Goal: Information Seeking & Learning: Learn about a topic

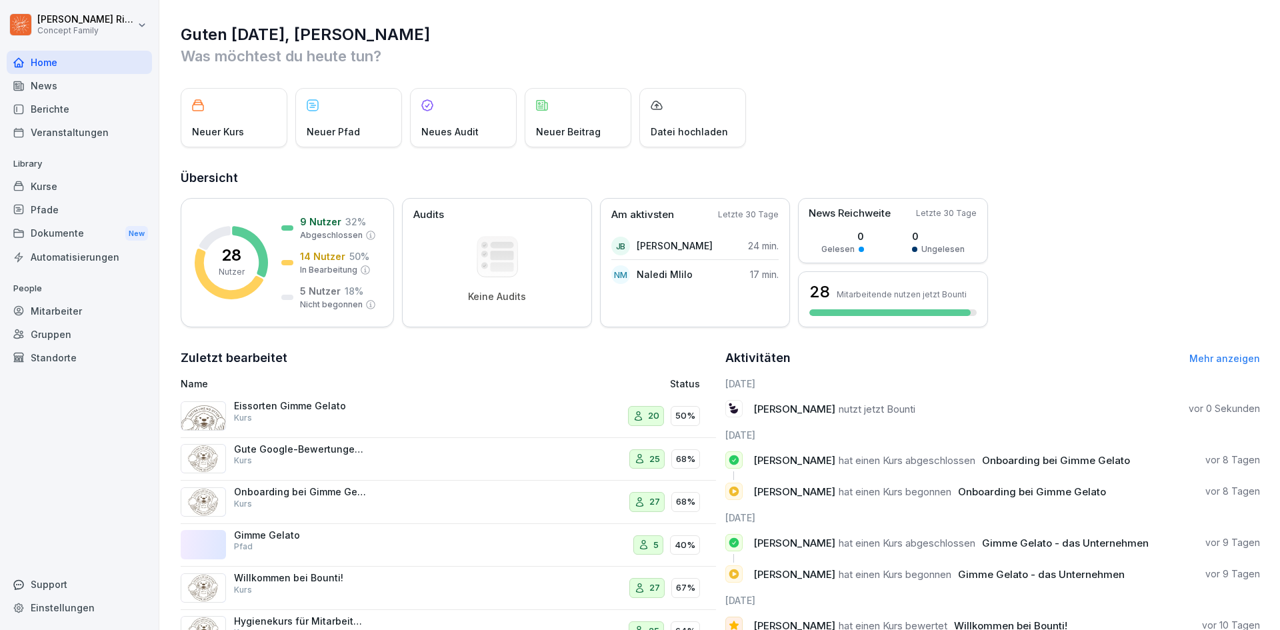
click at [1047, 121] on div "Neuer Kurs Neuer Pfad Neues Audit Neuer Beitrag Datei hochladen" at bounding box center [721, 117] width 1080 height 59
click at [135, 25] on html "Max-Merlin Ries Concept Family Home News Berichte Veranstaltungen Library Kurse…" at bounding box center [640, 315] width 1280 height 630
click at [493, 30] on html "Max-Merlin Ries Concept Family Home News Berichte Veranstaltungen Library Kurse…" at bounding box center [640, 315] width 1280 height 630
click at [63, 318] on div "Mitarbeiter" at bounding box center [79, 310] width 145 height 23
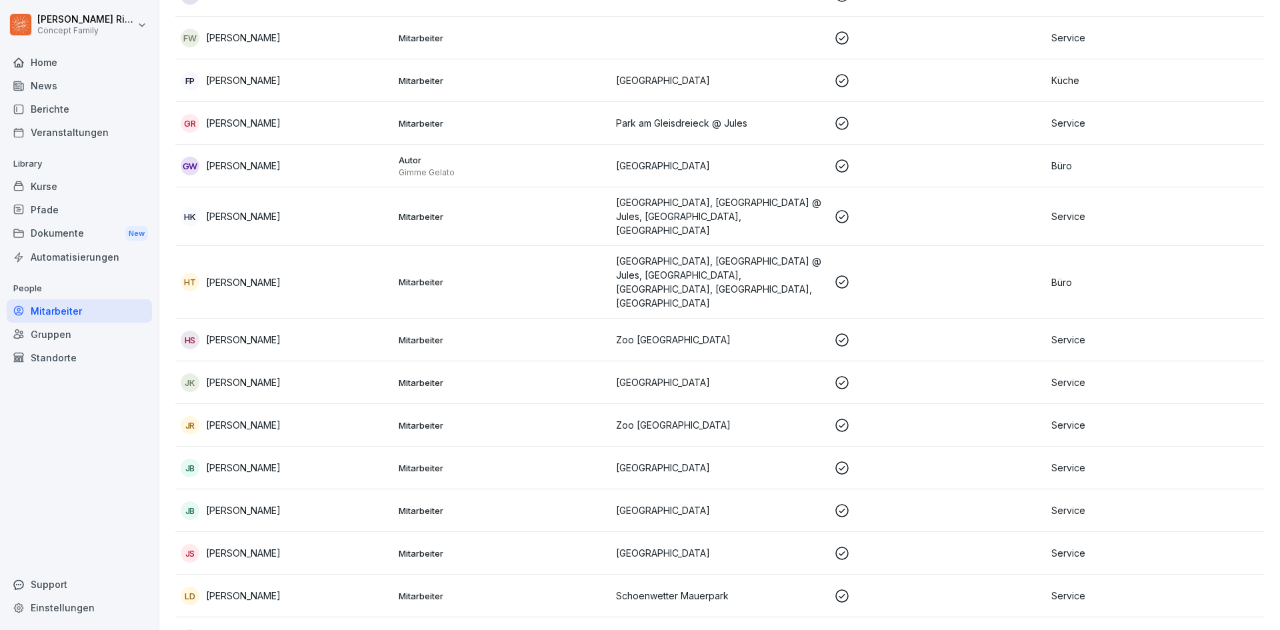
scroll to position [201, 0]
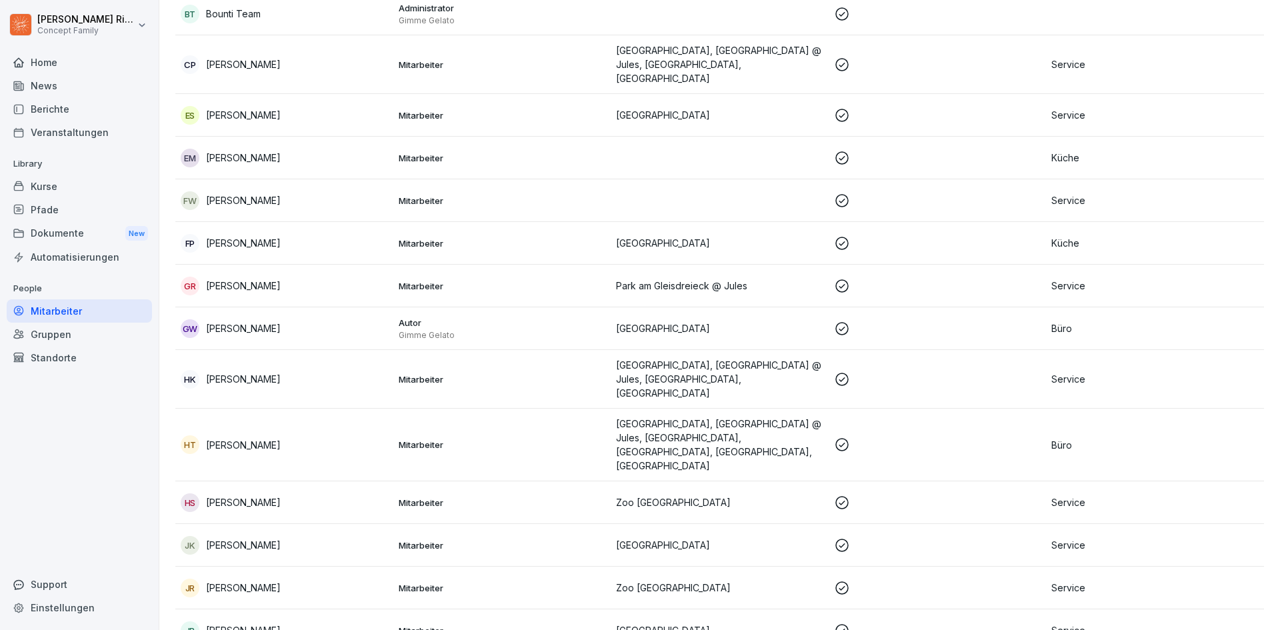
click at [75, 339] on div "Gruppen" at bounding box center [79, 334] width 145 height 23
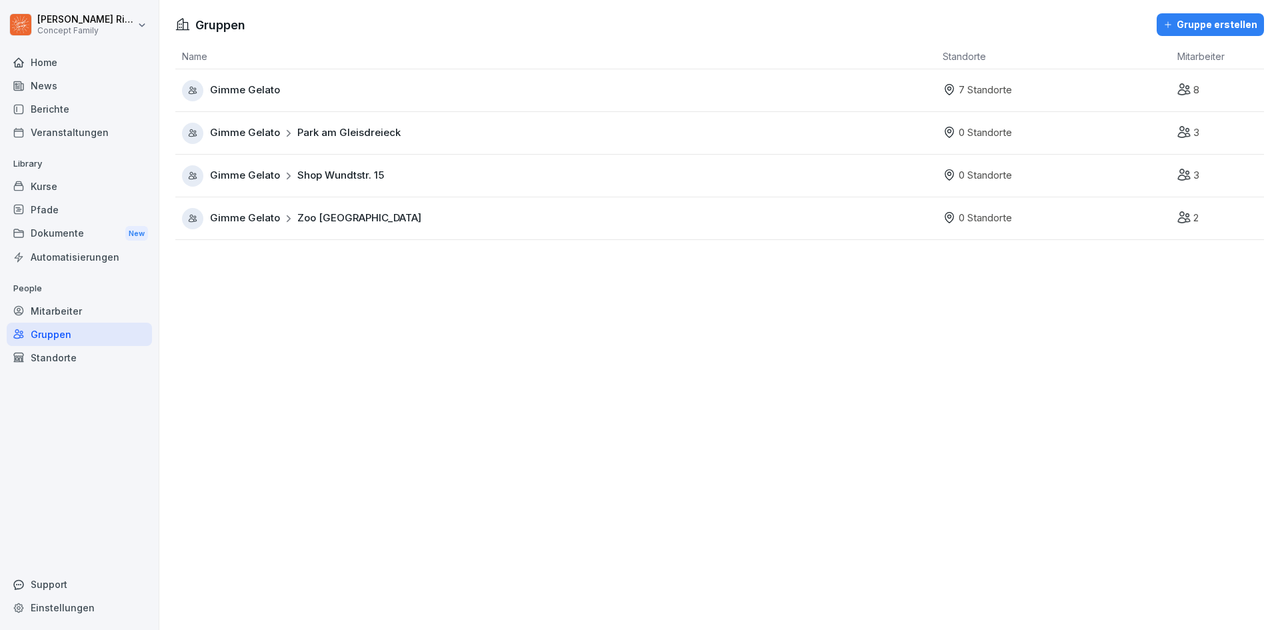
click at [58, 189] on div "Kurse" at bounding box center [79, 186] width 145 height 23
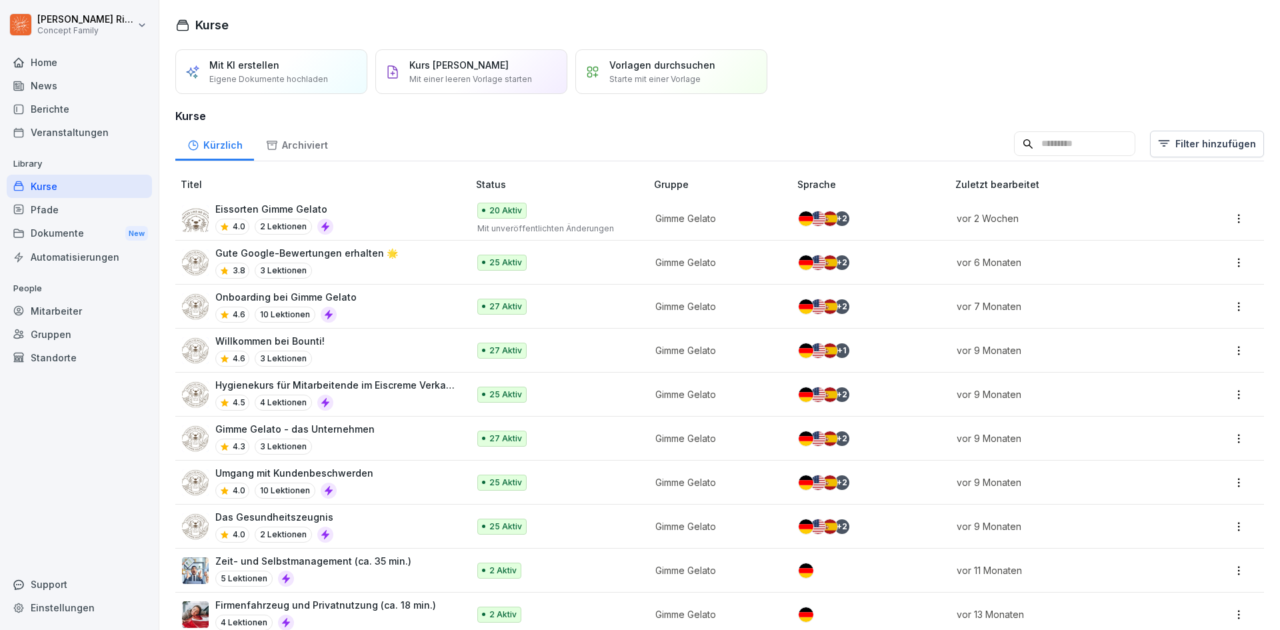
click at [433, 251] on div "Gute Google-Bewertungen erhalten 🌟 3.8 3 Lektionen" at bounding box center [318, 262] width 273 height 33
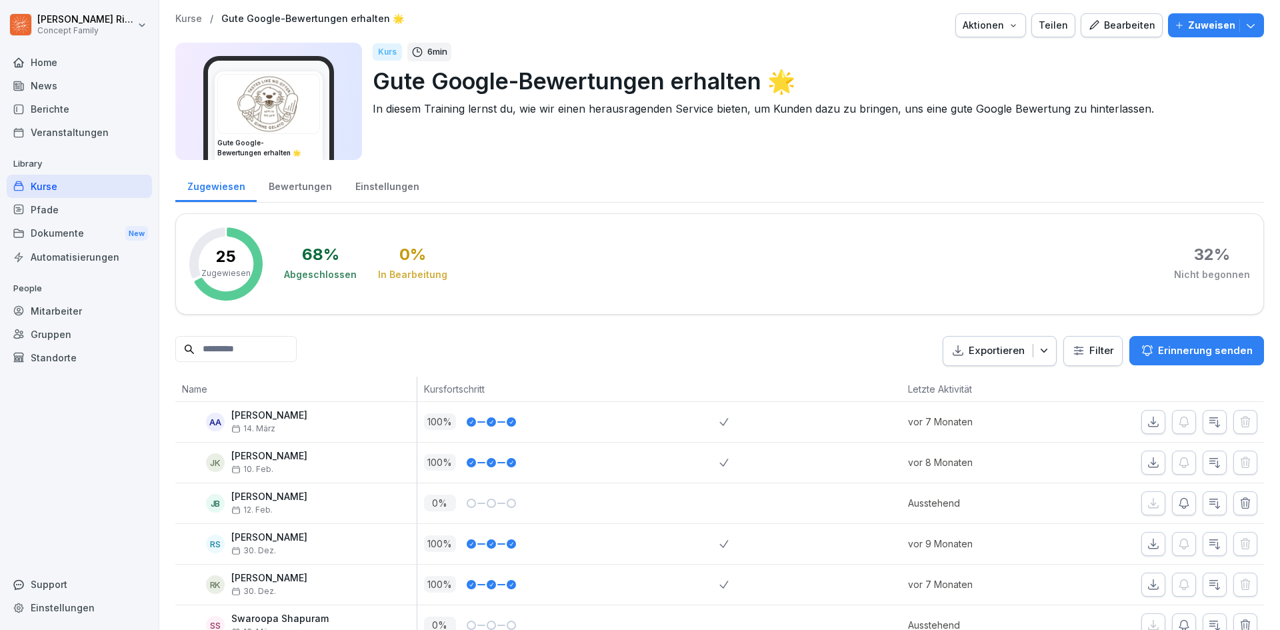
click at [89, 66] on div "Home" at bounding box center [79, 62] width 145 height 23
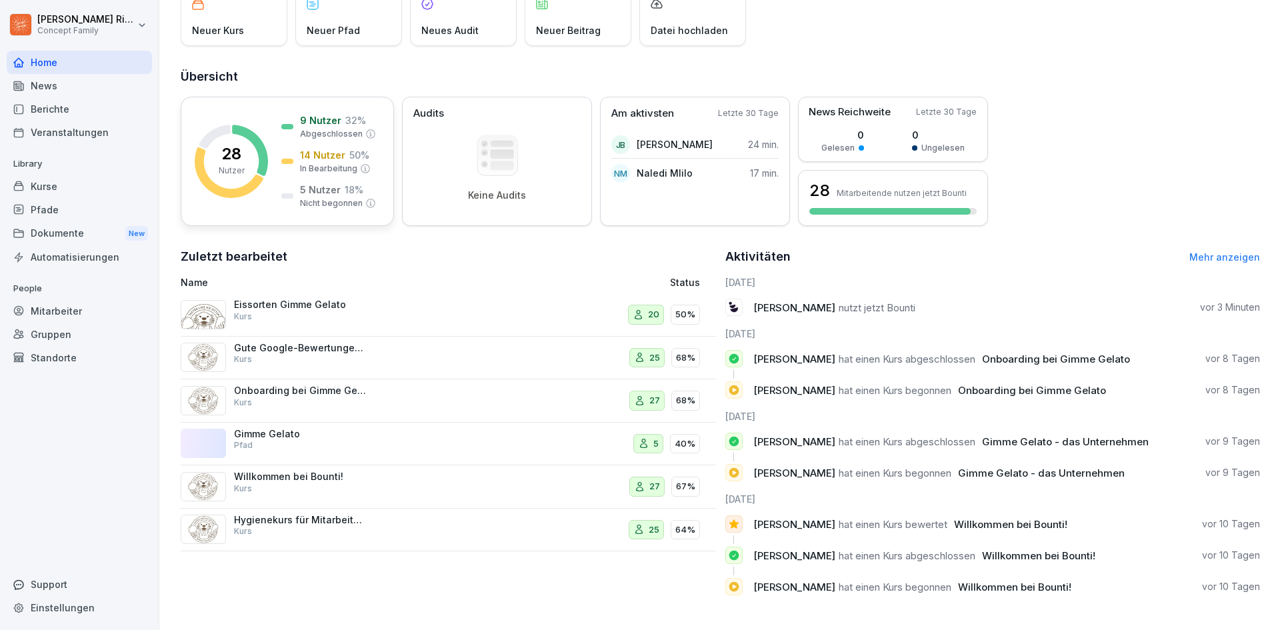
scroll to position [111, 0]
click at [336, 299] on p "Eissorten Gimme Gelato" at bounding box center [300, 305] width 133 height 12
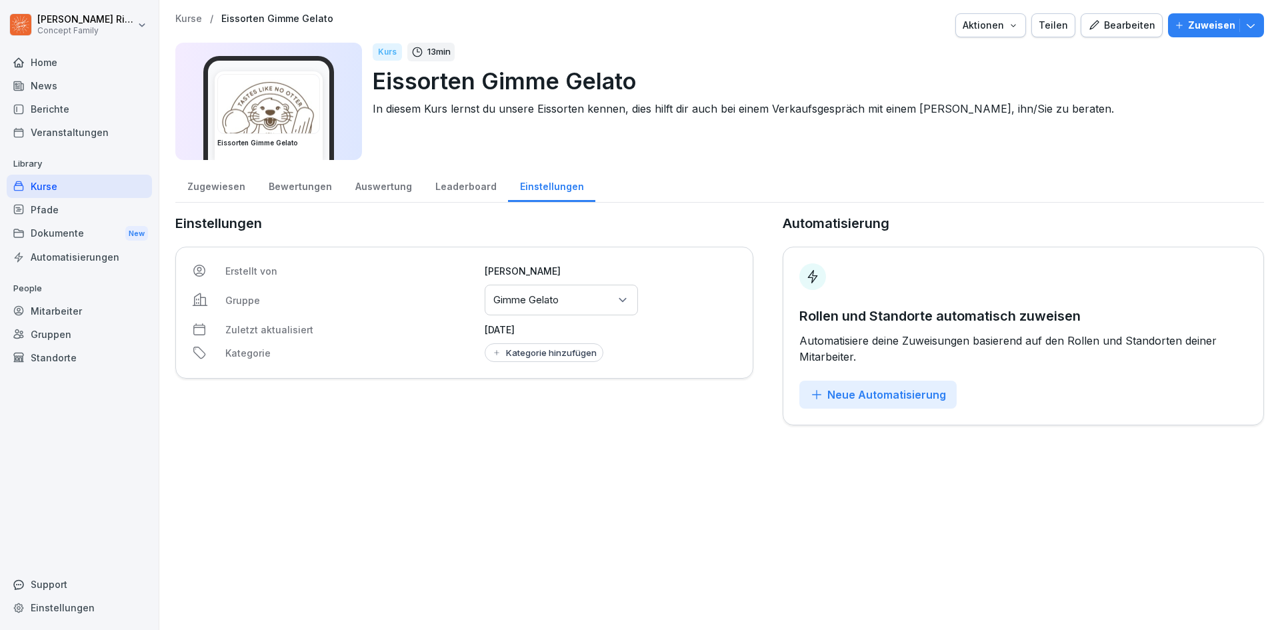
click at [1247, 26] on icon "button" at bounding box center [1251, 26] width 8 height 4
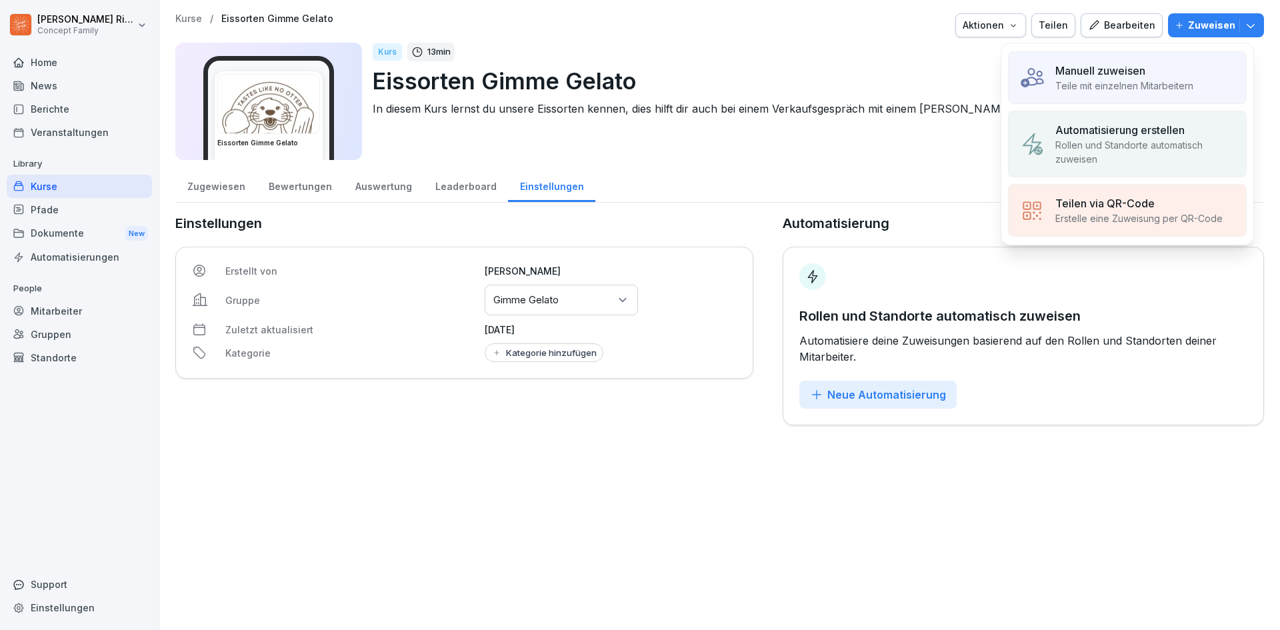
click at [1247, 26] on icon "button" at bounding box center [1251, 26] width 8 height 4
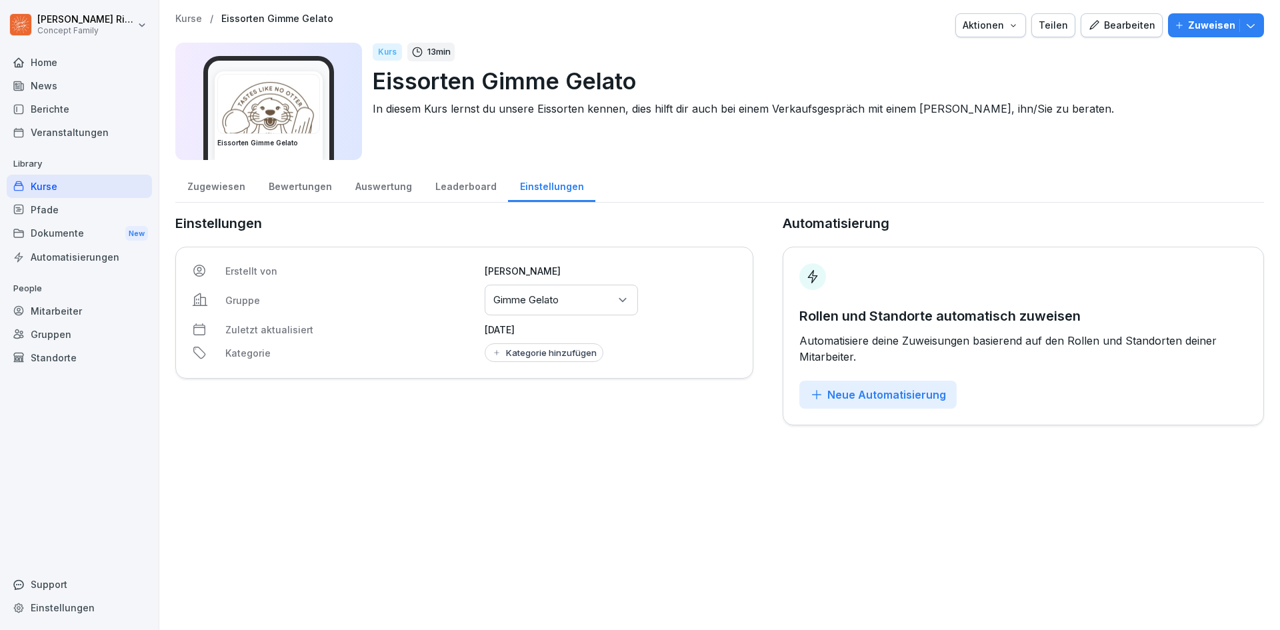
click at [89, 61] on div "Home" at bounding box center [79, 62] width 145 height 23
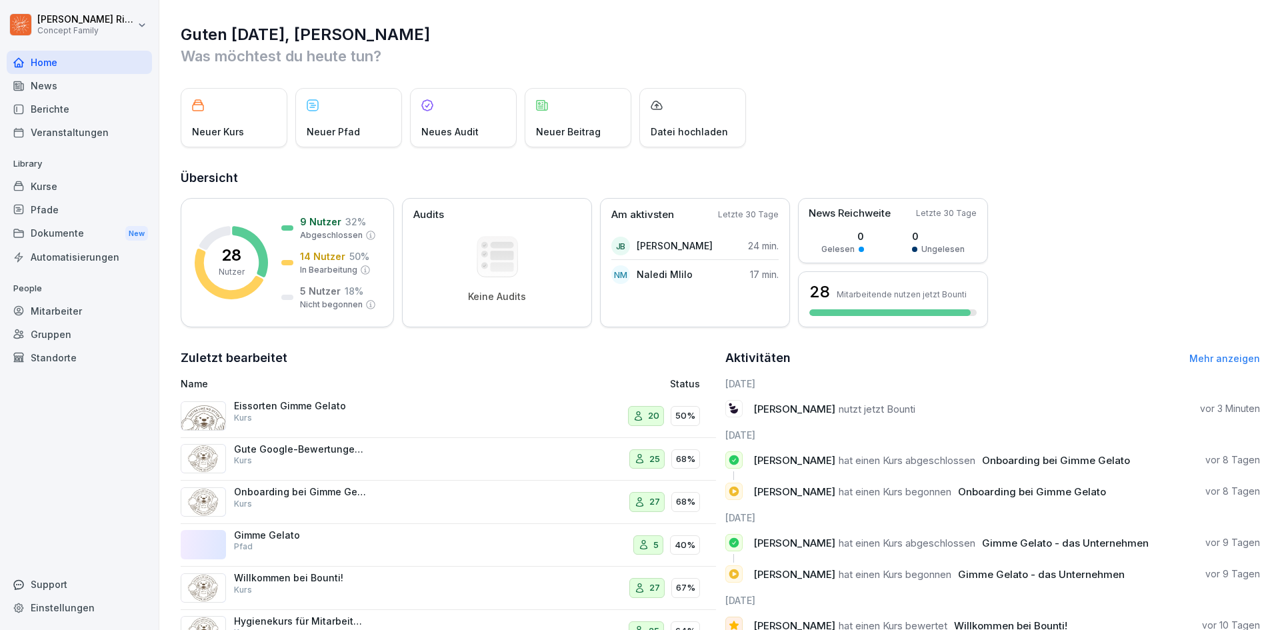
click at [43, 193] on div "Kurse" at bounding box center [79, 186] width 145 height 23
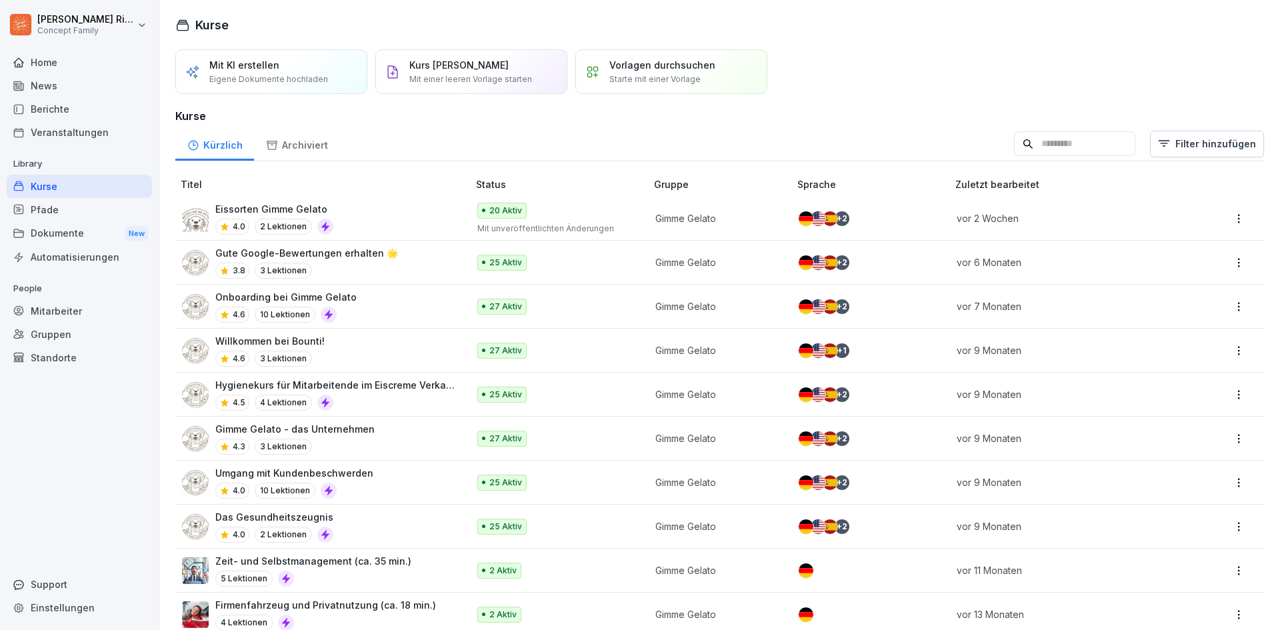
click at [301, 205] on p "Eissorten Gimme Gelato" at bounding box center [274, 209] width 118 height 14
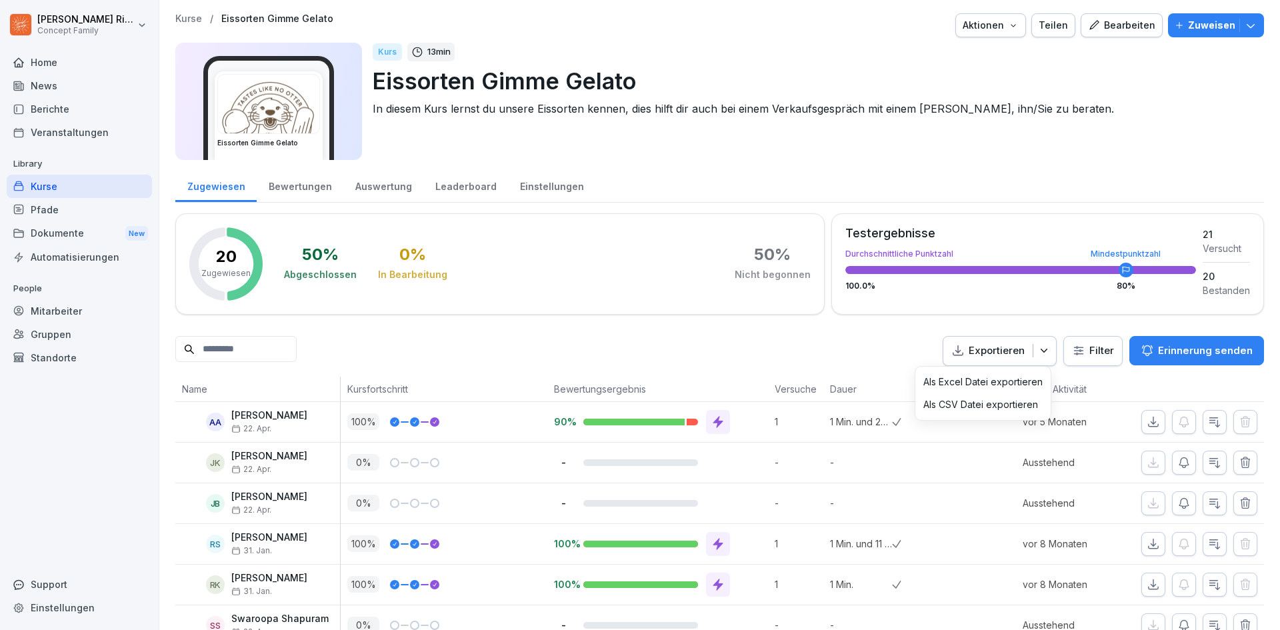
click at [1038, 349] on icon "button" at bounding box center [1044, 350] width 13 height 13
click at [270, 187] on div "Bewertungen" at bounding box center [300, 185] width 87 height 34
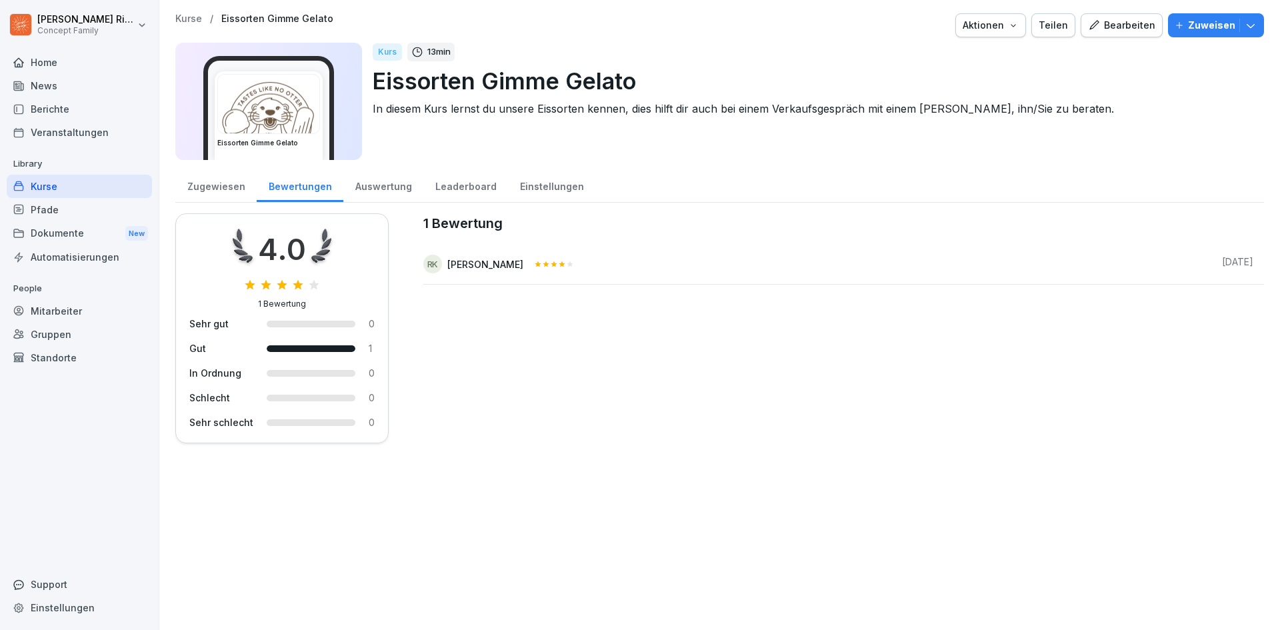
click at [351, 185] on div "Auswertung" at bounding box center [383, 185] width 80 height 34
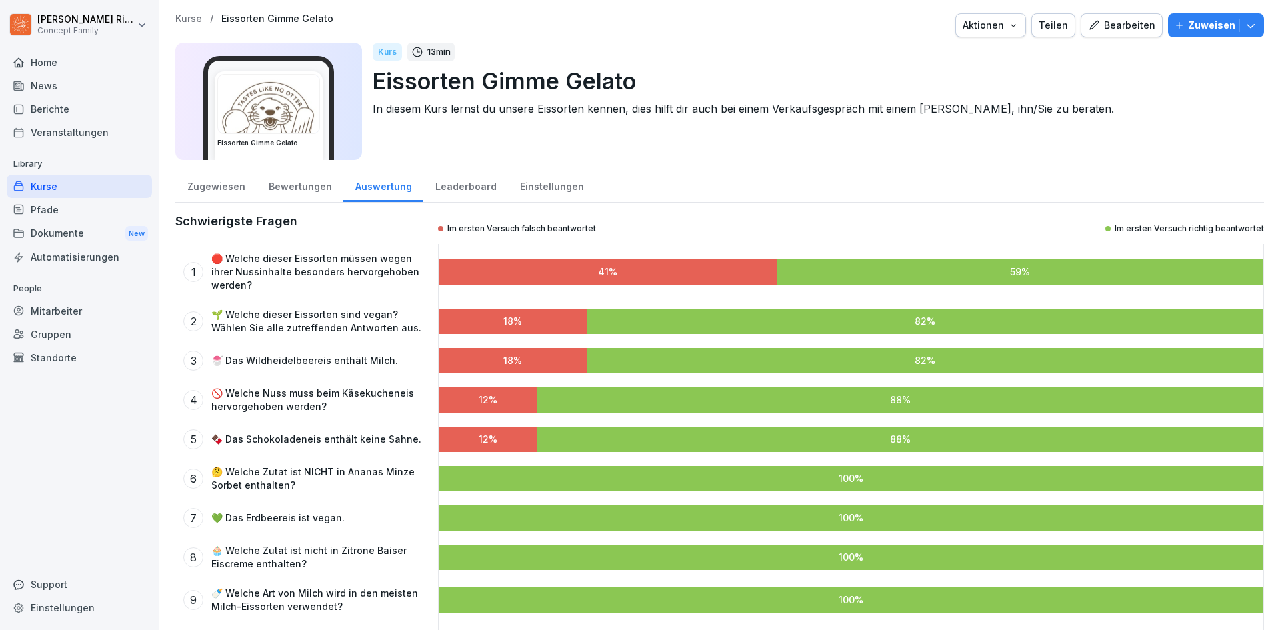
click at [441, 183] on div "Leaderboard" at bounding box center [465, 185] width 85 height 34
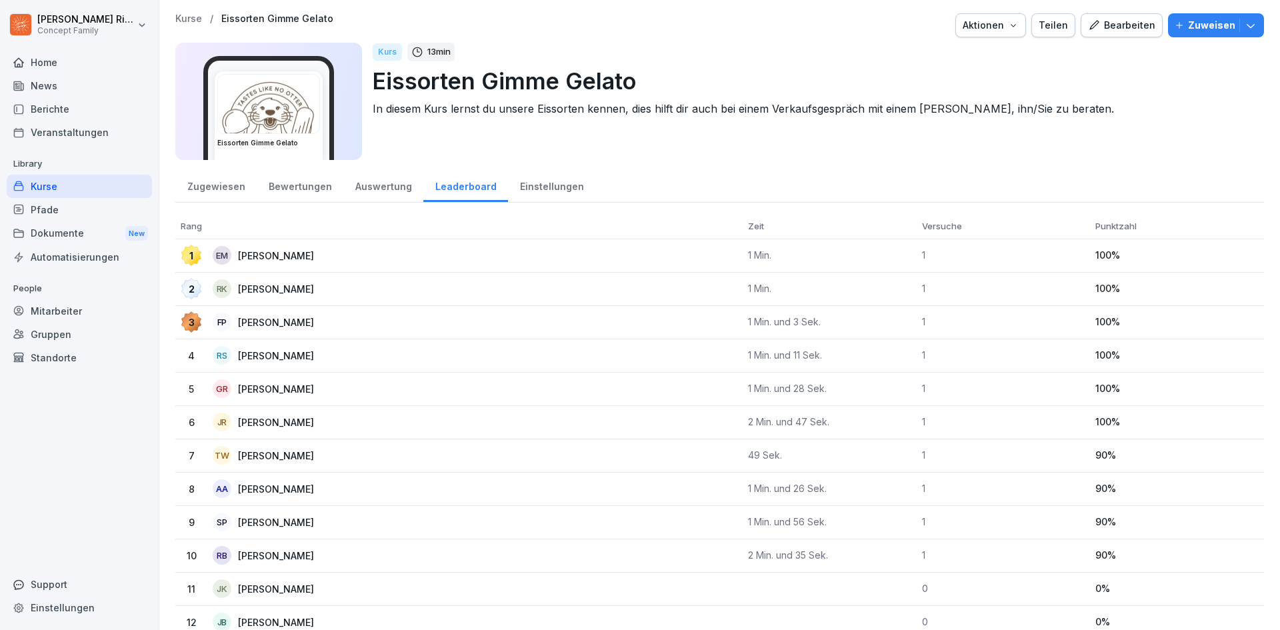
click at [560, 186] on div "Einstellungen" at bounding box center [551, 185] width 87 height 34
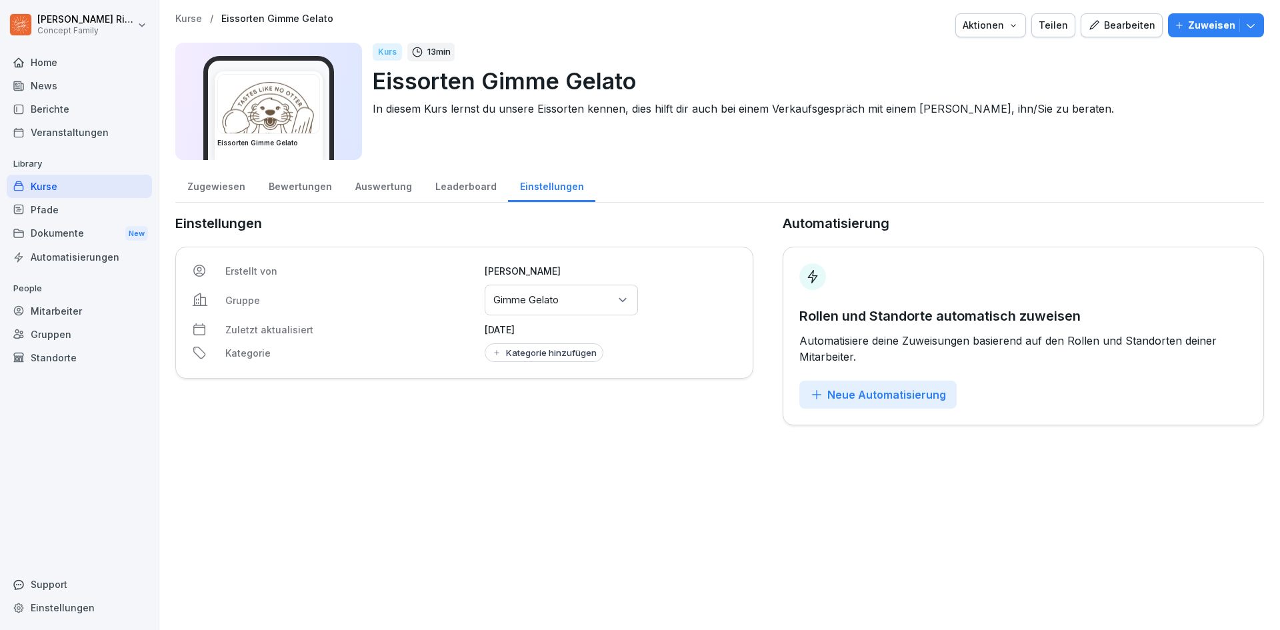
click at [1231, 25] on div "Zuweisen" at bounding box center [1216, 25] width 83 height 15
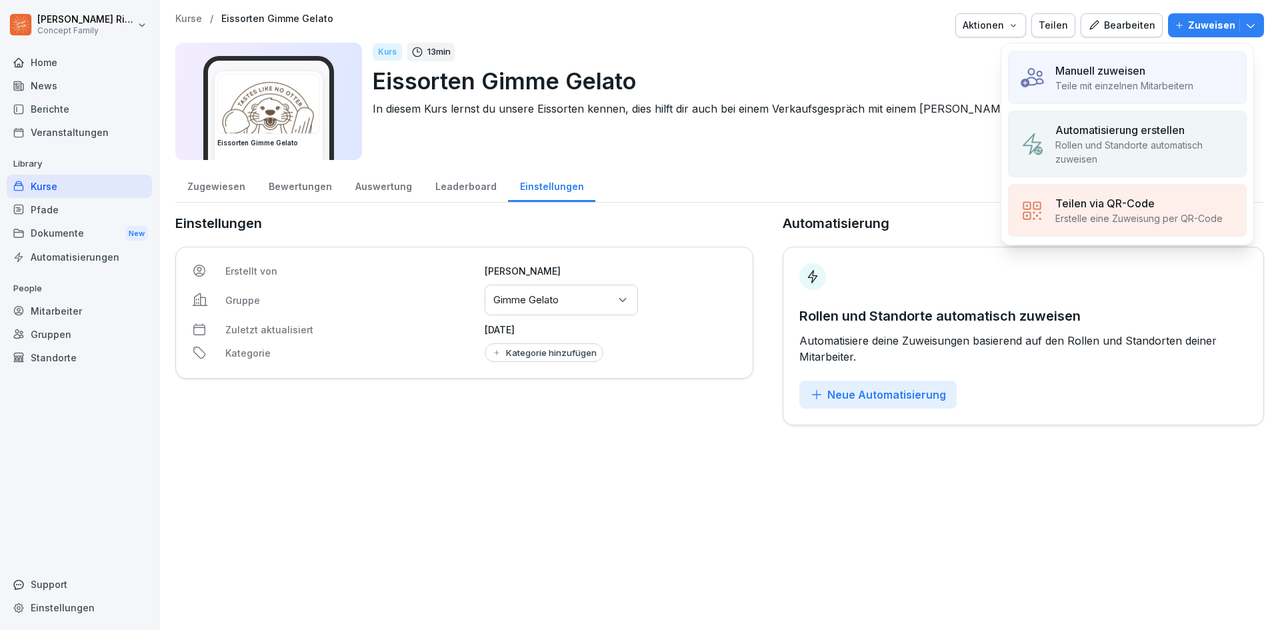
click at [1248, 25] on button "Zuweisen" at bounding box center [1216, 25] width 96 height 24
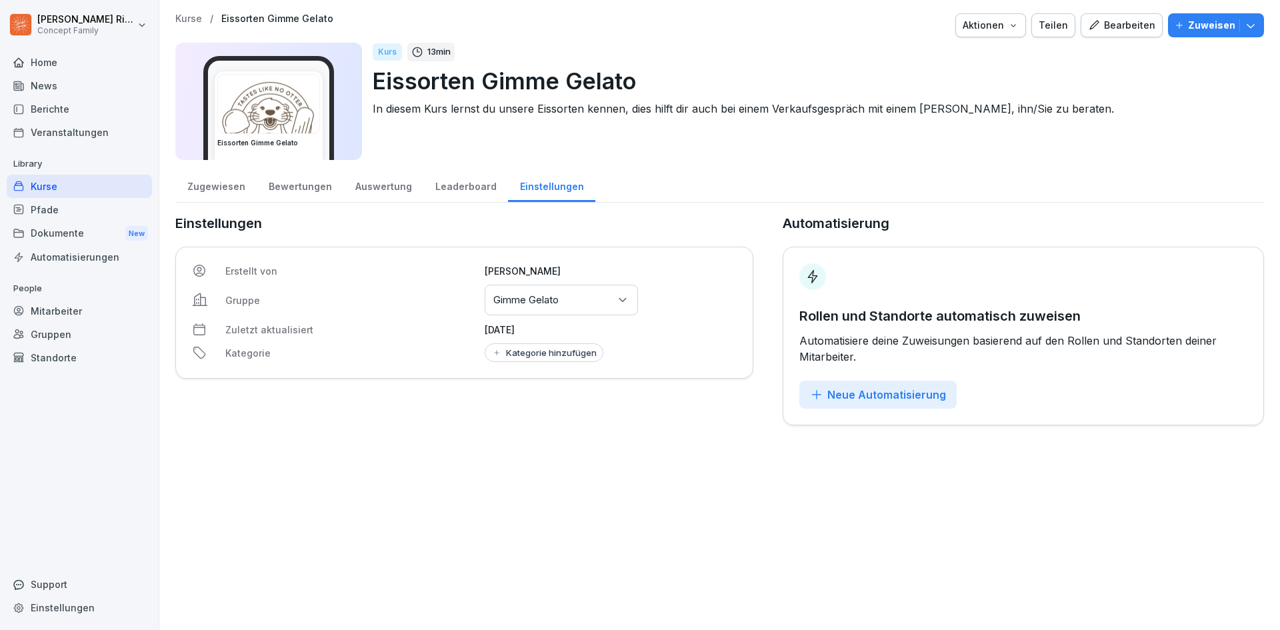
click at [1248, 25] on button "Zuweisen" at bounding box center [1216, 25] width 96 height 24
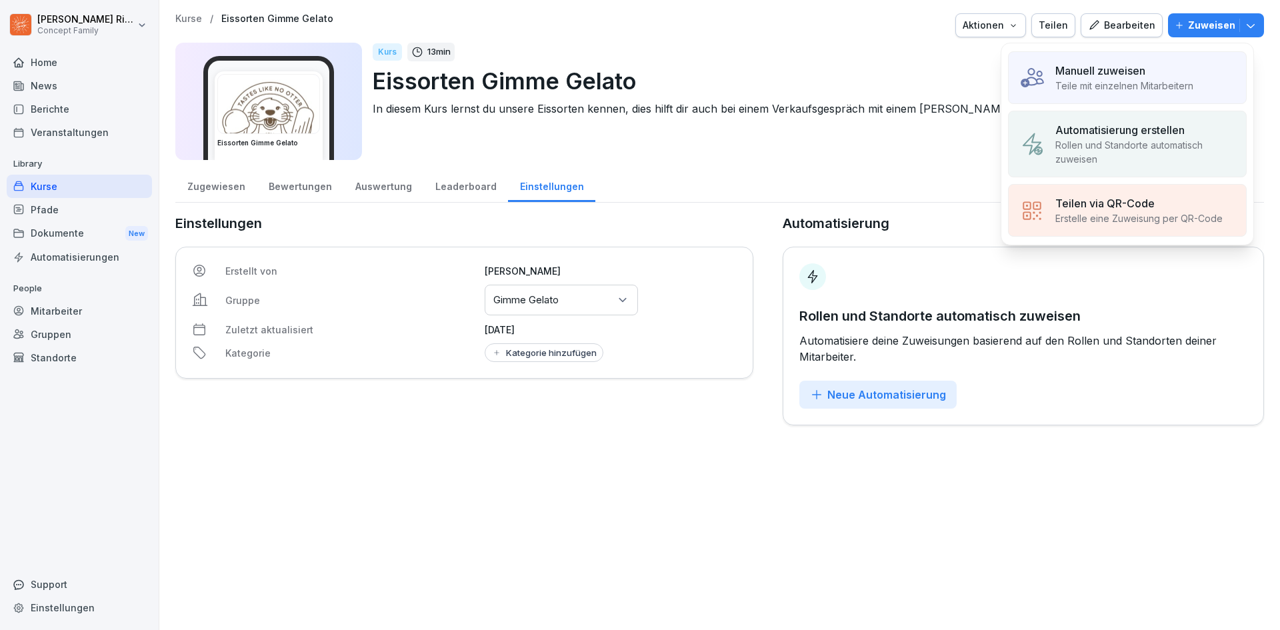
click at [86, 230] on div "Dokumente New" at bounding box center [79, 233] width 145 height 25
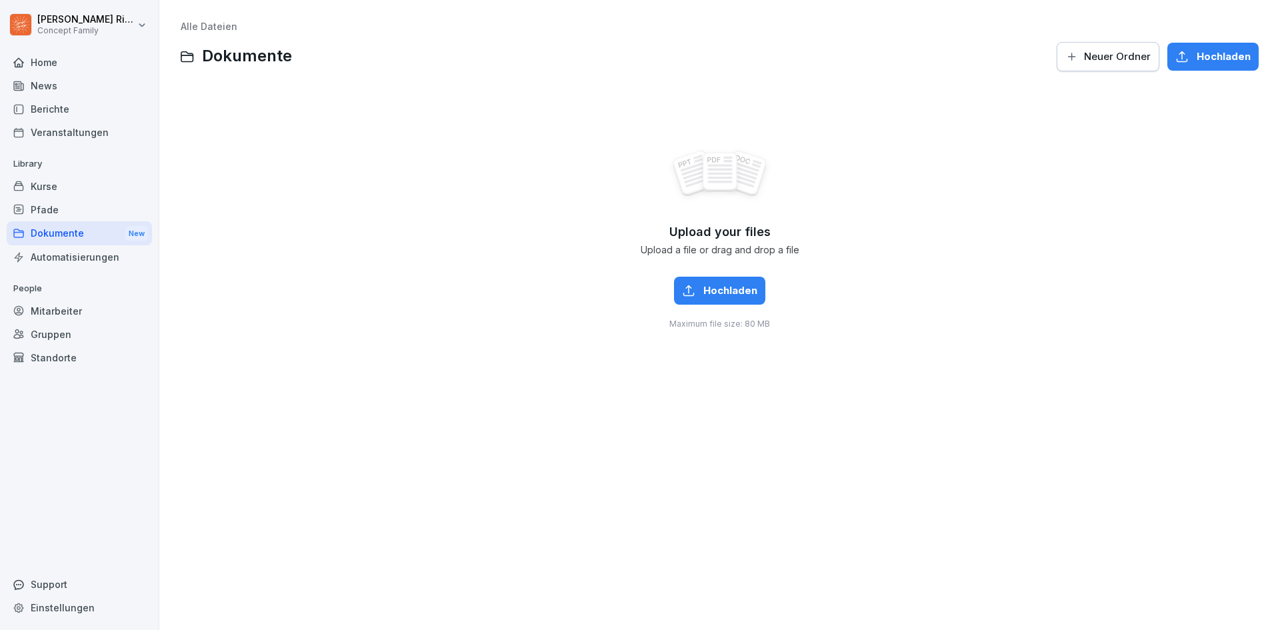
click at [77, 209] on div "Pfade" at bounding box center [79, 209] width 145 height 23
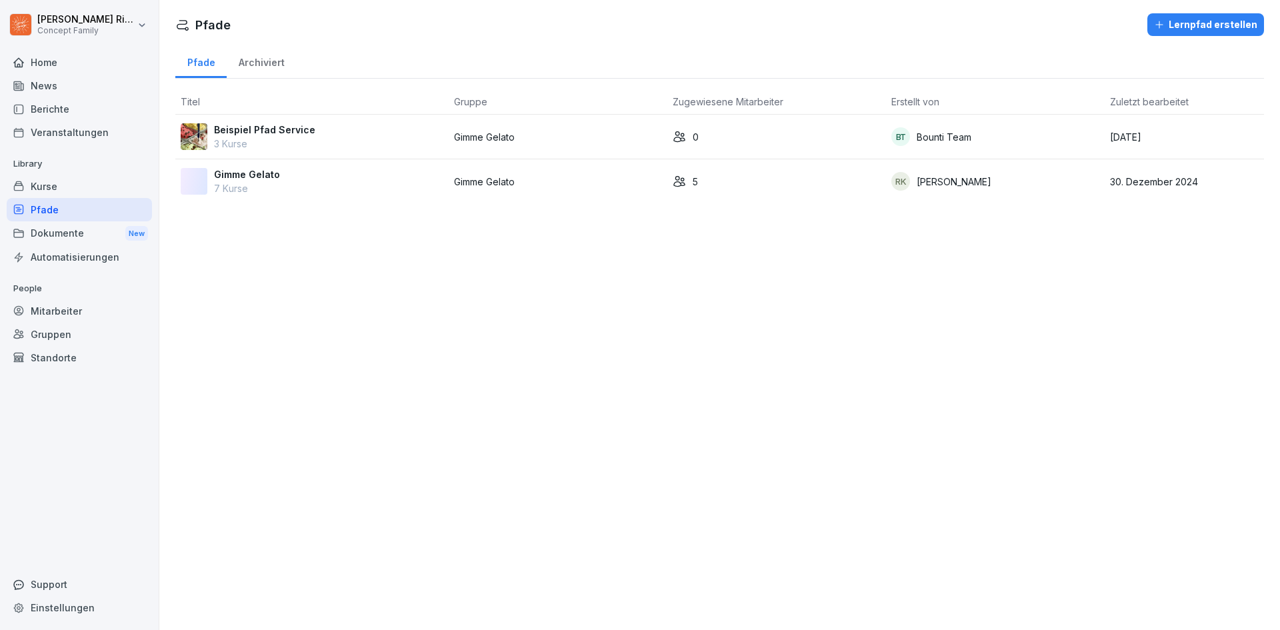
click at [266, 170] on p "Gimme Gelato" at bounding box center [247, 174] width 66 height 14
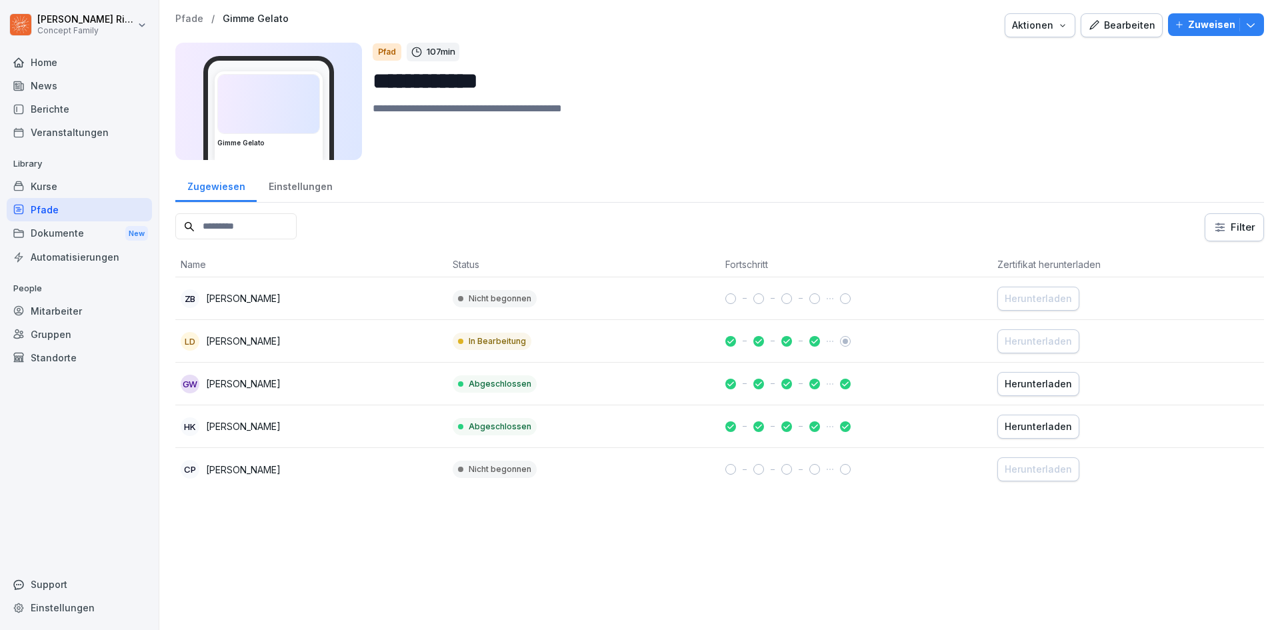
click at [57, 65] on div "Home" at bounding box center [79, 62] width 145 height 23
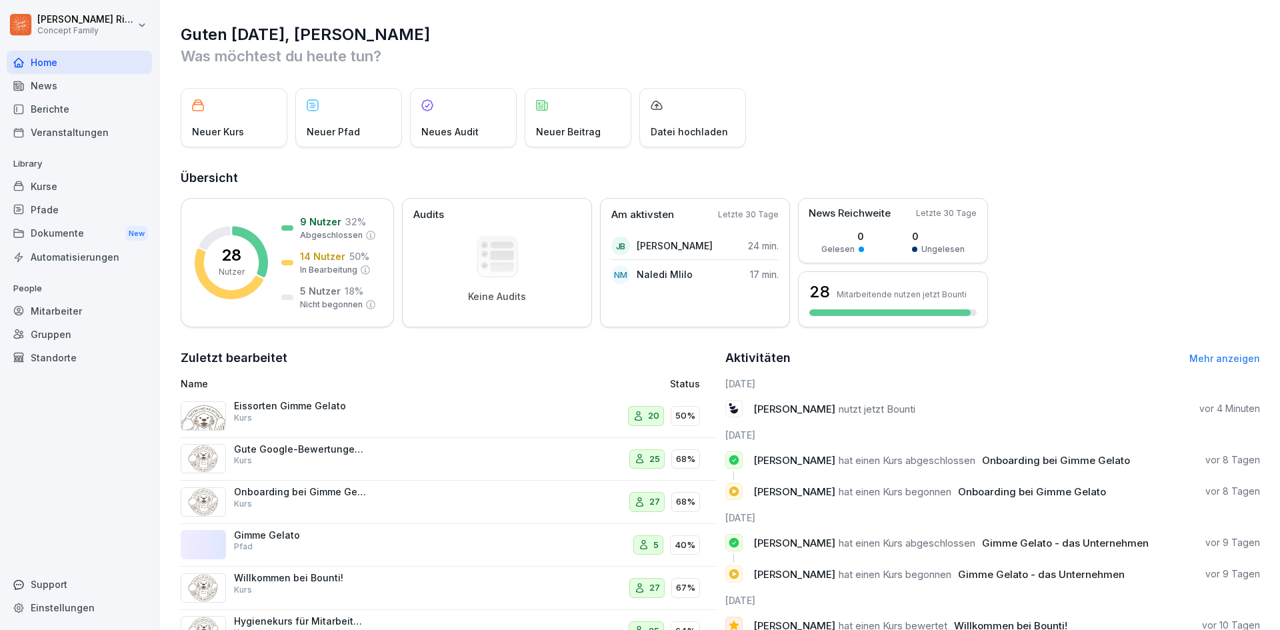
click at [137, 20] on html "Max-Merlin Ries Concept Family Home News Berichte Veranstaltungen Library Kurse…" at bounding box center [640, 315] width 1280 height 630
click at [235, 114] on div "Neuer Kurs" at bounding box center [234, 117] width 107 height 59
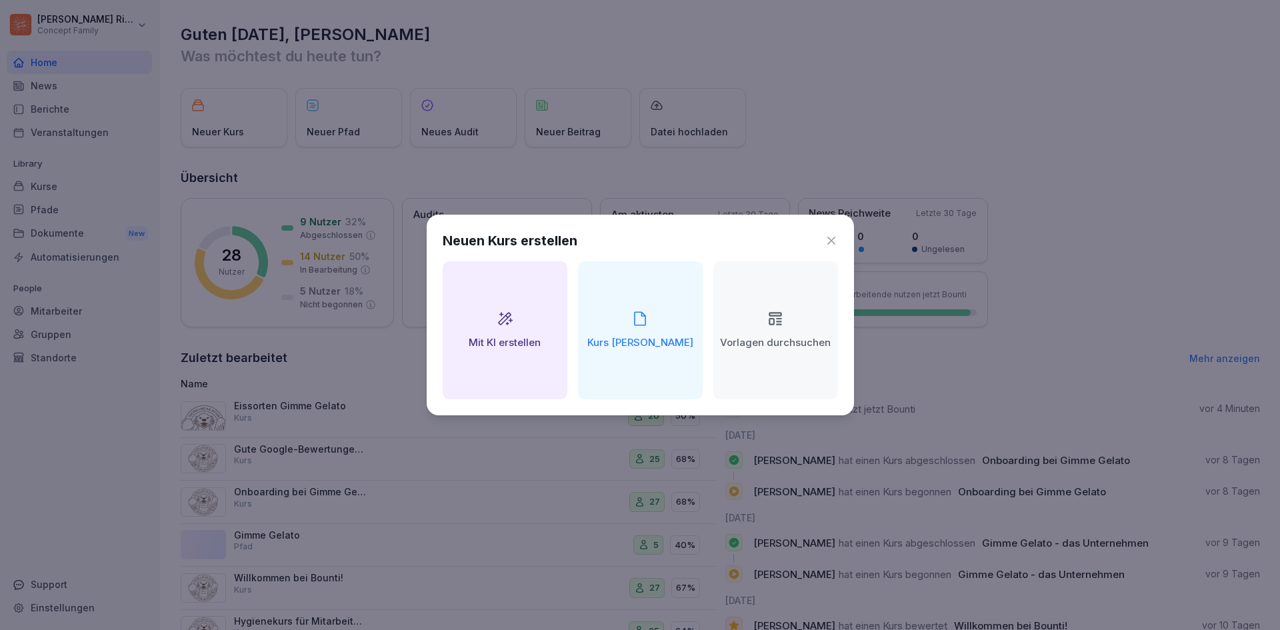
click at [829, 241] on icon at bounding box center [831, 240] width 13 height 13
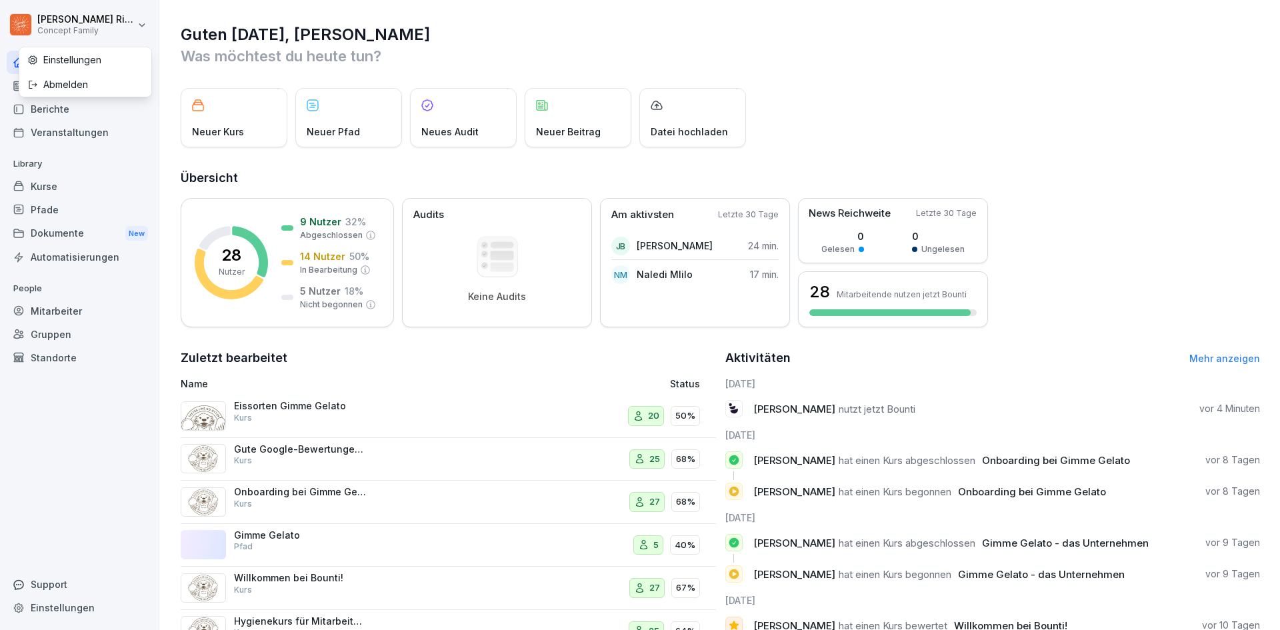
click at [95, 17] on html "Max-Merlin Ries Concept Family Home News Berichte Veranstaltungen Library Kurse…" at bounding box center [640, 315] width 1280 height 630
click at [479, 49] on html "Max-Merlin Ries Concept Family Home News Berichte Veranstaltungen Library Kurse…" at bounding box center [640, 315] width 1280 height 630
click at [67, 185] on div "Kurse" at bounding box center [79, 186] width 145 height 23
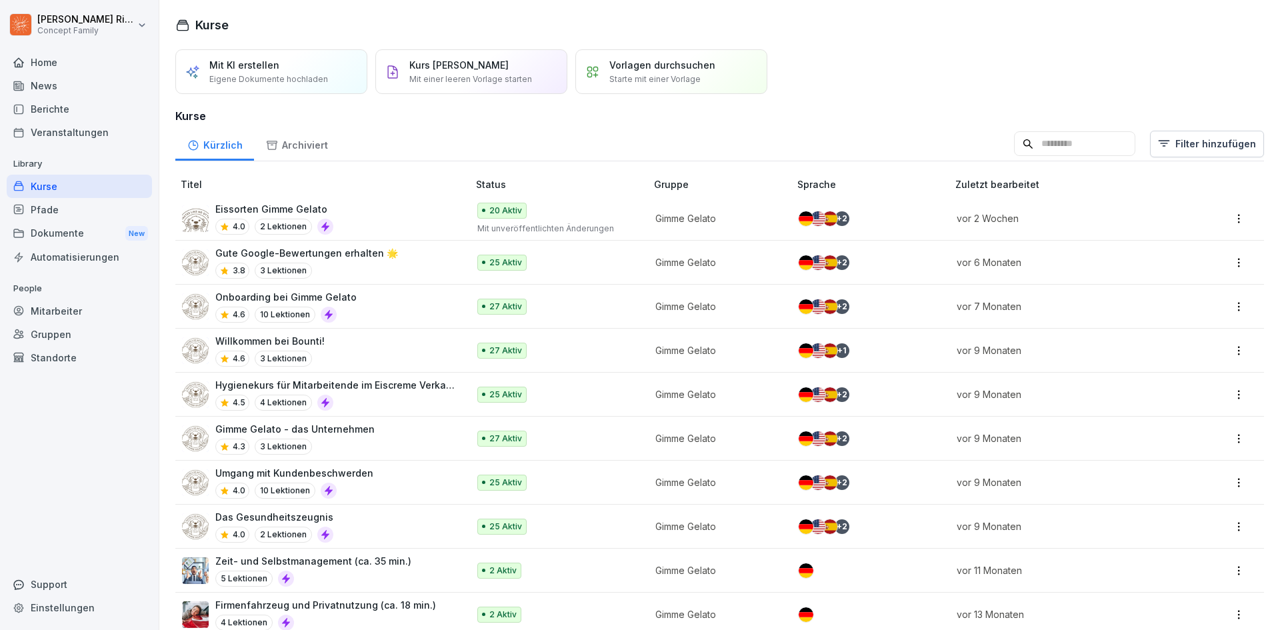
click at [389, 212] on div "Eissorten Gimme Gelato 4.0 2 Lektionen" at bounding box center [318, 218] width 273 height 33
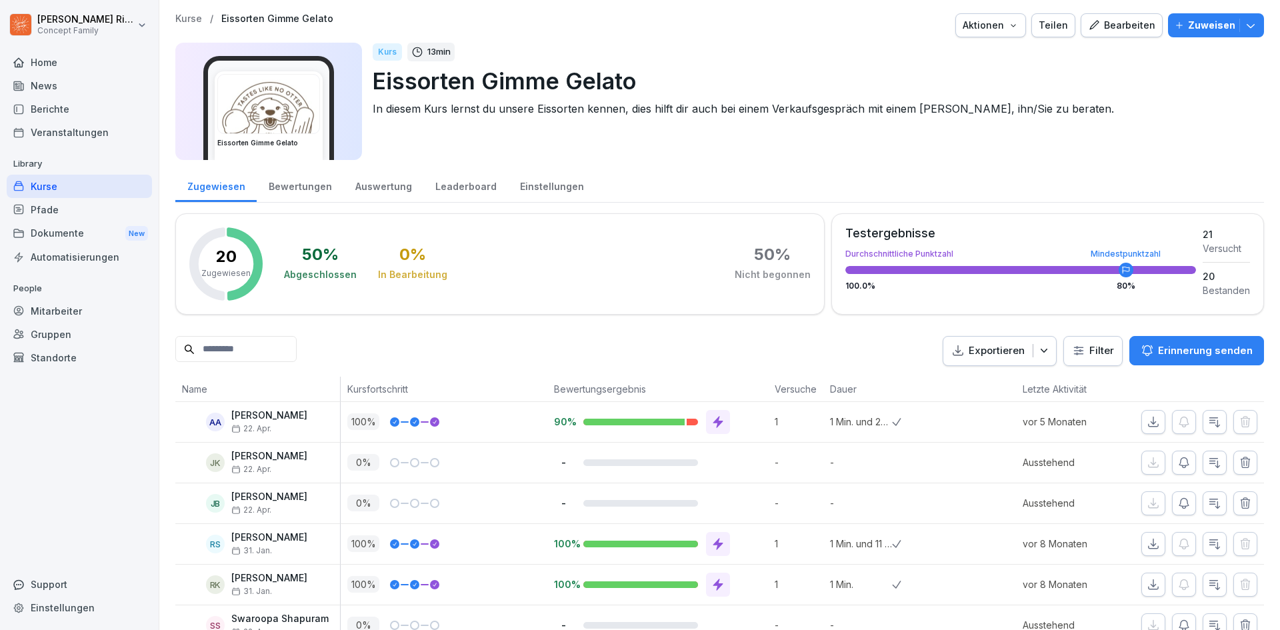
click at [184, 23] on p "Kurse" at bounding box center [188, 18] width 27 height 11
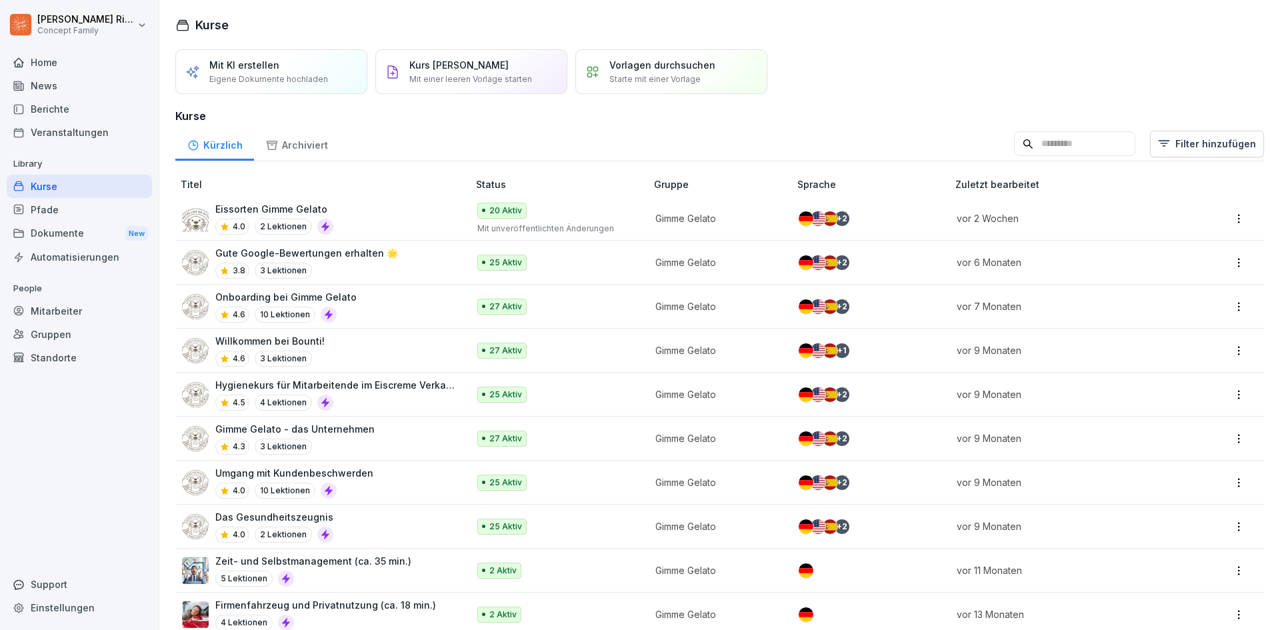
click at [1228, 220] on html "Max-Merlin Ries Concept Family Home News Berichte Veranstaltungen Library Kurse…" at bounding box center [640, 315] width 1280 height 630
drag, startPoint x: 913, startPoint y: 43, endPoint x: 235, endPoint y: 54, distance: 677.6
click at [69, 216] on div "Pfade" at bounding box center [79, 209] width 145 height 23
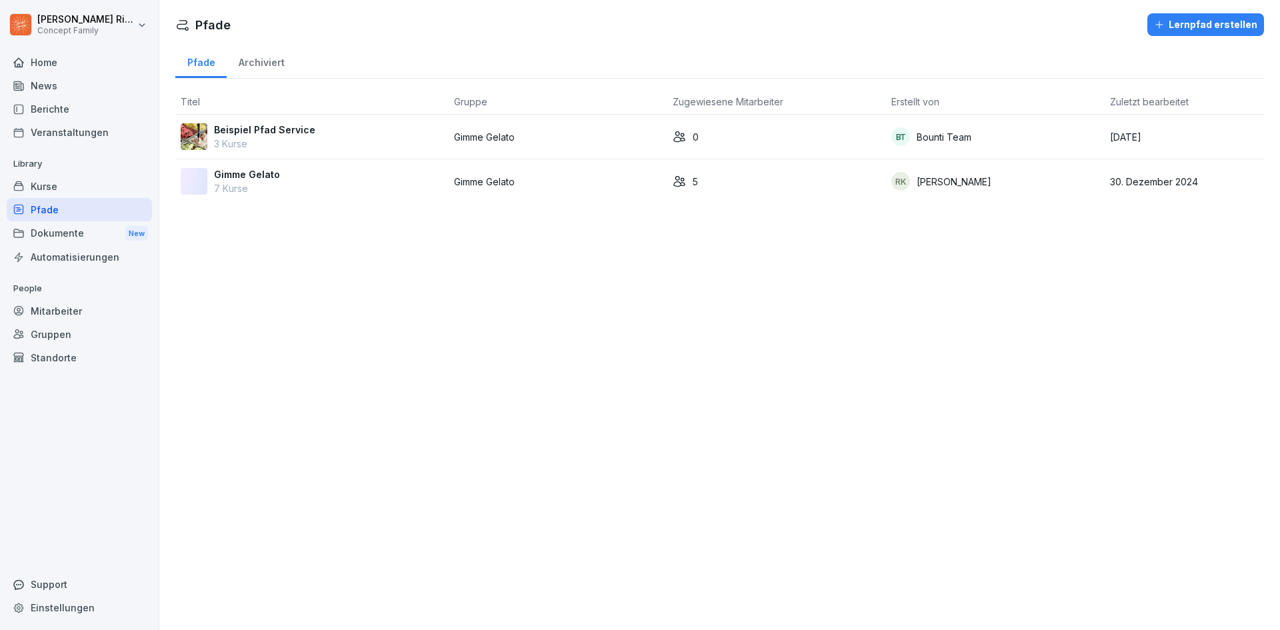
click at [68, 191] on div "Kurse" at bounding box center [79, 186] width 145 height 23
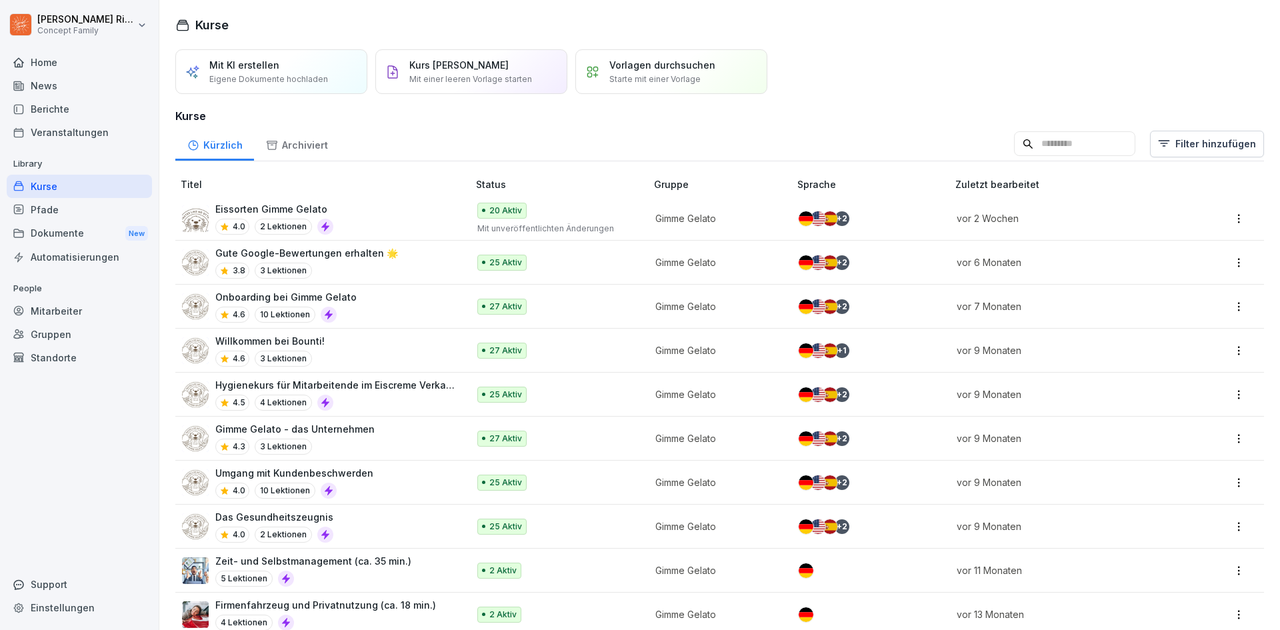
click at [61, 63] on div "Home" at bounding box center [79, 62] width 145 height 23
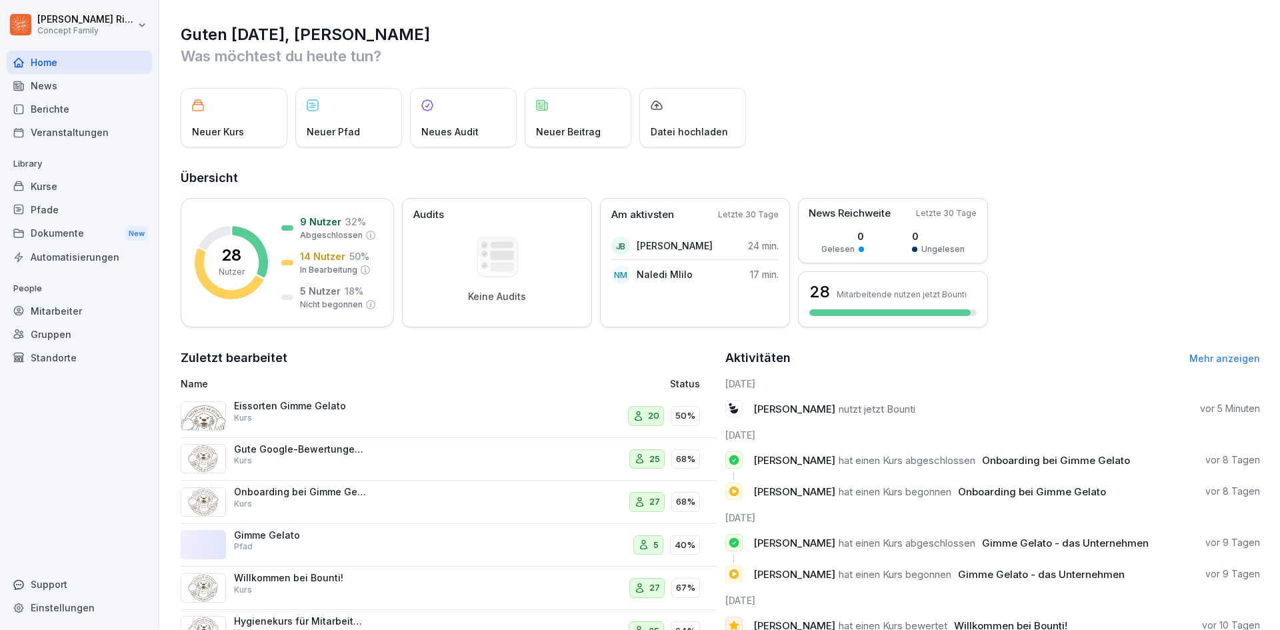
click at [71, 185] on div "Kurse" at bounding box center [79, 186] width 145 height 23
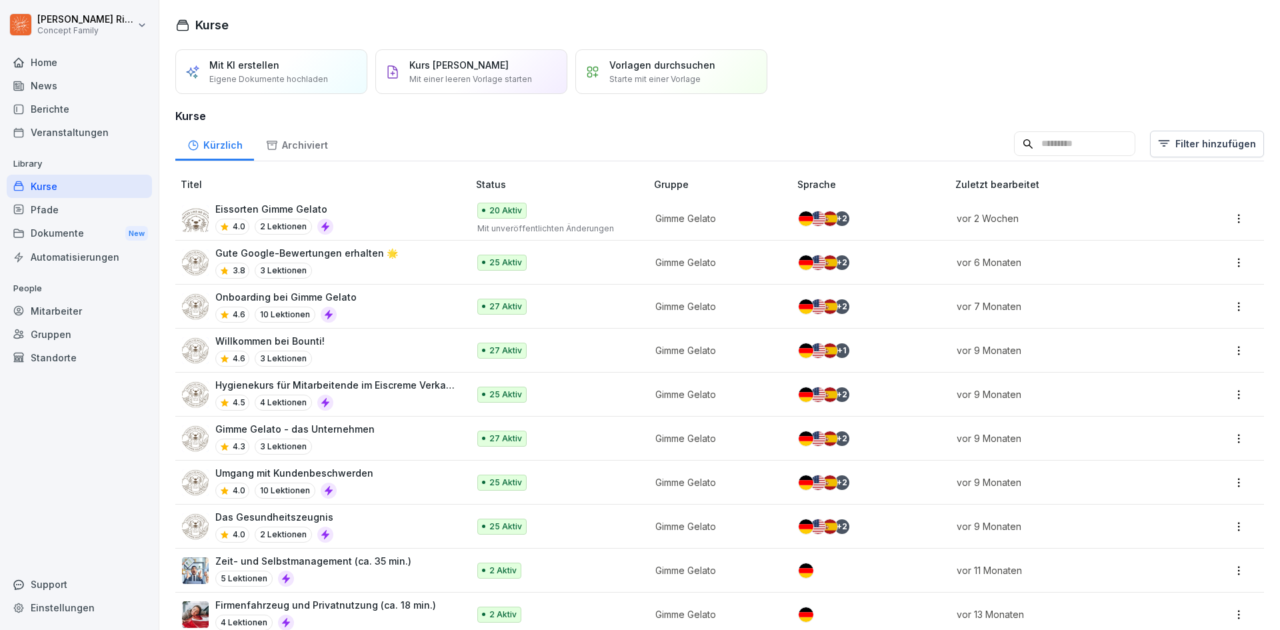
click at [75, 201] on div "Pfade" at bounding box center [79, 209] width 145 height 23
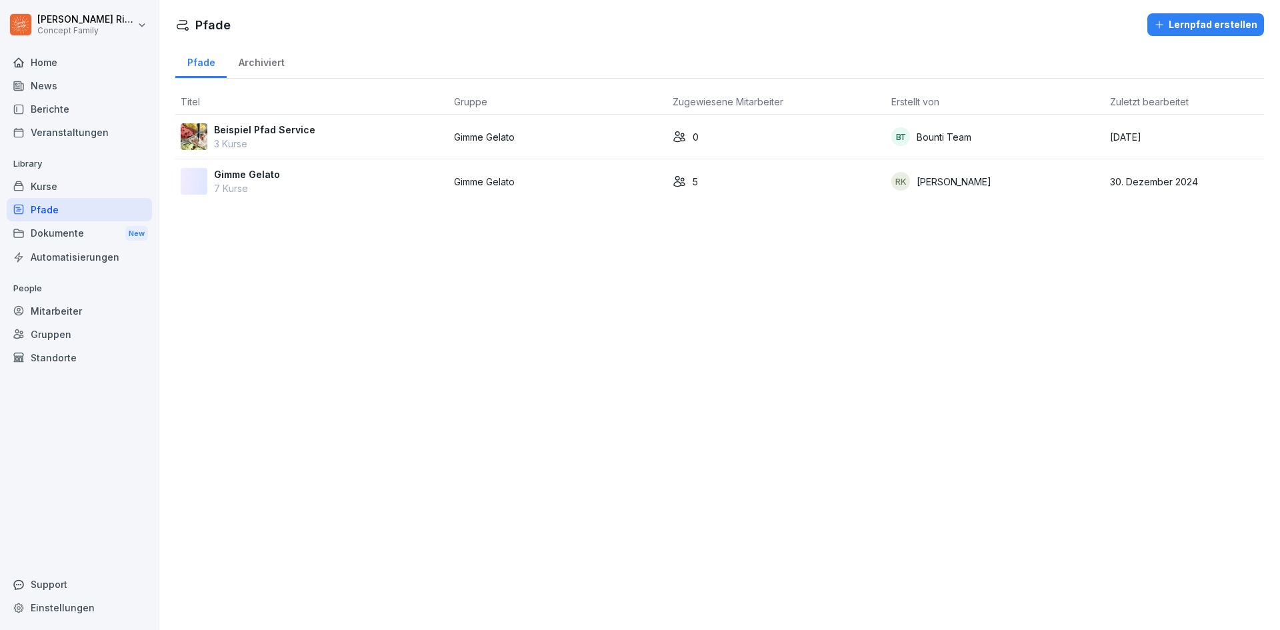
click at [66, 320] on div "Mitarbeiter" at bounding box center [79, 310] width 145 height 23
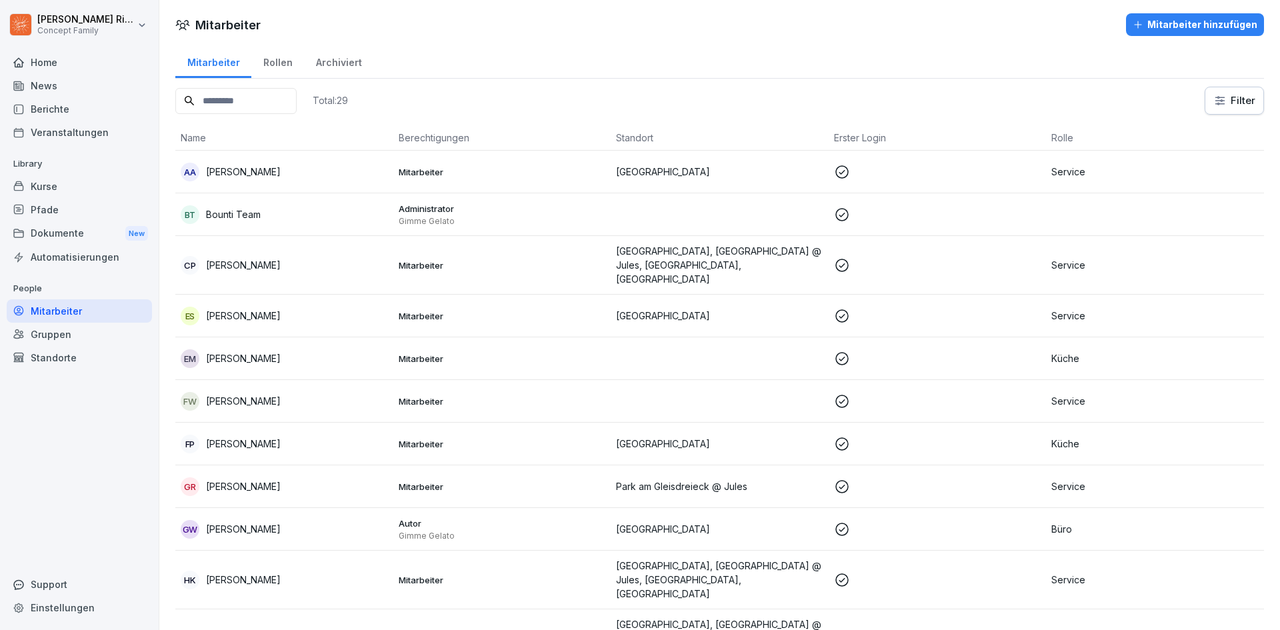
click at [66, 320] on div "Mitarbeiter" at bounding box center [79, 310] width 145 height 23
click at [80, 346] on div "Standorte" at bounding box center [79, 357] width 145 height 23
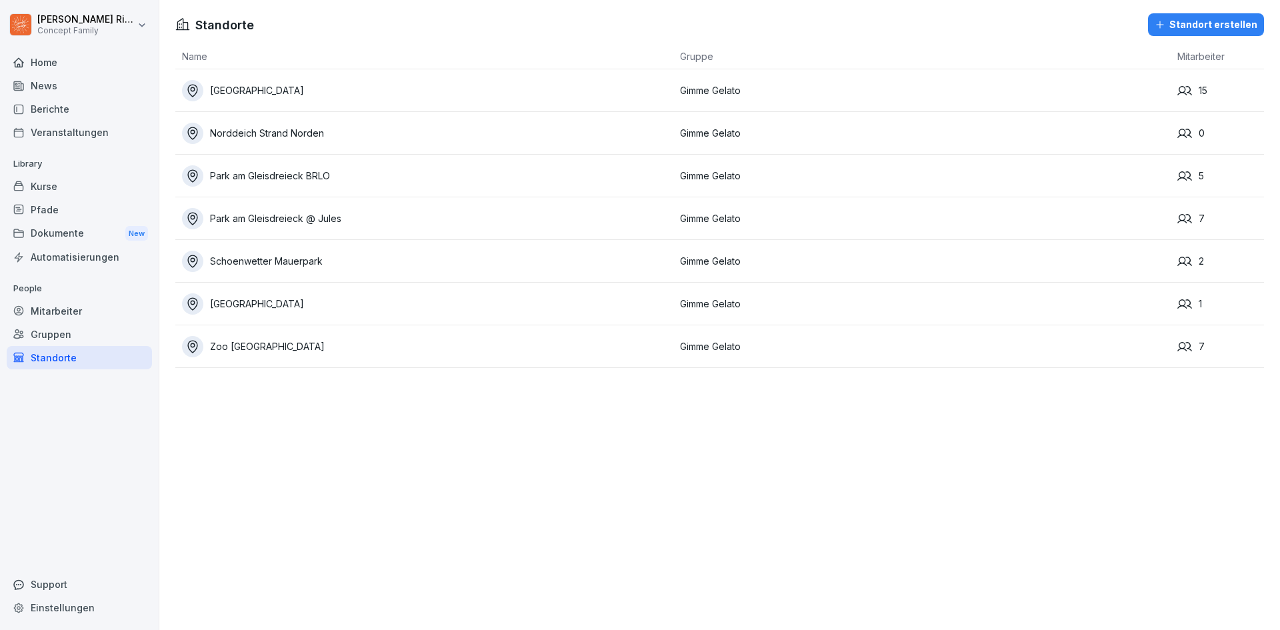
click at [75, 337] on div "Gruppen" at bounding box center [79, 334] width 145 height 23
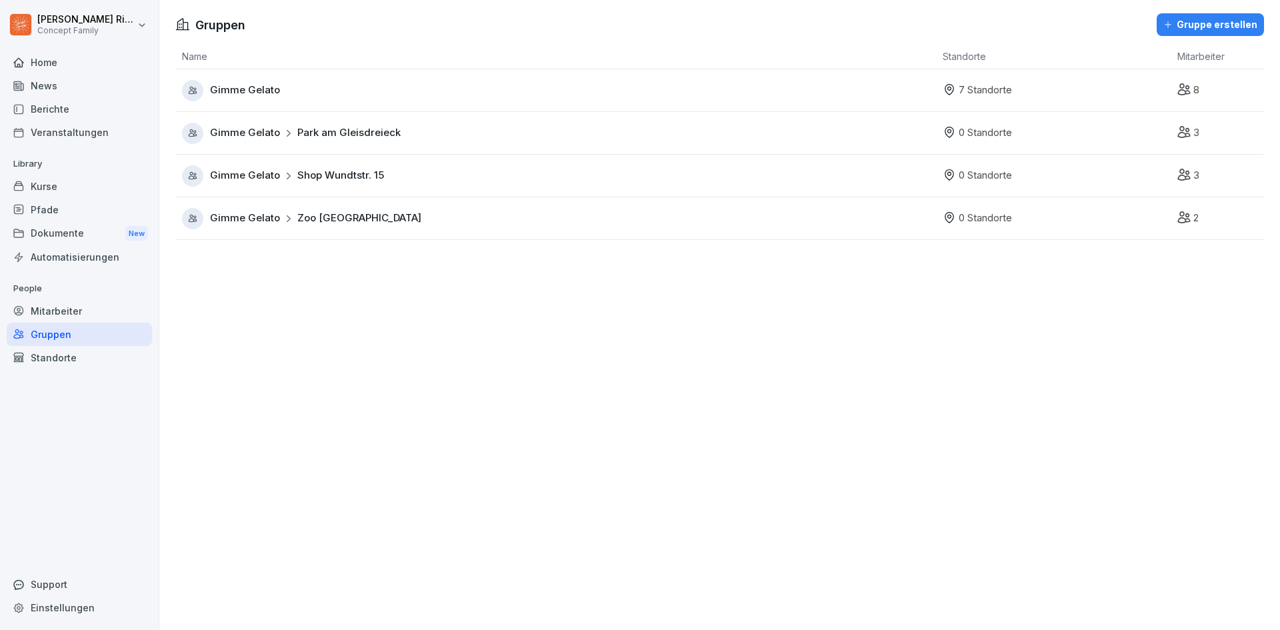
click at [53, 196] on div "Kurse" at bounding box center [79, 186] width 145 height 23
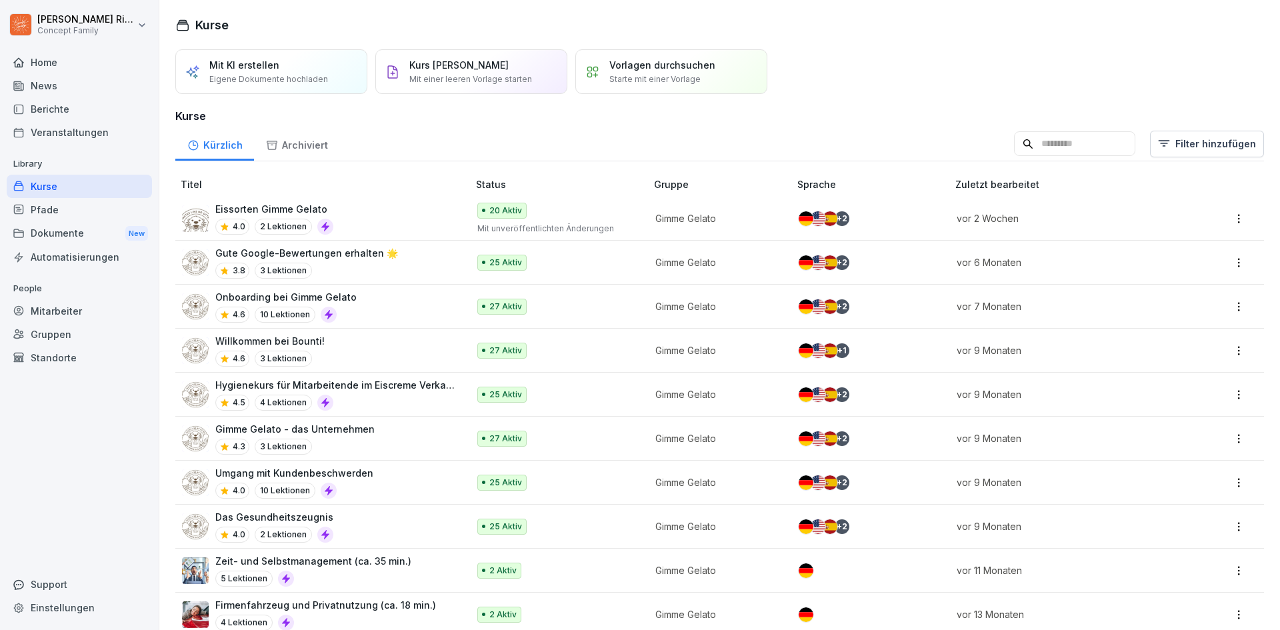
click at [326, 214] on p "Eissorten Gimme Gelato" at bounding box center [274, 209] width 118 height 14
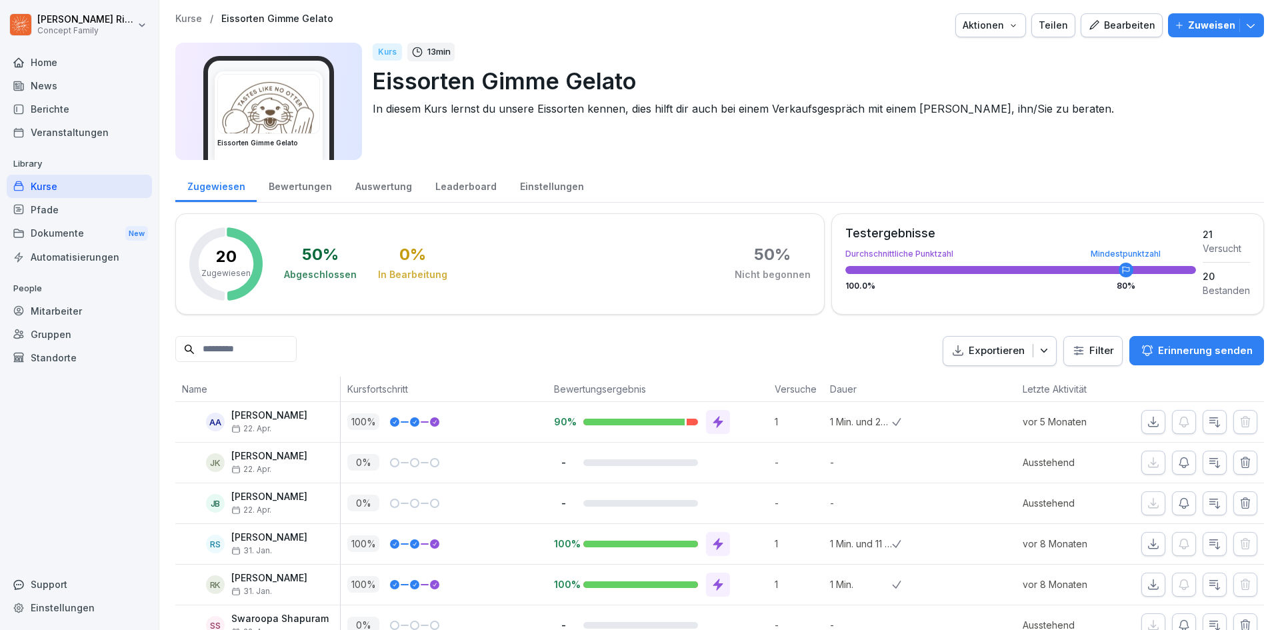
click at [1218, 16] on button "Zuweisen" at bounding box center [1216, 25] width 96 height 24
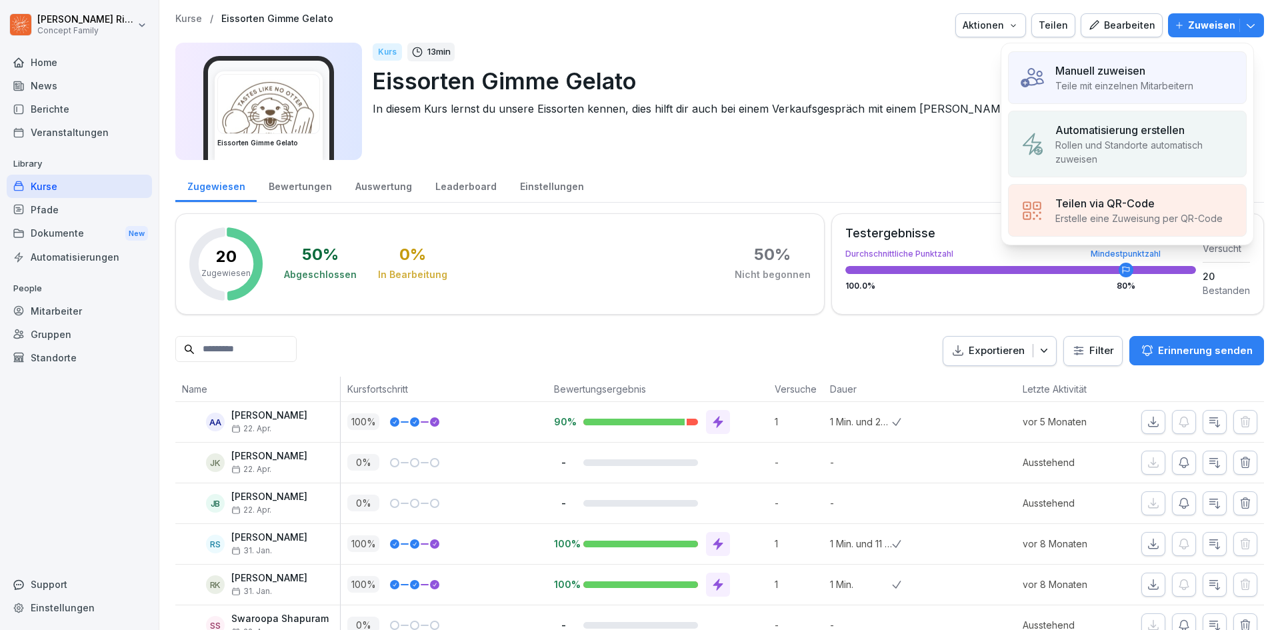
click at [1153, 72] on div "Manuell zuweisen" at bounding box center [1125, 71] width 138 height 16
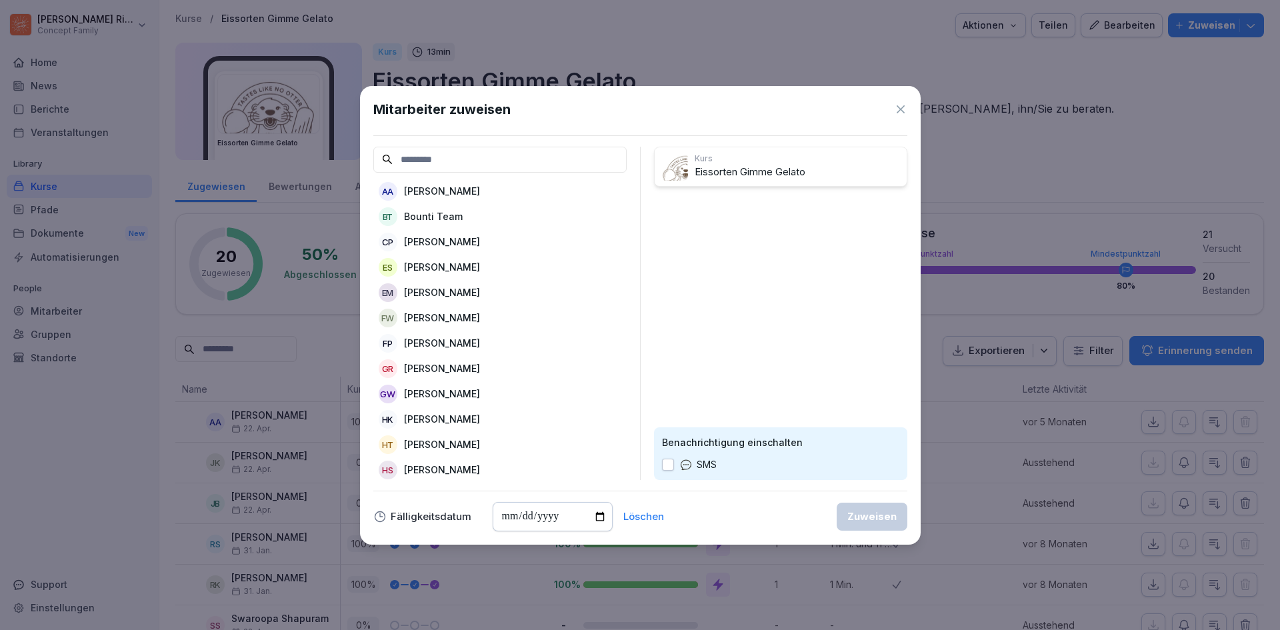
click at [493, 162] on input at bounding box center [499, 160] width 253 height 26
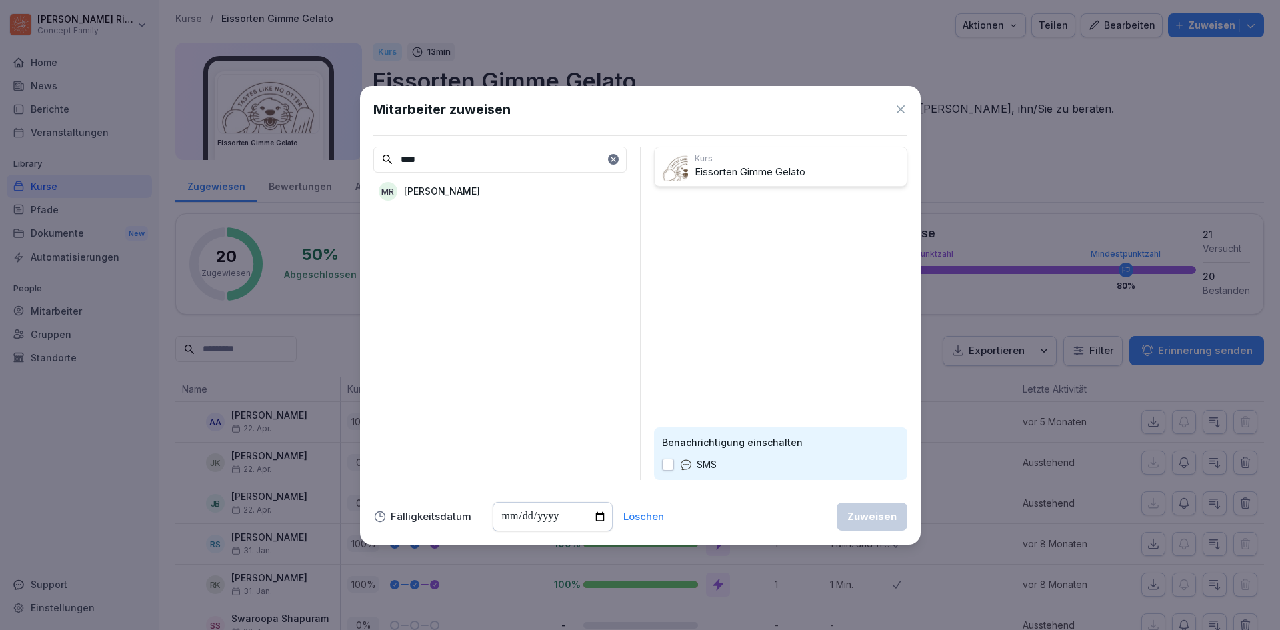
type input "****"
click at [481, 183] on div "MR [PERSON_NAME] Ries" at bounding box center [499, 191] width 253 height 24
click at [844, 523] on button "Zuweisen" at bounding box center [872, 517] width 71 height 28
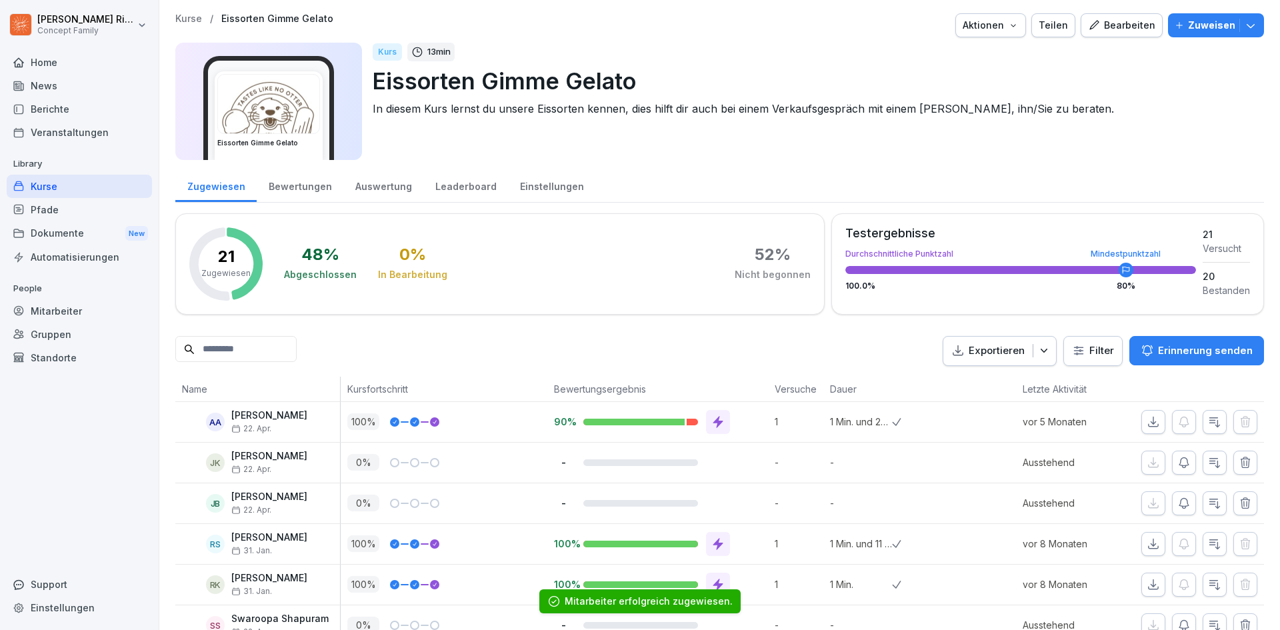
click at [35, 183] on div "Kurse" at bounding box center [79, 186] width 145 height 23
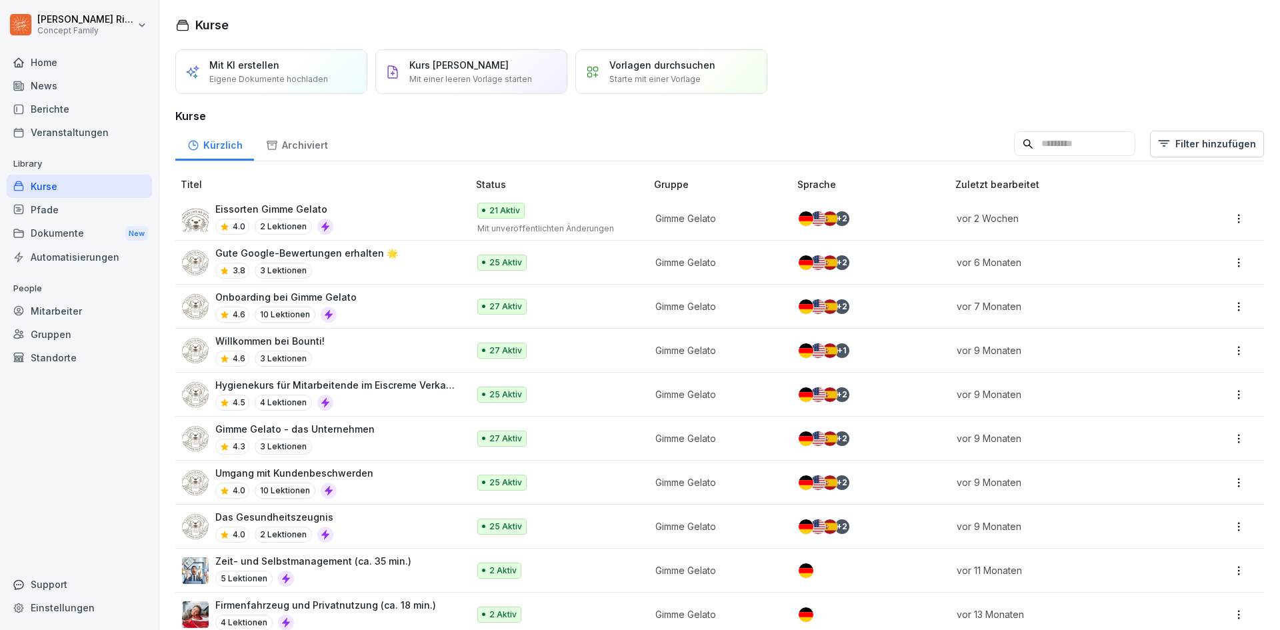
click at [1235, 220] on html "Max-Merlin Ries Concept Family Home News Berichte Veranstaltungen Library Kurse…" at bounding box center [640, 315] width 1280 height 630
click at [1196, 85] on html "Max-Merlin Ries Concept Family Home News Berichte Veranstaltungen Library Kurse…" at bounding box center [640, 315] width 1280 height 630
click at [1232, 264] on html "Max-Merlin Ries Concept Family Home News Berichte Veranstaltungen Library Kurse…" at bounding box center [640, 315] width 1280 height 630
click at [1207, 295] on div "Bearbeiten" at bounding box center [1173, 289] width 129 height 25
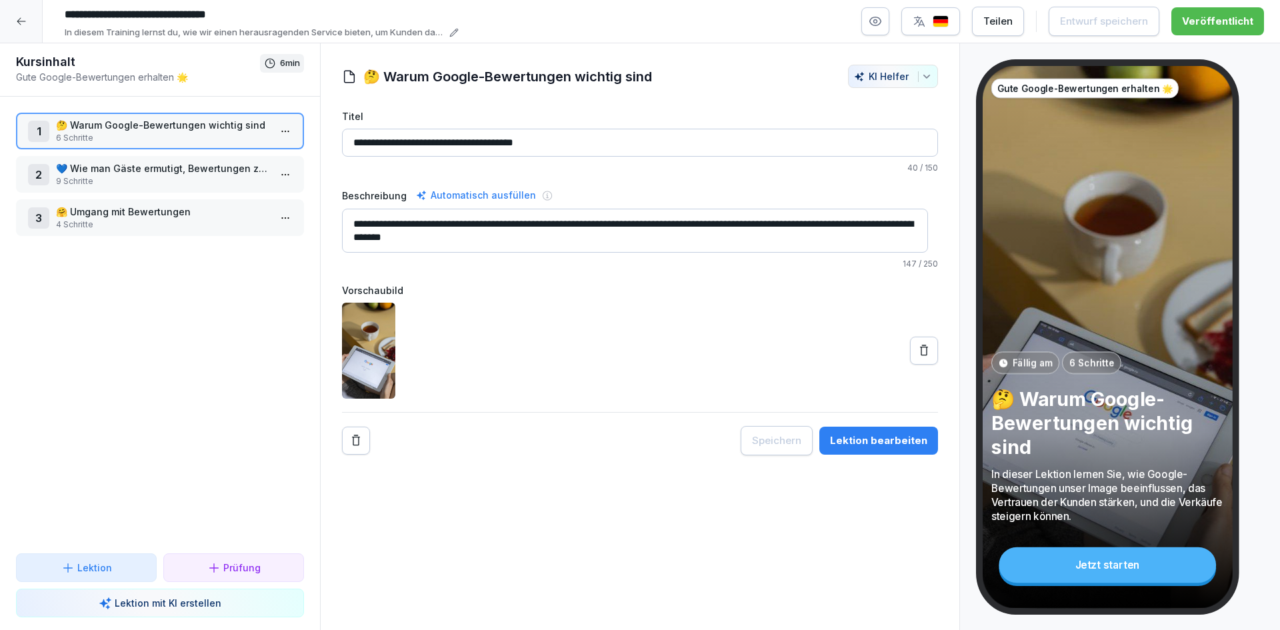
click at [29, 8] on div at bounding box center [21, 21] width 43 height 43
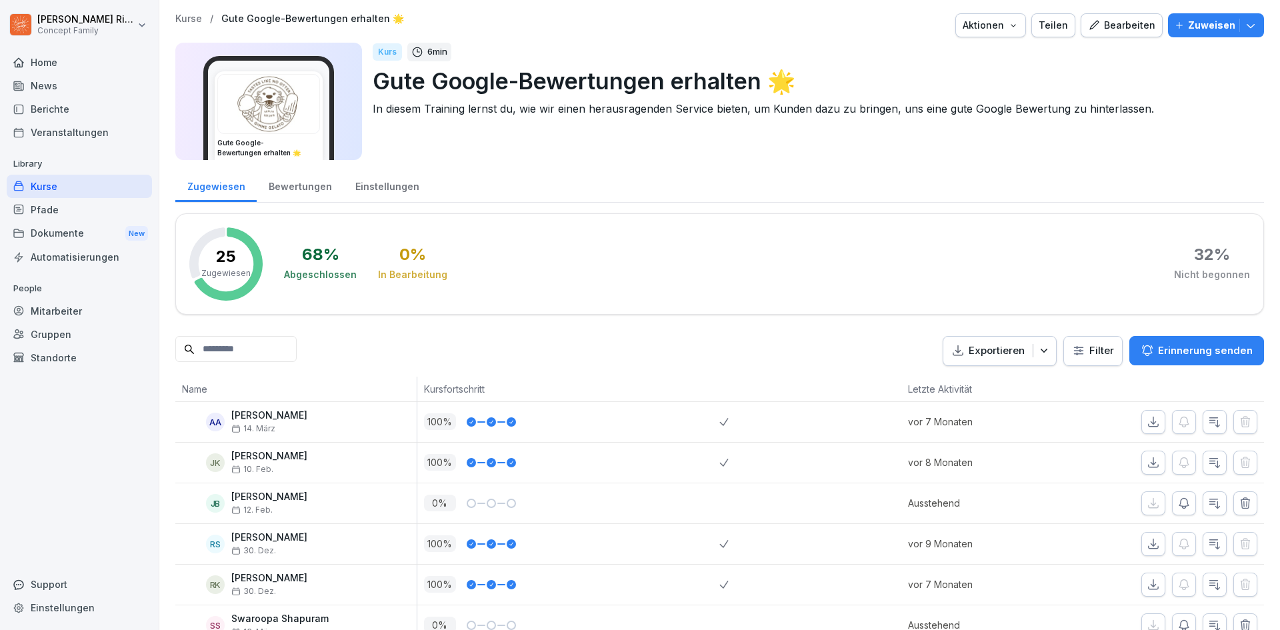
click at [1207, 31] on p "Zuweisen" at bounding box center [1211, 25] width 47 height 15
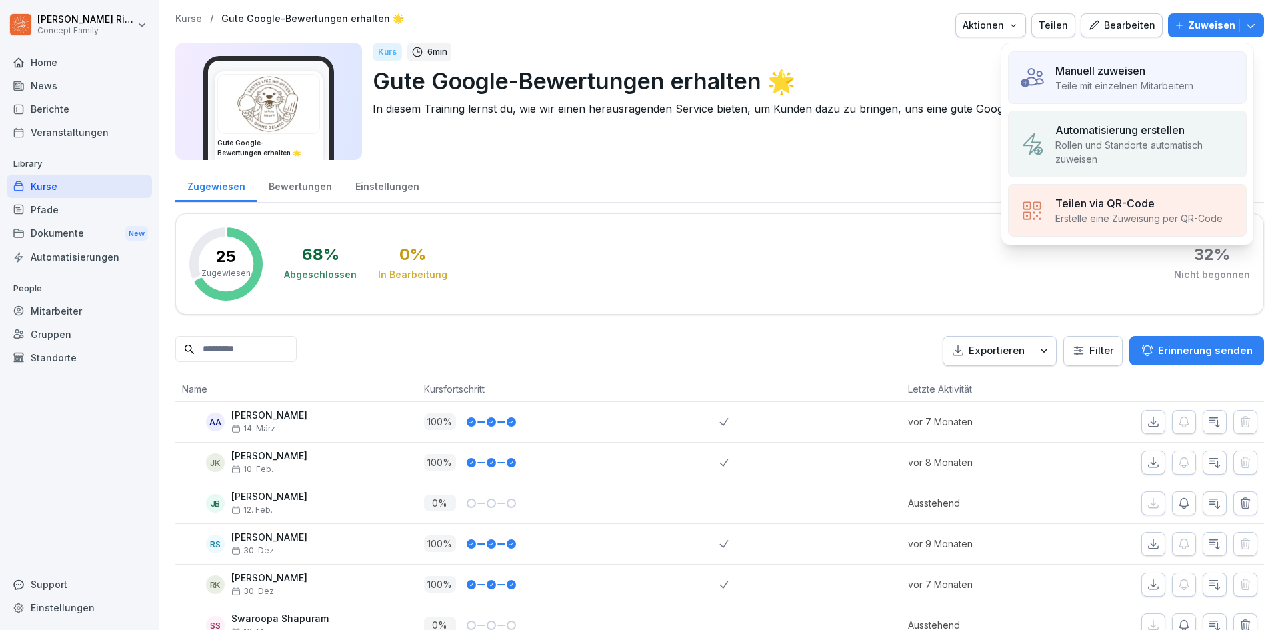
click at [1128, 81] on p "Teile mit einzelnen Mitarbeitern" at bounding box center [1125, 86] width 138 height 14
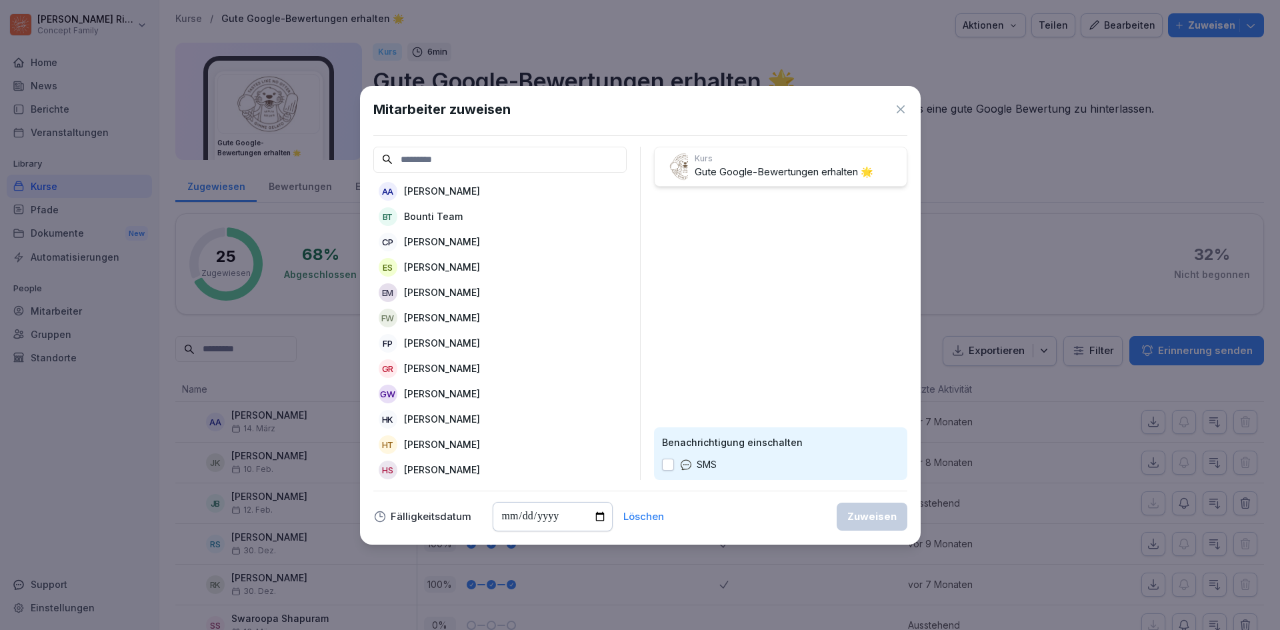
click at [433, 161] on input at bounding box center [499, 160] width 253 height 26
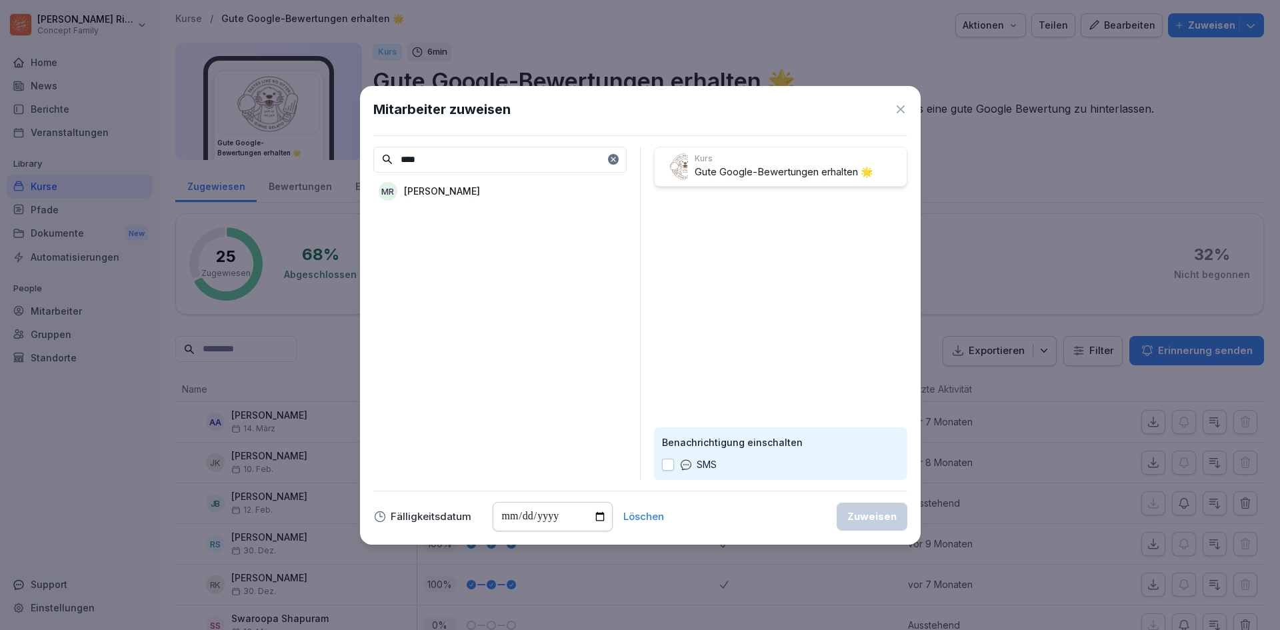
type input "****"
click at [489, 192] on div "MR Max-Merlin Ries" at bounding box center [499, 191] width 253 height 24
click at [849, 519] on div "Zuweisen" at bounding box center [872, 516] width 49 height 15
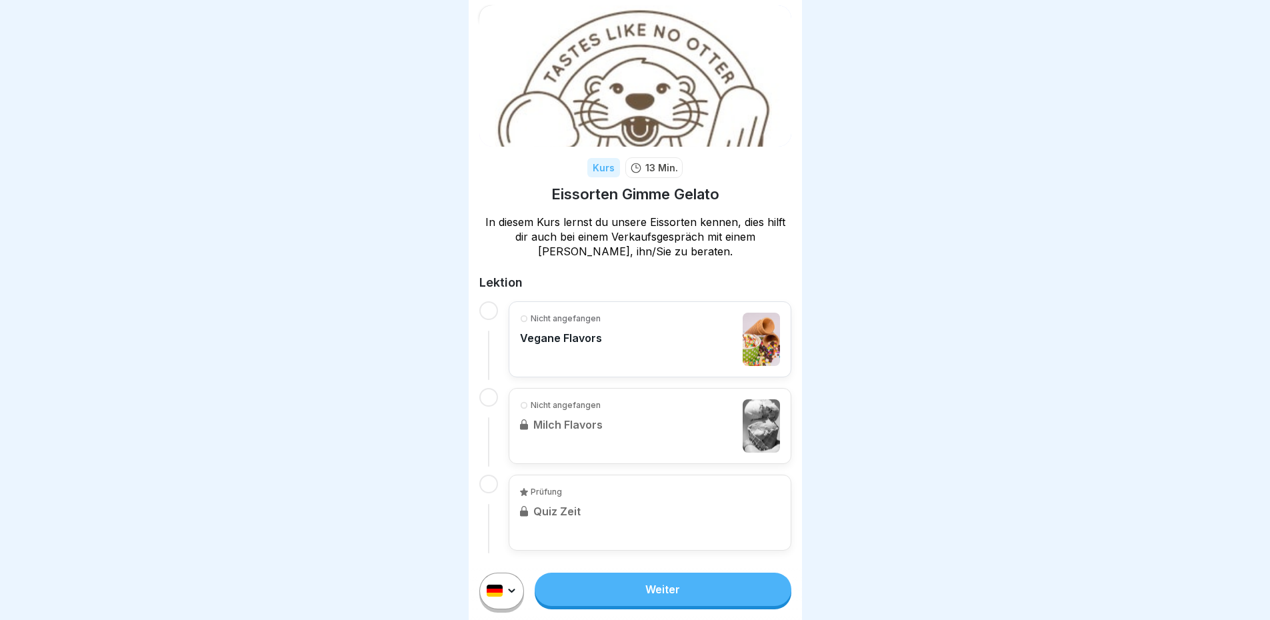
scroll to position [10, 0]
click at [632, 590] on link "Weiter" at bounding box center [663, 589] width 256 height 33
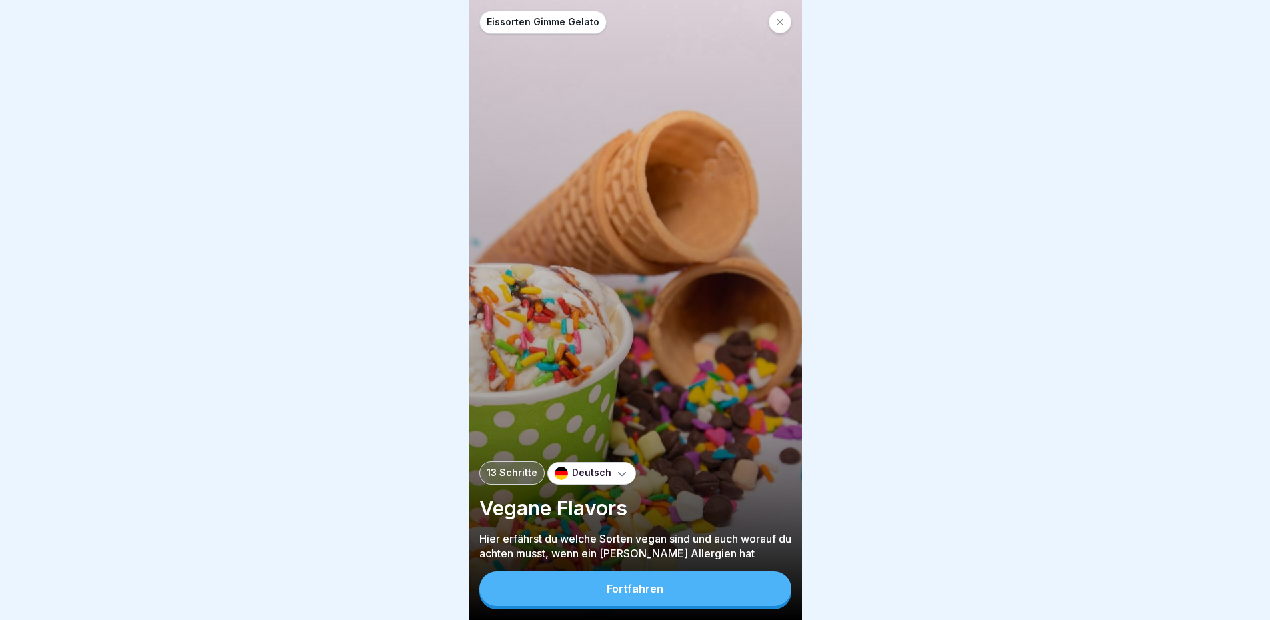
scroll to position [10, 0]
click at [622, 590] on div "Fortfahren" at bounding box center [635, 589] width 57 height 12
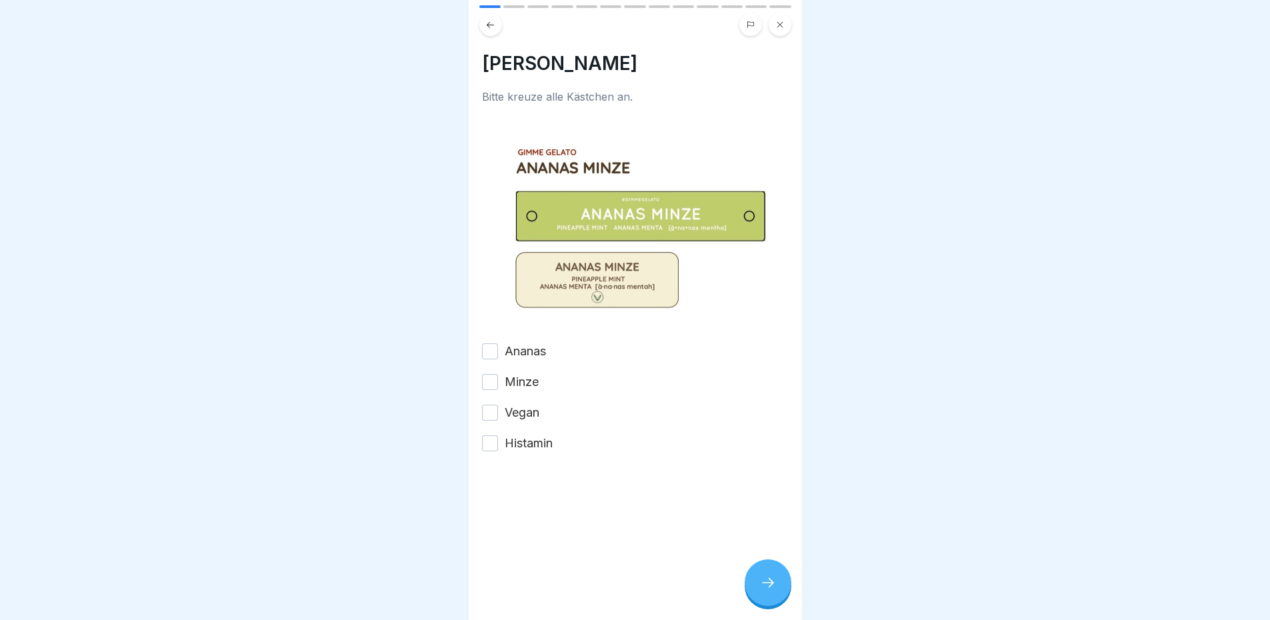
click at [513, 435] on label "Histamin" at bounding box center [529, 443] width 48 height 17
click at [498, 435] on button "Histamin" at bounding box center [490, 443] width 16 height 16
click at [516, 404] on label "Vegan" at bounding box center [522, 412] width 35 height 17
click at [498, 405] on button "Vegan" at bounding box center [490, 413] width 16 height 16
click at [519, 377] on div "Ananas Minze Vegan Histamin" at bounding box center [635, 397] width 307 height 109
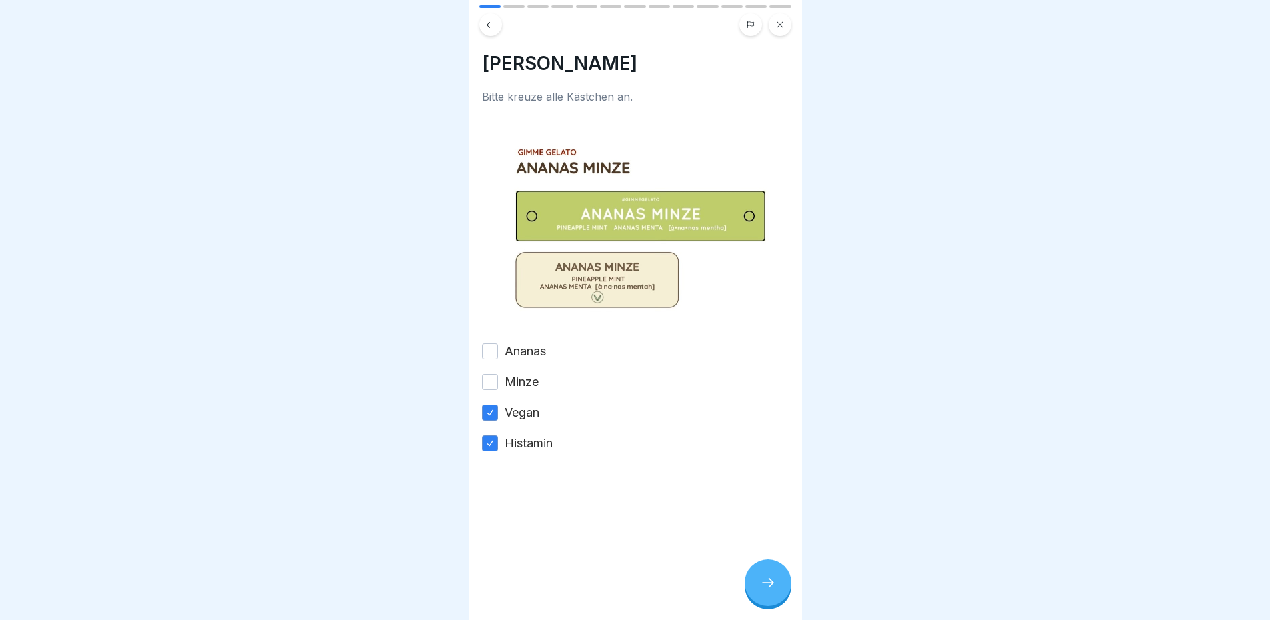
click at [526, 354] on div "Ananas Minze Vegan Histamin" at bounding box center [635, 397] width 307 height 109
click at [532, 343] on label "Ananas" at bounding box center [525, 351] width 41 height 17
click at [498, 343] on button "Ananas" at bounding box center [490, 351] width 16 height 16
click at [531, 373] on label "Minze" at bounding box center [522, 381] width 34 height 17
click at [498, 374] on button "Minze" at bounding box center [490, 382] width 16 height 16
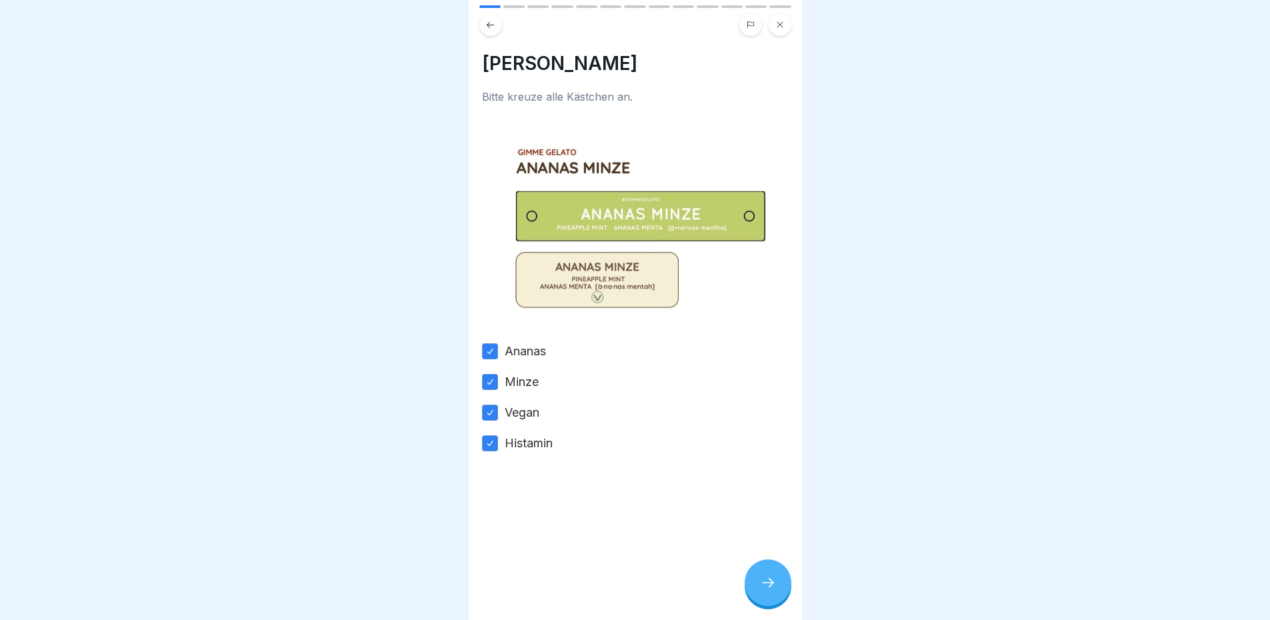
click at [783, 592] on div at bounding box center [768, 583] width 47 height 47
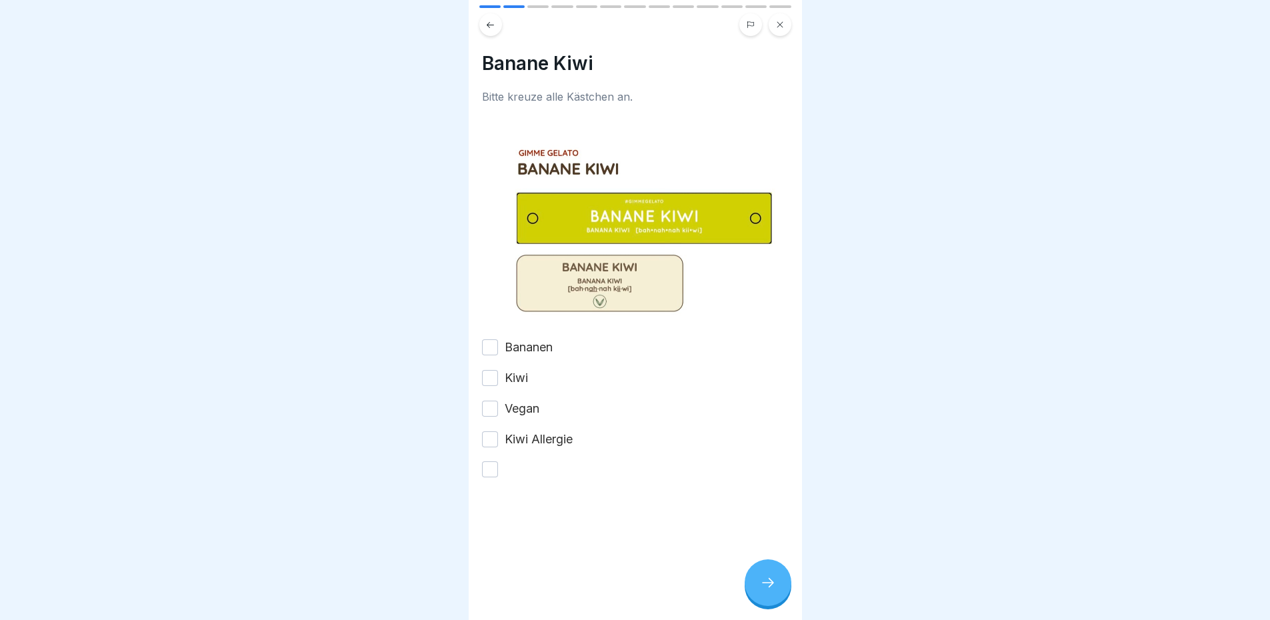
click at [531, 339] on label "Bananen" at bounding box center [529, 347] width 48 height 17
click at [498, 339] on button "Bananen" at bounding box center [490, 347] width 16 height 16
click at [492, 461] on button "button" at bounding box center [490, 469] width 16 height 16
click at [497, 431] on button "Kiwi Allergie" at bounding box center [490, 439] width 16 height 16
click at [485, 401] on button "Vegan" at bounding box center [490, 409] width 16 height 16
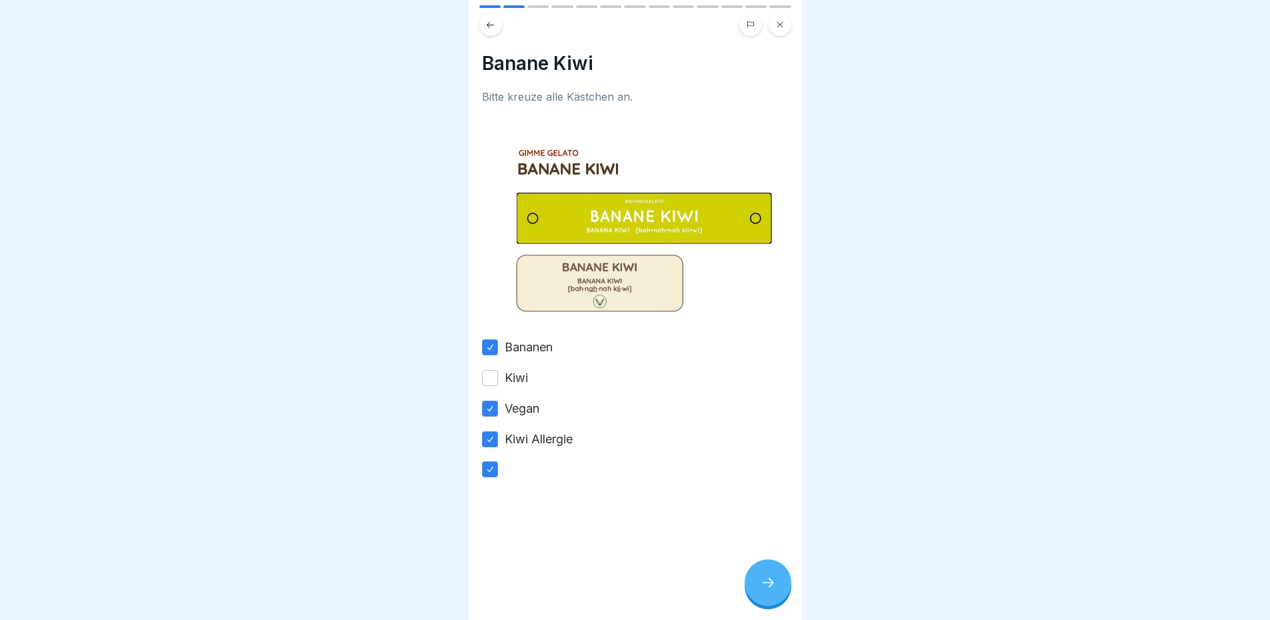
click at [489, 370] on button "Kiwi" at bounding box center [490, 378] width 16 height 16
click at [761, 578] on icon at bounding box center [768, 583] width 16 height 16
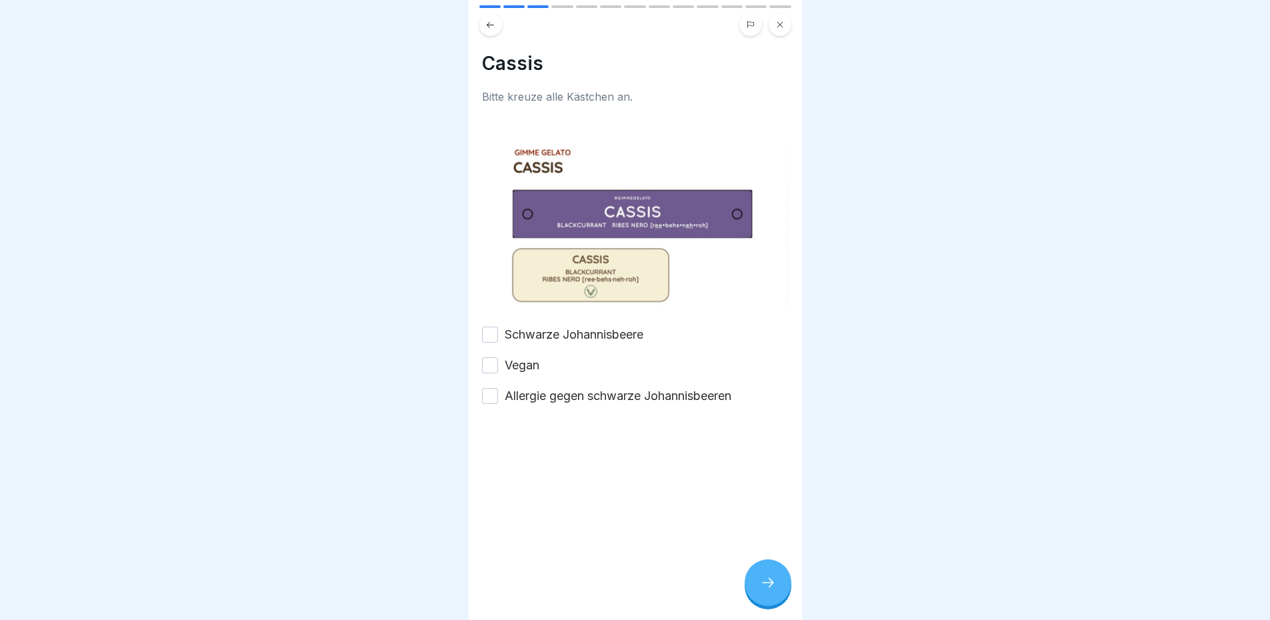
click at [497, 327] on button "Schwarze Johannisbeere" at bounding box center [490, 335] width 16 height 16
click at [500, 357] on div "Vegan" at bounding box center [510, 365] width 57 height 17
click at [498, 358] on div "Schwarze Johannisbeere Vegan Allergie gegen schwarze Johannisbeeren" at bounding box center [635, 365] width 307 height 79
click at [493, 388] on button "Allergie gegen schwarze Johannisbeeren" at bounding box center [490, 396] width 16 height 16
click at [488, 357] on button "Vegan" at bounding box center [490, 365] width 16 height 16
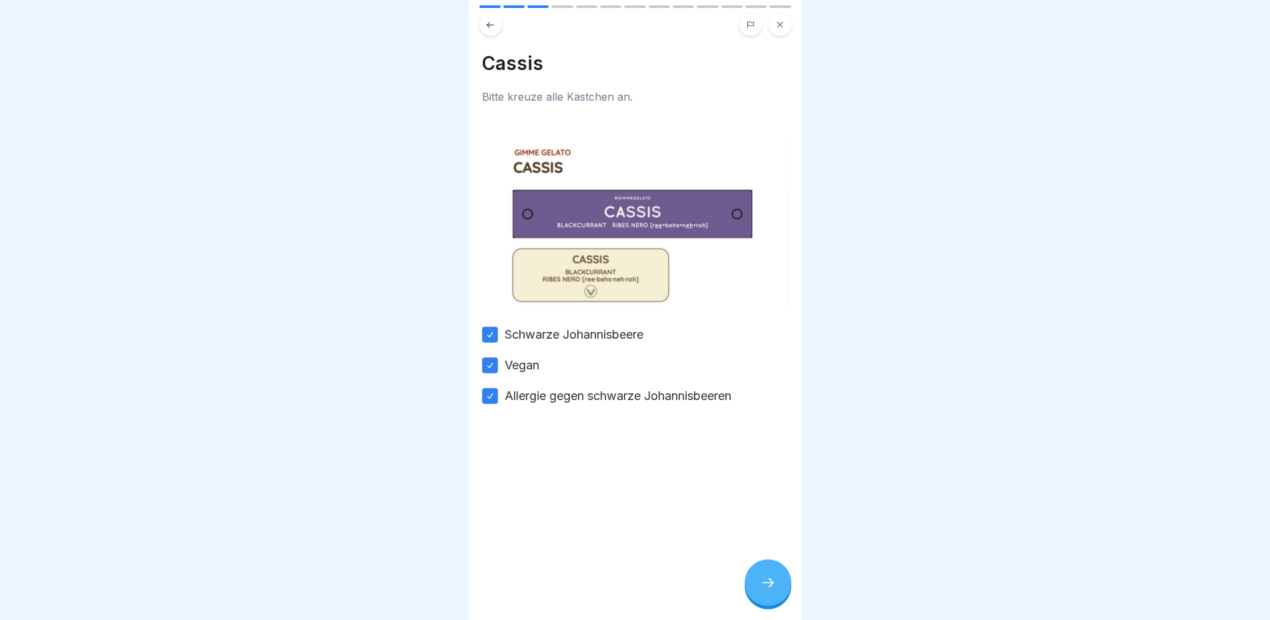
click at [776, 574] on div at bounding box center [768, 583] width 47 height 47
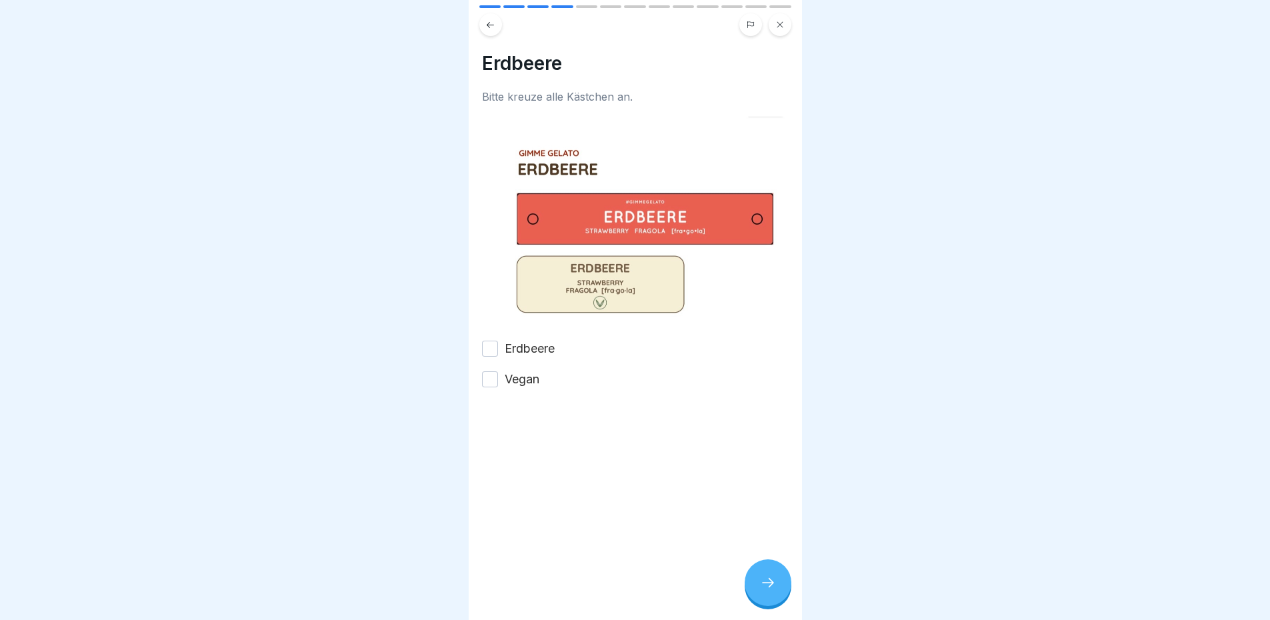
click at [509, 340] on label "Erdbeere" at bounding box center [530, 348] width 50 height 17
click at [498, 341] on button "Erdbeere" at bounding box center [490, 349] width 16 height 16
click at [513, 371] on label "Vegan" at bounding box center [522, 379] width 35 height 17
click at [498, 371] on button "Vegan" at bounding box center [490, 379] width 16 height 16
click at [754, 564] on div "Eissorten Gimme Gelato 13 Schritte Deutsch Vegane Flavors Hier erfährst du welc…" at bounding box center [635, 310] width 333 height 620
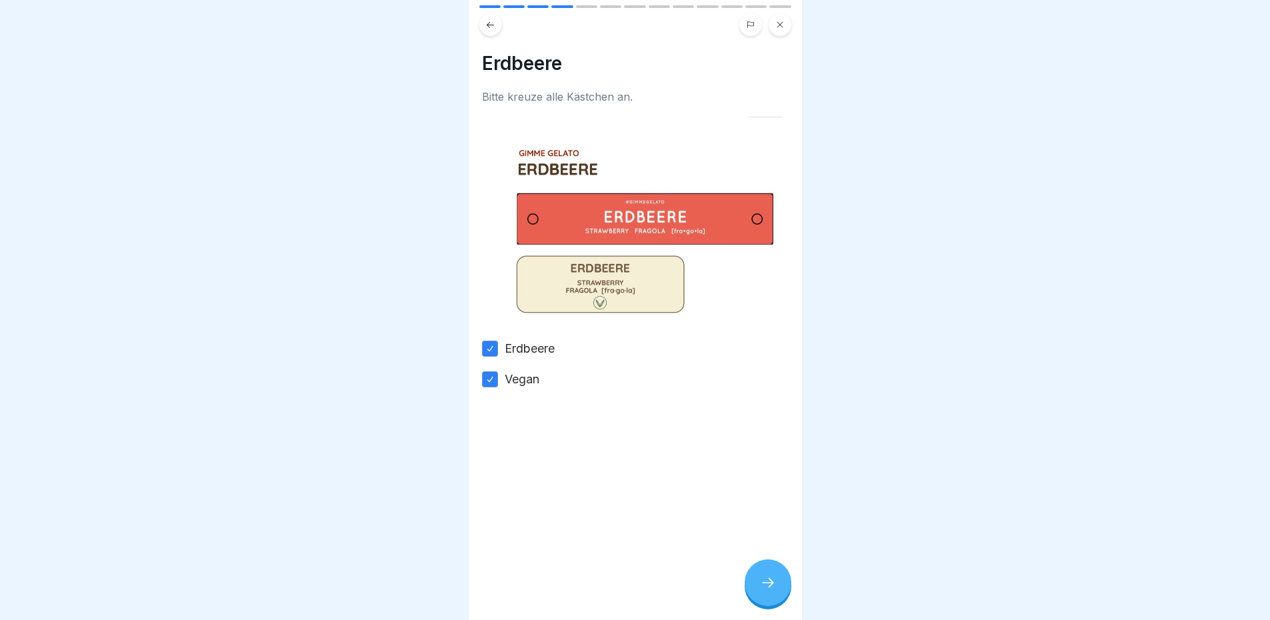
click at [774, 582] on icon at bounding box center [768, 583] width 16 height 16
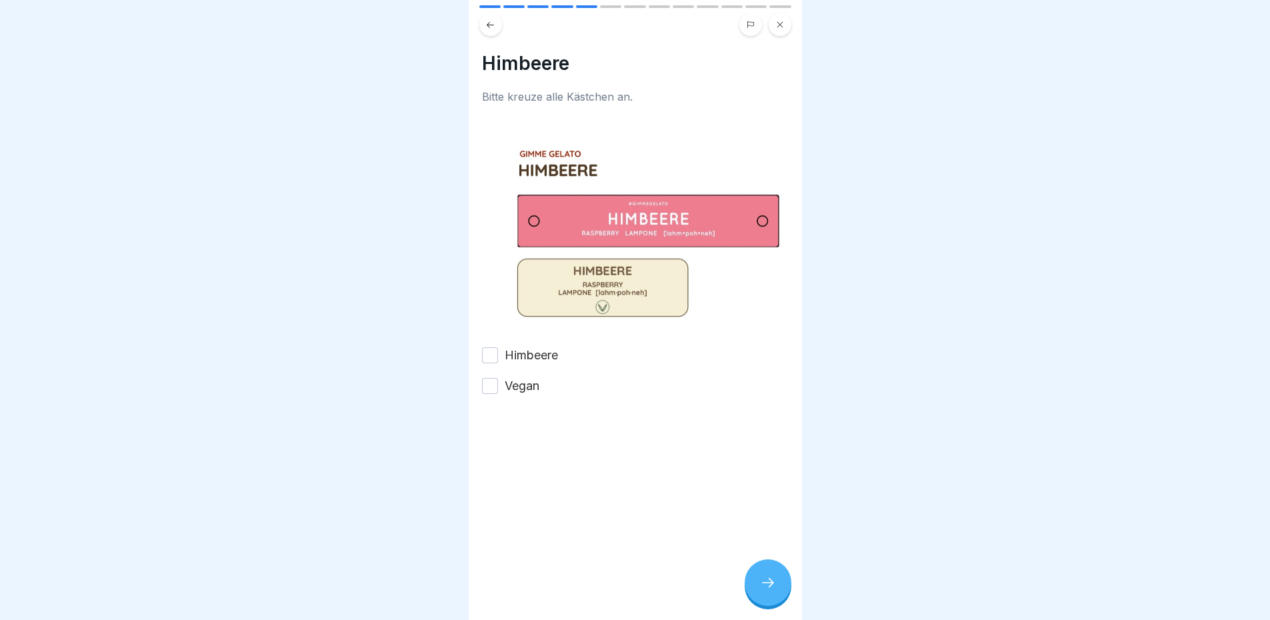
click at [487, 347] on button "Himbeere" at bounding box center [490, 355] width 16 height 16
click at [491, 354] on div "Himbeere Vegan" at bounding box center [635, 371] width 307 height 48
click at [511, 359] on div "Himbeere Vegan" at bounding box center [635, 371] width 307 height 48
click at [486, 378] on button "Vegan" at bounding box center [490, 386] width 16 height 16
click at [774, 580] on icon at bounding box center [768, 583] width 16 height 16
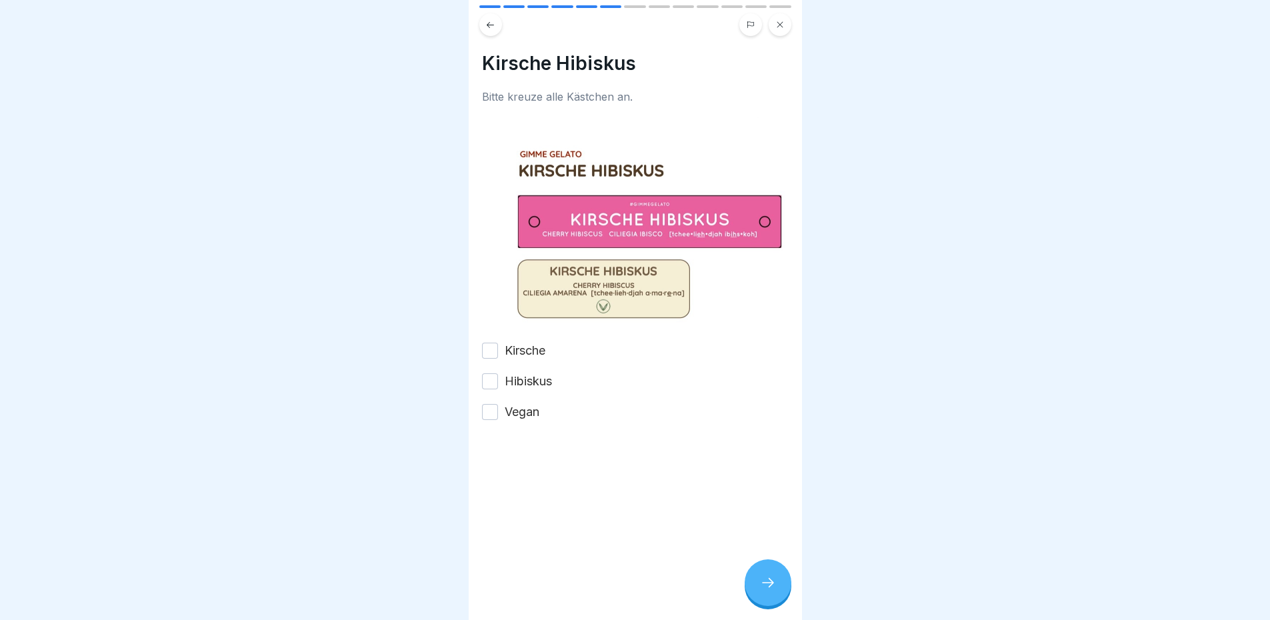
click at [477, 323] on div "Kirsche Hibiskus Bitte kreuze alle Kästchen an. Kirsche Hibiskus Vegan" at bounding box center [635, 310] width 333 height 620
click at [483, 373] on button "Hibiskus" at bounding box center [490, 381] width 16 height 16
click at [482, 343] on button "Kirsche" at bounding box center [490, 351] width 16 height 16
click at [491, 404] on button "Vegan" at bounding box center [490, 412] width 16 height 16
click at [770, 579] on icon at bounding box center [768, 583] width 16 height 16
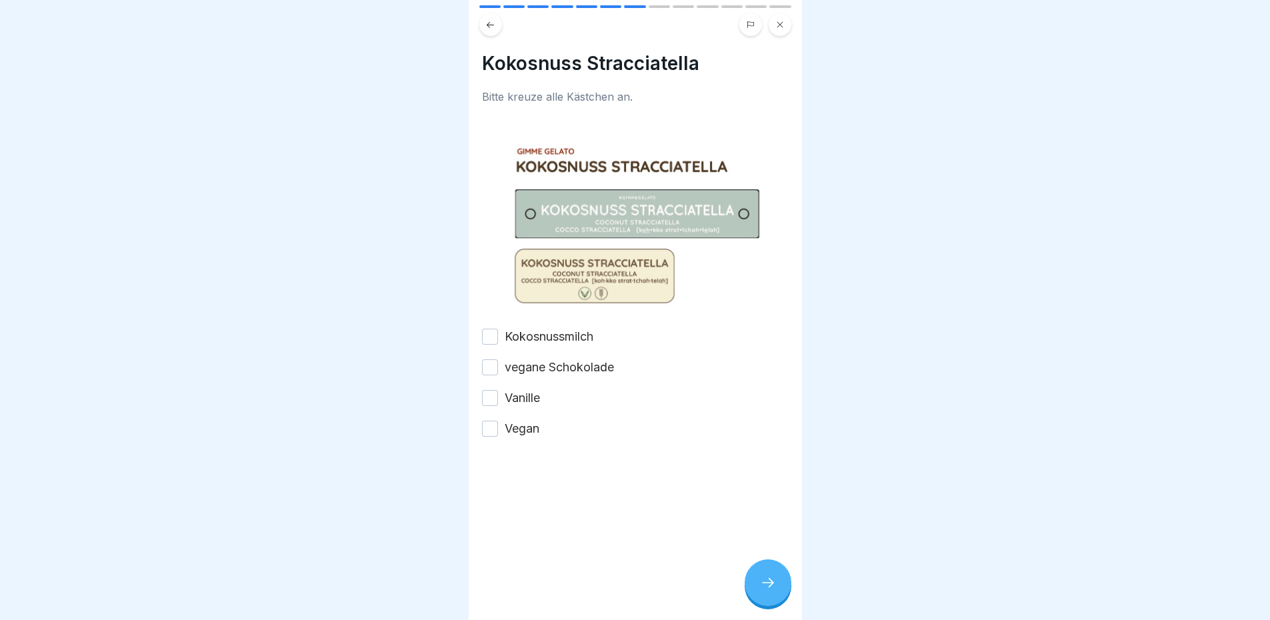
click at [519, 328] on label "Kokosnussmilch" at bounding box center [549, 336] width 89 height 17
click at [498, 329] on button "Kokosnussmilch" at bounding box center [490, 337] width 16 height 16
click at [523, 365] on div "Kokosnussmilch vegane Schokolade Vanille Vegan" at bounding box center [635, 382] width 307 height 109
click at [517, 359] on label "vegane Schokolade" at bounding box center [559, 367] width 109 height 17
click at [498, 359] on button "vegane Schokolade" at bounding box center [490, 367] width 16 height 16
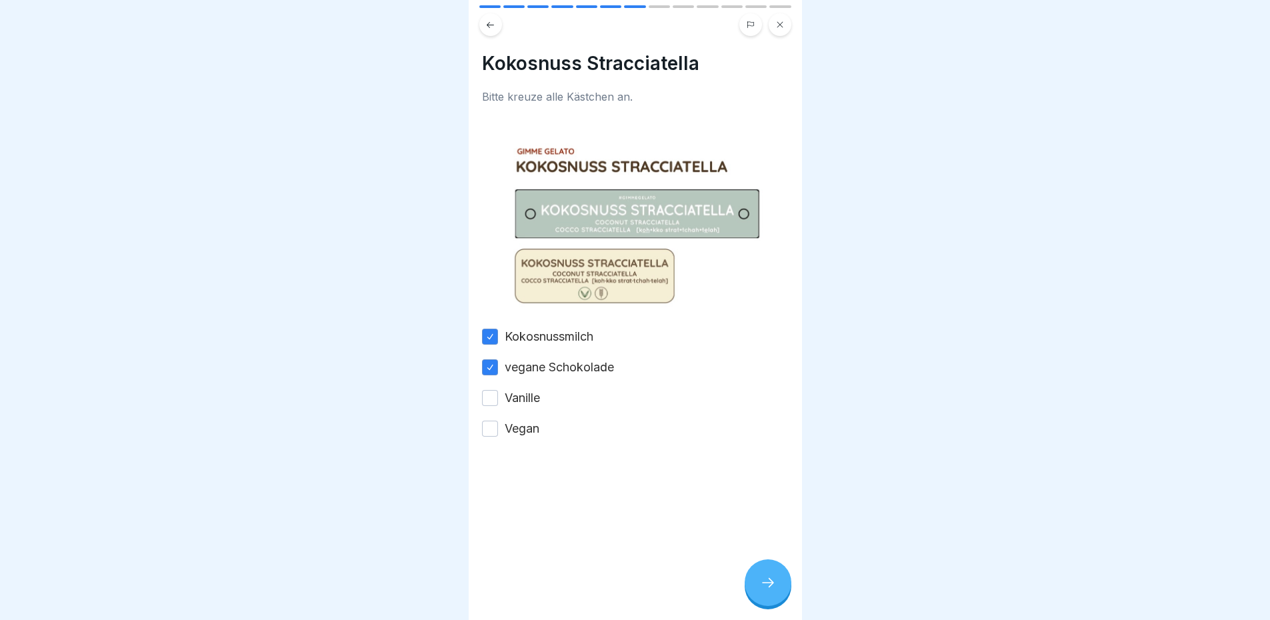
click at [519, 397] on div "Kokosnussmilch vegane Schokolade Vanille Vegan" at bounding box center [635, 382] width 307 height 109
click at [519, 420] on label "Vegan" at bounding box center [522, 428] width 35 height 17
click at [498, 421] on button "Vegan" at bounding box center [490, 429] width 16 height 16
click at [507, 389] on label "Vanille" at bounding box center [522, 397] width 35 height 17
click at [498, 390] on button "Vanille" at bounding box center [490, 398] width 16 height 16
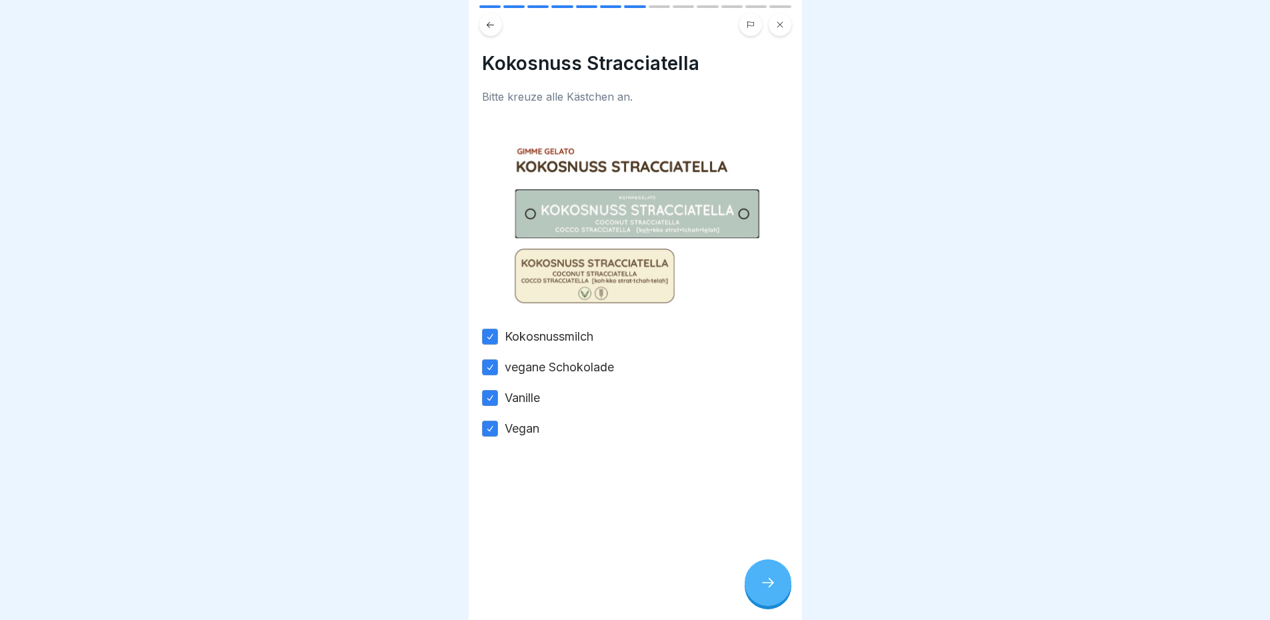
click at [754, 585] on div at bounding box center [768, 583] width 47 height 47
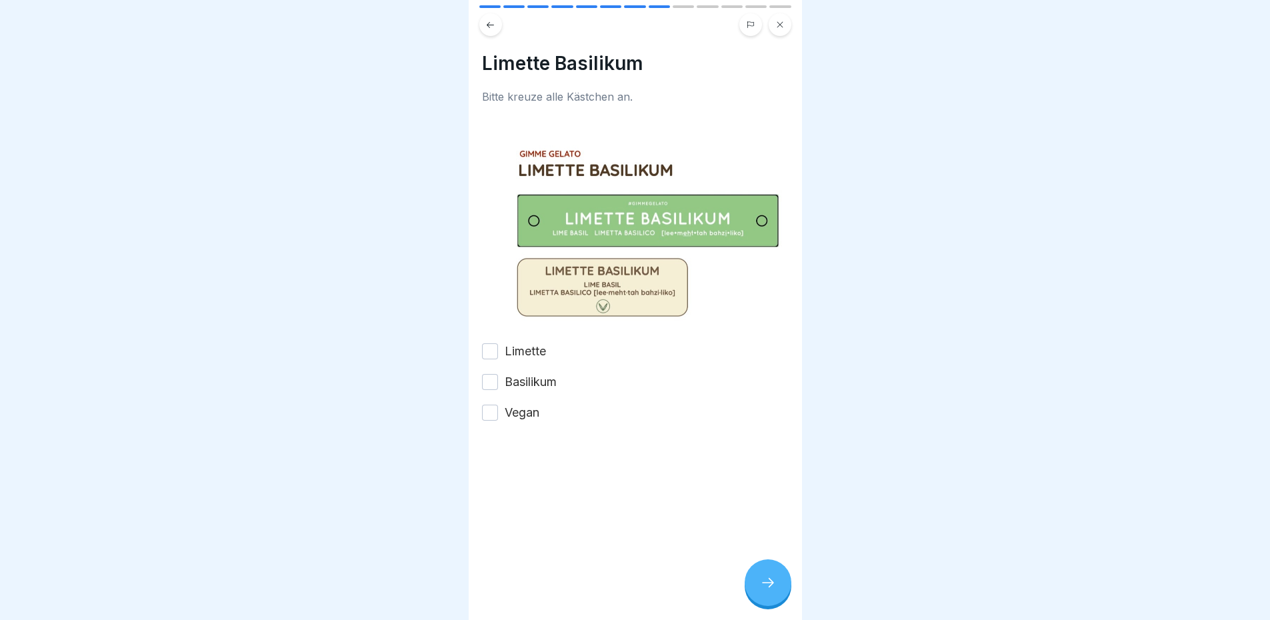
click at [493, 343] on button "Limette" at bounding box center [490, 351] width 16 height 16
click at [495, 374] on button "Basilikum" at bounding box center [490, 382] width 16 height 16
click at [485, 405] on button "Vegan" at bounding box center [490, 413] width 16 height 16
click at [768, 582] on icon at bounding box center [768, 583] width 16 height 16
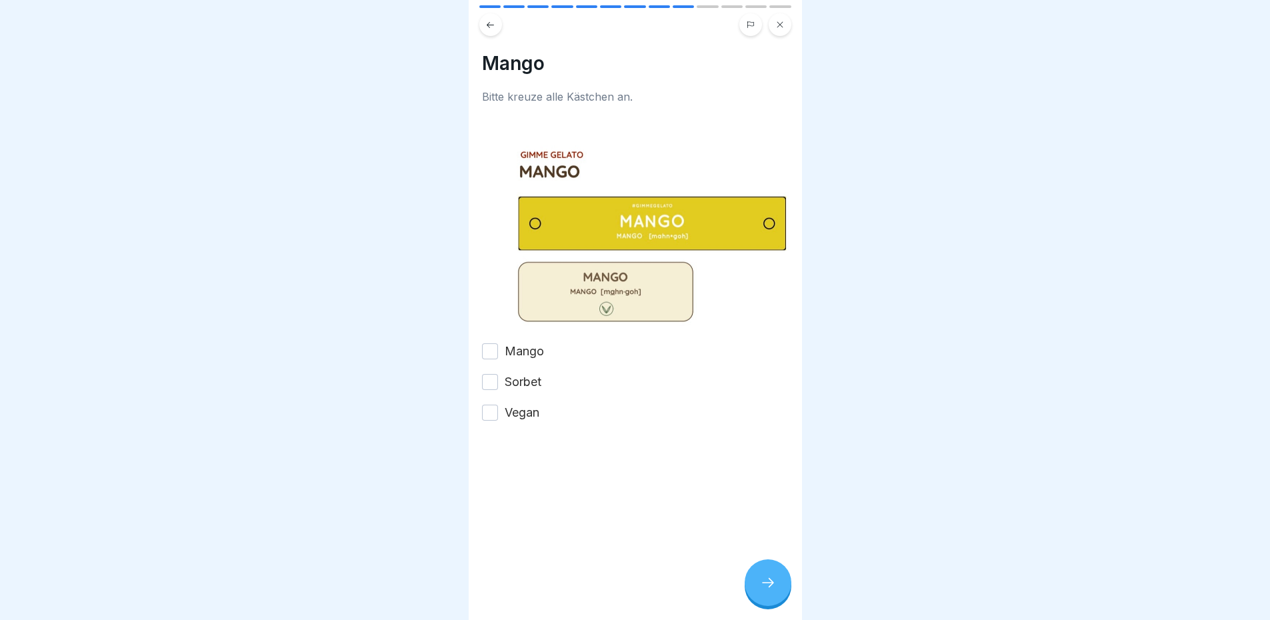
click at [525, 343] on label "Mango" at bounding box center [524, 351] width 39 height 17
click at [498, 343] on button "Mango" at bounding box center [490, 351] width 16 height 16
click at [526, 373] on label "Sorbet" at bounding box center [523, 381] width 37 height 17
click at [498, 374] on button "Sorbet" at bounding box center [490, 382] width 16 height 16
click at [530, 404] on label "Vegan" at bounding box center [522, 412] width 35 height 17
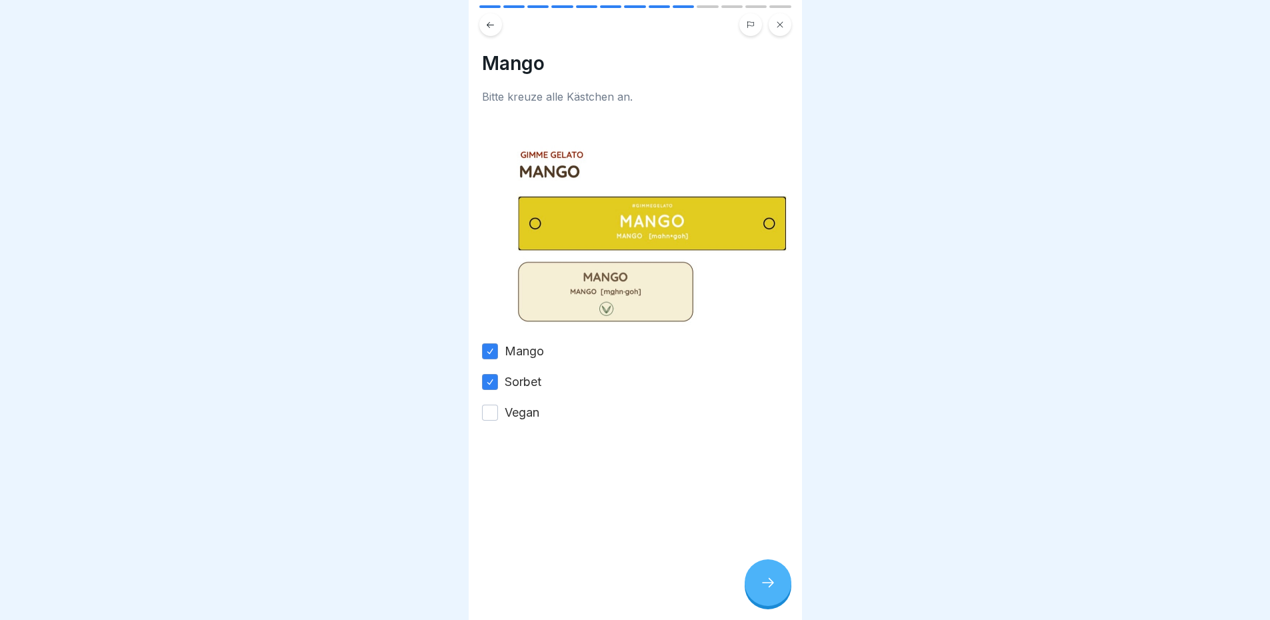
click at [498, 405] on button "Vegan" at bounding box center [490, 413] width 16 height 16
click at [770, 575] on div at bounding box center [768, 583] width 47 height 47
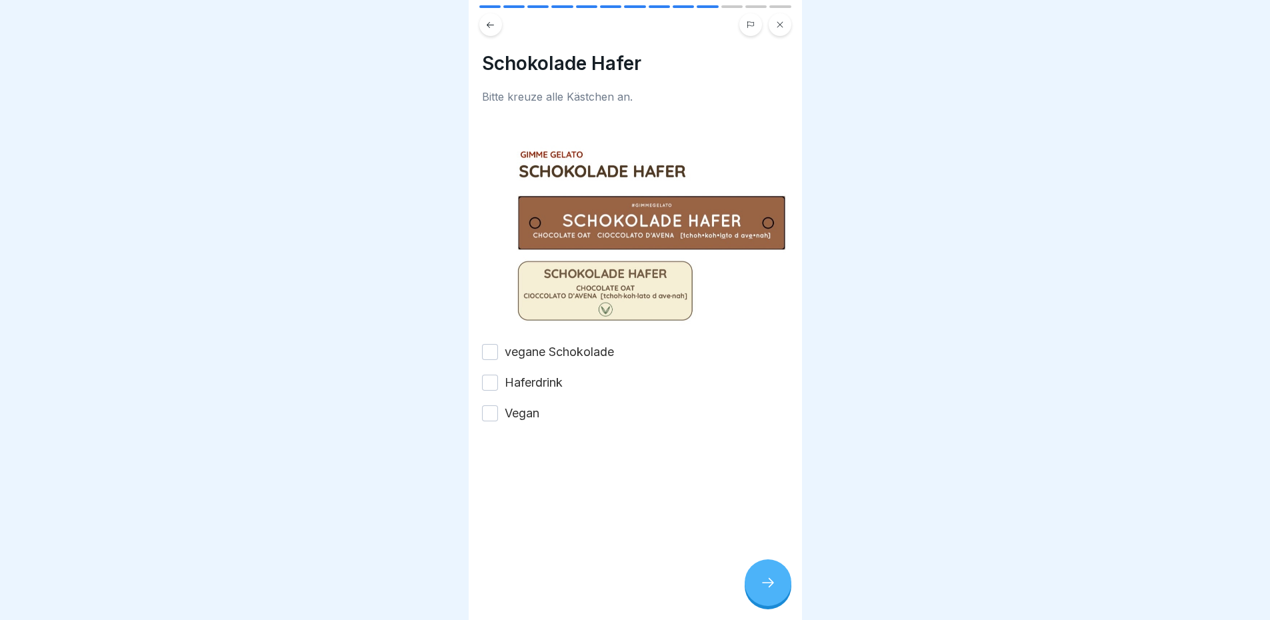
click at [495, 344] on button "vegane Schokolade" at bounding box center [490, 352] width 16 height 16
click at [496, 375] on button "Haferdrink" at bounding box center [490, 383] width 16 height 16
click at [497, 405] on button "Vegan" at bounding box center [490, 413] width 16 height 16
click at [776, 574] on div at bounding box center [768, 583] width 47 height 47
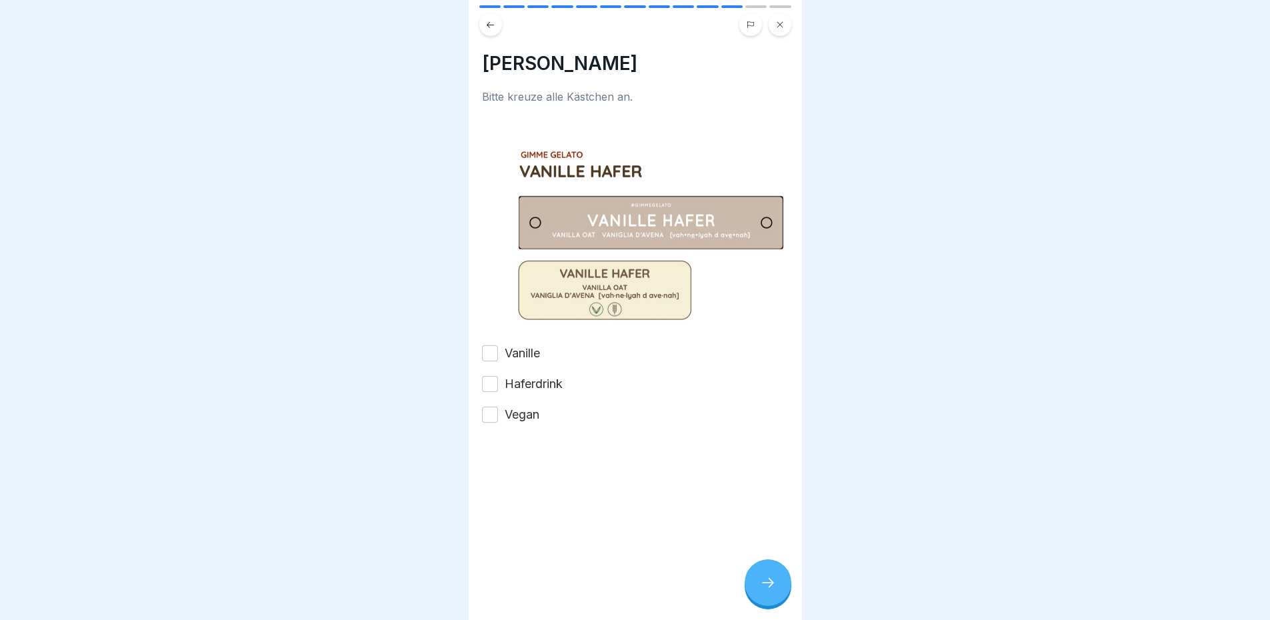
click at [490, 345] on button "Vanille" at bounding box center [490, 353] width 16 height 16
click at [493, 376] on button "Haferdrink" at bounding box center [490, 384] width 16 height 16
click at [495, 407] on button "Vegan" at bounding box center [490, 415] width 16 height 16
click at [751, 576] on div at bounding box center [768, 583] width 47 height 47
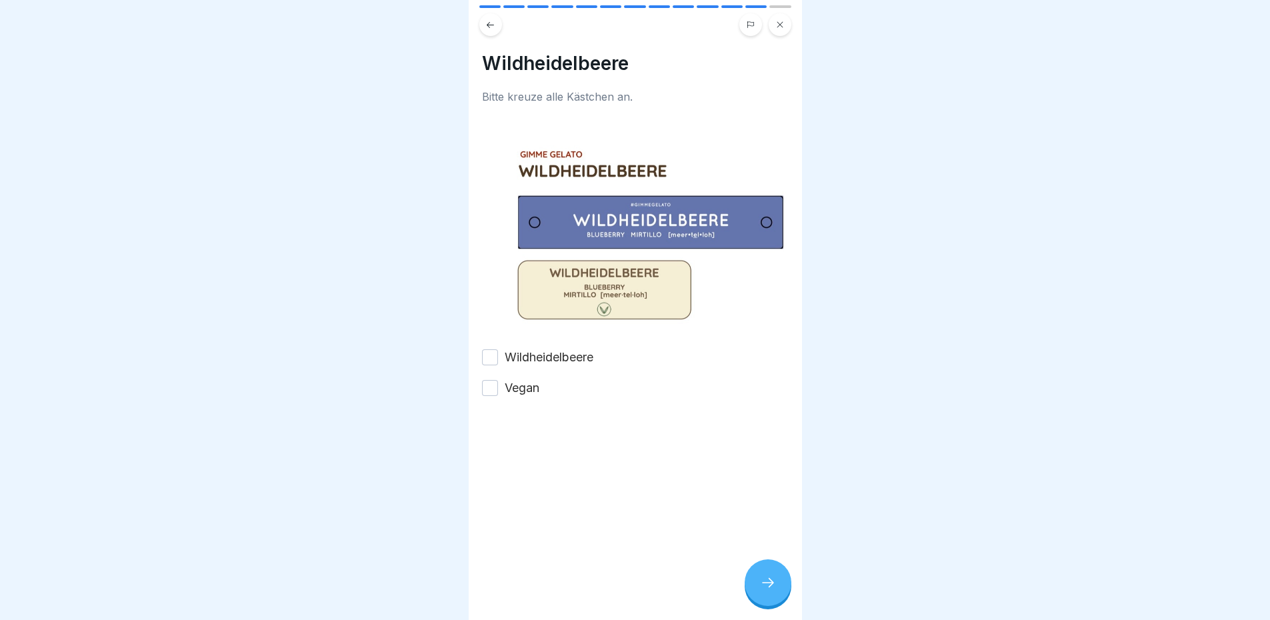
click at [512, 349] on label "Wildheidelbeere" at bounding box center [549, 357] width 89 height 17
click at [498, 349] on button "Wildheidelbeere" at bounding box center [490, 357] width 16 height 16
click at [510, 397] on div at bounding box center [635, 437] width 307 height 80
click at [505, 379] on label "Vegan" at bounding box center [522, 387] width 35 height 17
click at [498, 380] on button "Vegan" at bounding box center [490, 388] width 16 height 16
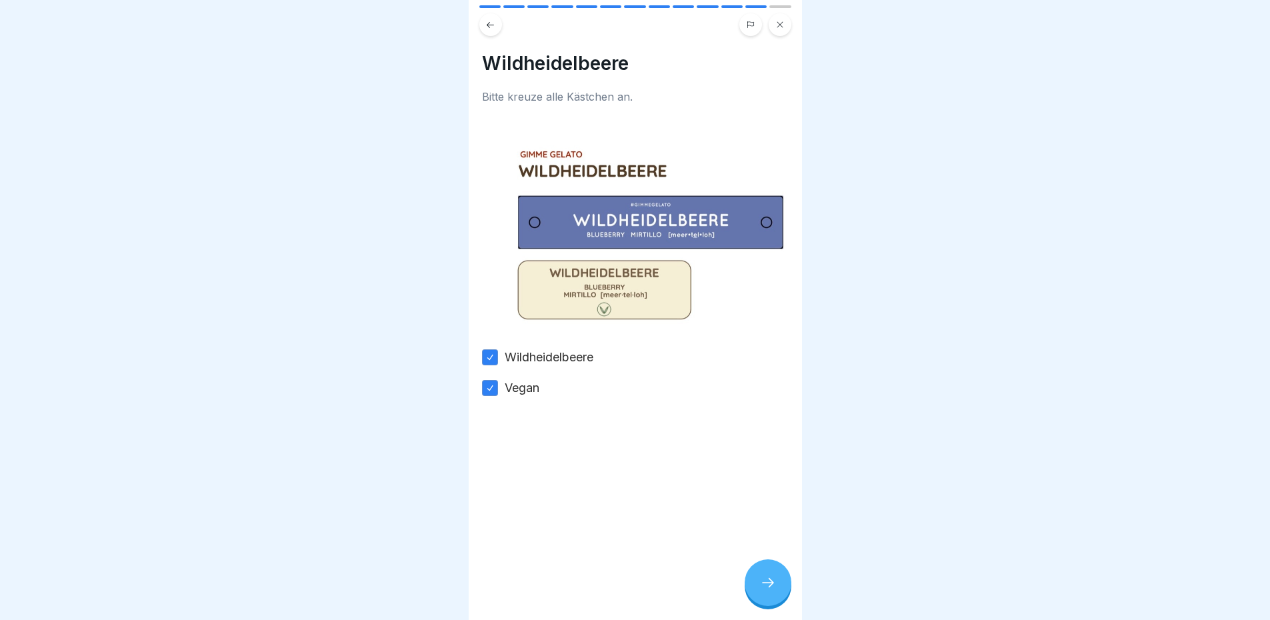
click at [760, 566] on div at bounding box center [768, 583] width 47 height 47
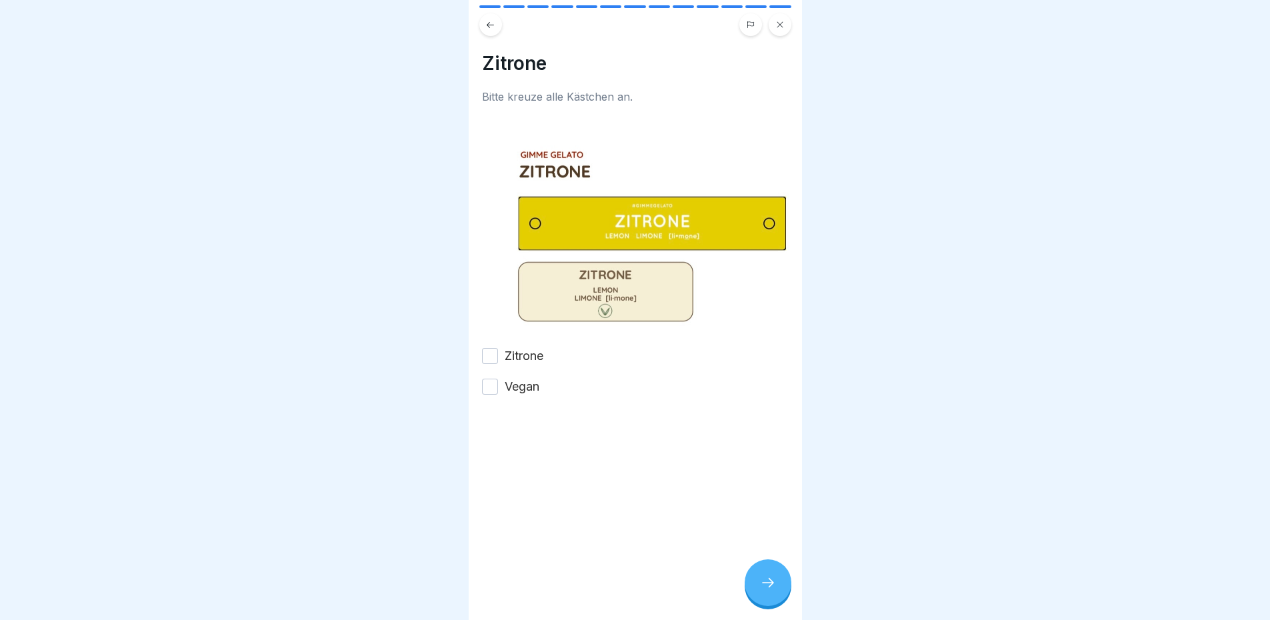
click at [523, 347] on label "Zitrone" at bounding box center [524, 355] width 39 height 17
click at [498, 348] on button "Zitrone" at bounding box center [490, 356] width 16 height 16
click at [523, 395] on div at bounding box center [635, 435] width 307 height 80
click at [524, 378] on label "Vegan" at bounding box center [522, 386] width 35 height 17
click at [498, 379] on button "Vegan" at bounding box center [490, 387] width 16 height 16
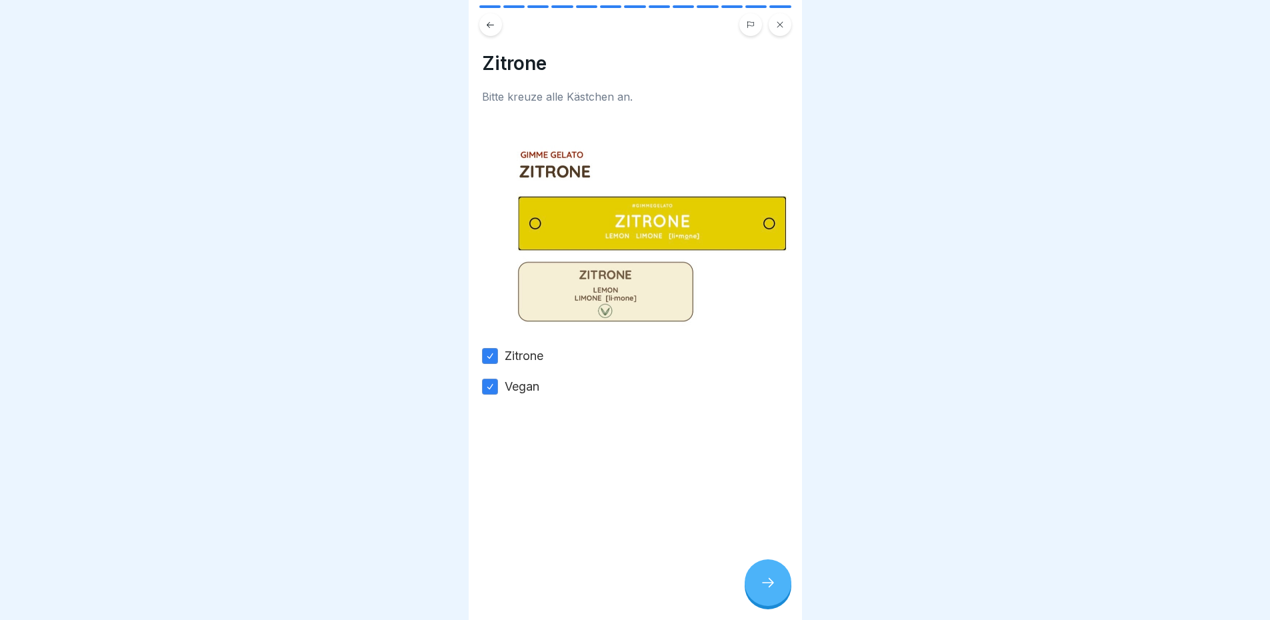
click at [780, 592] on div at bounding box center [768, 583] width 47 height 47
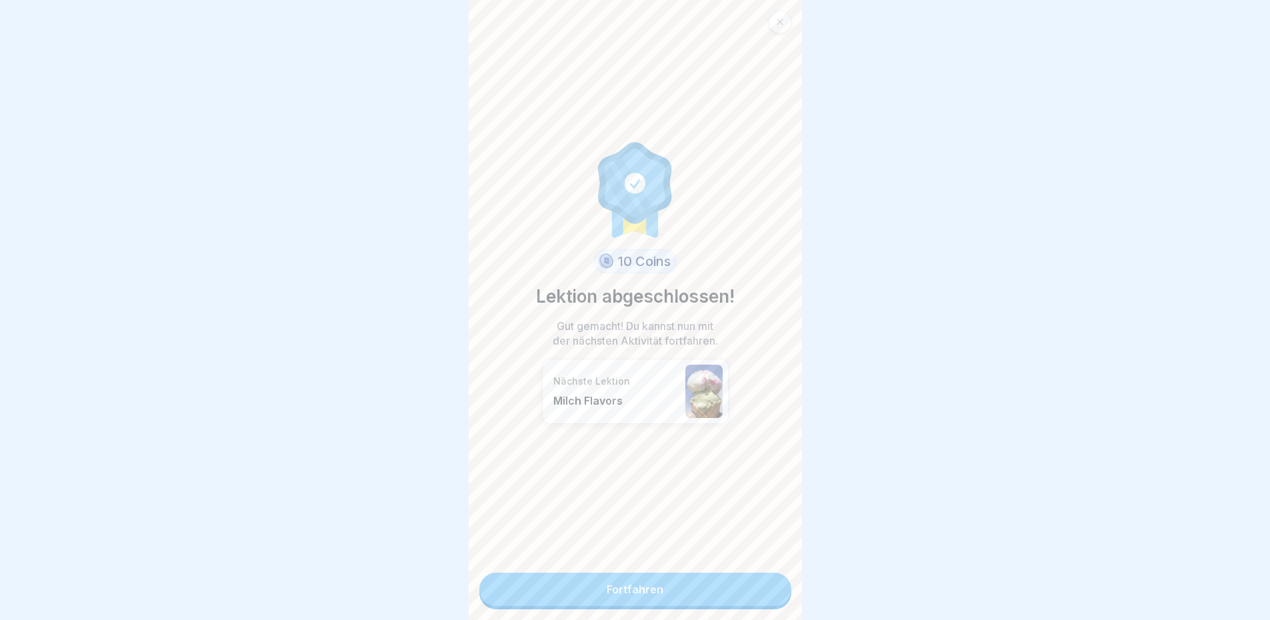
click at [580, 576] on link "Fortfahren" at bounding box center [635, 589] width 312 height 33
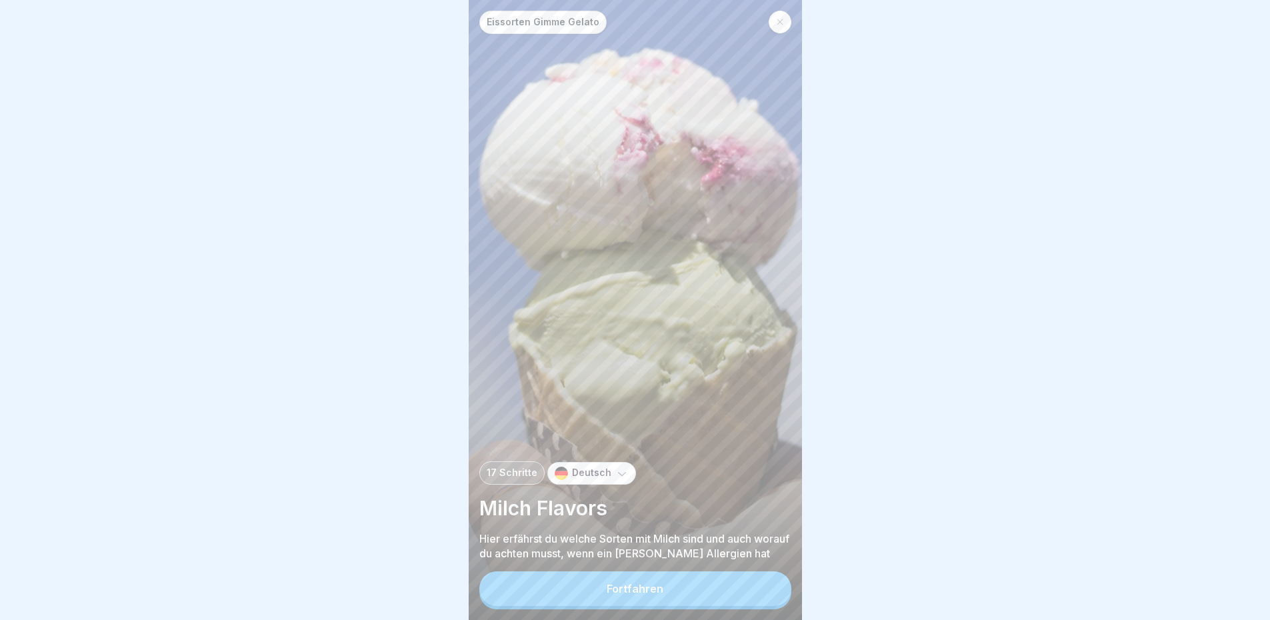
click at [677, 603] on button "Fortfahren" at bounding box center [635, 589] width 312 height 35
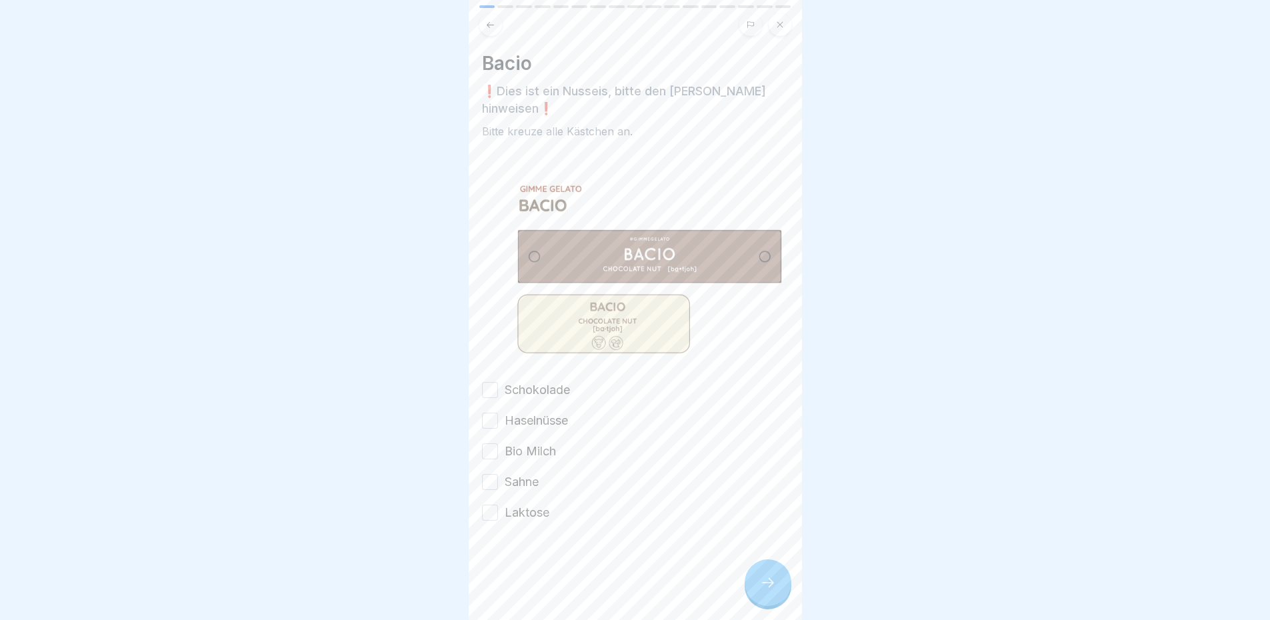
click at [528, 381] on label "Schokolade" at bounding box center [537, 389] width 65 height 17
click at [498, 382] on button "Schokolade" at bounding box center [490, 390] width 16 height 16
click at [543, 412] on label "Haselnüsse" at bounding box center [536, 420] width 63 height 17
click at [498, 413] on button "Haselnüsse" at bounding box center [490, 421] width 16 height 16
click at [541, 442] on div "Schokolade Haselnüsse Bio Milch Sahne Laktose" at bounding box center [635, 451] width 307 height 140
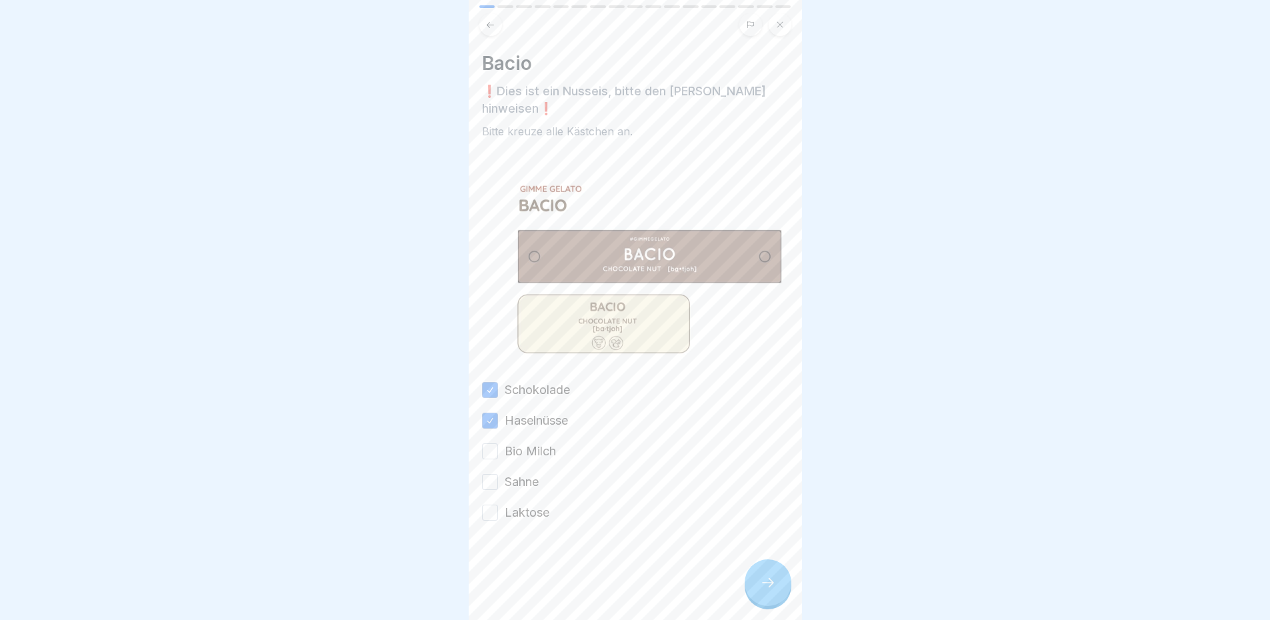
click at [535, 473] on label "Sahne" at bounding box center [522, 481] width 34 height 17
click at [498, 474] on button "Sahne" at bounding box center [490, 482] width 16 height 16
click at [531, 443] on label "Bio Milch" at bounding box center [530, 451] width 51 height 17
click at [498, 443] on button "Bio Milch" at bounding box center [490, 451] width 16 height 16
click at [544, 521] on div at bounding box center [635, 561] width 307 height 80
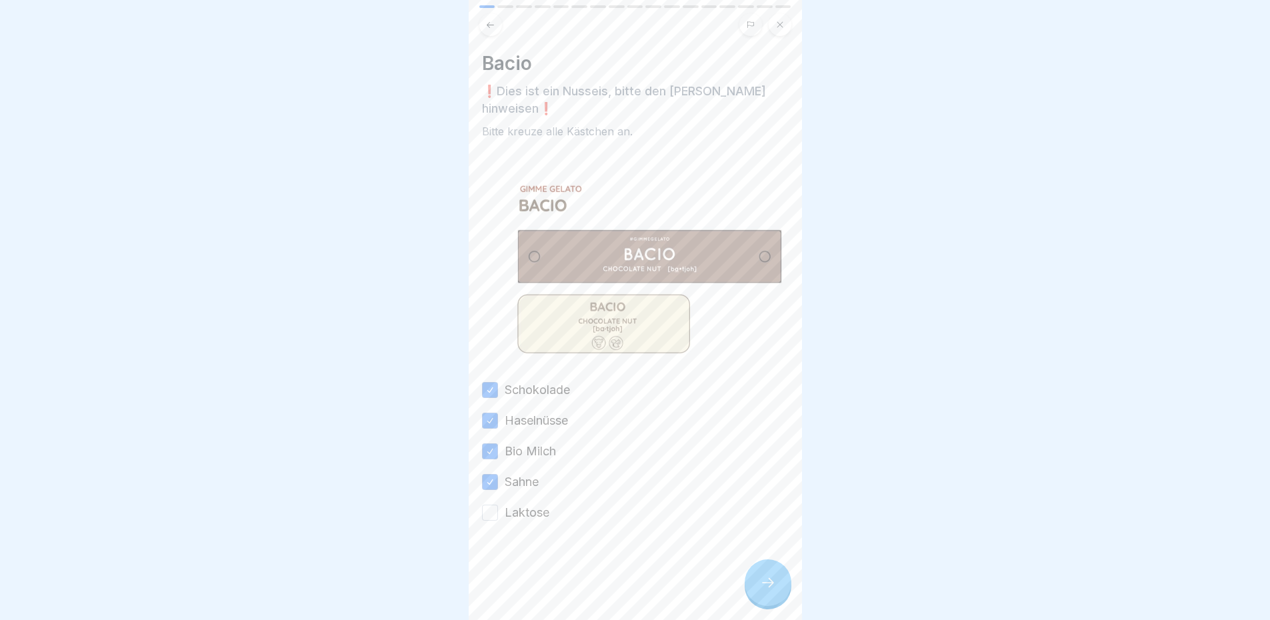
click at [539, 504] on label "Laktose" at bounding box center [527, 512] width 45 height 17
click at [498, 505] on button "Laktose" at bounding box center [490, 513] width 16 height 16
click at [776, 590] on icon at bounding box center [768, 583] width 16 height 16
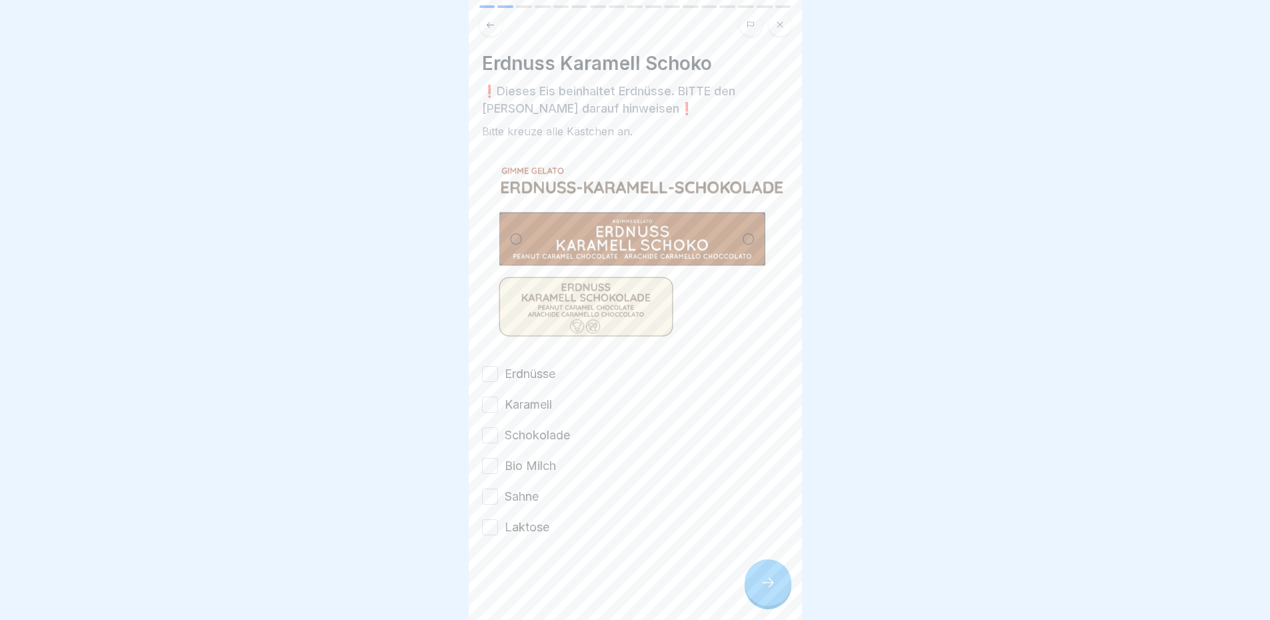
click at [509, 365] on label "Erdnüsse" at bounding box center [530, 373] width 51 height 17
click at [498, 366] on button "Erdnüsse" at bounding box center [490, 374] width 16 height 16
click at [533, 396] on label "Karamell" at bounding box center [528, 404] width 47 height 17
click at [498, 397] on button "Karamell" at bounding box center [490, 405] width 16 height 16
click at [545, 427] on label "Schokolade" at bounding box center [537, 435] width 65 height 17
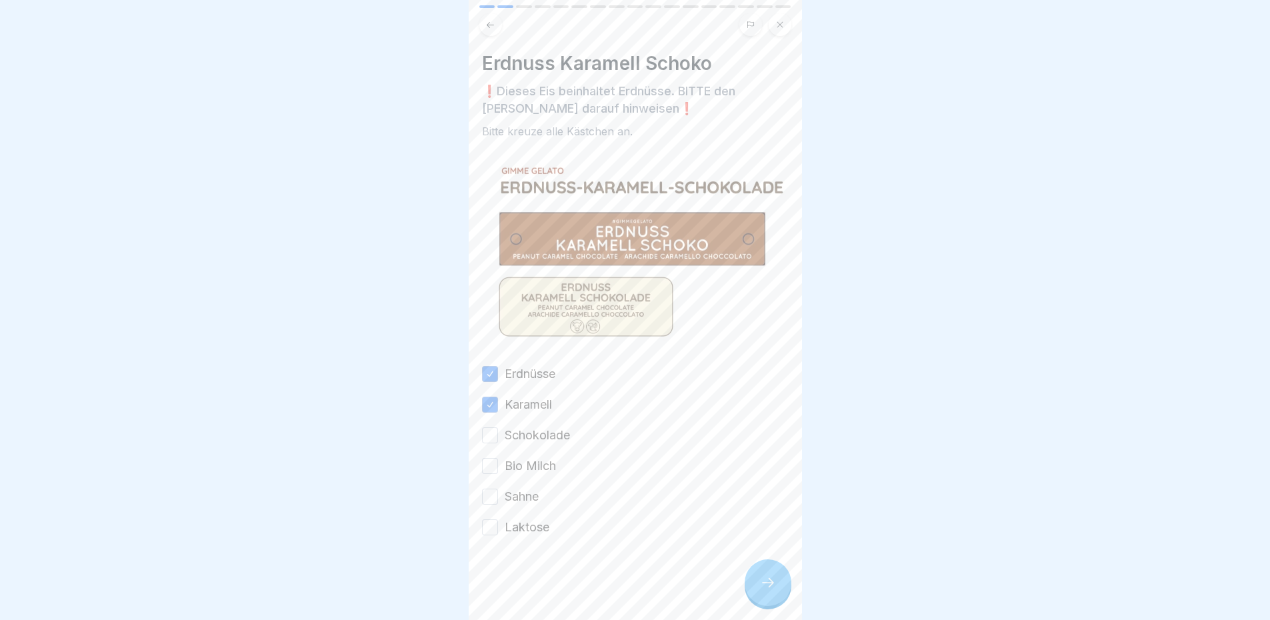
click at [498, 427] on button "Schokolade" at bounding box center [490, 435] width 16 height 16
click at [549, 457] on label "Bio Milch" at bounding box center [530, 465] width 51 height 17
click at [498, 458] on button "Bio Milch" at bounding box center [490, 466] width 16 height 16
click at [542, 483] on div "Erdnüsse Karamell Schokolade Bio Milch Sahne Laktose" at bounding box center [635, 450] width 307 height 171
click at [535, 513] on div "Erdnüsse Karamell Schokolade Bio Milch Sahne Laktose" at bounding box center [635, 450] width 307 height 171
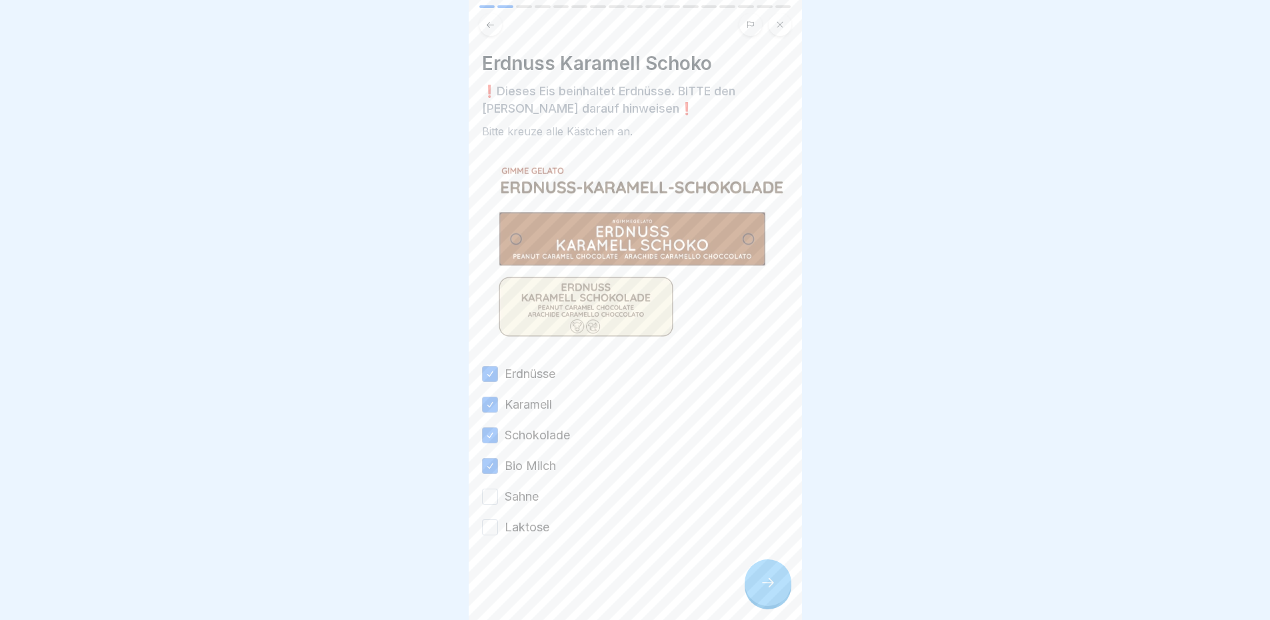
click at [533, 523] on label "Laktose" at bounding box center [527, 527] width 45 height 17
click at [498, 523] on button "Laktose" at bounding box center [490, 527] width 16 height 16
click at [515, 493] on label "Sahne" at bounding box center [522, 496] width 34 height 17
click at [498, 493] on button "Sahne" at bounding box center [490, 497] width 16 height 16
click at [785, 597] on div at bounding box center [768, 583] width 47 height 47
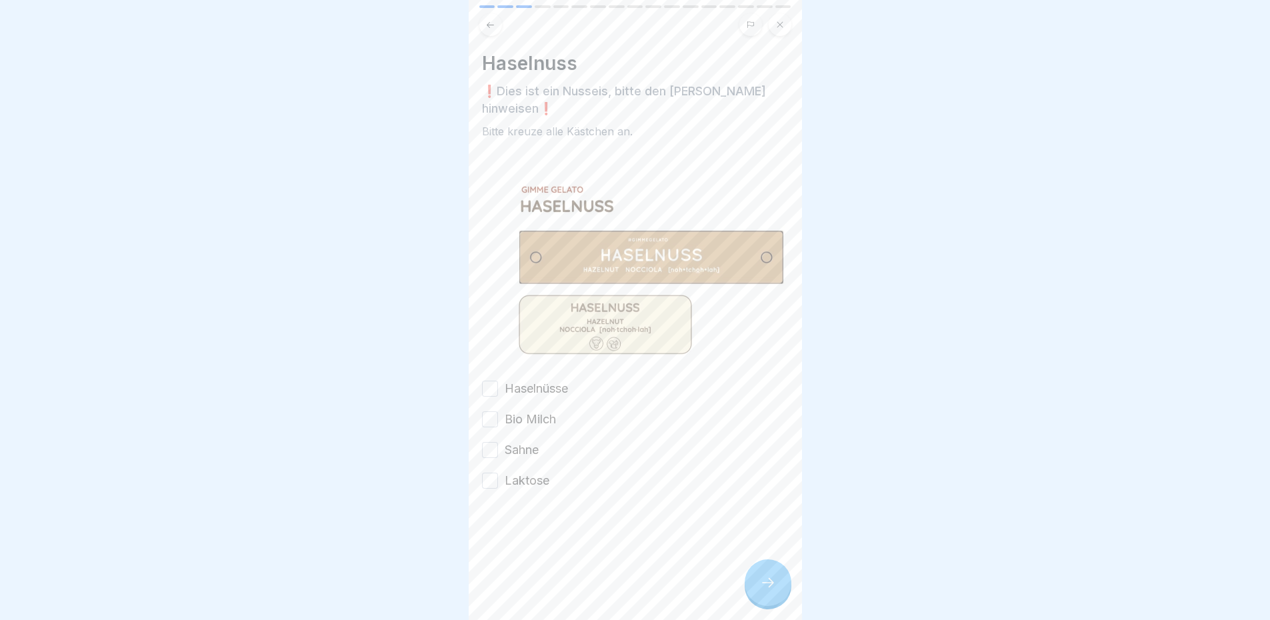
click at [551, 380] on label "Haselnüsse" at bounding box center [536, 388] width 63 height 17
click at [498, 381] on button "Haselnüsse" at bounding box center [490, 389] width 16 height 16
click at [536, 411] on label "Bio Milch" at bounding box center [530, 419] width 51 height 17
click at [498, 411] on button "Bio Milch" at bounding box center [490, 419] width 16 height 16
click at [535, 441] on label "Sahne" at bounding box center [522, 449] width 34 height 17
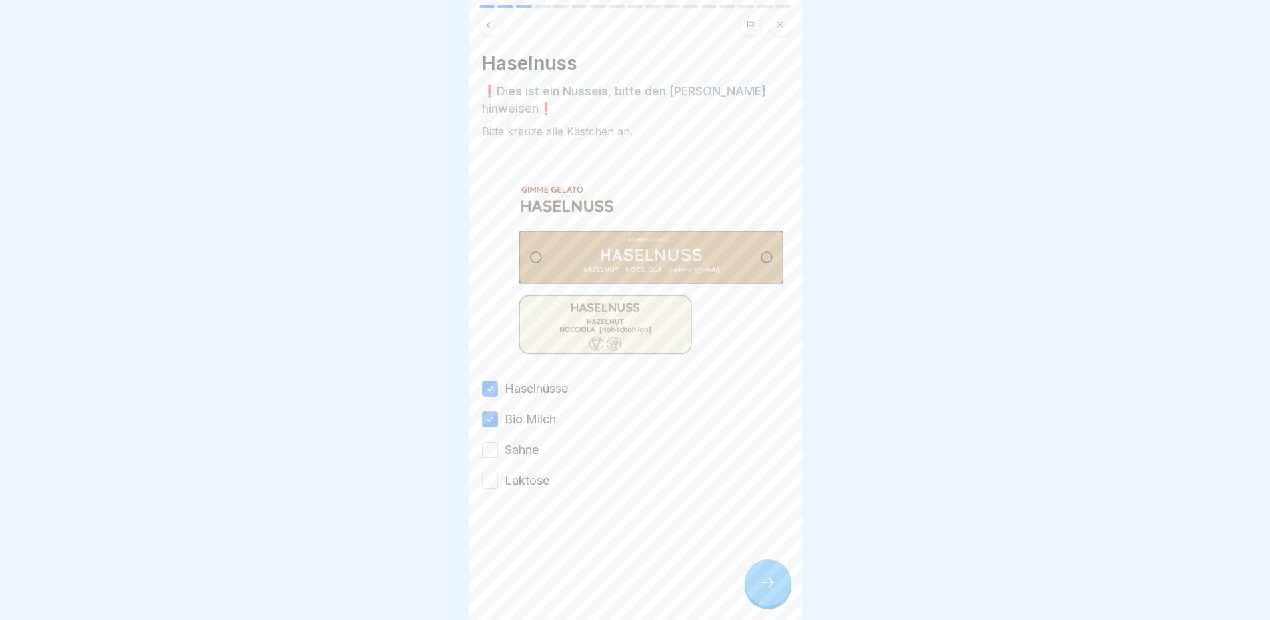
click at [498, 442] on button "Sahne" at bounding box center [490, 450] width 16 height 16
click at [539, 472] on label "Laktose" at bounding box center [527, 480] width 45 height 17
click at [498, 473] on button "Laktose" at bounding box center [490, 481] width 16 height 16
click at [761, 591] on icon at bounding box center [768, 583] width 16 height 16
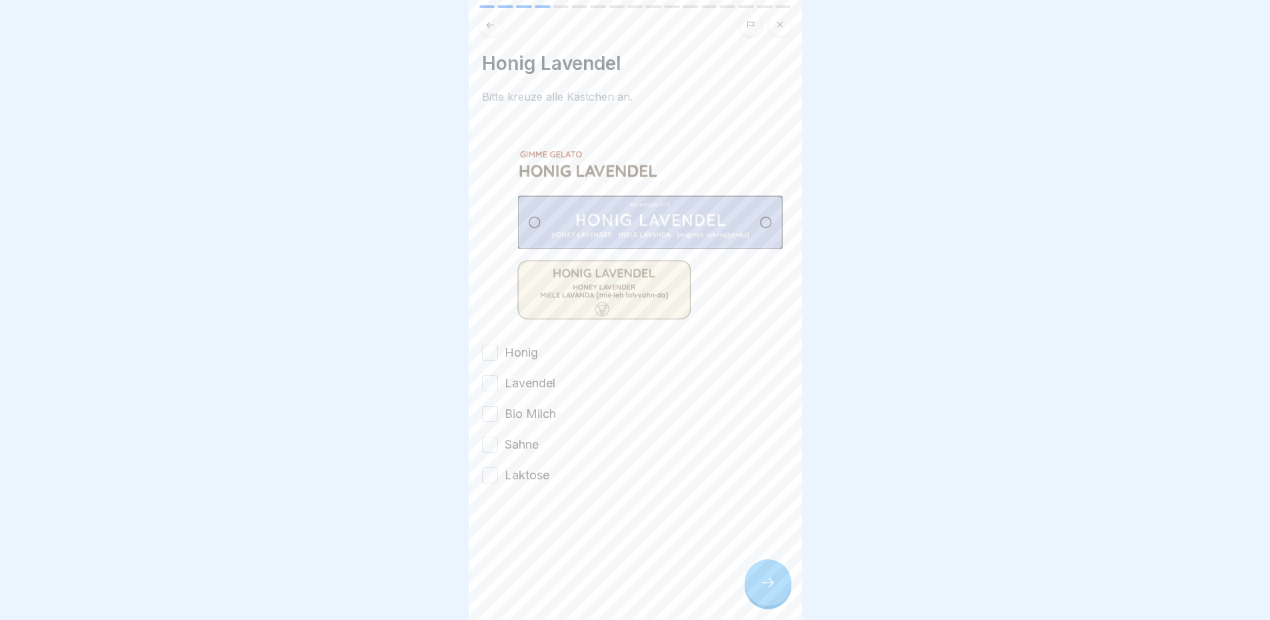
click at [497, 347] on button "Honig" at bounding box center [490, 353] width 16 height 16
click at [505, 363] on div "Honig Lavendel Bio Milch Sahne Laktose" at bounding box center [635, 414] width 307 height 140
click at [517, 375] on label "Lavendel" at bounding box center [530, 383] width 51 height 17
click at [498, 375] on button "Lavendel" at bounding box center [490, 383] width 16 height 16
click at [535, 410] on label "Bio Milch" at bounding box center [530, 413] width 51 height 17
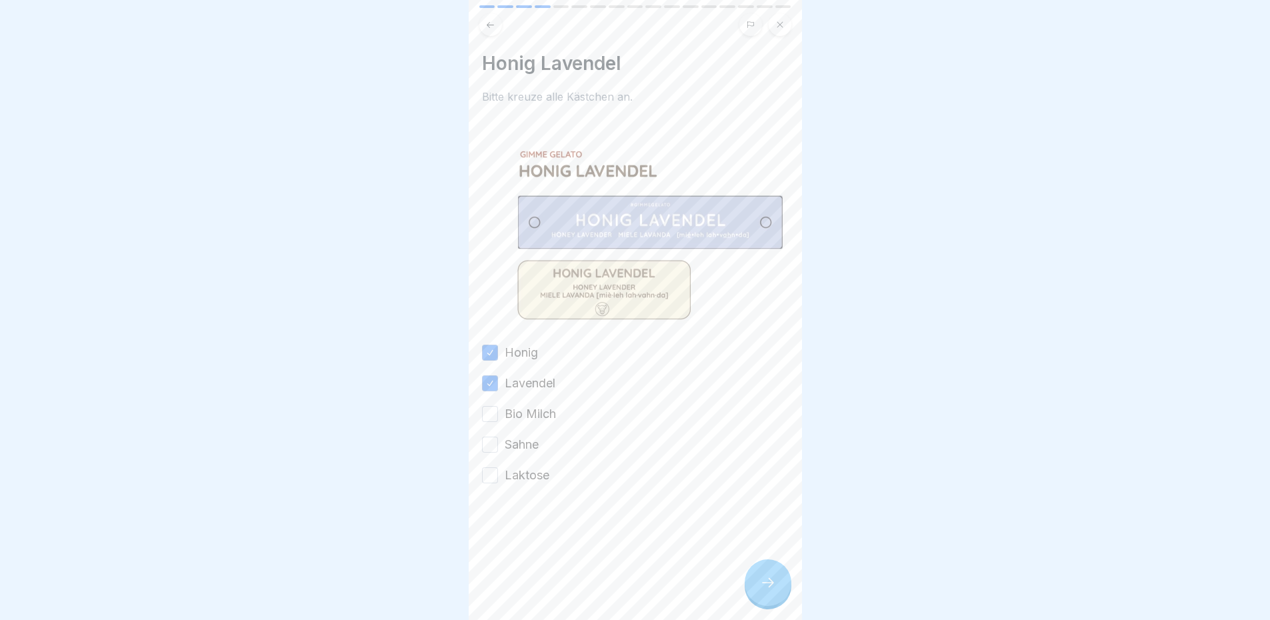
click at [498, 410] on button "Bio Milch" at bounding box center [490, 414] width 16 height 16
click at [527, 442] on label "Sahne" at bounding box center [522, 444] width 34 height 17
click at [498, 442] on button "Sahne" at bounding box center [490, 445] width 16 height 16
click at [537, 467] on label "Laktose" at bounding box center [527, 475] width 45 height 17
click at [498, 467] on button "Laktose" at bounding box center [490, 475] width 16 height 16
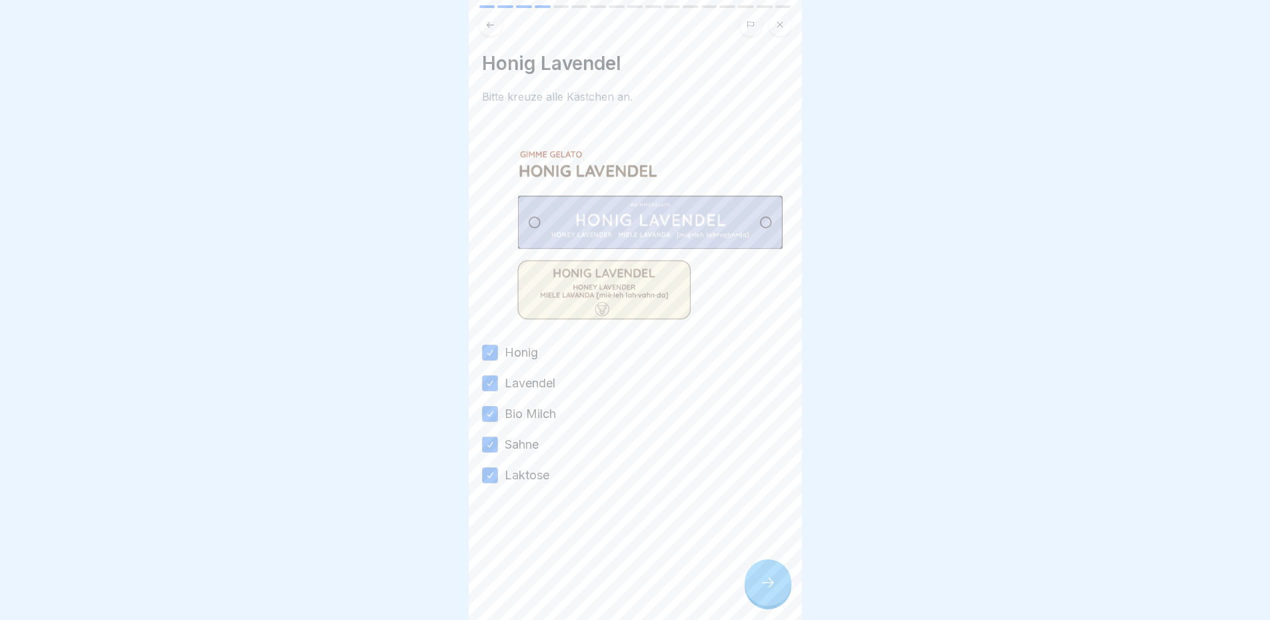
click at [774, 604] on div at bounding box center [768, 583] width 47 height 47
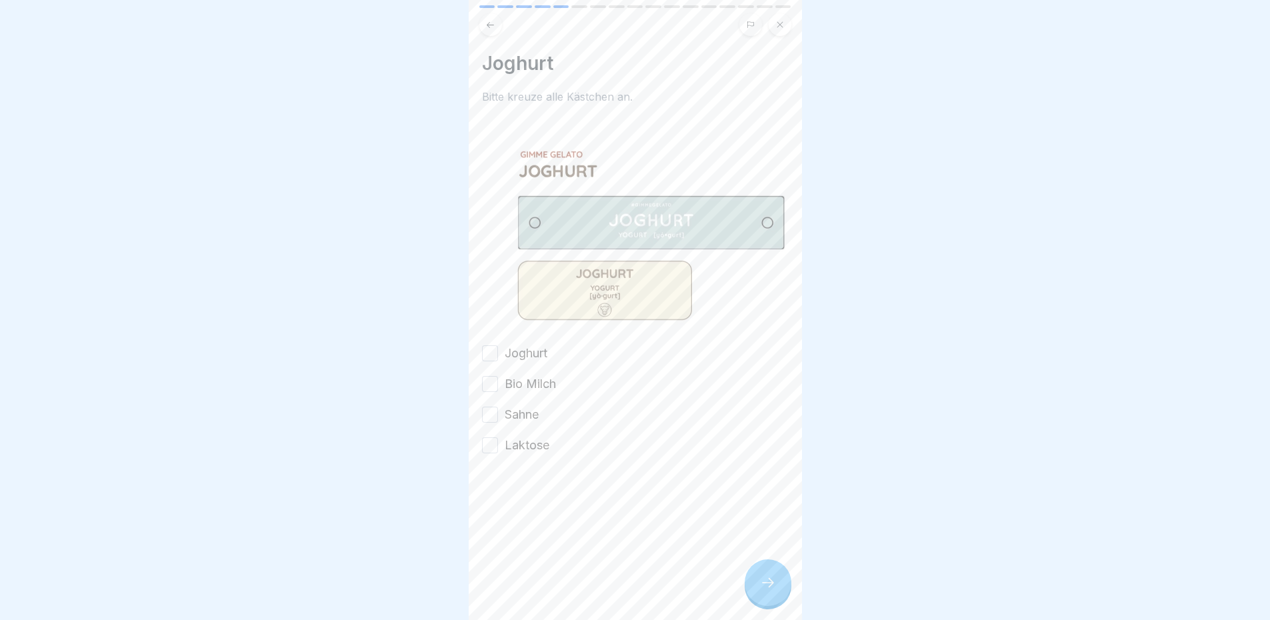
click at [528, 336] on div "Joghurt Bitte kreuze alle Kästchen an. Joghurt Bio Milch Sahne Laktose" at bounding box center [635, 253] width 307 height 402
click at [528, 350] on label "Joghurt" at bounding box center [526, 353] width 43 height 17
click at [498, 350] on button "Joghurt" at bounding box center [490, 353] width 16 height 16
click at [537, 377] on label "Bio Milch" at bounding box center [530, 383] width 51 height 17
click at [498, 377] on button "Bio Milch" at bounding box center [490, 384] width 16 height 16
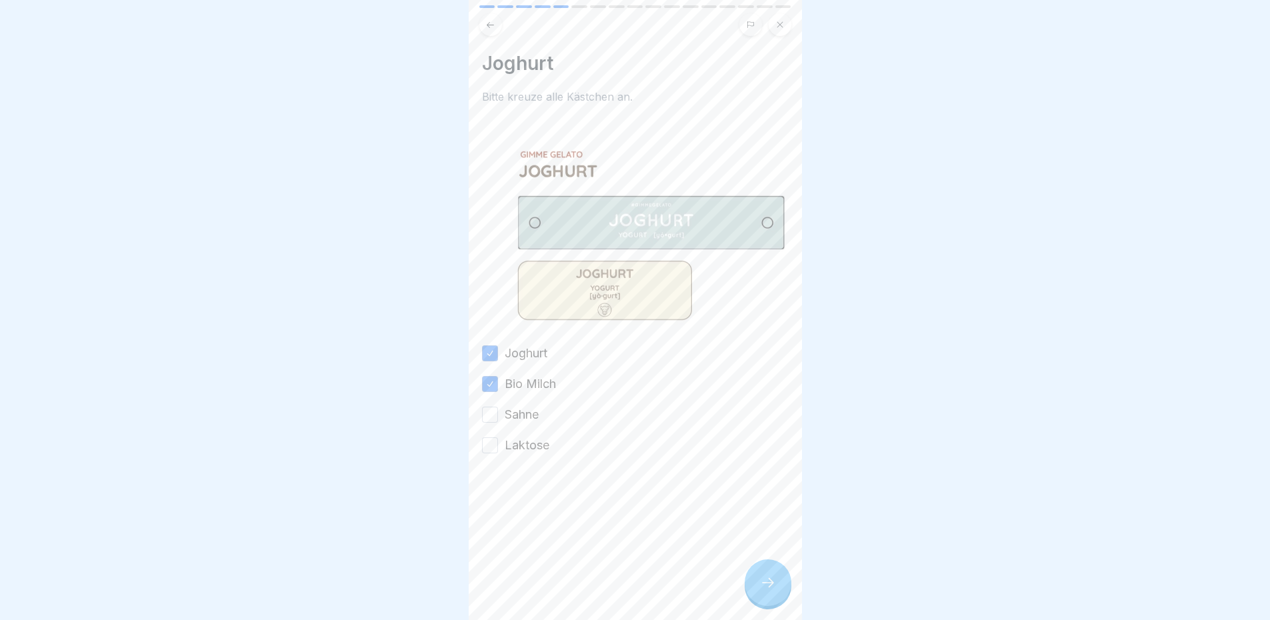
click at [531, 397] on div "Joghurt Bio Milch Sahne Laktose" at bounding box center [635, 399] width 307 height 109
click at [538, 422] on div "Joghurt Bio Milch Sahne Laktose" at bounding box center [635, 399] width 307 height 109
click at [542, 437] on label "Laktose" at bounding box center [527, 445] width 45 height 17
click at [498, 437] on button "Laktose" at bounding box center [490, 445] width 16 height 16
click at [515, 395] on div "Joghurt Bio Milch Sahne Laktose" at bounding box center [635, 399] width 307 height 109
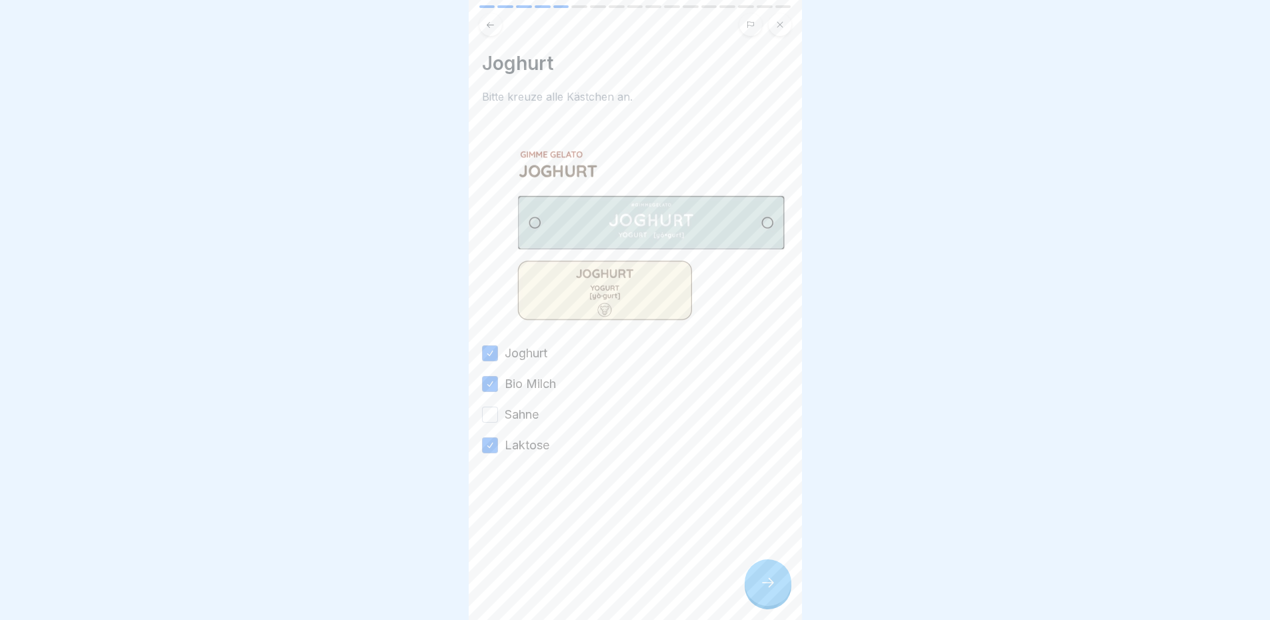
click at [529, 410] on label "Sahne" at bounding box center [522, 414] width 34 height 17
click at [498, 410] on button "Sahne" at bounding box center [490, 415] width 16 height 16
click at [769, 583] on div at bounding box center [768, 583] width 47 height 47
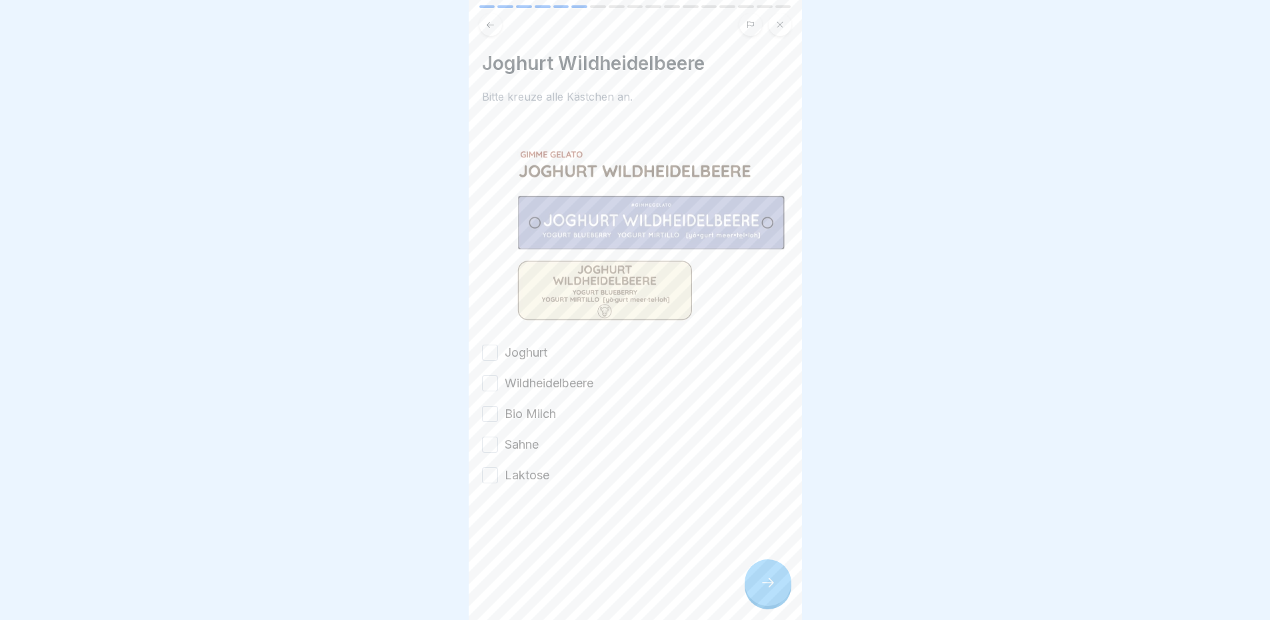
click at [503, 345] on div "Joghurt" at bounding box center [514, 352] width 65 height 17
click at [486, 350] on button "Joghurt" at bounding box center [490, 353] width 16 height 16
click at [500, 383] on div "Wildheidelbeere" at bounding box center [537, 383] width 111 height 17
click at [489, 378] on button "Wildheidelbeere" at bounding box center [490, 383] width 16 height 16
click at [489, 406] on button "Bio Milch" at bounding box center [490, 414] width 16 height 16
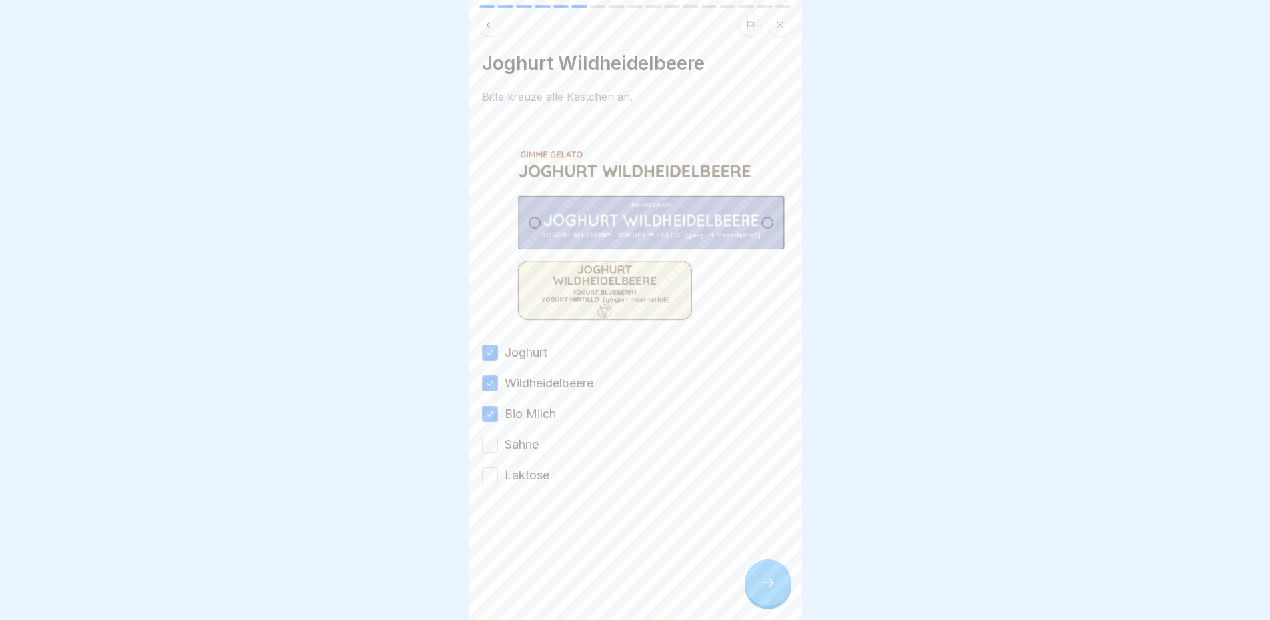
click at [494, 437] on button "Sahne" at bounding box center [490, 445] width 16 height 16
click at [493, 467] on button "Laktose" at bounding box center [490, 475] width 16 height 16
click at [773, 590] on icon at bounding box center [768, 583] width 16 height 16
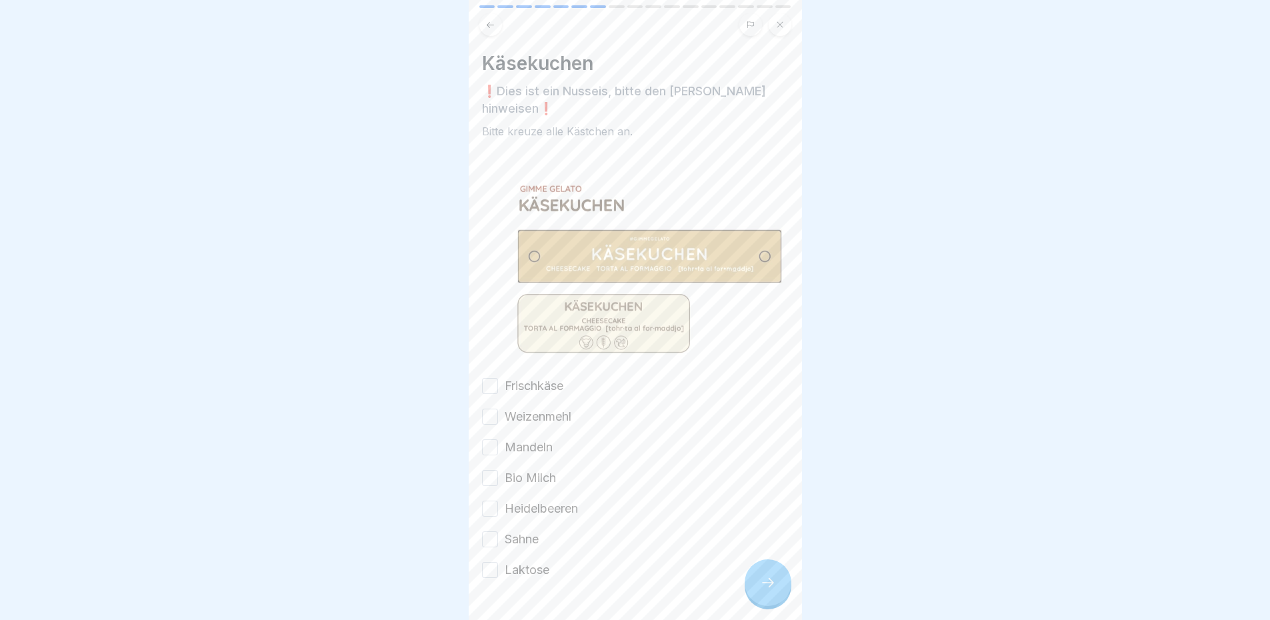
click at [497, 378] on button "Frischkäse" at bounding box center [490, 386] width 16 height 16
click at [493, 409] on button "Weizenmehl" at bounding box center [490, 417] width 16 height 16
click at [488, 439] on button "Mandeln" at bounding box center [490, 447] width 16 height 16
click at [485, 441] on div "Frischkäse Weizenmehl Mandeln Bio Milch Heidelbeeren Sahne Laktose" at bounding box center [635, 477] width 307 height 201
click at [491, 470] on button "Bio Milch" at bounding box center [490, 478] width 16 height 16
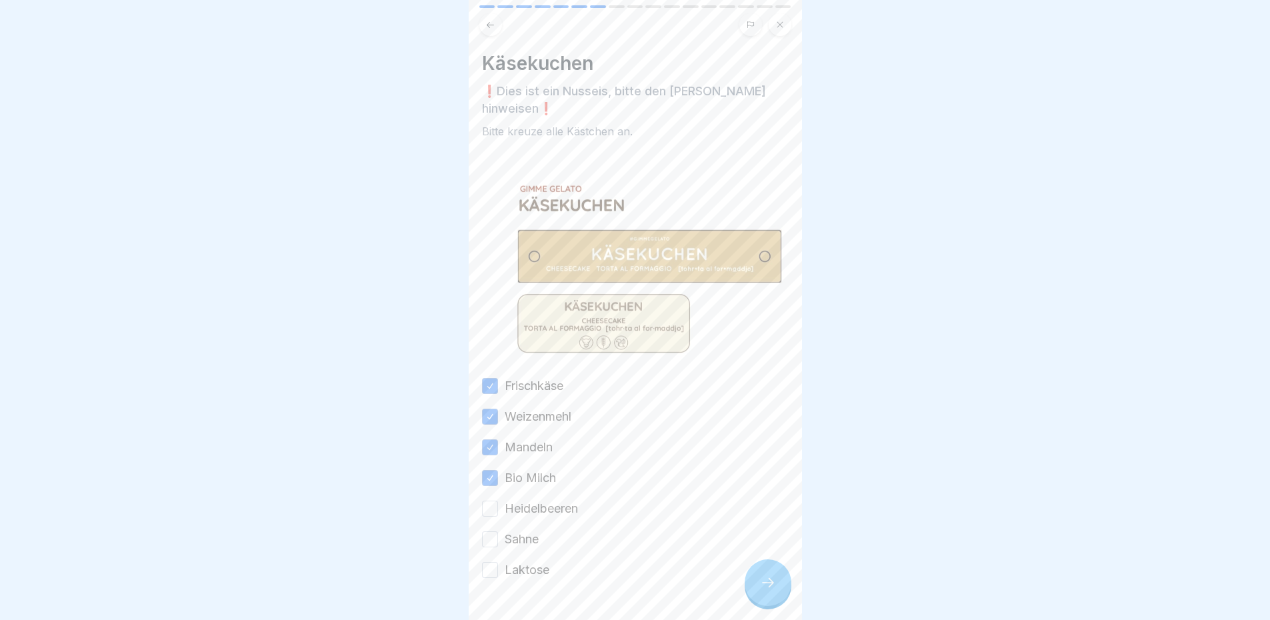
click at [498, 497] on div "Frischkäse Weizenmehl Mandeln Bio Milch Heidelbeeren Sahne Laktose" at bounding box center [635, 477] width 307 height 201
click at [495, 531] on button "Sahne" at bounding box center [490, 539] width 16 height 16
click at [490, 501] on button "Heidelbeeren" at bounding box center [490, 509] width 16 height 16
click at [487, 562] on button "Laktose" at bounding box center [490, 570] width 16 height 16
click at [778, 596] on div at bounding box center [768, 583] width 47 height 47
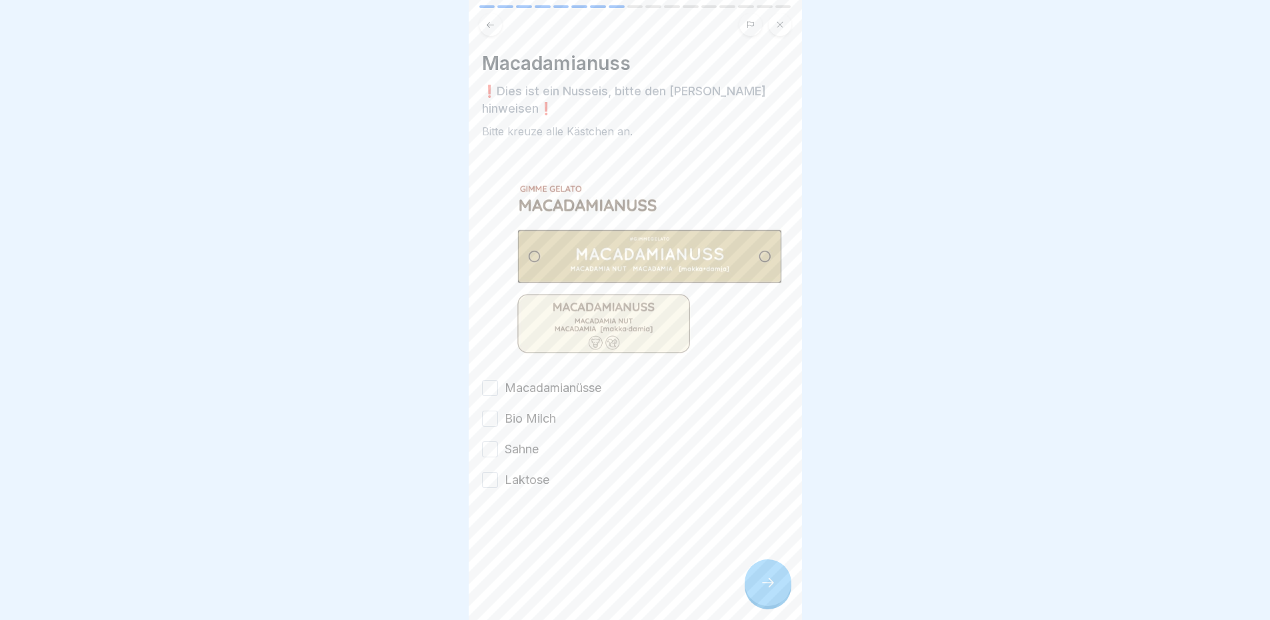
click at [535, 379] on label "Macadamianüsse" at bounding box center [553, 387] width 97 height 17
click at [498, 380] on button "Macadamianüsse" at bounding box center [490, 388] width 16 height 16
click at [526, 410] on label "Bio Milch" at bounding box center [530, 418] width 51 height 17
click at [498, 411] on button "Bio Milch" at bounding box center [490, 419] width 16 height 16
click at [529, 441] on label "Sahne" at bounding box center [522, 449] width 34 height 17
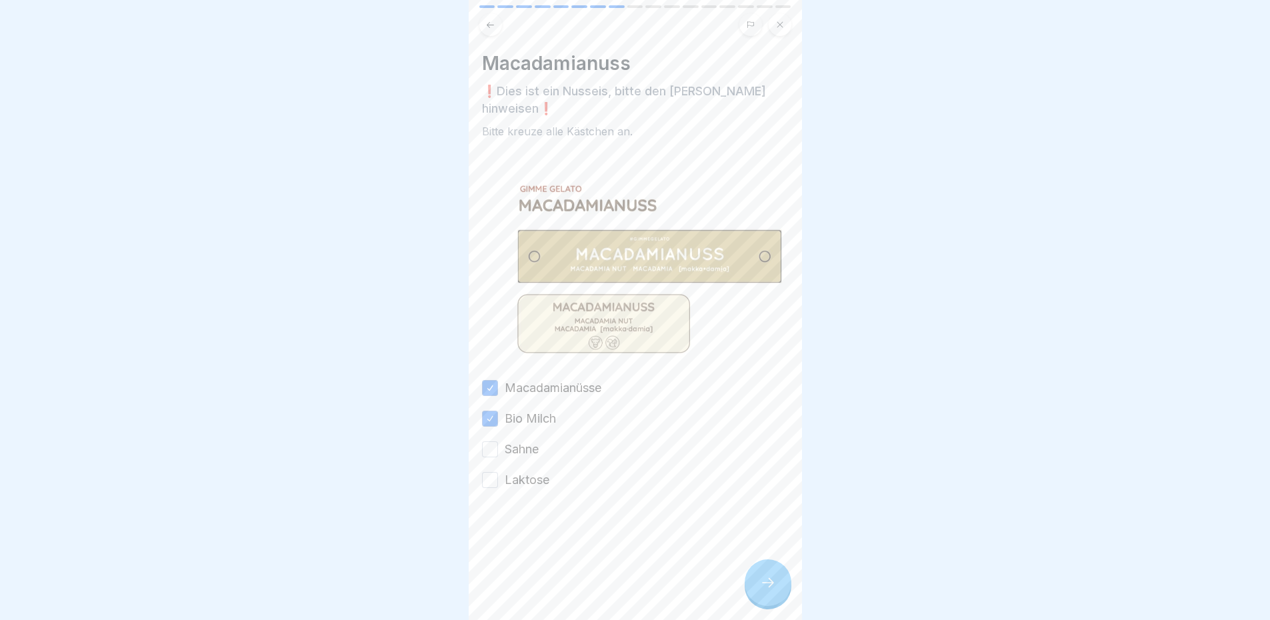
click at [498, 441] on button "Sahne" at bounding box center [490, 449] width 16 height 16
click at [535, 471] on label "Laktose" at bounding box center [527, 479] width 45 height 17
click at [498, 472] on button "Laktose" at bounding box center [490, 480] width 16 height 16
click at [773, 588] on icon at bounding box center [768, 583] width 16 height 16
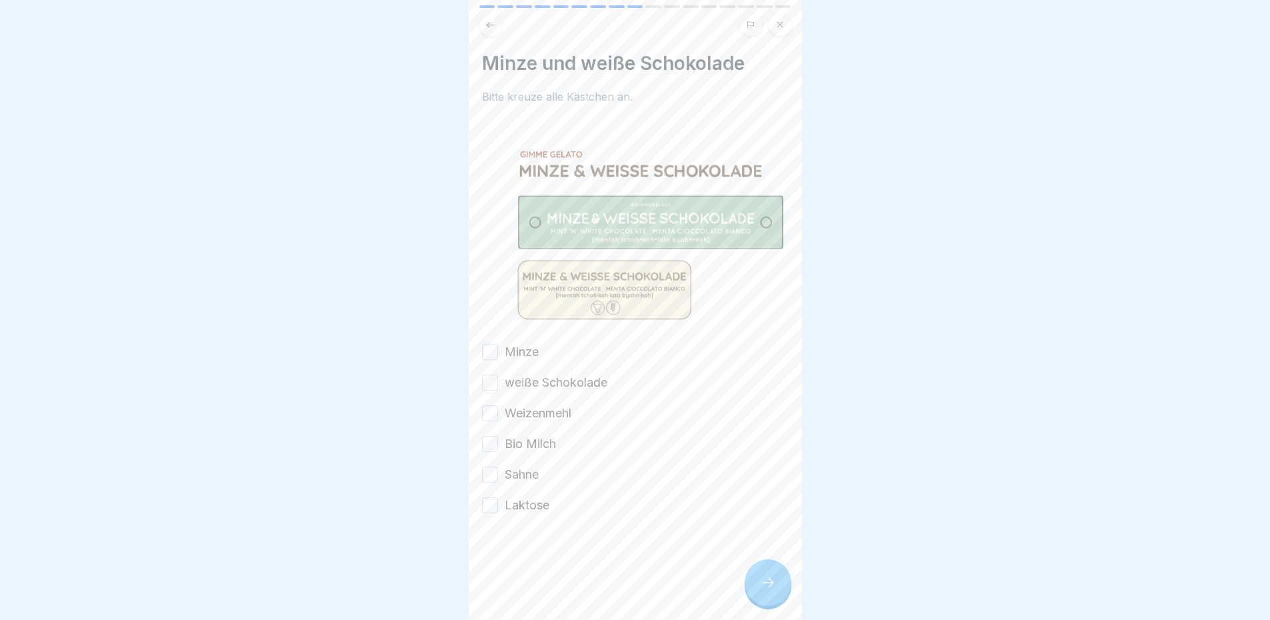
click at [517, 351] on label "Minze" at bounding box center [522, 351] width 34 height 17
click at [498, 351] on button "Minze" at bounding box center [490, 352] width 16 height 16
click at [516, 374] on label "weiße Schokolade" at bounding box center [556, 382] width 103 height 17
click at [498, 375] on button "weiße Schokolade" at bounding box center [490, 383] width 16 height 16
click at [523, 410] on label "Weizenmehl" at bounding box center [538, 413] width 67 height 17
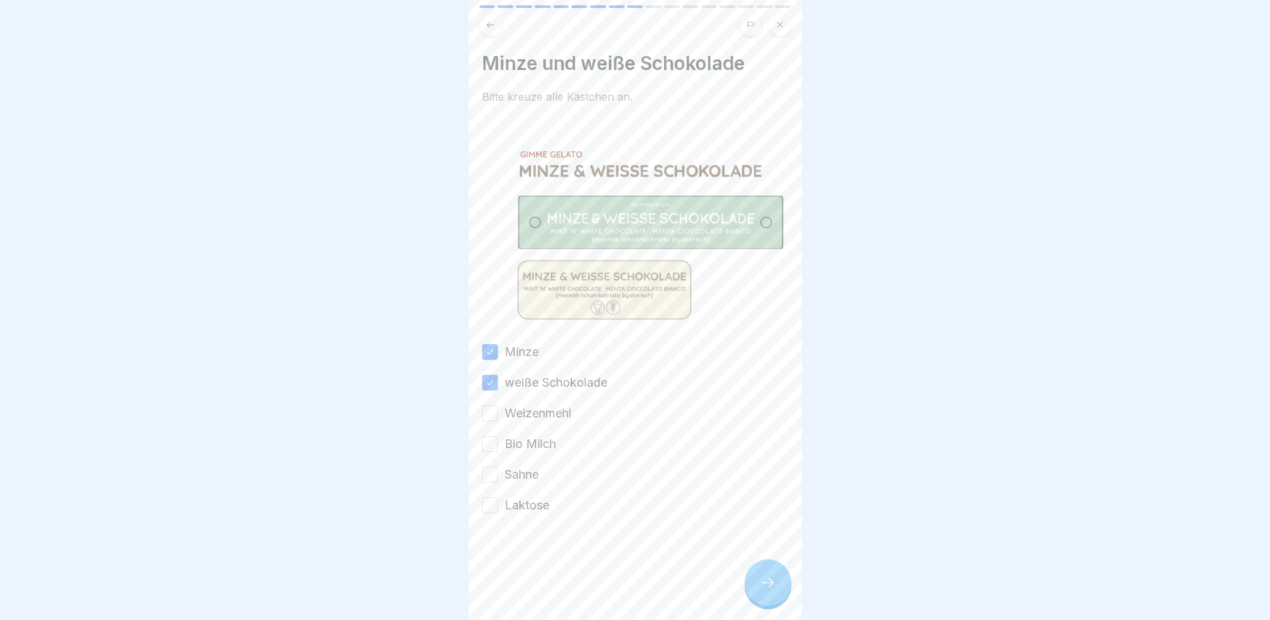
click at [498, 410] on button "Weizenmehl" at bounding box center [490, 413] width 16 height 16
click at [529, 439] on label "Bio Milch" at bounding box center [530, 443] width 51 height 17
click at [498, 439] on button "Bio Milch" at bounding box center [490, 444] width 16 height 16
click at [529, 466] on label "Sahne" at bounding box center [522, 474] width 34 height 17
click at [498, 467] on button "Sahne" at bounding box center [490, 475] width 16 height 16
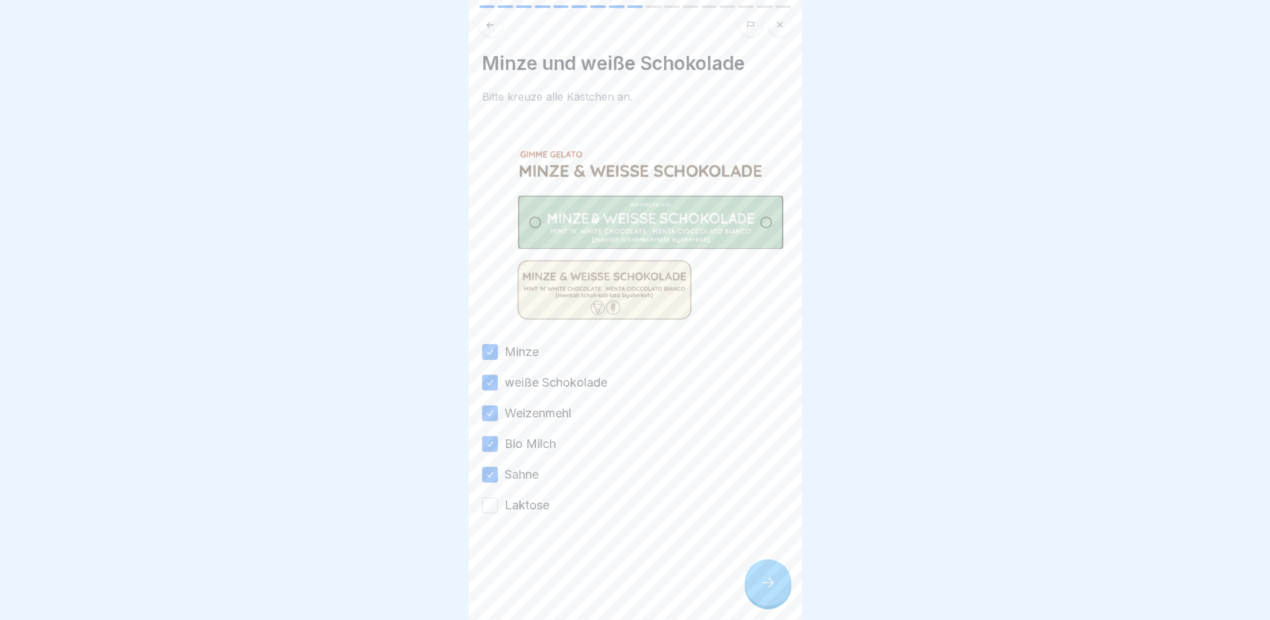
click at [537, 499] on label "Laktose" at bounding box center [527, 505] width 45 height 17
click at [498, 499] on button "Laktose" at bounding box center [490, 505] width 16 height 16
click at [750, 585] on div at bounding box center [768, 583] width 47 height 47
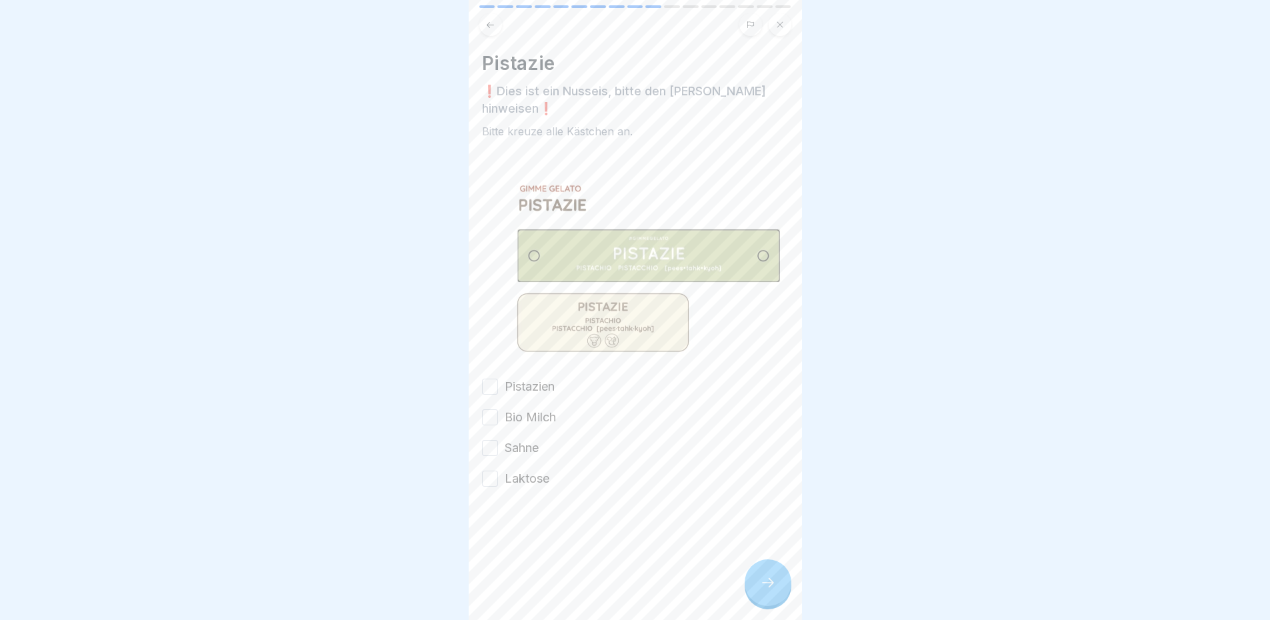
click at [501, 378] on div "Pistazien" at bounding box center [518, 386] width 73 height 17
click at [510, 409] on label "Bio Milch" at bounding box center [530, 417] width 51 height 17
click at [498, 409] on button "Bio Milch" at bounding box center [490, 417] width 16 height 16
click at [493, 379] on button "Pistazien" at bounding box center [490, 387] width 16 height 16
click at [495, 440] on button "Sahne" at bounding box center [490, 448] width 16 height 16
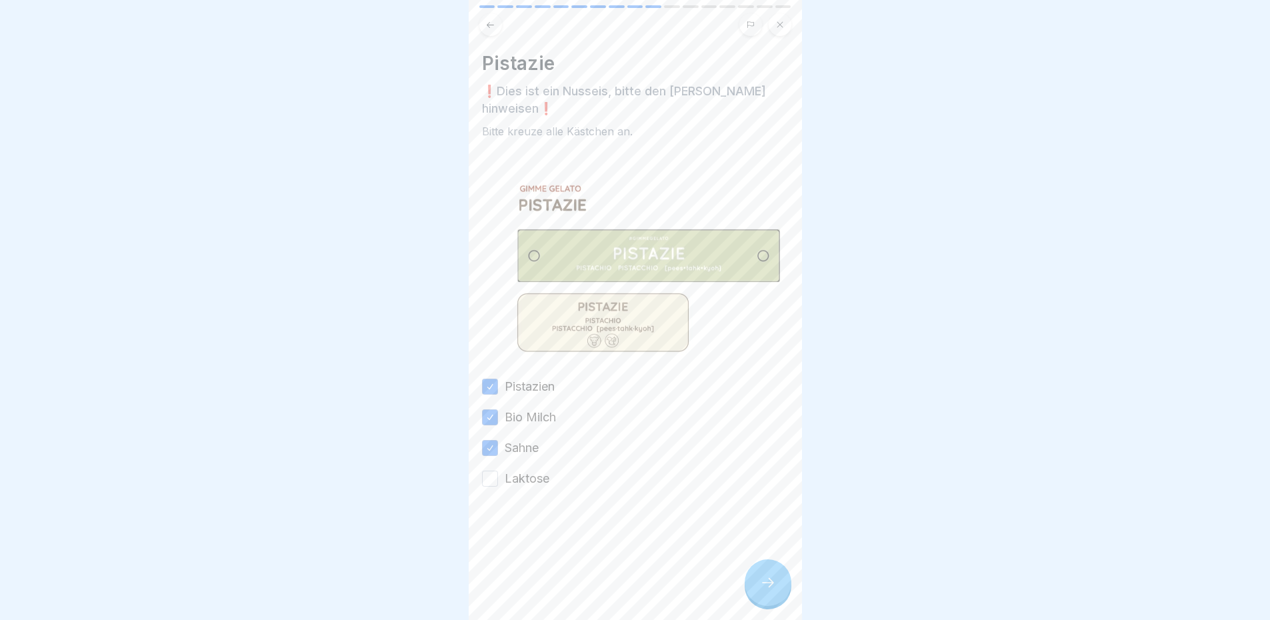
click at [502, 470] on div "Laktose" at bounding box center [515, 478] width 67 height 17
click at [488, 471] on button "Laktose" at bounding box center [490, 479] width 16 height 16
click at [774, 602] on div at bounding box center [768, 583] width 47 height 47
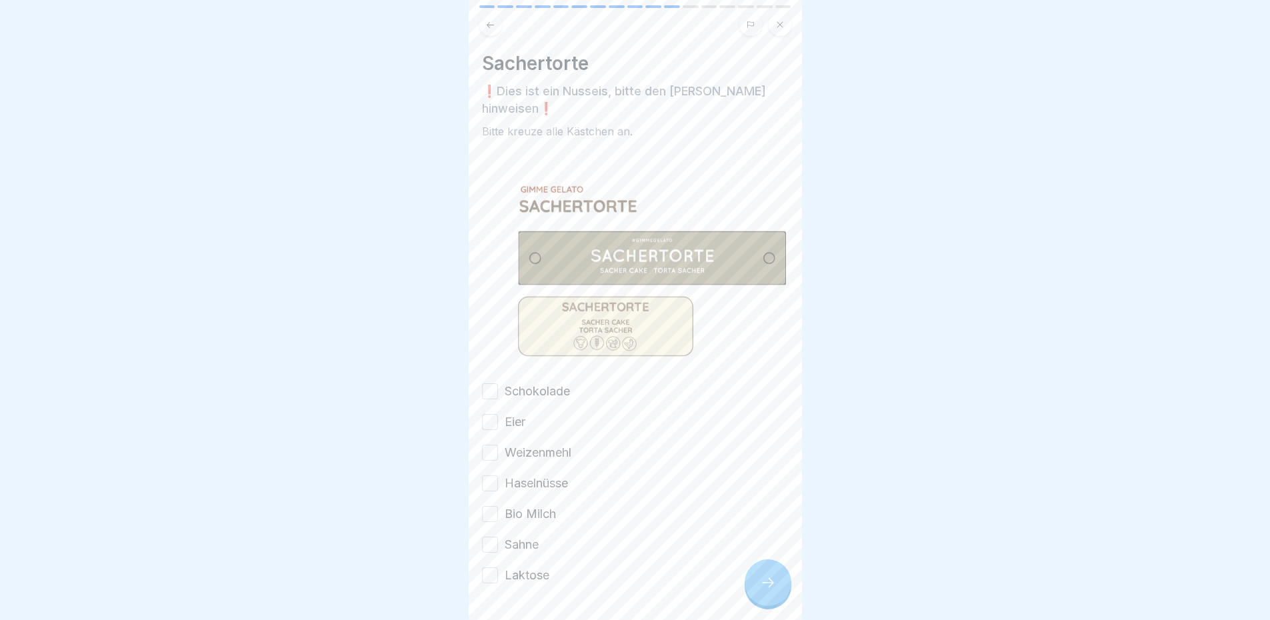
click at [479, 371] on div "Sachertorte ❗️Dies ist ein Nusseis, bitte den Gast hinweisen❗️ Bitte kreuze all…" at bounding box center [635, 310] width 333 height 620
click at [490, 383] on button "Schokolade" at bounding box center [490, 391] width 16 height 16
click at [496, 444] on div "Weizenmehl" at bounding box center [526, 452] width 89 height 17
click at [499, 475] on div "Haselnüsse" at bounding box center [525, 483] width 86 height 17
click at [500, 411] on div "Schokolade Eier Weizenmehl Haselnüsse Bio Milch Sahne Laktose" at bounding box center [635, 483] width 307 height 201
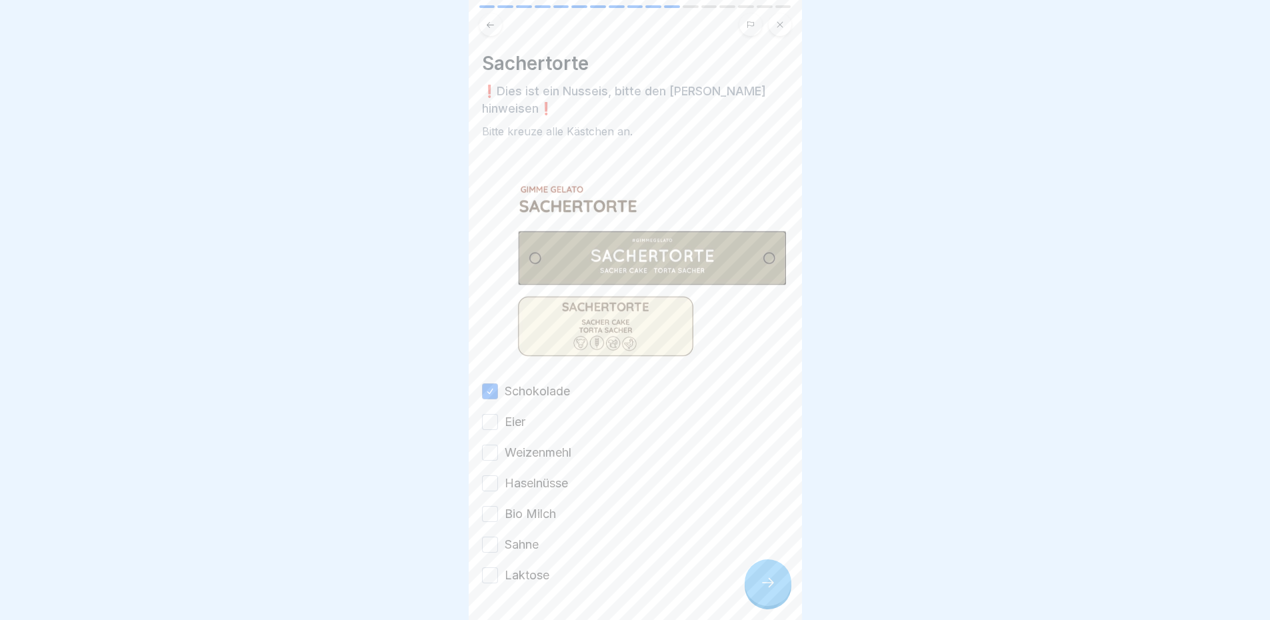
click at [493, 443] on div "Schokolade Eier Weizenmehl Haselnüsse Bio Milch Sahne Laktose" at bounding box center [635, 483] width 307 height 201
click at [481, 388] on div "Sachertorte ❗️Dies ist ein Nusseis, bitte den Gast hinweisen❗️ Bitte kreuze all…" at bounding box center [635, 310] width 333 height 620
click at [481, 417] on div "Sachertorte ❗️Dies ist ein Nusseis, bitte den Gast hinweisen❗️ Bitte kreuze all…" at bounding box center [635, 310] width 333 height 620
click at [510, 444] on label "Weizenmehl" at bounding box center [538, 452] width 67 height 17
click at [498, 445] on button "Weizenmehl" at bounding box center [490, 453] width 16 height 16
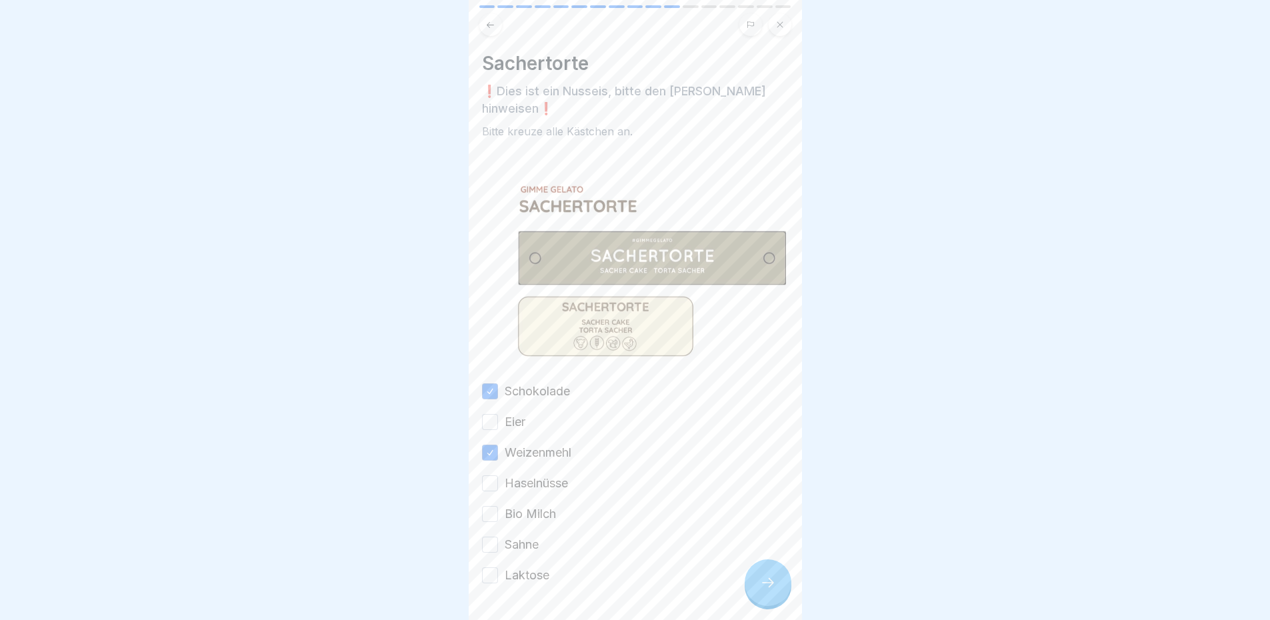
click at [505, 413] on label "Eier" at bounding box center [515, 421] width 21 height 17
click at [498, 414] on button "Eier" at bounding box center [490, 422] width 16 height 16
click at [519, 475] on label "Haselnüsse" at bounding box center [536, 483] width 63 height 17
click at [498, 475] on button "Haselnüsse" at bounding box center [490, 483] width 16 height 16
click at [527, 505] on label "Bio Milch" at bounding box center [530, 513] width 51 height 17
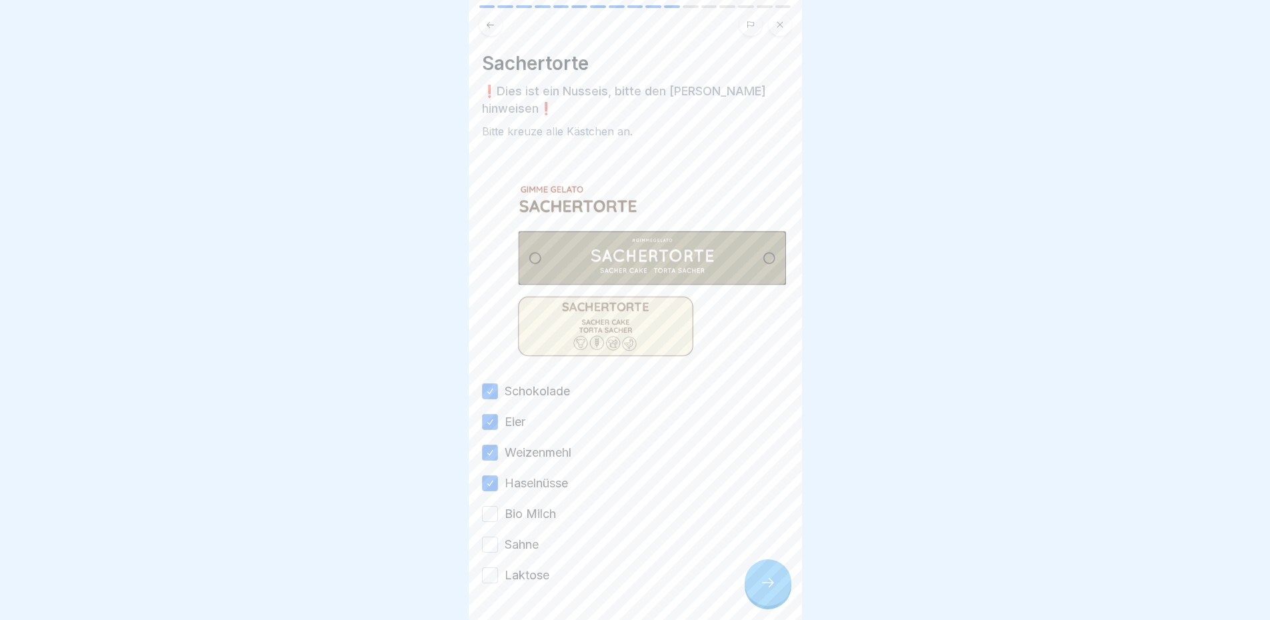
click at [498, 506] on button "Bio Milch" at bounding box center [490, 514] width 16 height 16
click at [518, 536] on label "Sahne" at bounding box center [522, 544] width 34 height 17
click at [498, 537] on button "Sahne" at bounding box center [490, 545] width 16 height 16
drag, startPoint x: 526, startPoint y: 545, endPoint x: 590, endPoint y: 546, distance: 64.0
click at [527, 567] on label "Laktose" at bounding box center [527, 575] width 45 height 17
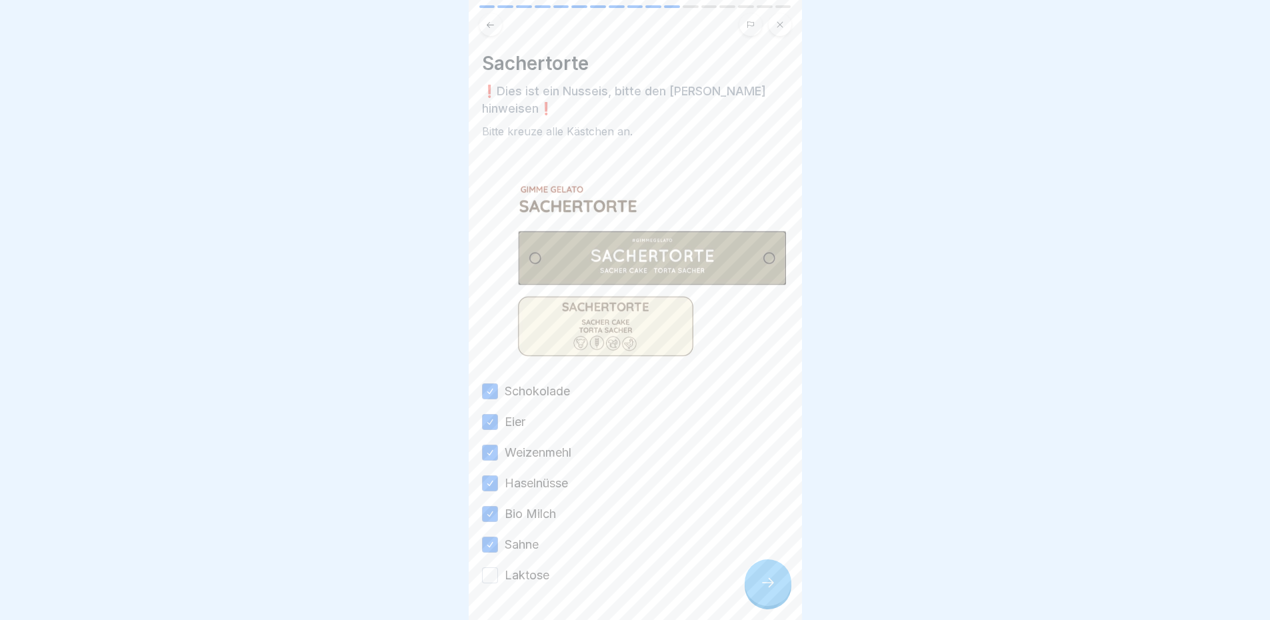
click at [498, 568] on button "Laktose" at bounding box center [490, 576] width 16 height 16
click at [757, 587] on div at bounding box center [768, 583] width 47 height 47
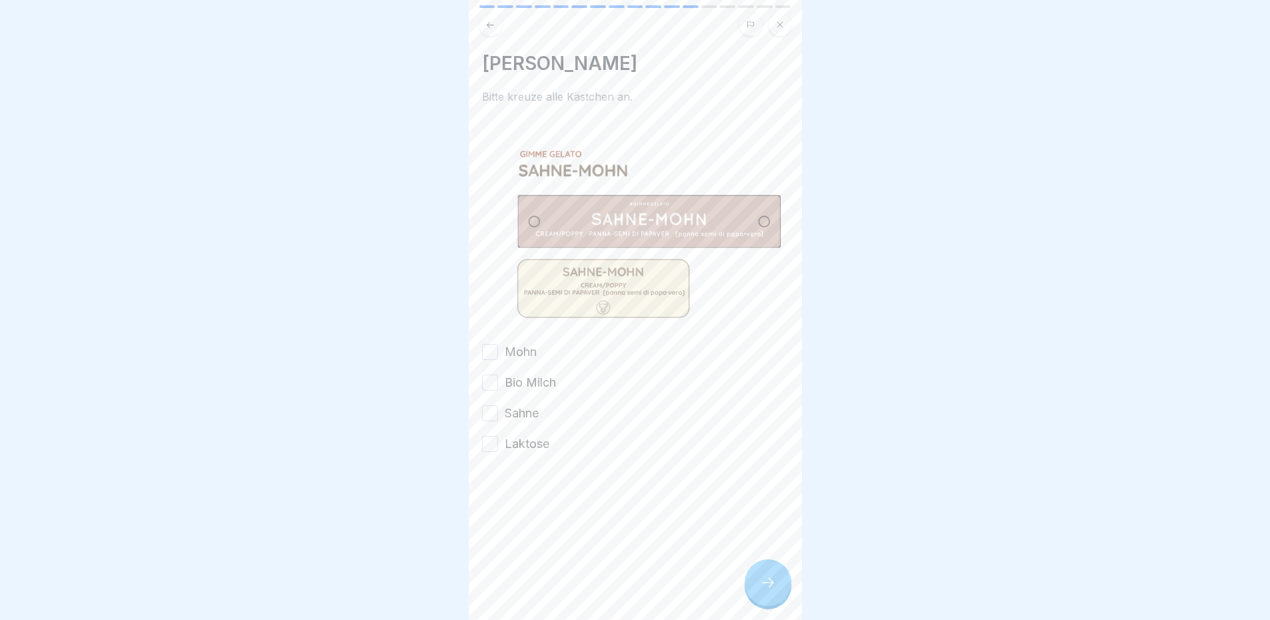
click at [531, 343] on label "Mohn" at bounding box center [521, 351] width 32 height 17
click at [498, 344] on button "Mohn" at bounding box center [490, 352] width 16 height 16
click at [533, 374] on label "Bio Milch" at bounding box center [530, 382] width 51 height 17
click at [498, 375] on button "Bio Milch" at bounding box center [490, 383] width 16 height 16
click at [531, 405] on label "Sahne" at bounding box center [522, 413] width 34 height 17
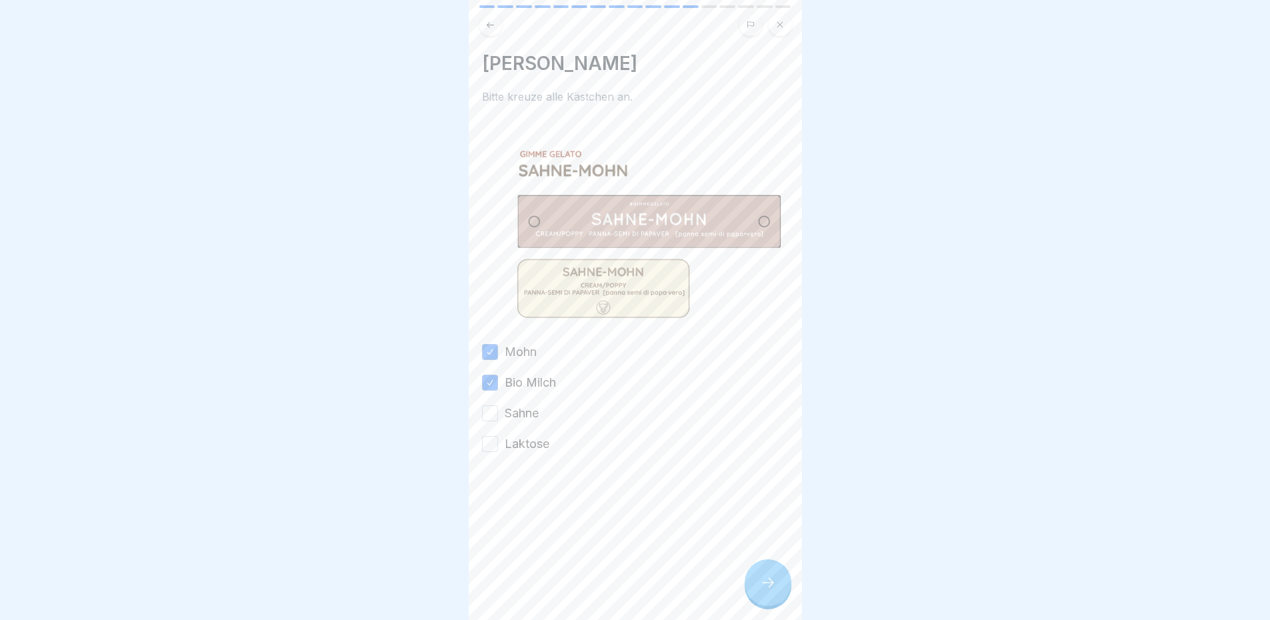
click at [498, 405] on button "Sahne" at bounding box center [490, 413] width 16 height 16
click at [545, 453] on div at bounding box center [635, 493] width 307 height 80
click at [543, 445] on label "Laktose" at bounding box center [527, 443] width 45 height 17
click at [498, 445] on button "Laktose" at bounding box center [490, 444] width 16 height 16
click at [756, 590] on div at bounding box center [768, 583] width 47 height 47
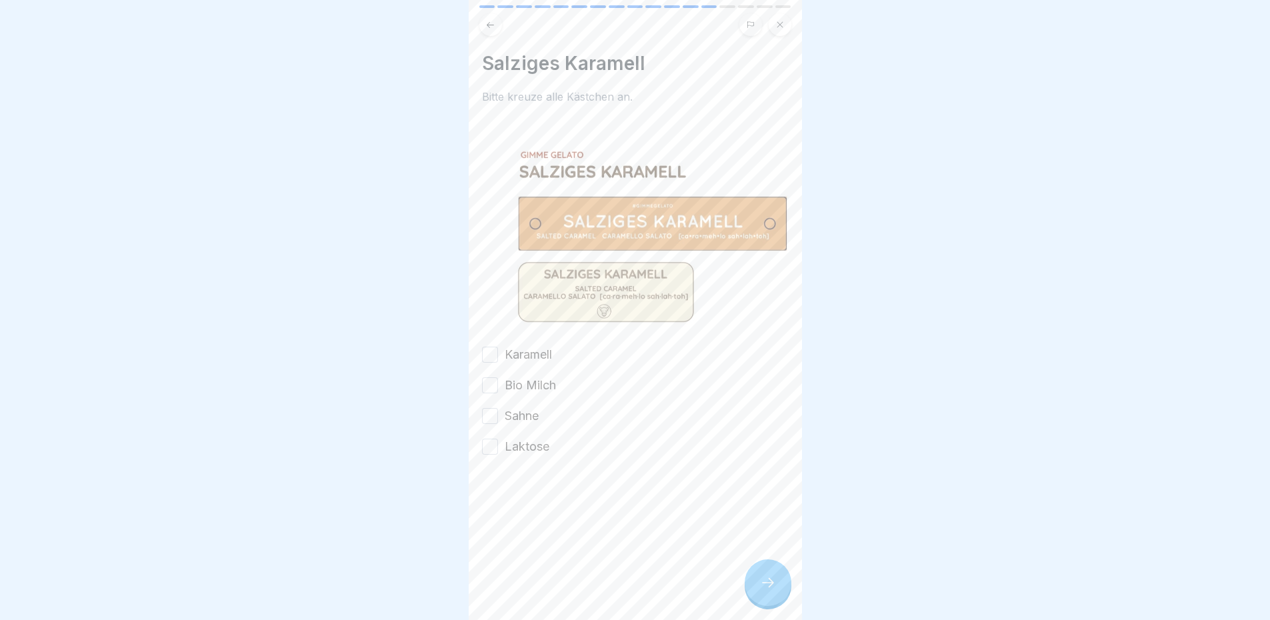
click at [538, 338] on div "Salziges Karamell Bitte kreuze alle Kästchen an. Karamell Bio Milch Sahne Lakto…" at bounding box center [635, 253] width 307 height 403
click at [537, 365] on div "Karamell Bio Milch Sahne Laktose" at bounding box center [635, 400] width 307 height 109
drag, startPoint x: 532, startPoint y: 349, endPoint x: 530, endPoint y: 391, distance: 42.1
click at [532, 353] on label "Karamell" at bounding box center [528, 354] width 47 height 17
click at [498, 353] on button "Karamell" at bounding box center [490, 355] width 16 height 16
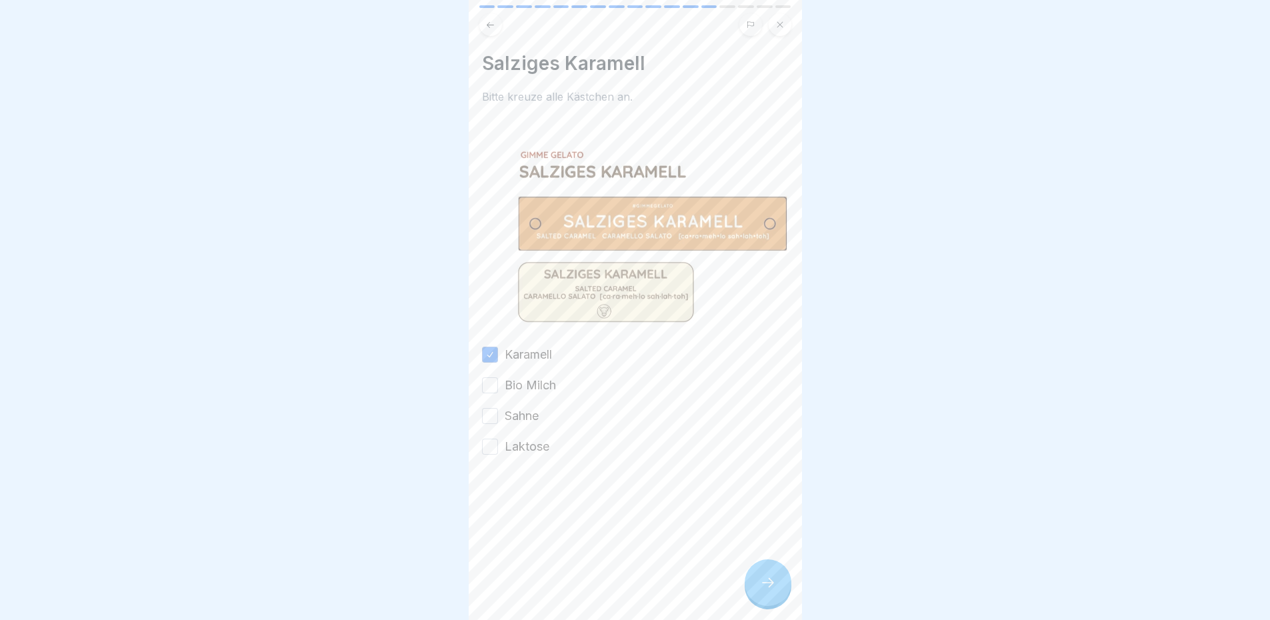
click at [530, 391] on div "Karamell Bio Milch Sahne Laktose" at bounding box center [635, 400] width 307 height 109
click at [533, 382] on label "Bio Milch" at bounding box center [530, 385] width 51 height 17
click at [498, 382] on button "Bio Milch" at bounding box center [490, 385] width 16 height 16
click at [537, 420] on div "Karamell Bio Milch Sahne Laktose" at bounding box center [635, 400] width 307 height 109
click at [526, 410] on label "Sahne" at bounding box center [522, 415] width 34 height 17
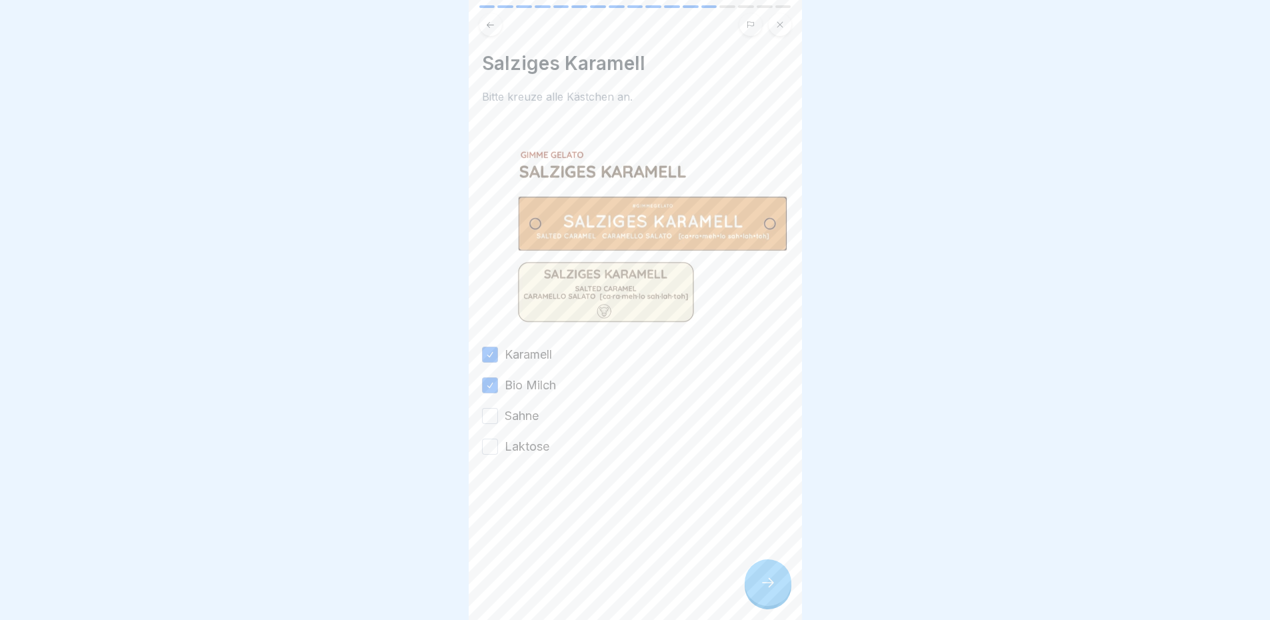
click at [498, 410] on button "Sahne" at bounding box center [490, 416] width 16 height 16
click at [533, 443] on label "Laktose" at bounding box center [527, 446] width 45 height 17
click at [498, 443] on button "Laktose" at bounding box center [490, 447] width 16 height 16
click at [779, 605] on div at bounding box center [768, 583] width 47 height 47
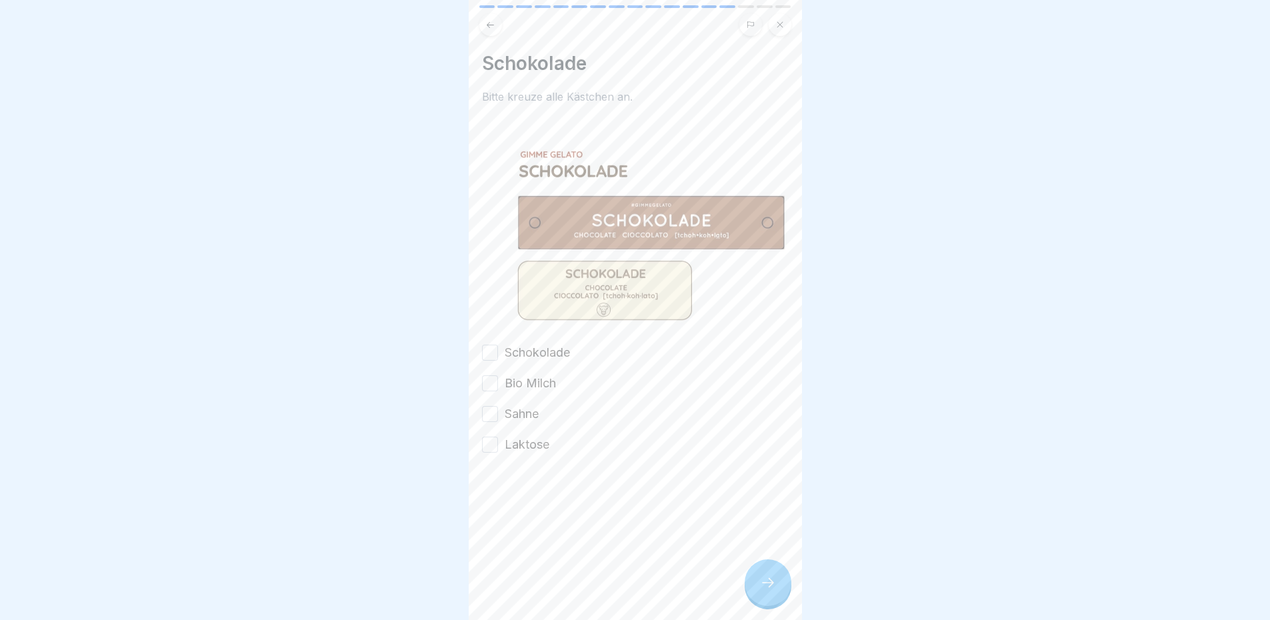
click at [532, 345] on label "Schokolade" at bounding box center [537, 352] width 65 height 17
click at [498, 345] on button "Schokolade" at bounding box center [490, 353] width 16 height 16
click at [521, 377] on label "Bio Milch" at bounding box center [530, 383] width 51 height 17
click at [498, 377] on button "Bio Milch" at bounding box center [490, 383] width 16 height 16
click at [526, 405] on label "Sahne" at bounding box center [522, 413] width 34 height 17
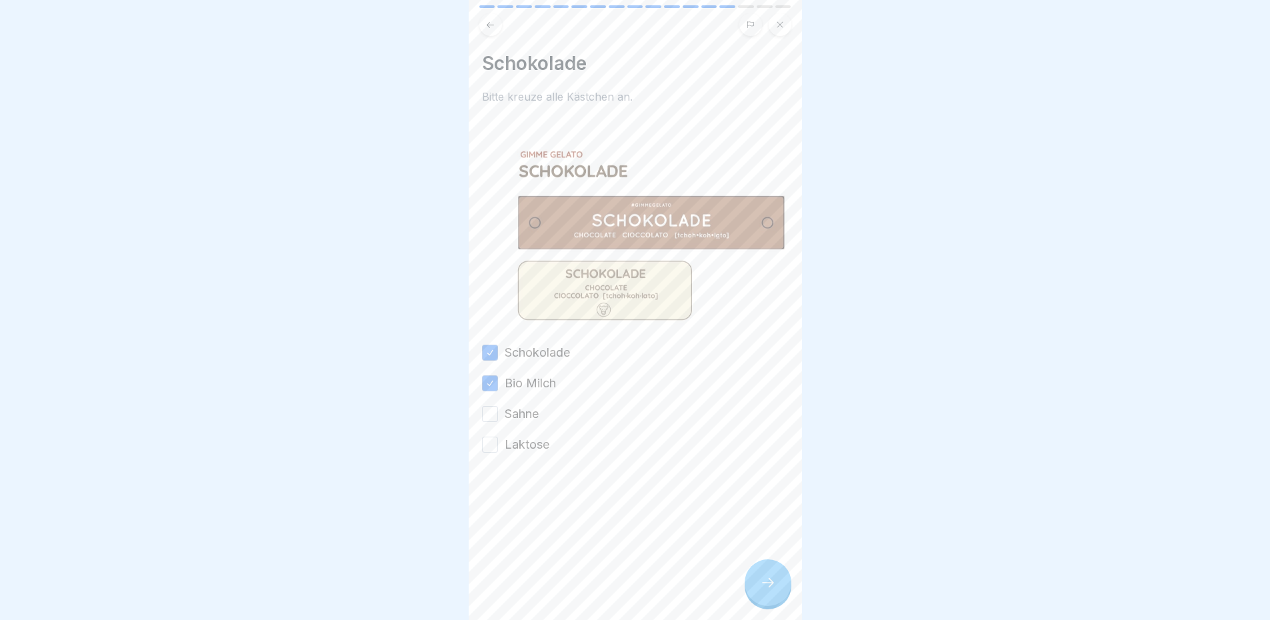
click at [498, 406] on button "Sahne" at bounding box center [490, 414] width 16 height 16
click at [538, 436] on label "Laktose" at bounding box center [527, 444] width 45 height 17
click at [498, 437] on button "Laktose" at bounding box center [490, 445] width 16 height 16
click at [774, 591] on icon at bounding box center [768, 583] width 16 height 16
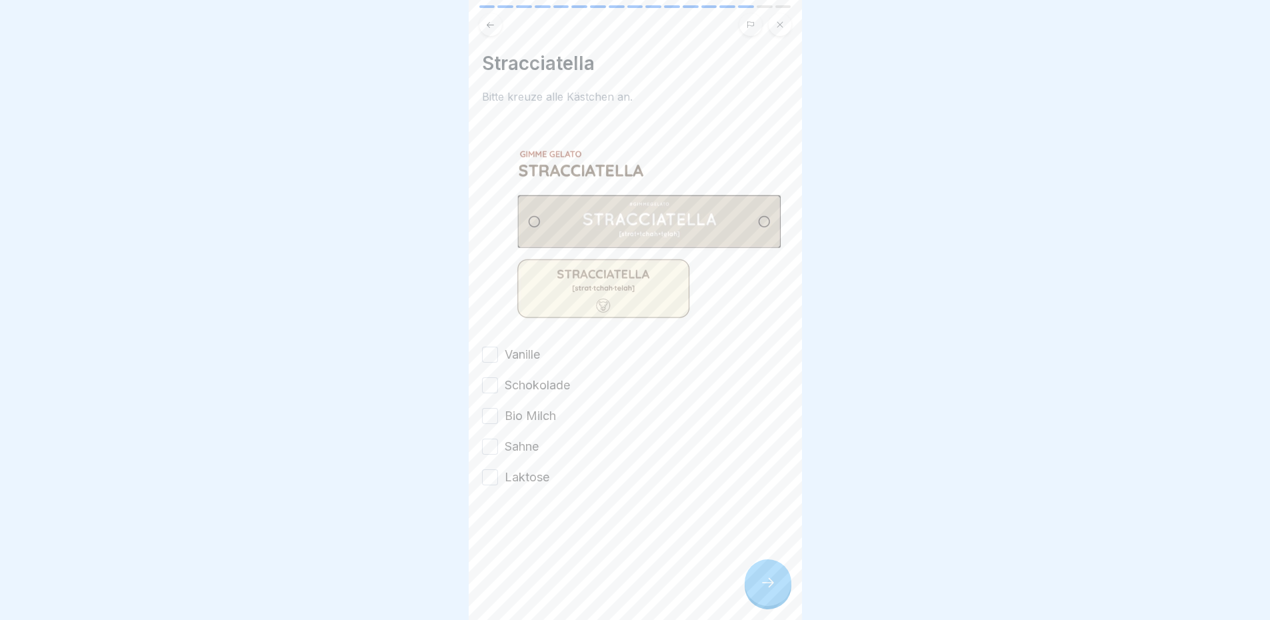
click at [511, 347] on label "Vanille" at bounding box center [522, 354] width 35 height 17
click at [498, 347] on button "Vanille" at bounding box center [490, 355] width 16 height 16
click at [515, 356] on label "Vanille" at bounding box center [522, 354] width 35 height 17
click at [498, 356] on button "Vanille" at bounding box center [490, 355] width 16 height 16
click at [529, 387] on label "Schokolade" at bounding box center [537, 385] width 65 height 17
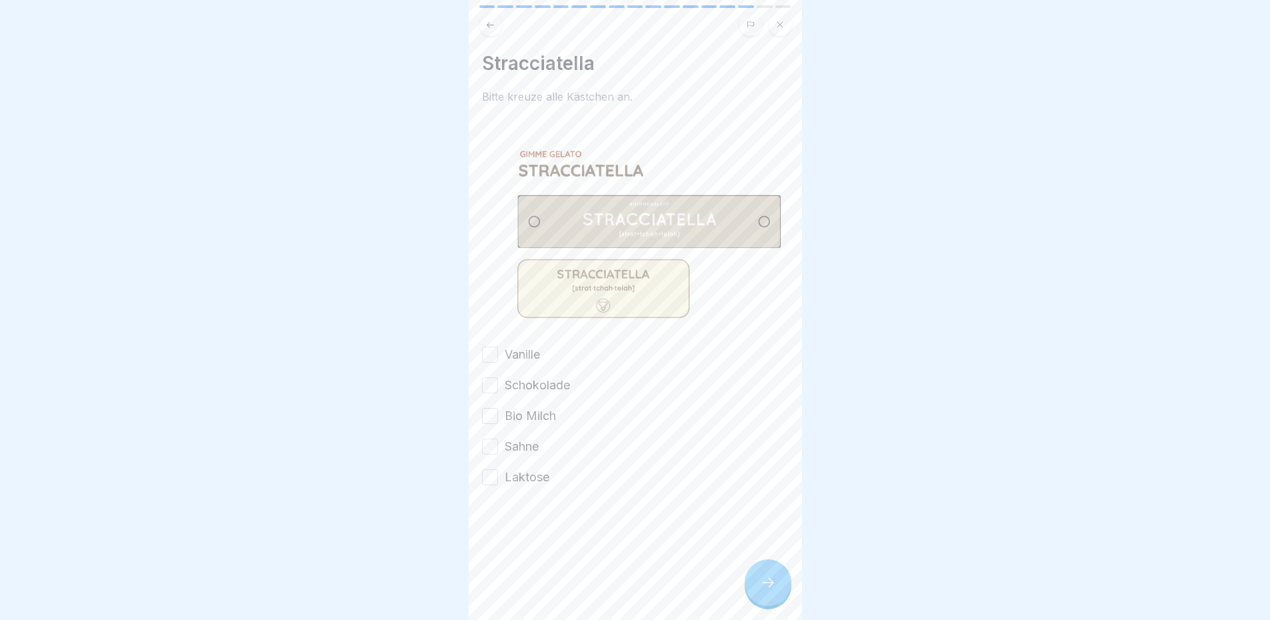
click at [498, 387] on button "Schokolade" at bounding box center [490, 385] width 16 height 16
click at [505, 346] on label "Vanille" at bounding box center [522, 354] width 35 height 17
click at [498, 347] on button "Vanille" at bounding box center [490, 355] width 16 height 16
click at [530, 408] on label "Bio Milch" at bounding box center [530, 415] width 51 height 17
click at [498, 408] on button "Bio Milch" at bounding box center [490, 416] width 16 height 16
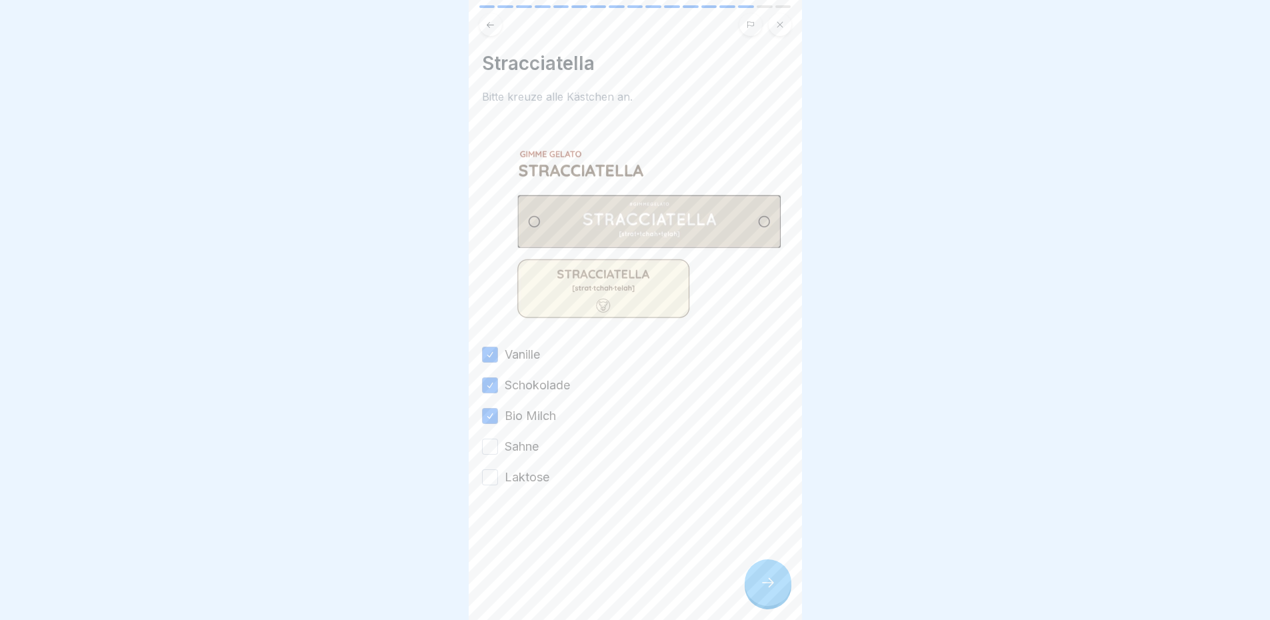
click at [531, 441] on label "Sahne" at bounding box center [522, 446] width 34 height 17
click at [498, 441] on button "Sahne" at bounding box center [490, 447] width 16 height 16
click at [537, 472] on label "Laktose" at bounding box center [527, 477] width 45 height 17
click at [498, 472] on button "Laktose" at bounding box center [490, 477] width 16 height 16
click at [788, 595] on div at bounding box center [768, 583] width 47 height 47
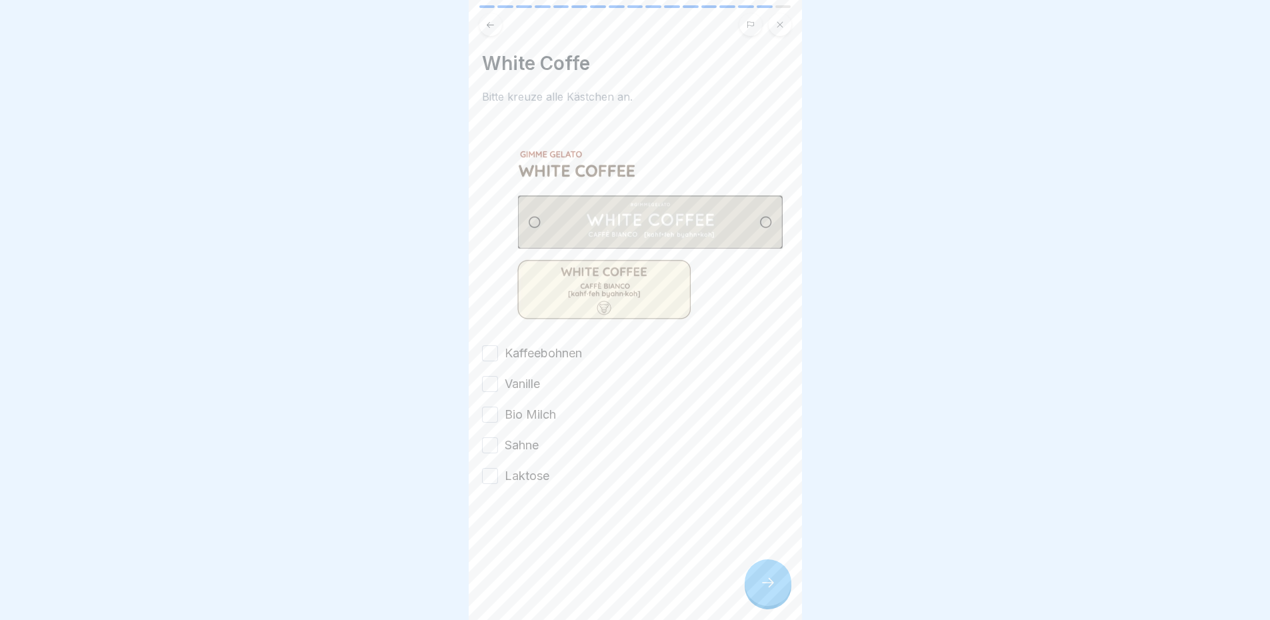
click at [549, 348] on label "Kaffeebohnen" at bounding box center [543, 353] width 77 height 17
click at [498, 348] on button "Kaffeebohnen" at bounding box center [490, 353] width 16 height 16
click at [529, 377] on label "Vanille" at bounding box center [522, 383] width 35 height 17
click at [498, 377] on button "Vanille" at bounding box center [490, 384] width 16 height 16
click at [523, 414] on label "Bio Milch" at bounding box center [530, 414] width 51 height 17
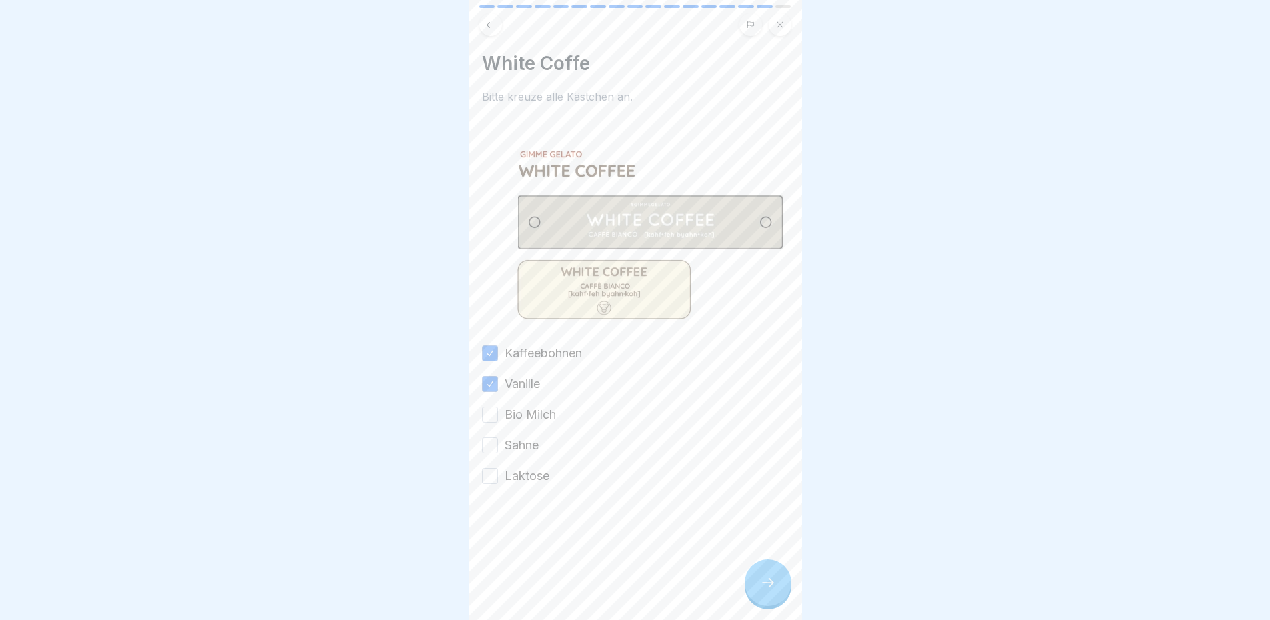
click at [498, 414] on button "Bio Milch" at bounding box center [490, 415] width 16 height 16
click at [537, 485] on div at bounding box center [635, 525] width 307 height 80
click at [530, 437] on label "Sahne" at bounding box center [522, 445] width 34 height 17
click at [498, 437] on button "Sahne" at bounding box center [490, 445] width 16 height 16
click at [533, 468] on label "Laktose" at bounding box center [527, 475] width 45 height 17
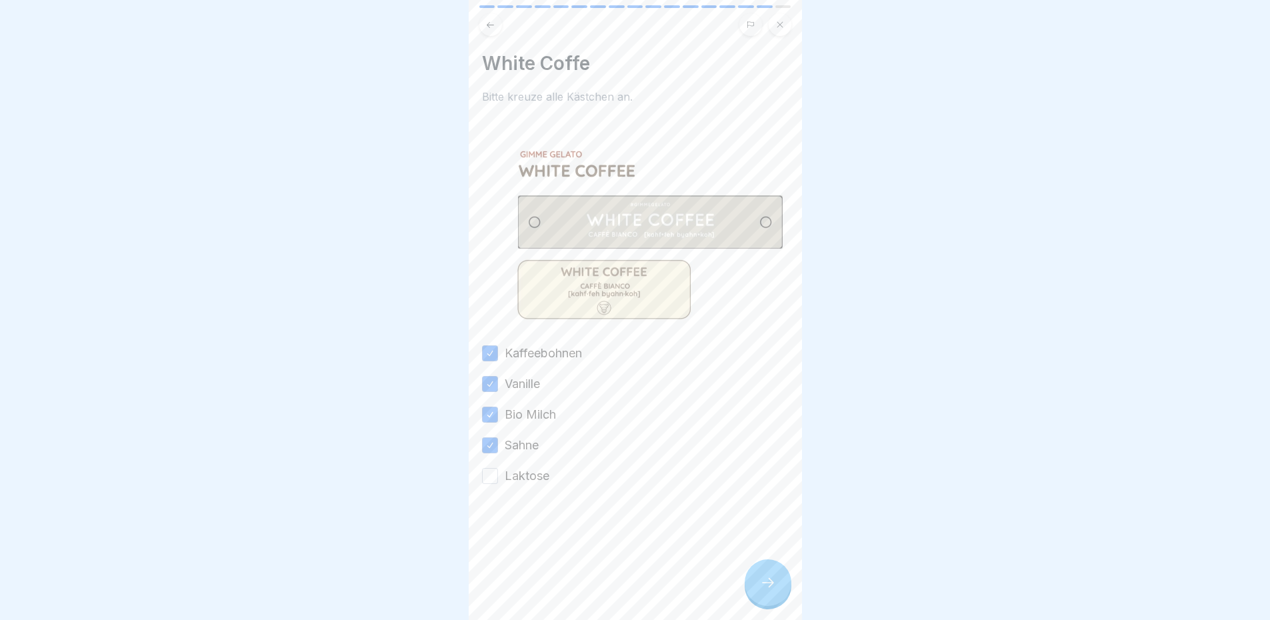
click at [498, 468] on button "Laktose" at bounding box center [490, 476] width 16 height 16
click at [786, 584] on div at bounding box center [768, 583] width 47 height 47
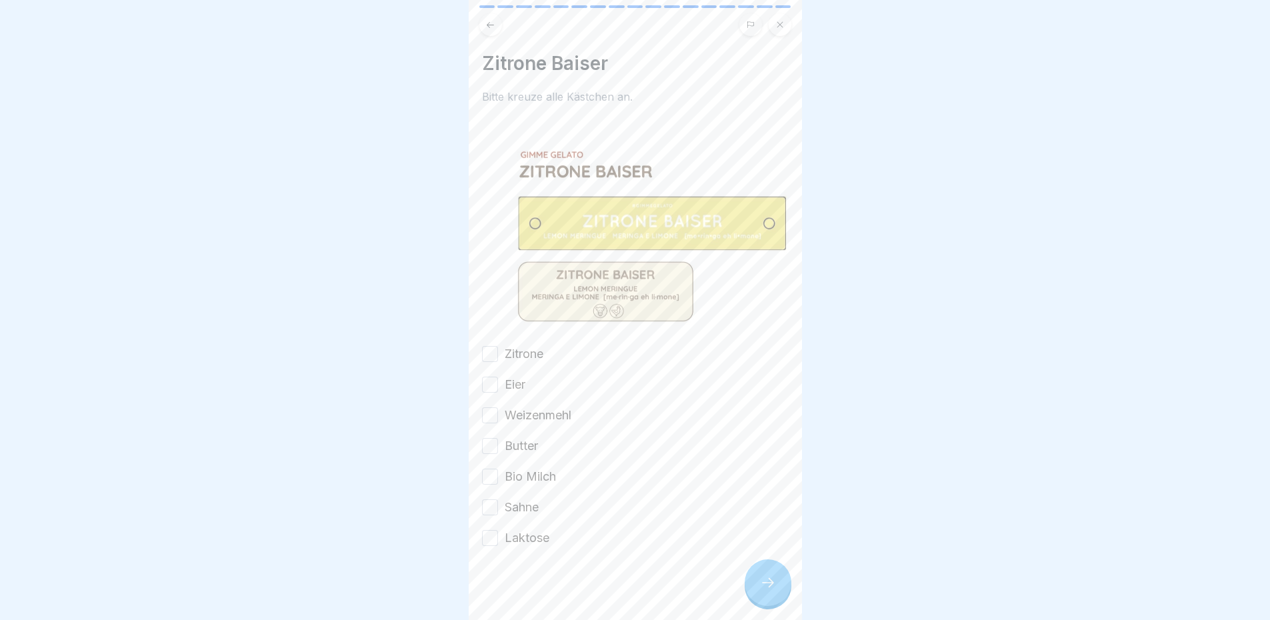
click at [515, 345] on label "Zitrone" at bounding box center [524, 353] width 39 height 17
click at [498, 346] on button "Zitrone" at bounding box center [490, 354] width 16 height 16
click at [521, 376] on label "Eier" at bounding box center [515, 384] width 21 height 17
click at [498, 377] on button "Eier" at bounding box center [490, 385] width 16 height 16
click at [522, 398] on div "Zitrone Eier Weizenmehl Butter Bio Milch Sahne Laktose" at bounding box center [635, 445] width 307 height 201
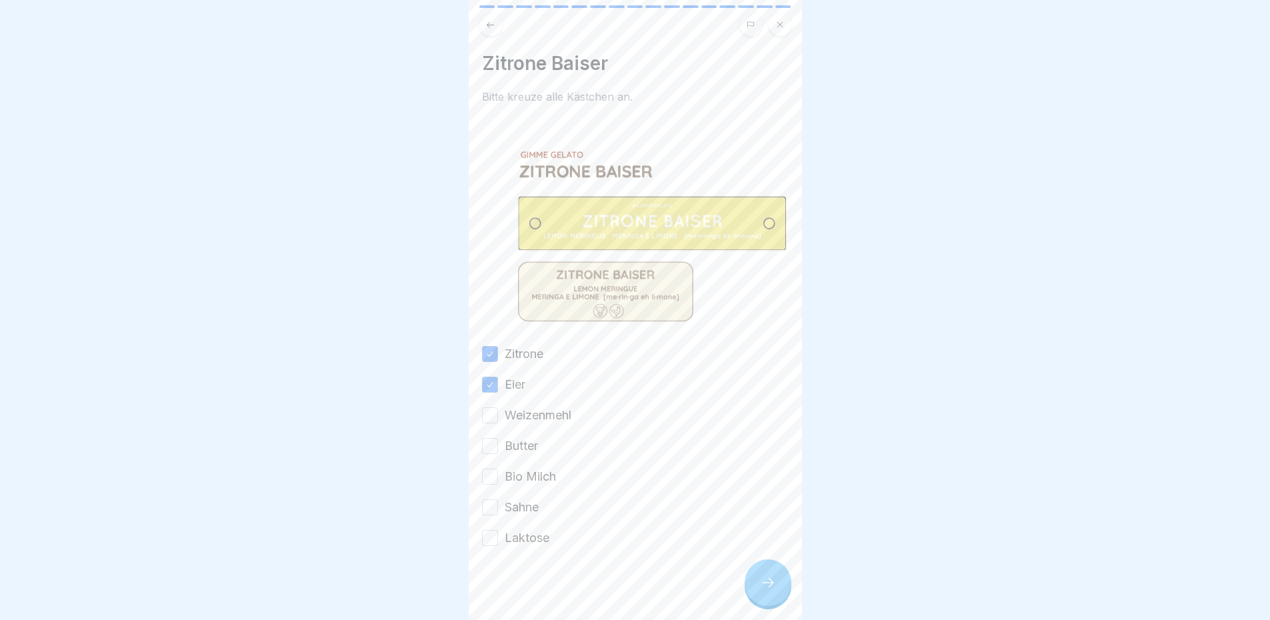
drag, startPoint x: 534, startPoint y: 431, endPoint x: 515, endPoint y: 420, distance: 21.5
click at [533, 437] on label "Butter" at bounding box center [521, 445] width 33 height 17
click at [498, 438] on button "Butter" at bounding box center [490, 446] width 16 height 16
click at [520, 411] on label "Weizenmehl" at bounding box center [538, 415] width 67 height 17
click at [498, 411] on button "Weizenmehl" at bounding box center [490, 415] width 16 height 16
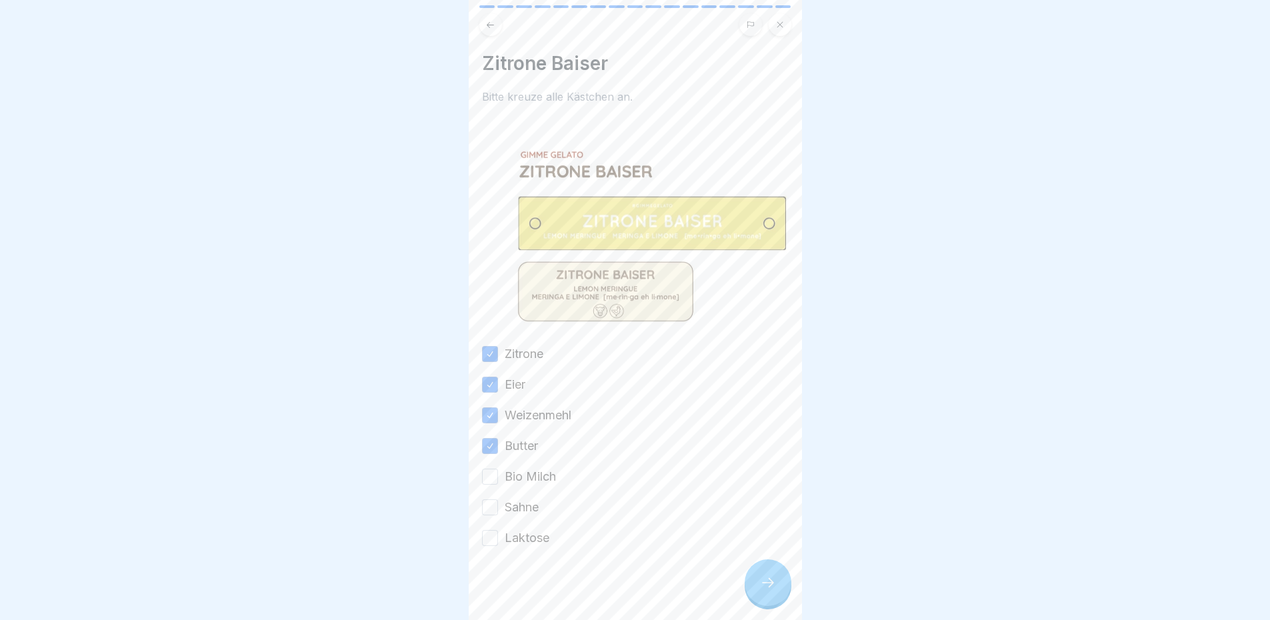
click at [529, 474] on label "Bio Milch" at bounding box center [530, 476] width 51 height 17
click at [498, 474] on button "Bio Milch" at bounding box center [490, 477] width 16 height 16
drag, startPoint x: 531, startPoint y: 497, endPoint x: 529, endPoint y: 513, distance: 16.1
click at [531, 499] on label "Sahne" at bounding box center [522, 507] width 34 height 17
click at [498, 499] on button "Sahne" at bounding box center [490, 507] width 16 height 16
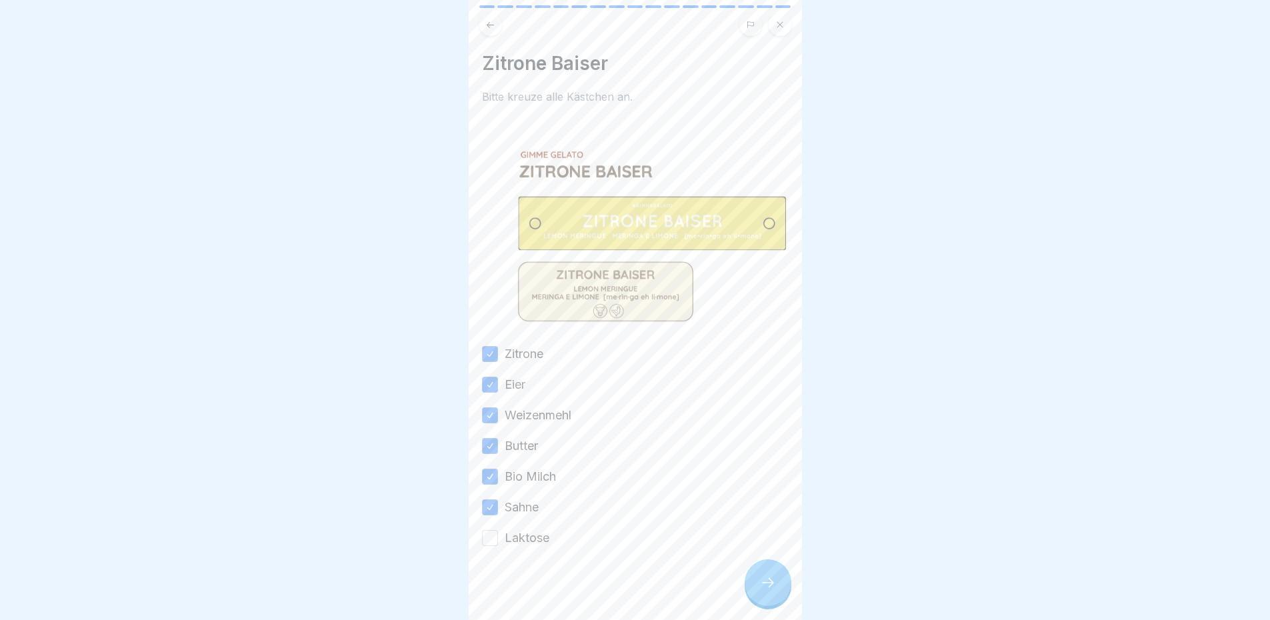
click at [527, 531] on label "Laktose" at bounding box center [527, 537] width 45 height 17
click at [498, 531] on button "Laktose" at bounding box center [490, 538] width 16 height 16
click at [784, 586] on div at bounding box center [768, 583] width 47 height 47
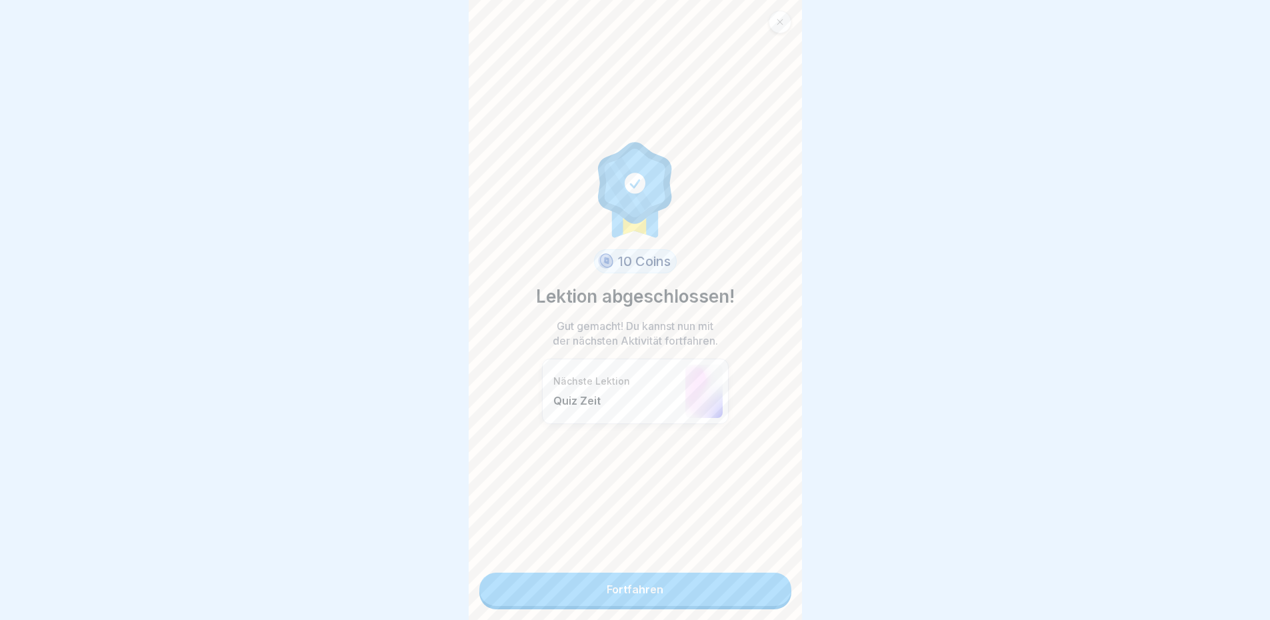
click at [636, 590] on link "Fortfahren" at bounding box center [635, 589] width 312 height 33
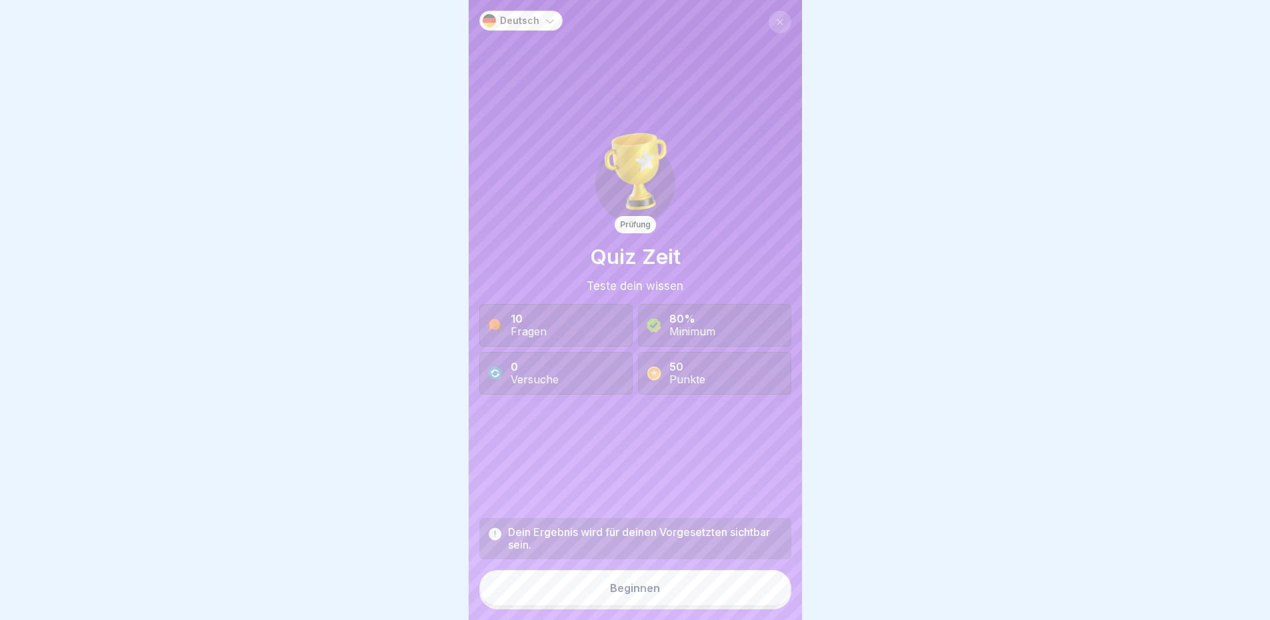
click at [688, 592] on button "Beginnen" at bounding box center [635, 588] width 312 height 36
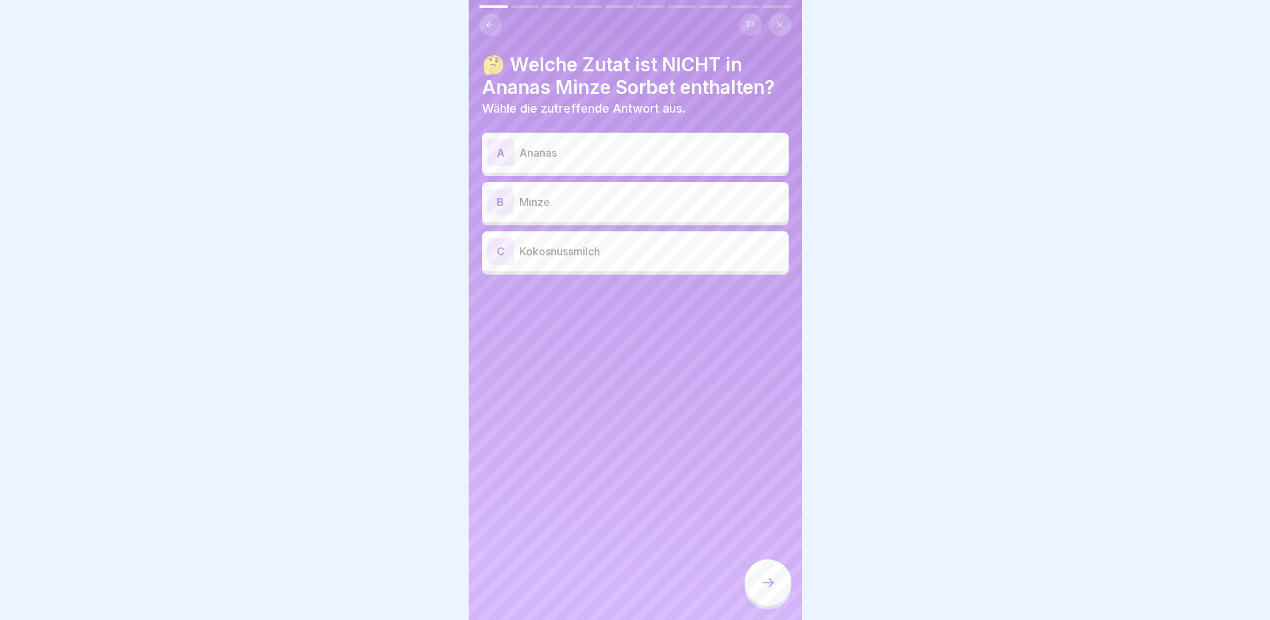
click at [680, 253] on p "Kokosnussmilch" at bounding box center [651, 251] width 264 height 16
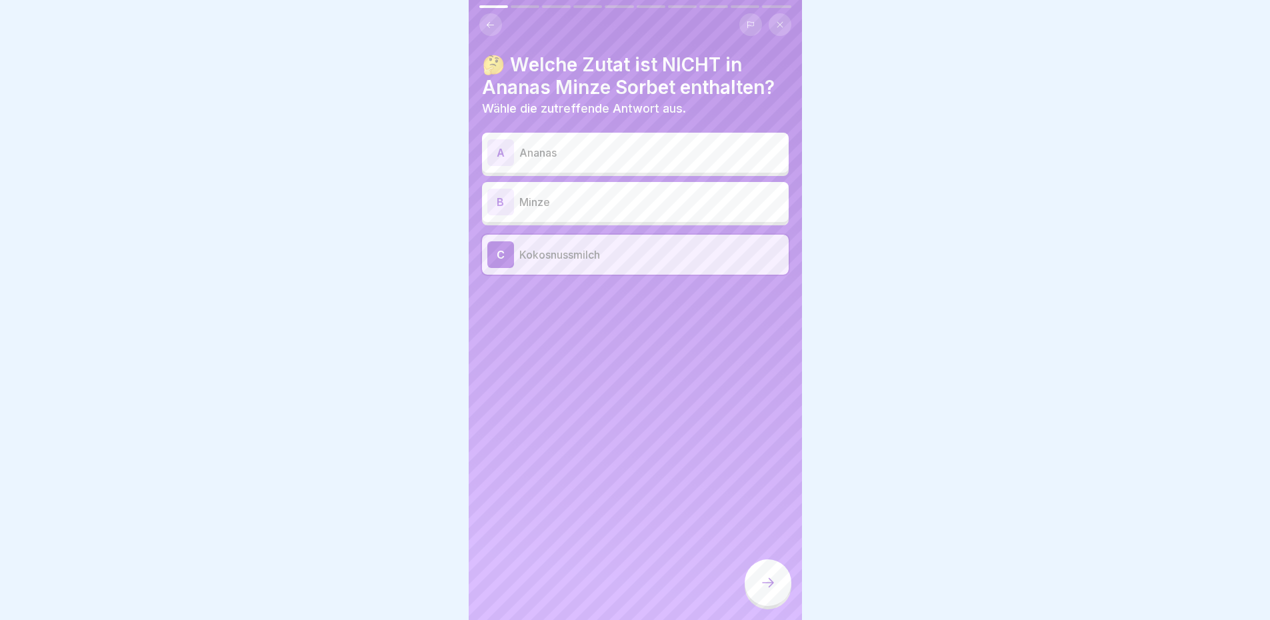
click at [754, 586] on div at bounding box center [768, 583] width 47 height 47
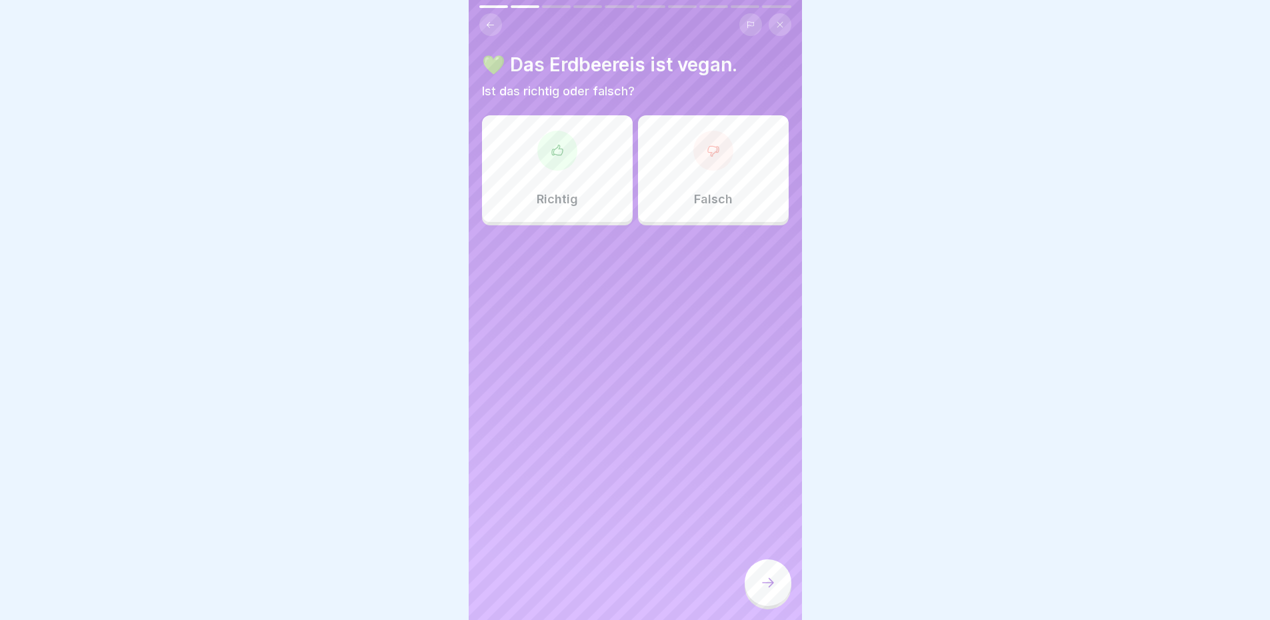
click at [725, 152] on div at bounding box center [714, 151] width 40 height 40
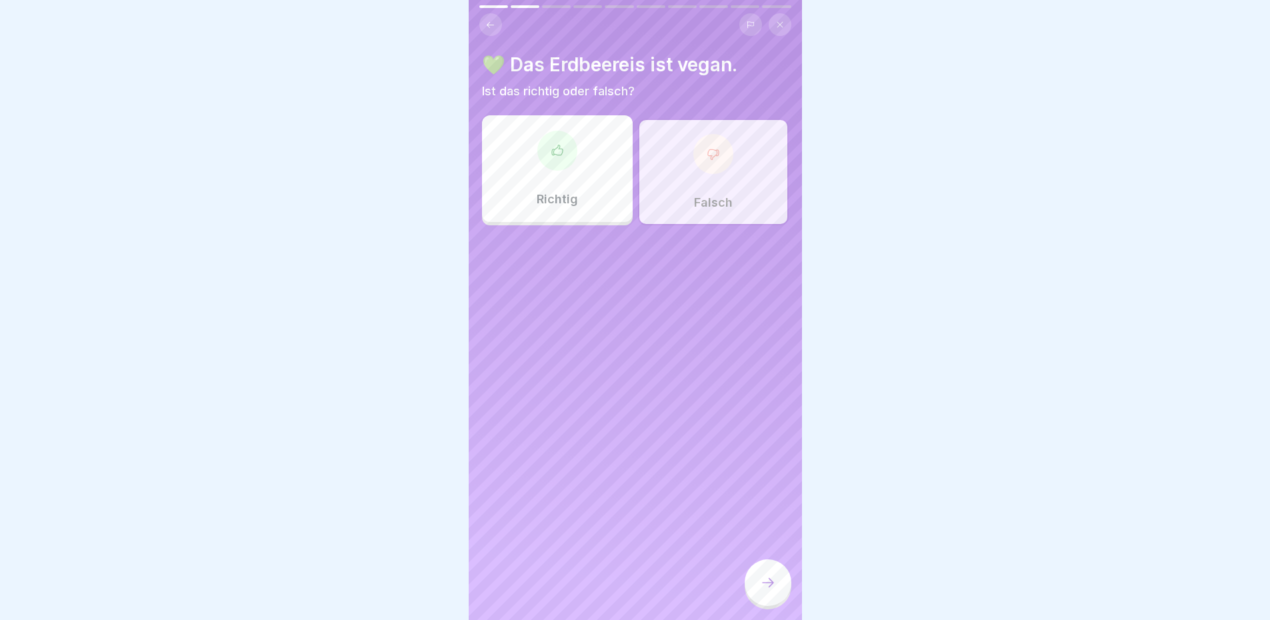
click at [776, 602] on div at bounding box center [768, 583] width 47 height 47
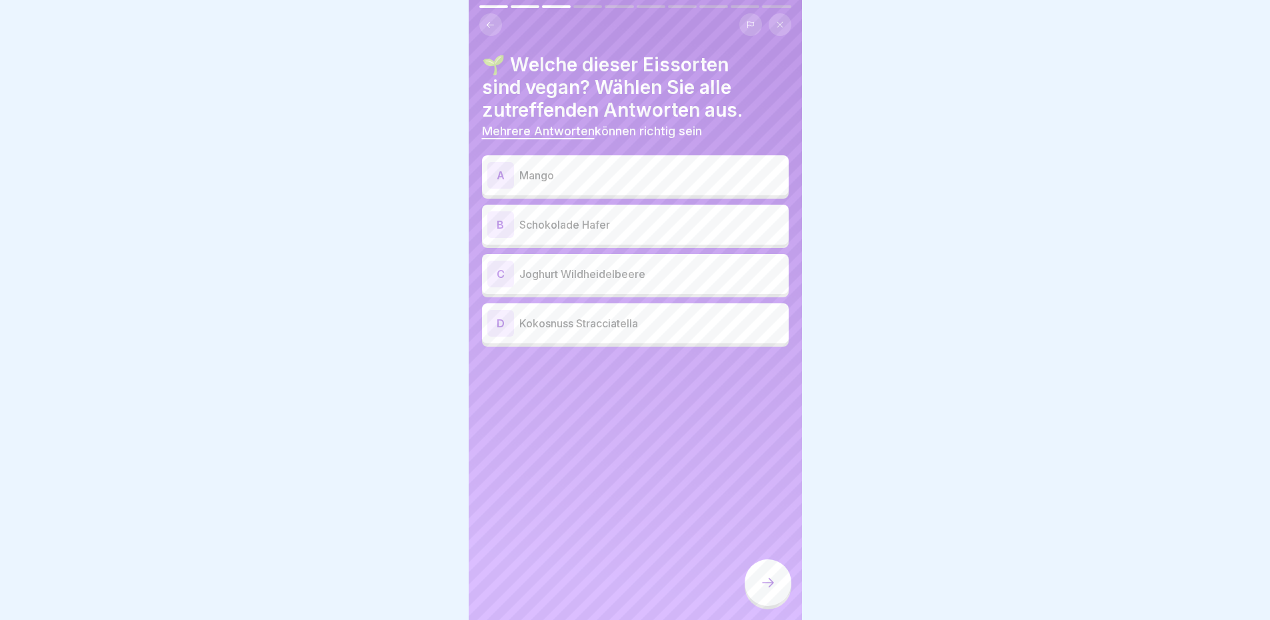
click at [495, 26] on icon at bounding box center [490, 25] width 10 height 10
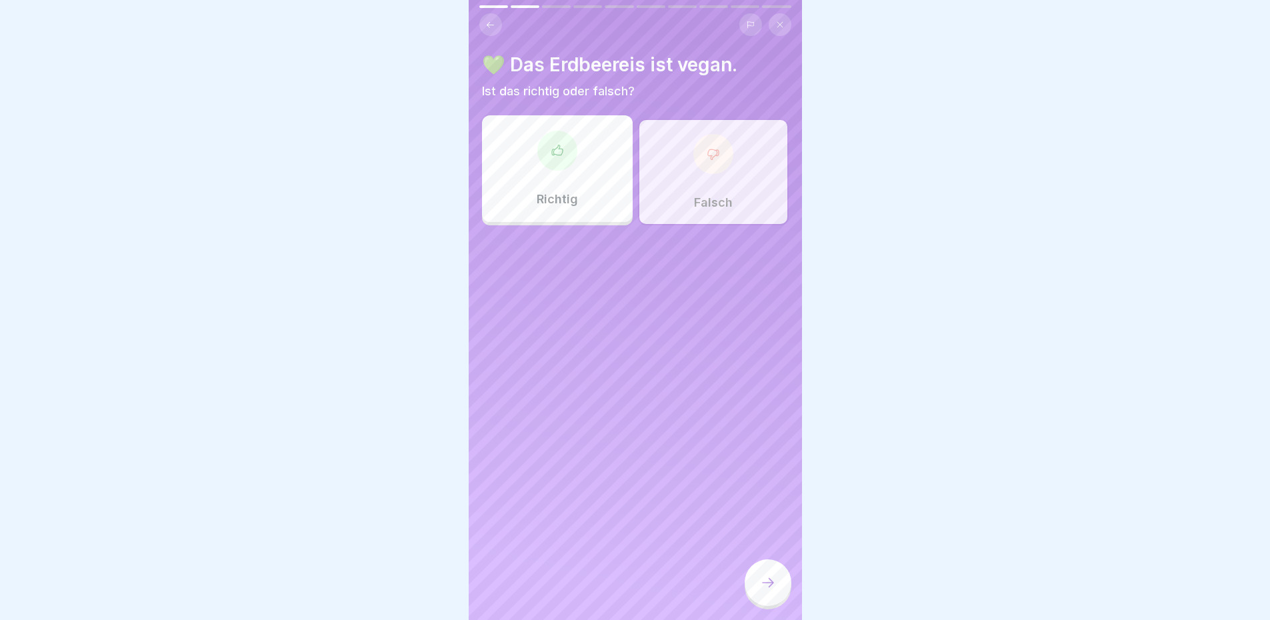
click at [545, 181] on div "Richtig" at bounding box center [557, 168] width 151 height 107
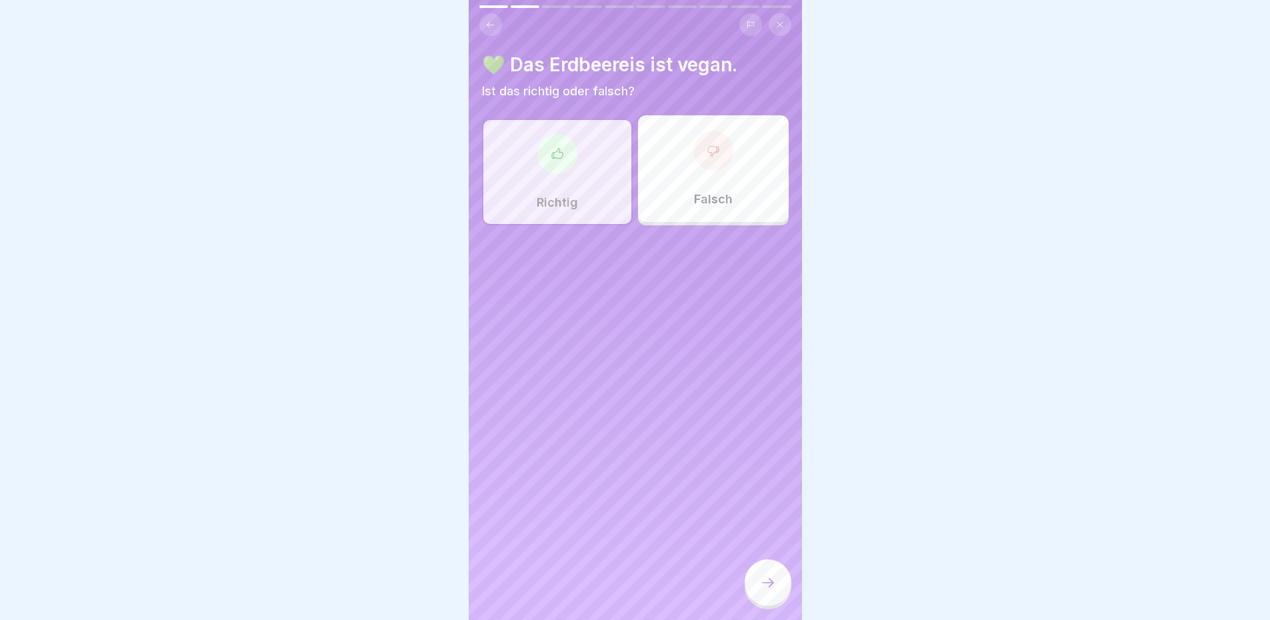
click at [773, 591] on icon at bounding box center [768, 583] width 16 height 16
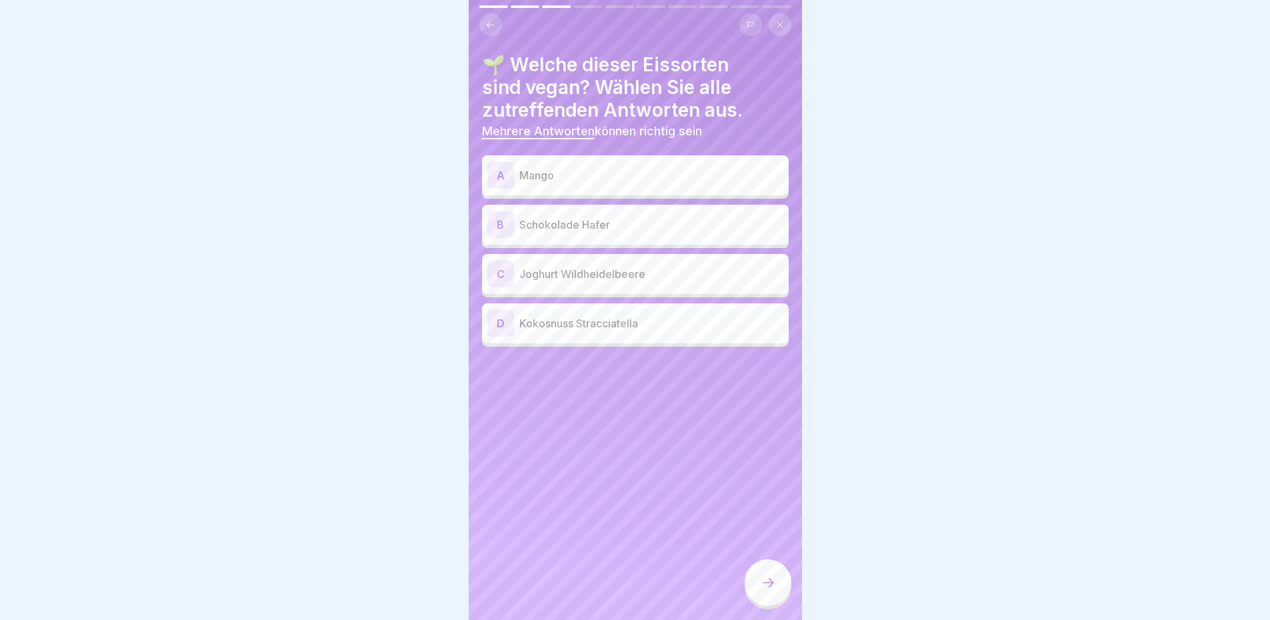
click at [643, 225] on p "Schokolade Hafer" at bounding box center [651, 225] width 264 height 16
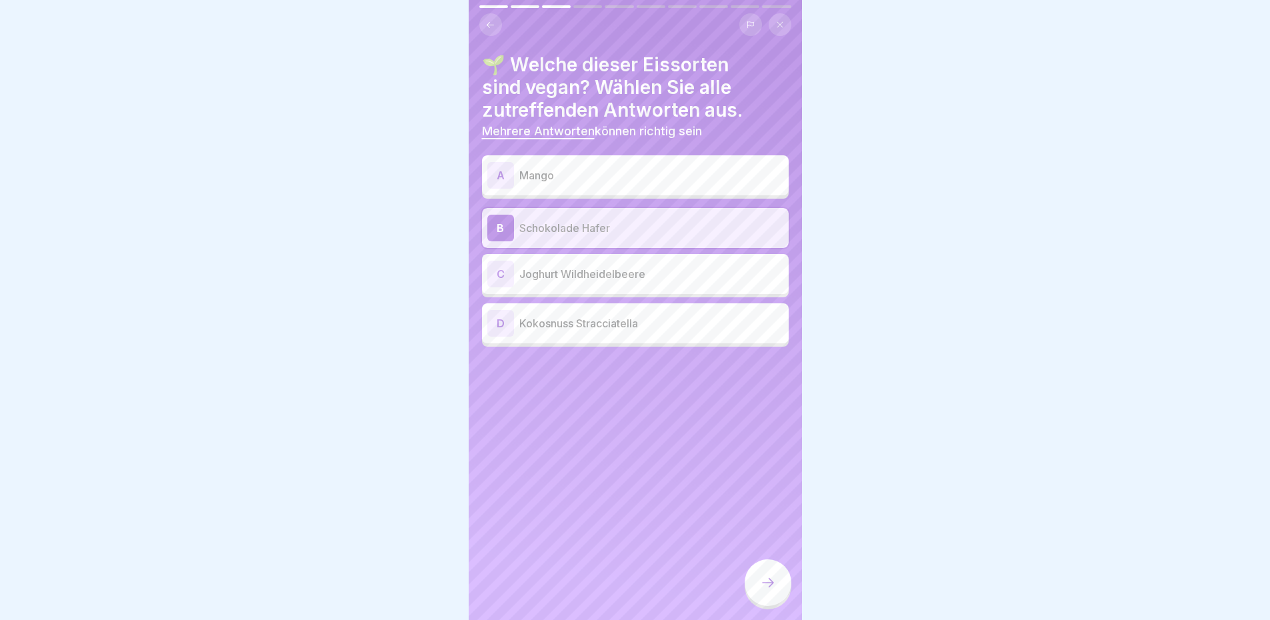
click at [684, 321] on p "Kokosnuss Stracciatella" at bounding box center [651, 323] width 264 height 16
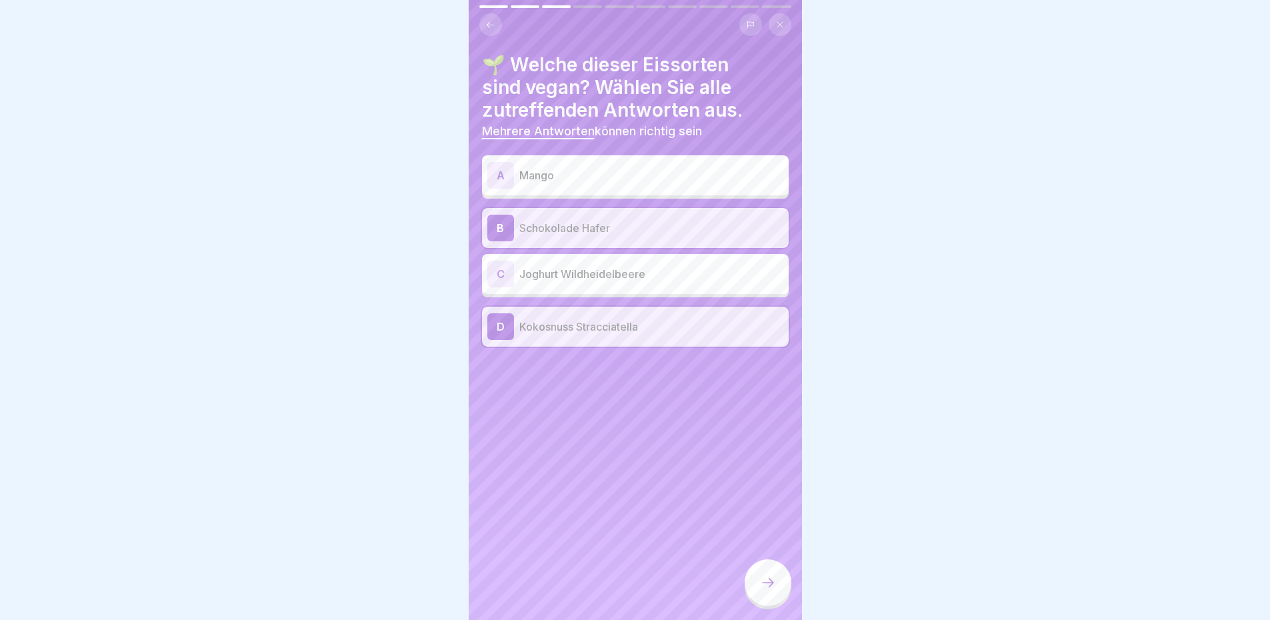
click at [664, 167] on p "Mango" at bounding box center [651, 175] width 264 height 16
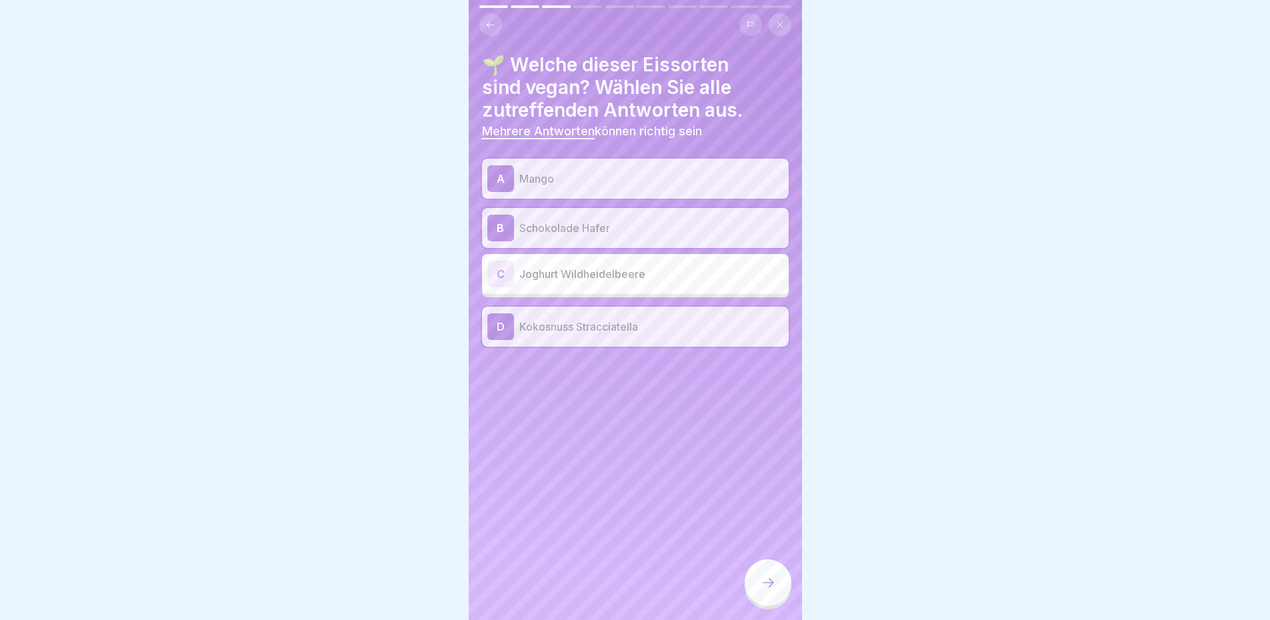
click at [758, 580] on div at bounding box center [768, 583] width 47 height 47
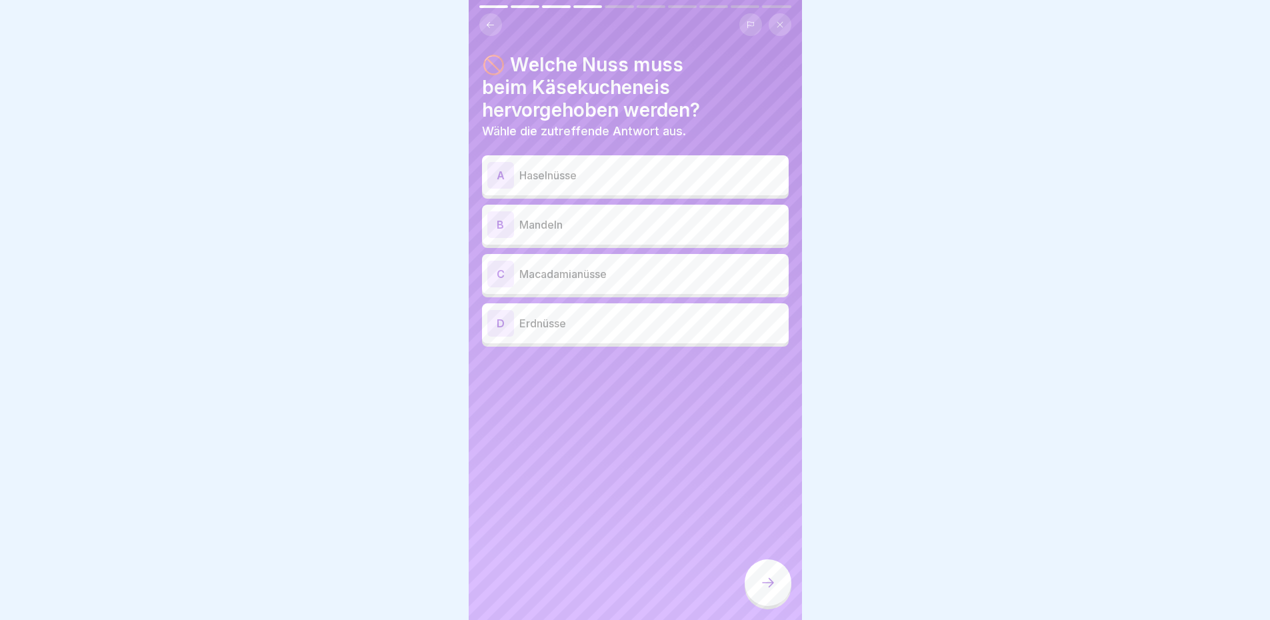
click at [600, 166] on div "A Haselnüsse" at bounding box center [635, 175] width 296 height 27
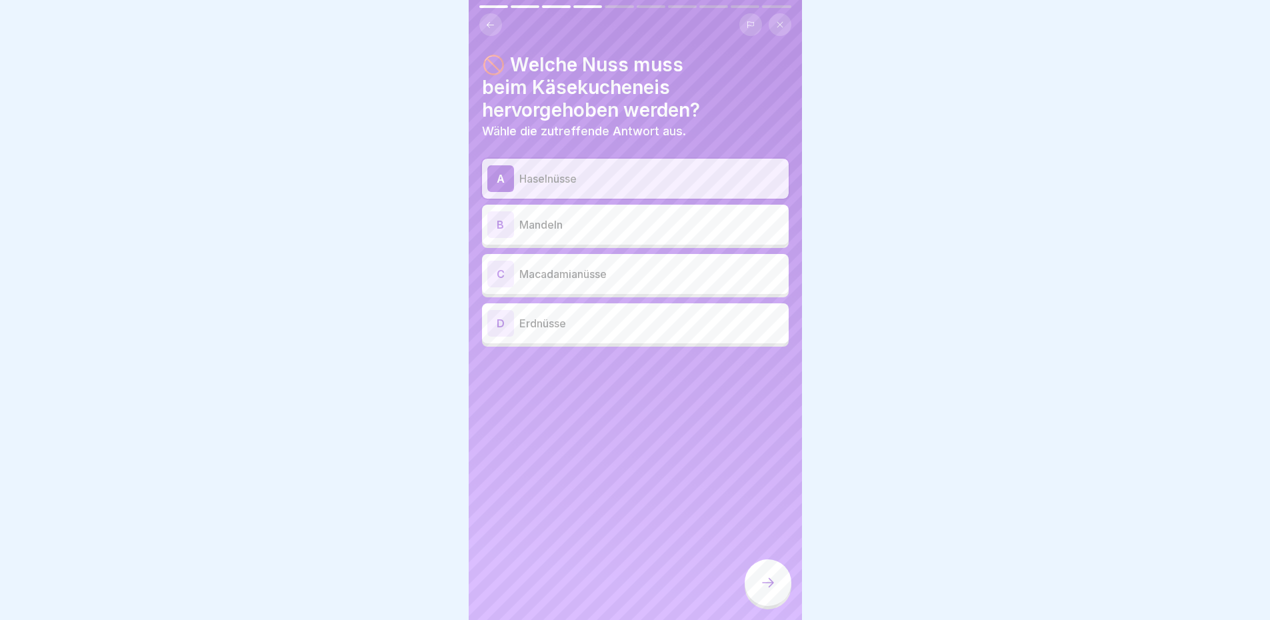
click at [766, 586] on div at bounding box center [768, 583] width 47 height 47
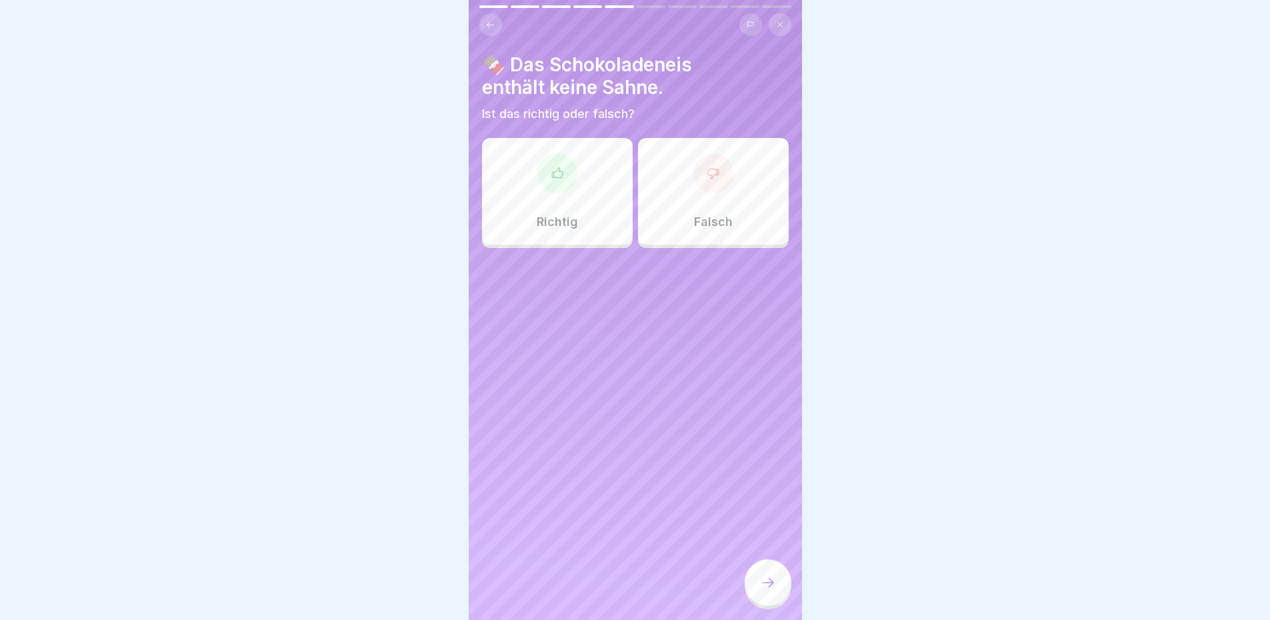
click at [559, 242] on div "Richtig" at bounding box center [557, 191] width 151 height 107
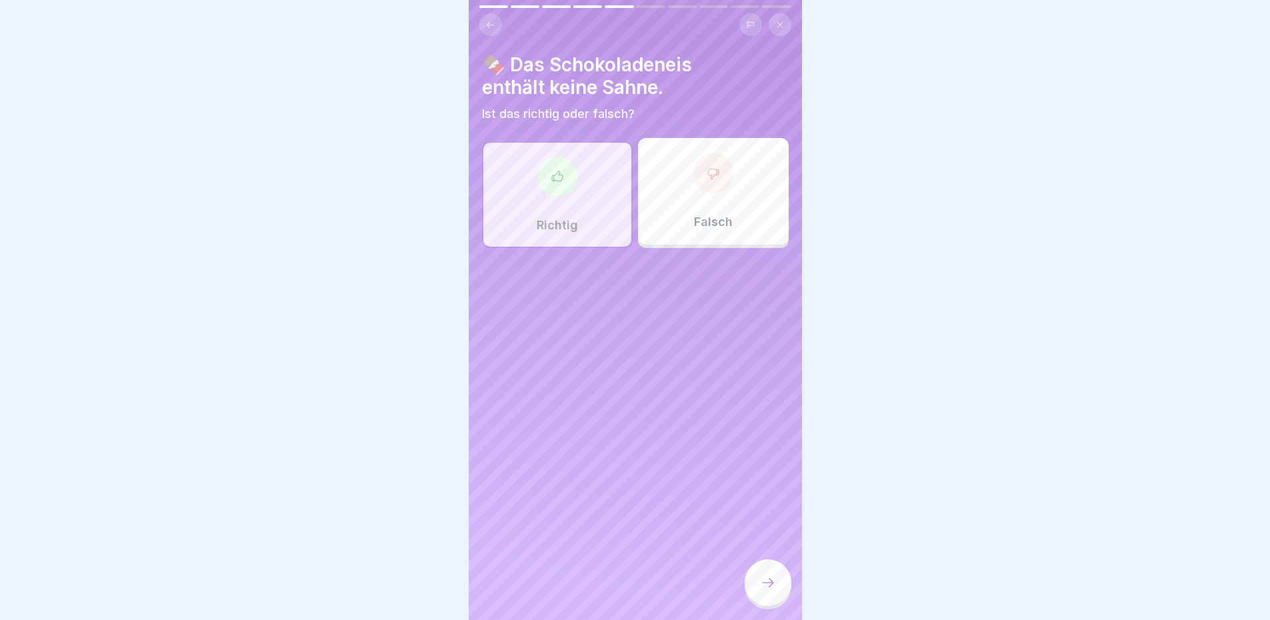
click at [767, 606] on div at bounding box center [768, 583] width 47 height 47
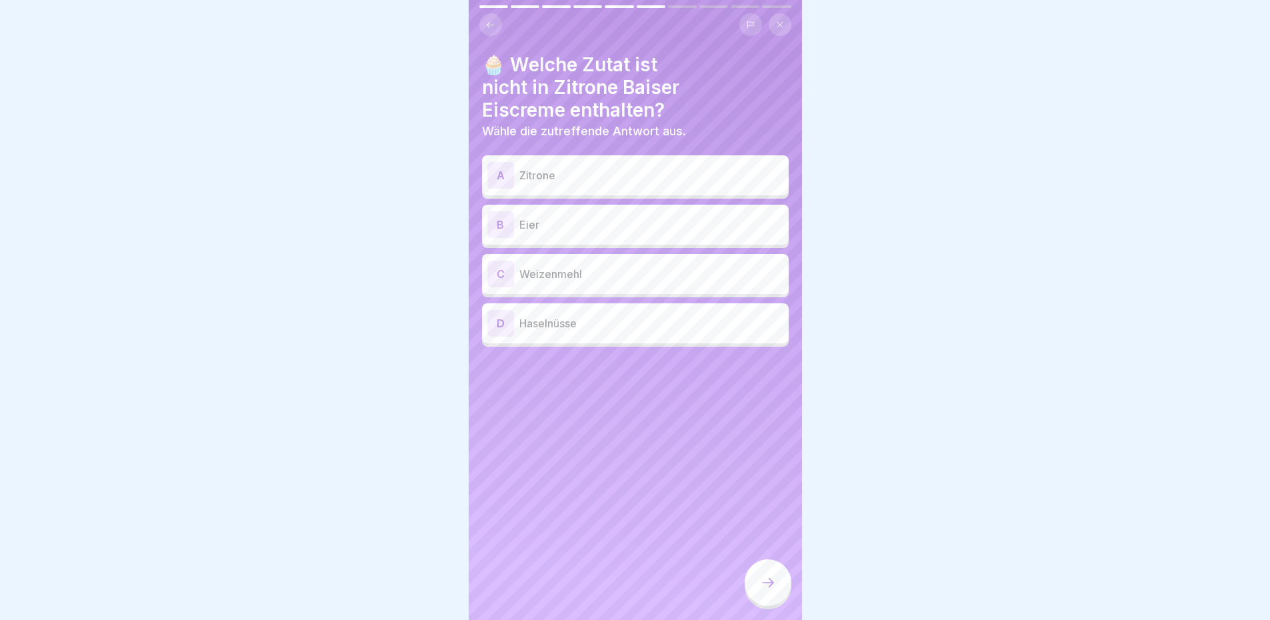
click at [596, 217] on p "Eier" at bounding box center [651, 225] width 264 height 16
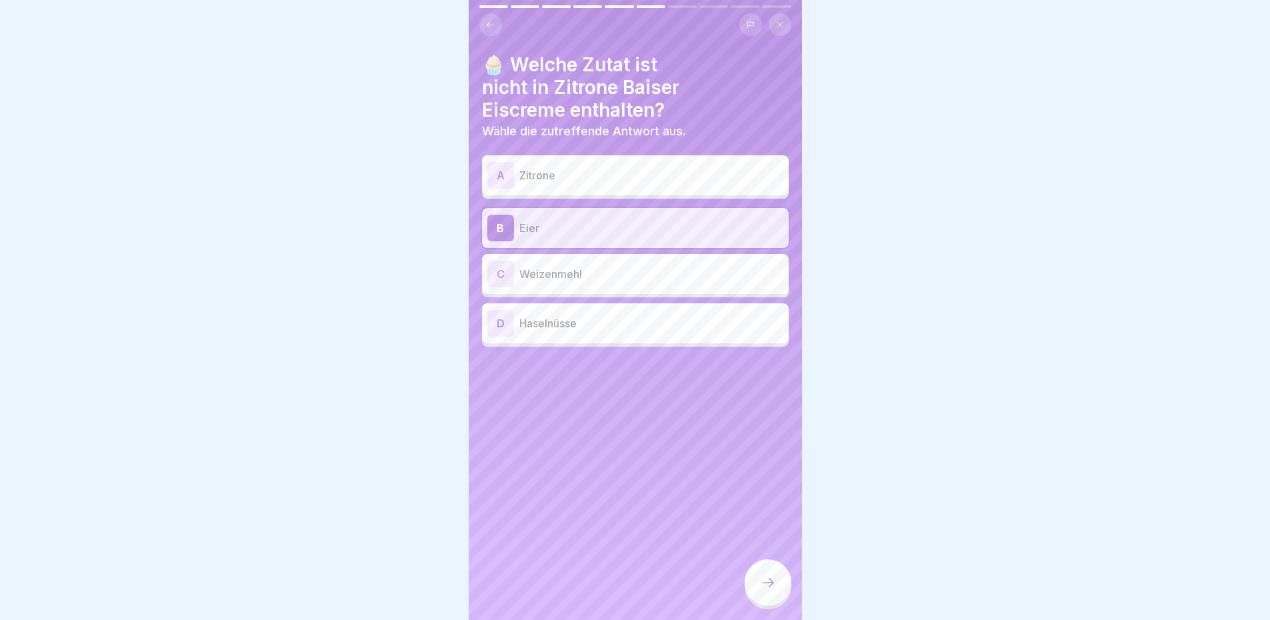
click at [638, 276] on p "Weizenmehl" at bounding box center [651, 274] width 264 height 16
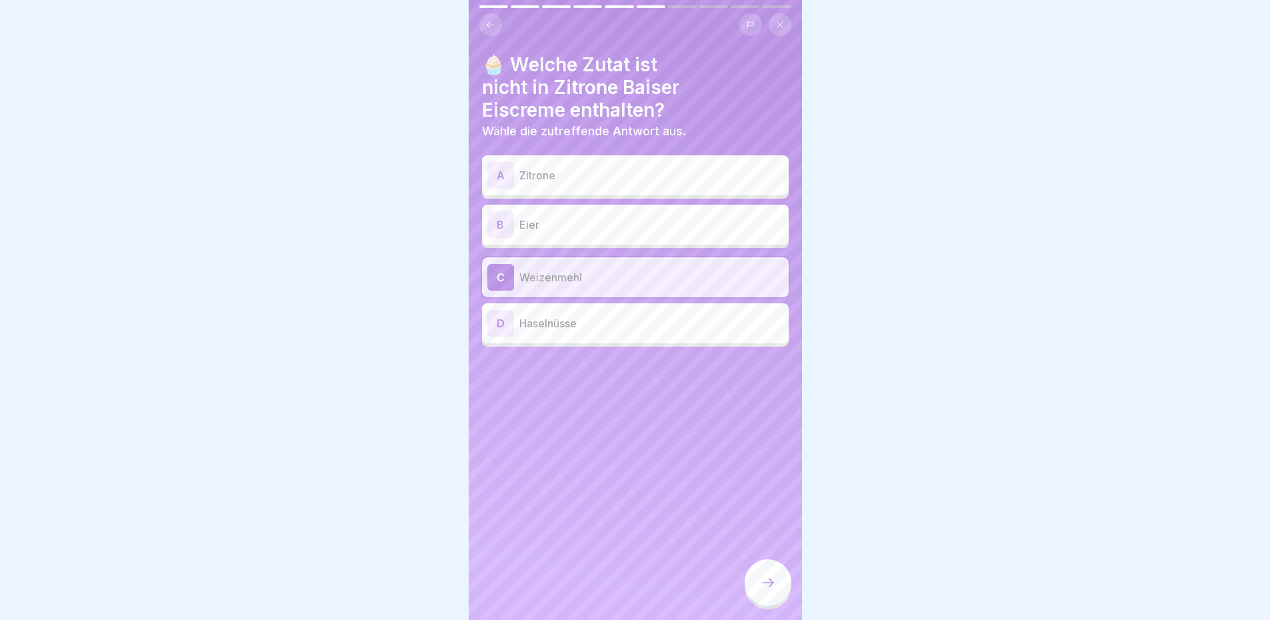
click at [641, 209] on div "B Eier" at bounding box center [635, 225] width 307 height 40
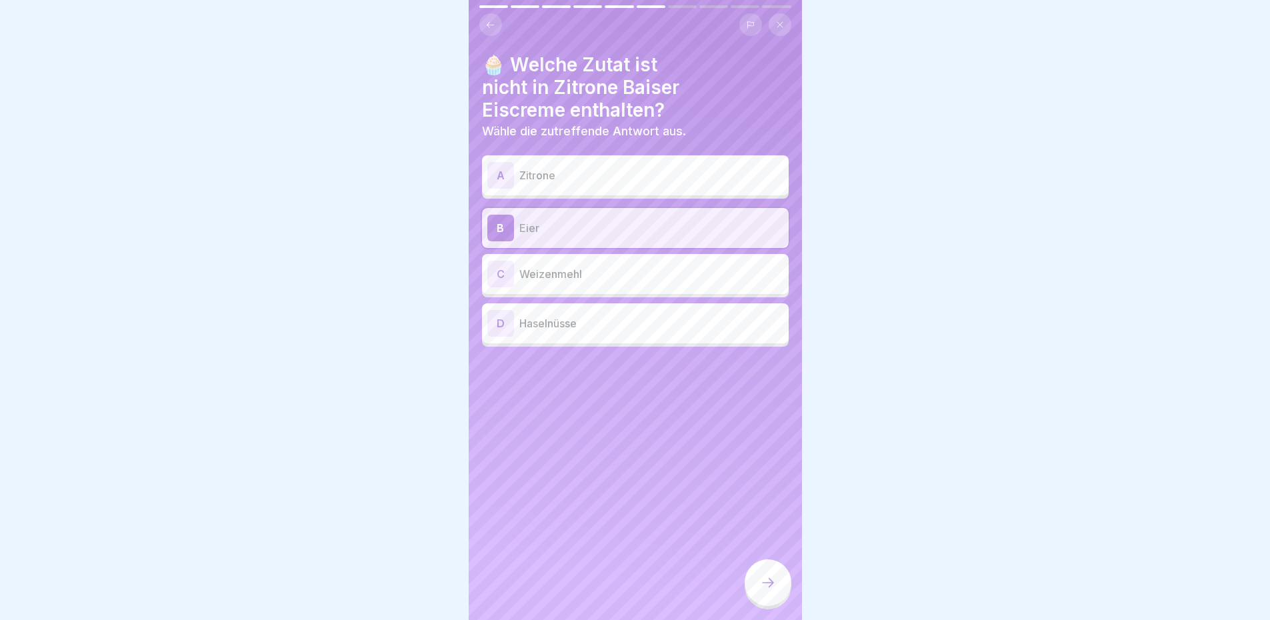
click at [656, 273] on p "Weizenmehl" at bounding box center [651, 274] width 264 height 16
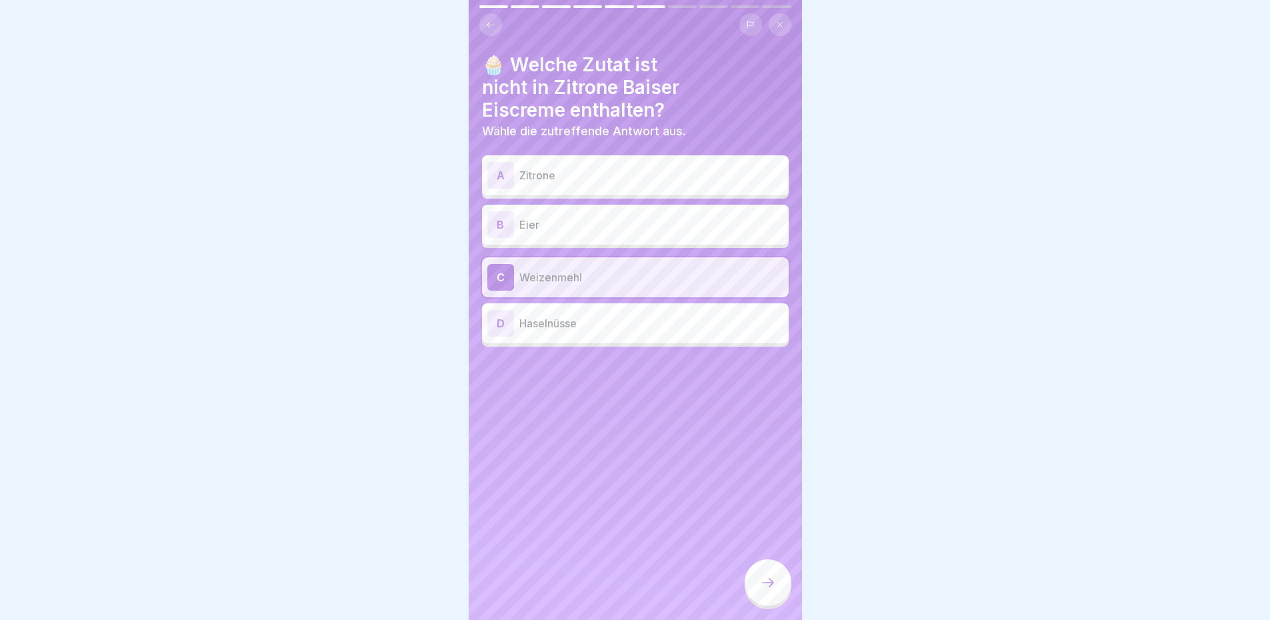
click at [760, 590] on icon at bounding box center [768, 583] width 16 height 16
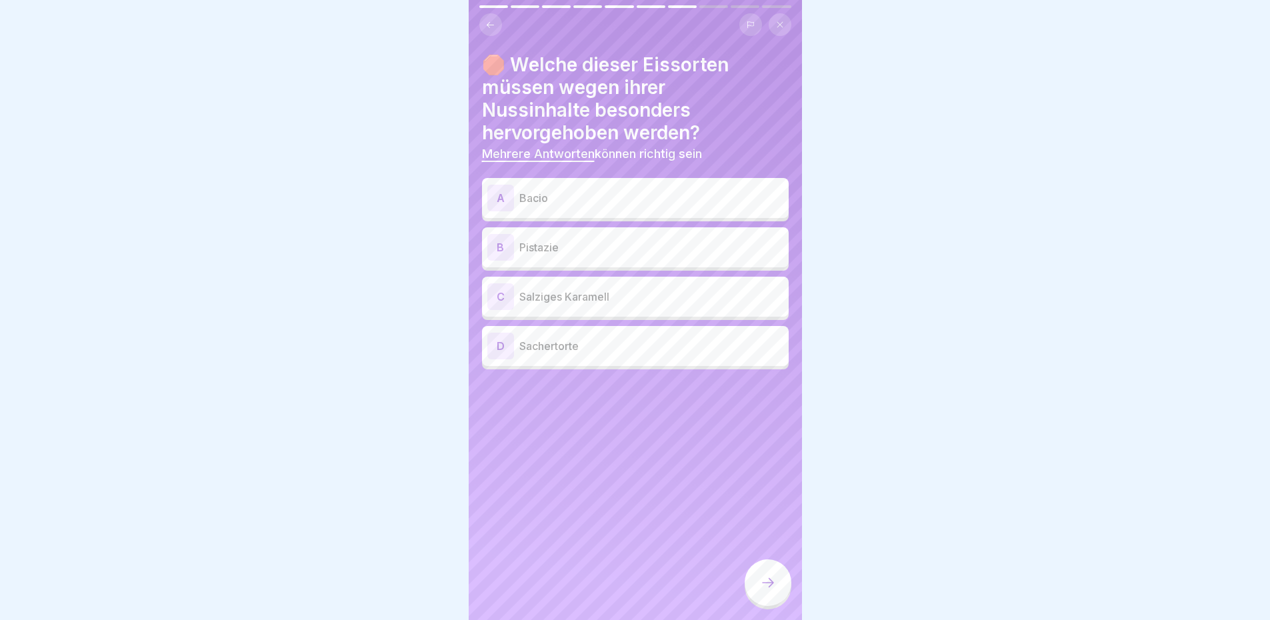
click at [644, 247] on p "Pistazie" at bounding box center [651, 247] width 264 height 16
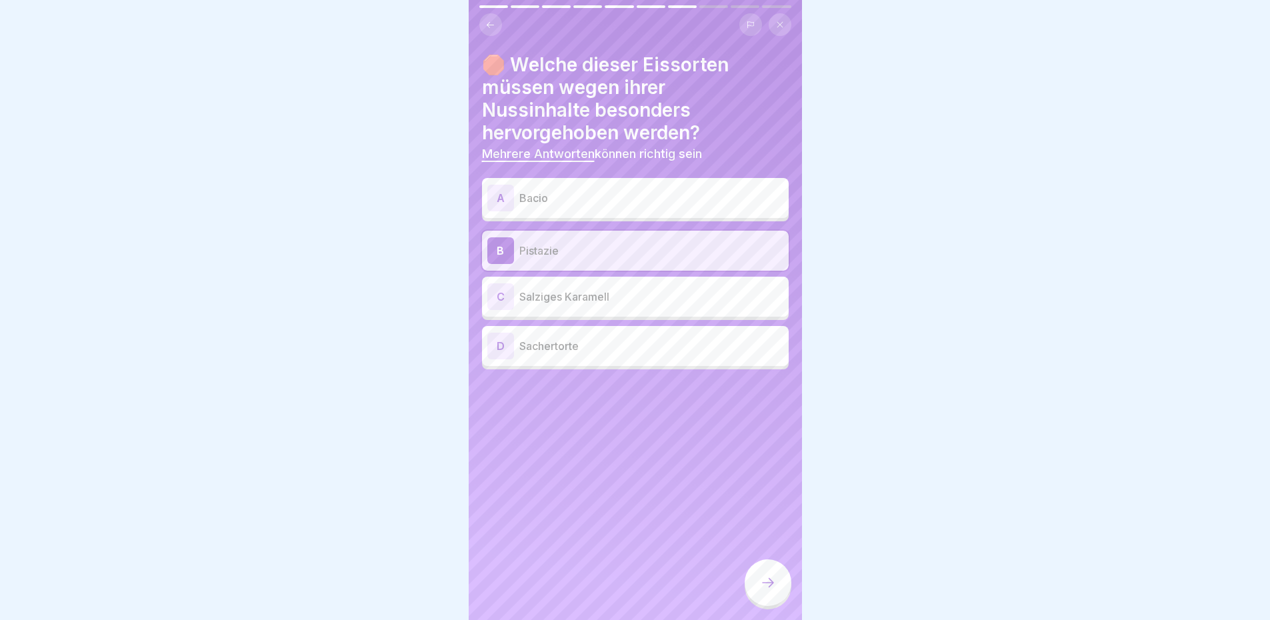
click at [653, 186] on div "A Bacio" at bounding box center [635, 198] width 296 height 27
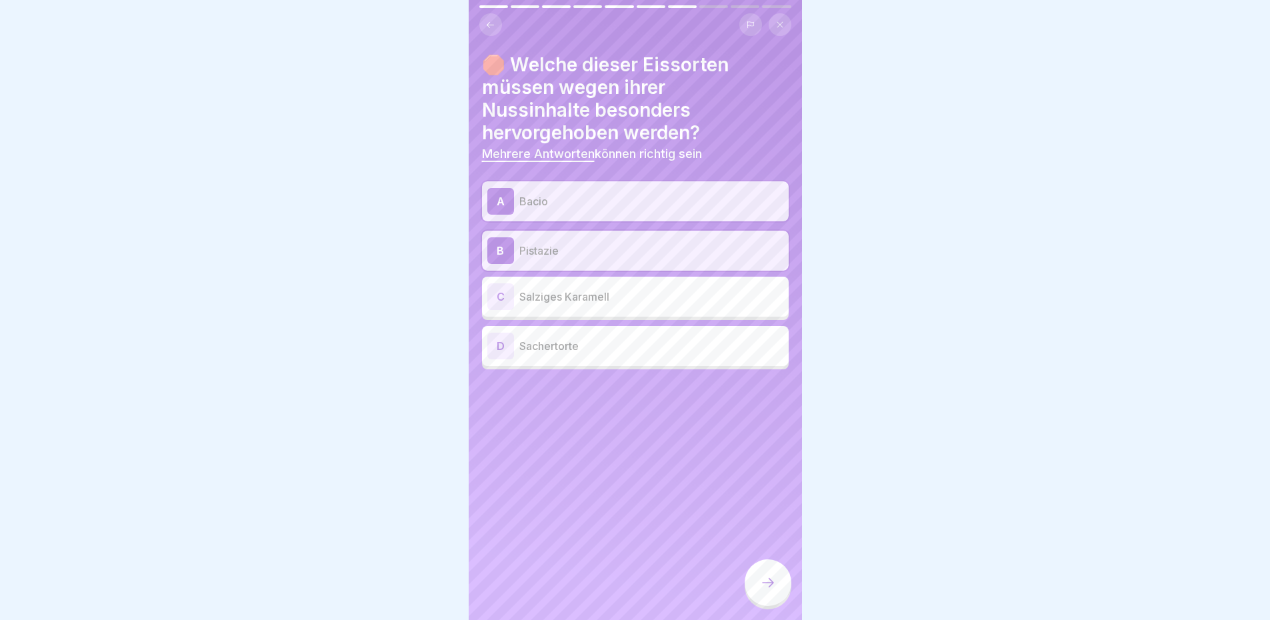
click at [654, 360] on div "D Sachertorte" at bounding box center [635, 346] width 307 height 40
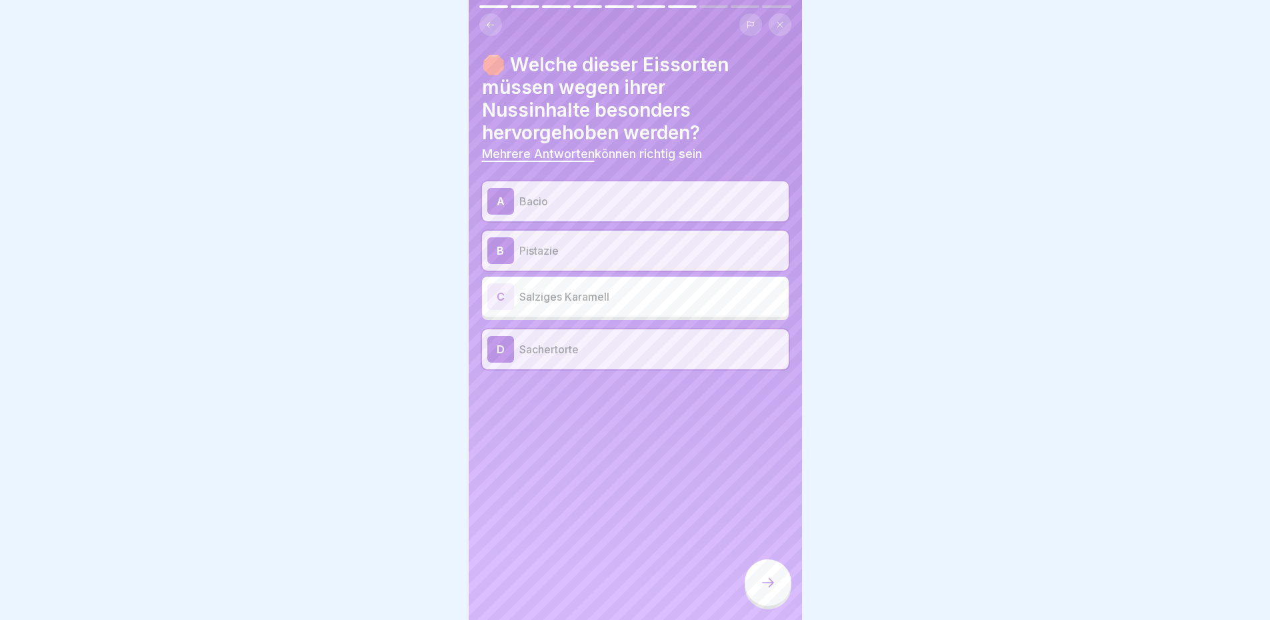
click at [776, 595] on div at bounding box center [768, 583] width 47 height 47
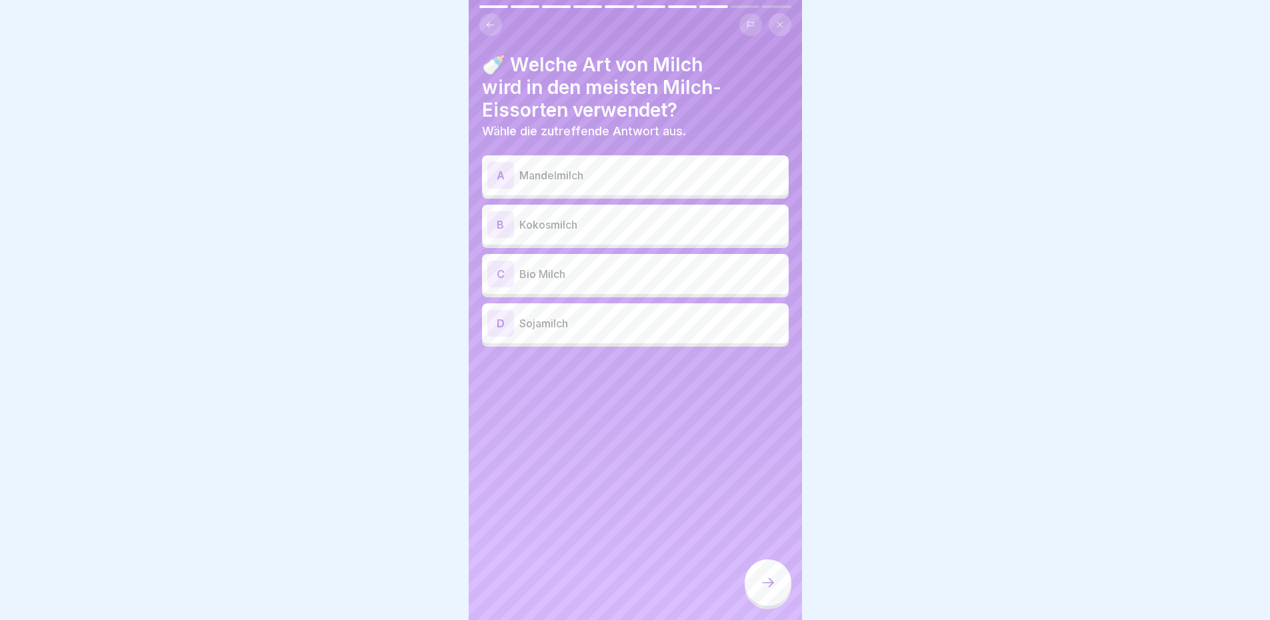
click at [632, 273] on p "Bio Milch" at bounding box center [651, 274] width 264 height 16
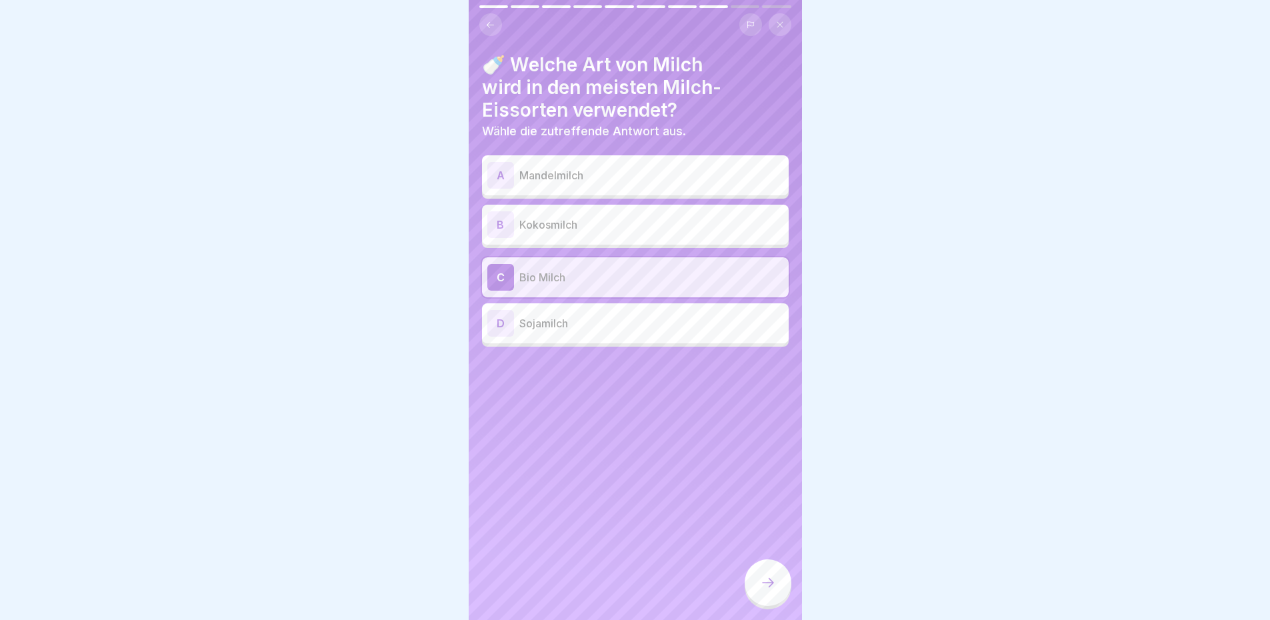
click at [753, 578] on div at bounding box center [768, 583] width 47 height 47
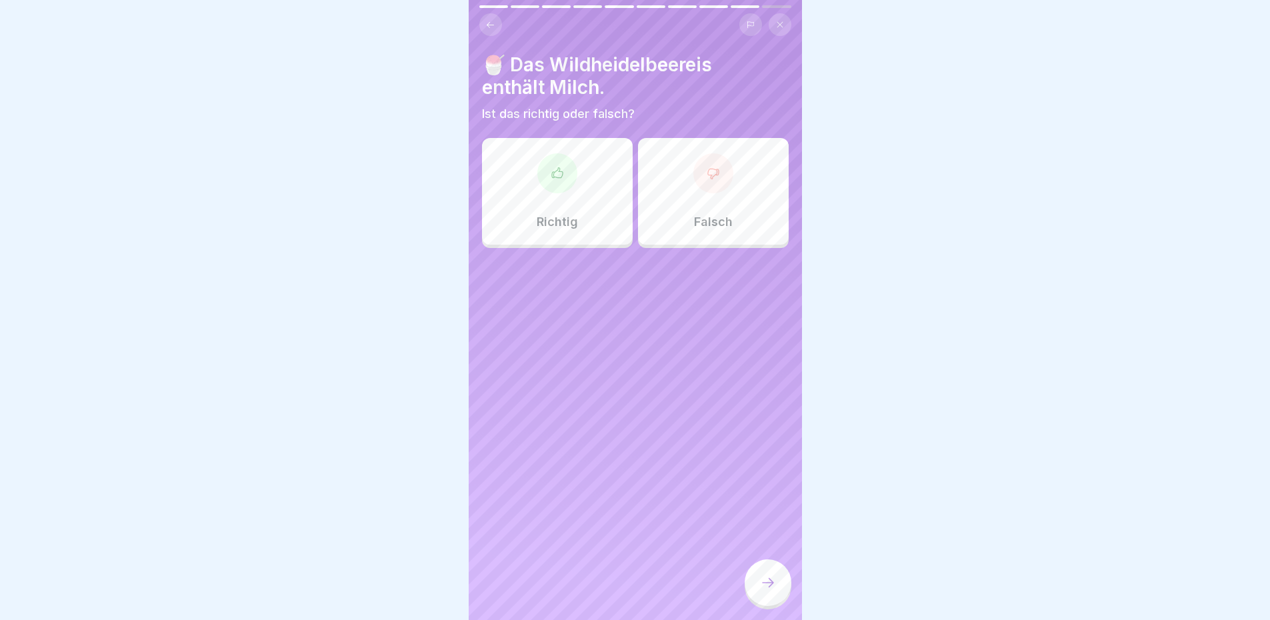
click at [678, 205] on div "Falsch" at bounding box center [713, 191] width 151 height 107
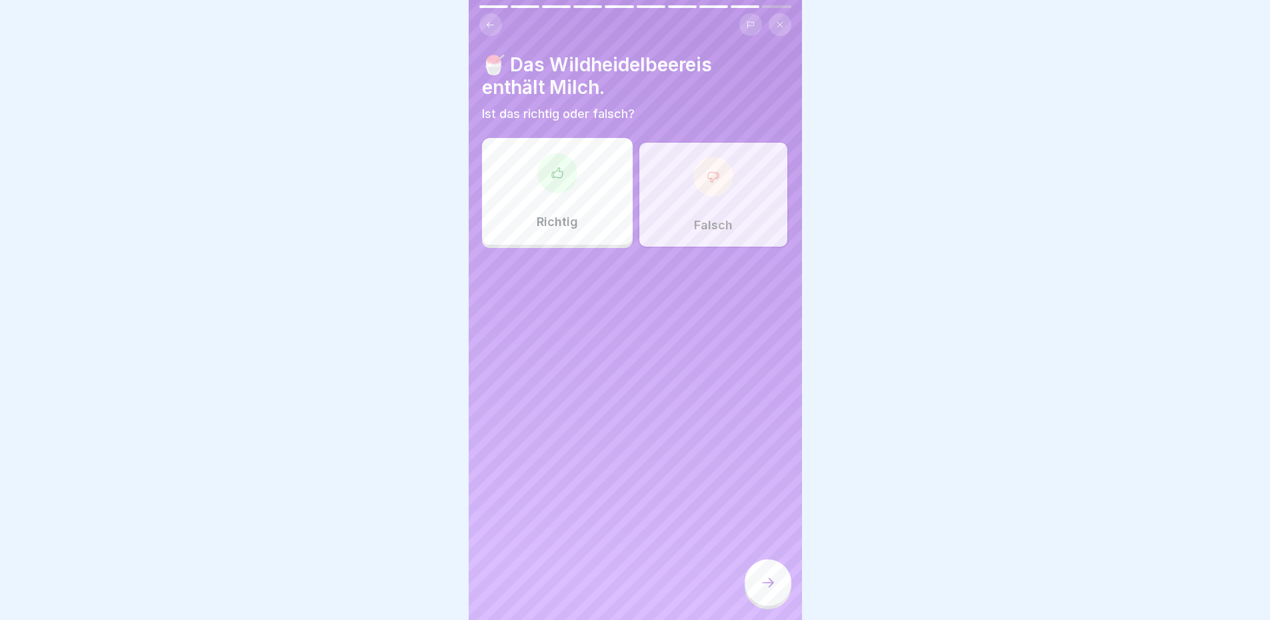
click at [770, 586] on div at bounding box center [768, 583] width 47 height 47
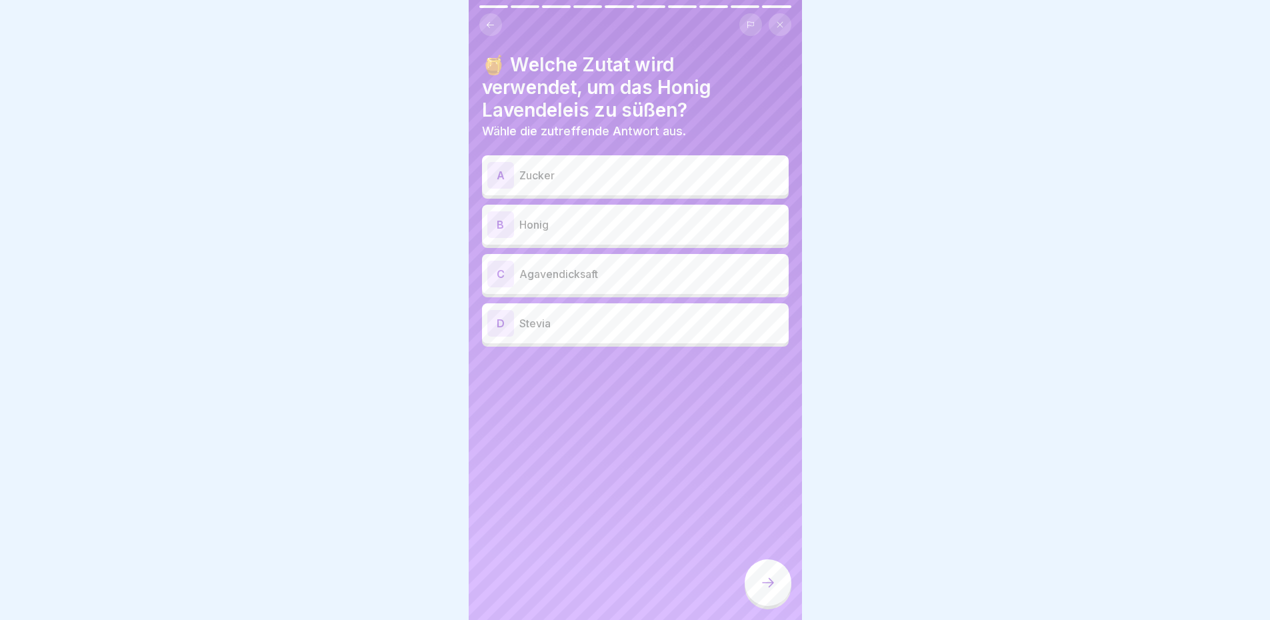
click at [634, 224] on p "Honig" at bounding box center [651, 225] width 264 height 16
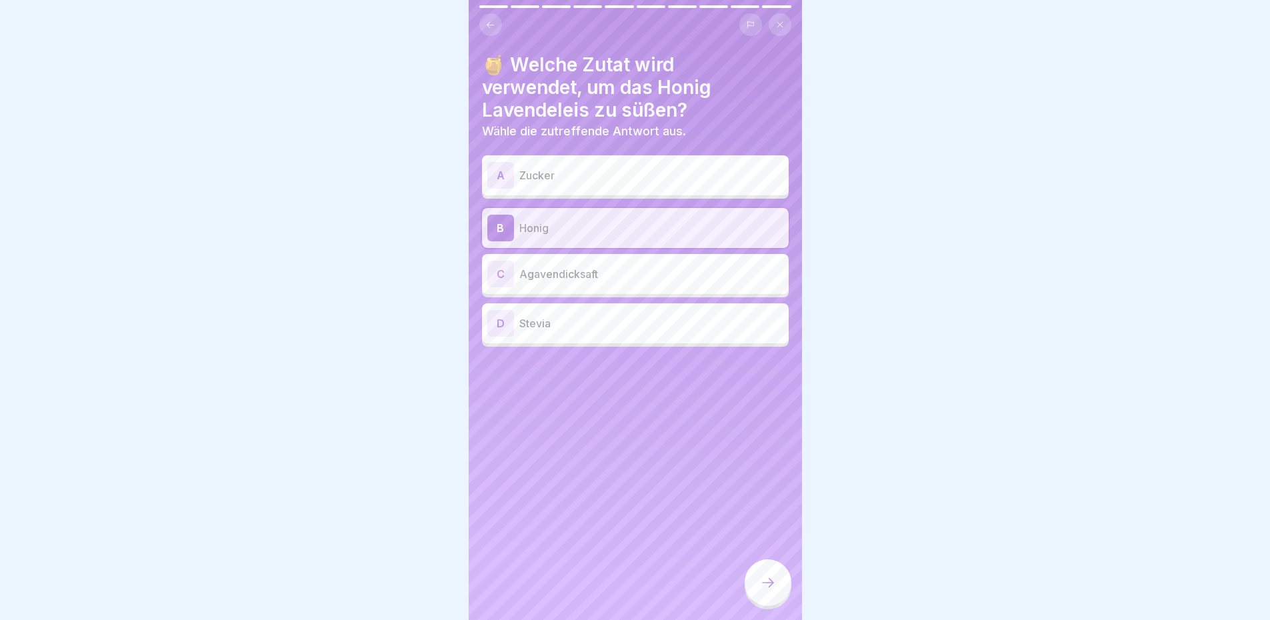
click at [766, 589] on icon at bounding box center [768, 583] width 16 height 16
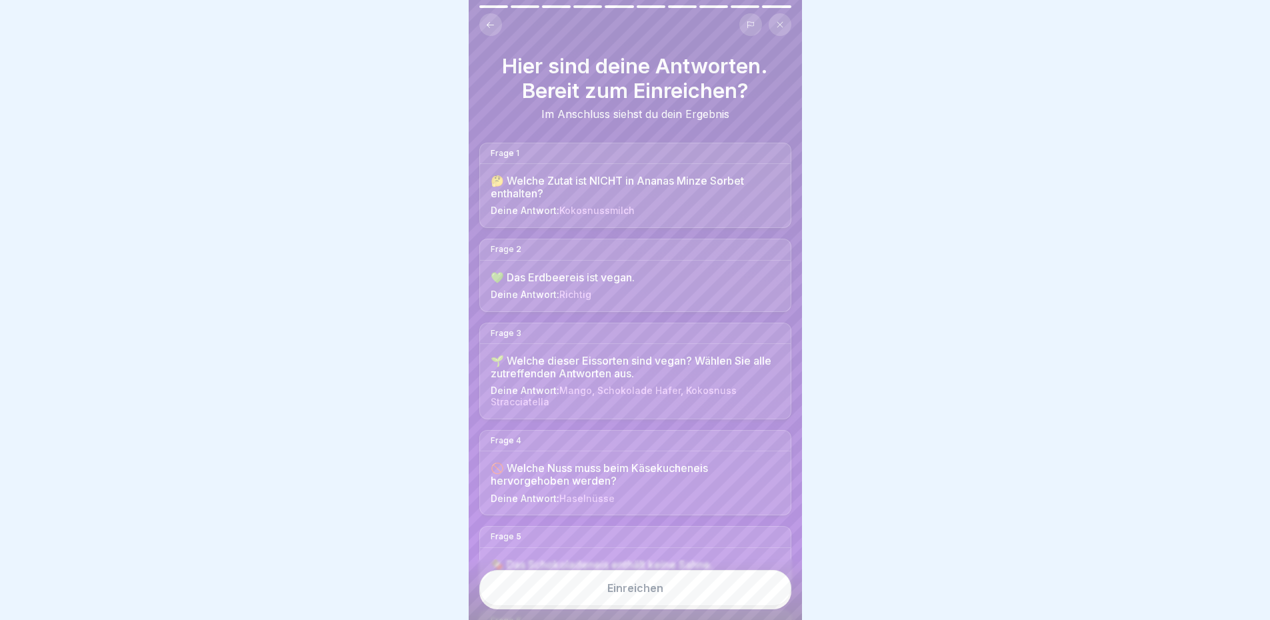
click at [678, 596] on button "Einreichen" at bounding box center [635, 588] width 312 height 36
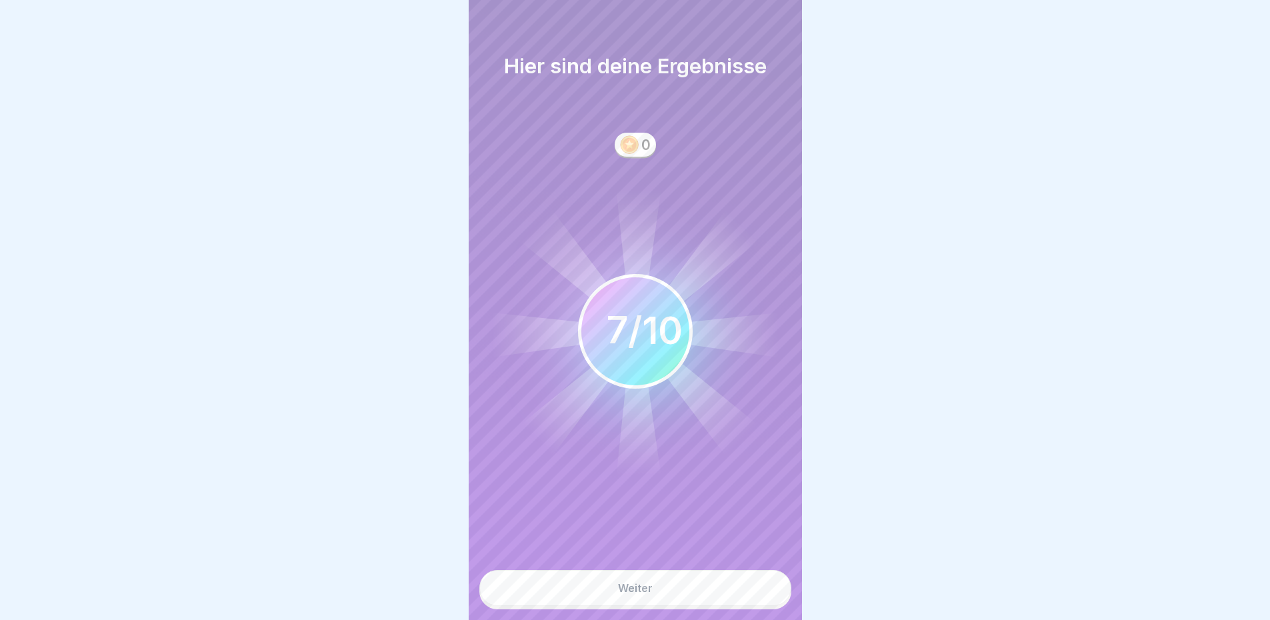
click at [574, 596] on button "Weiter" at bounding box center [635, 588] width 312 height 36
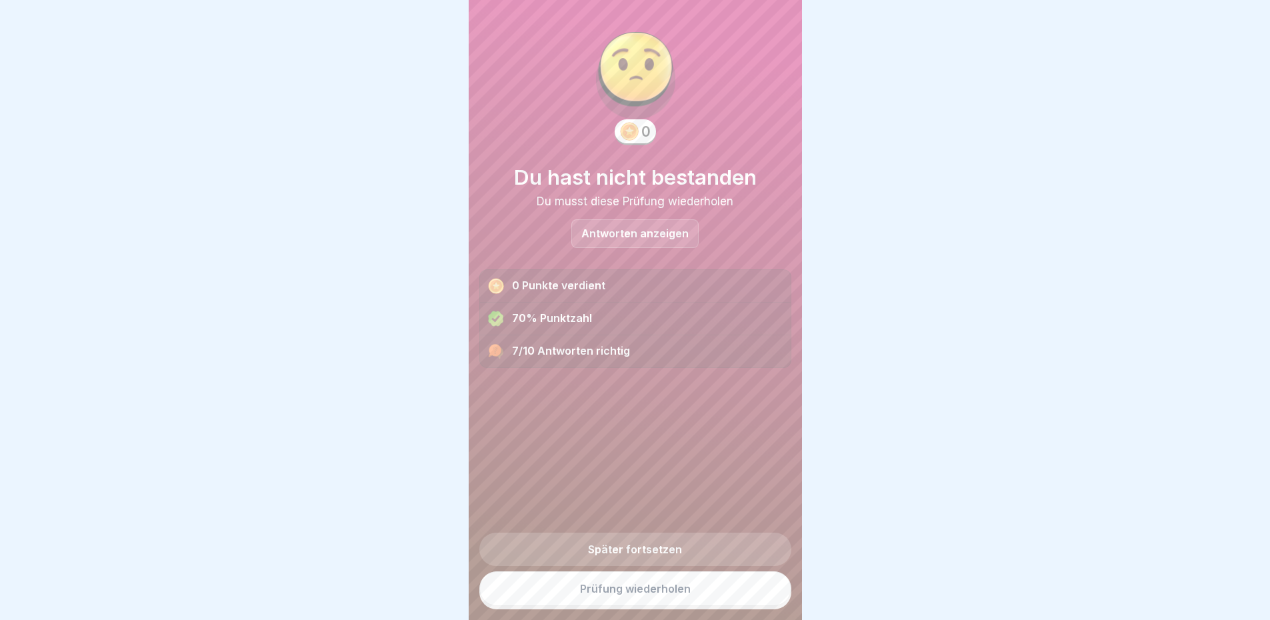
click at [635, 566] on link "Später fortsetzen" at bounding box center [635, 549] width 312 height 33
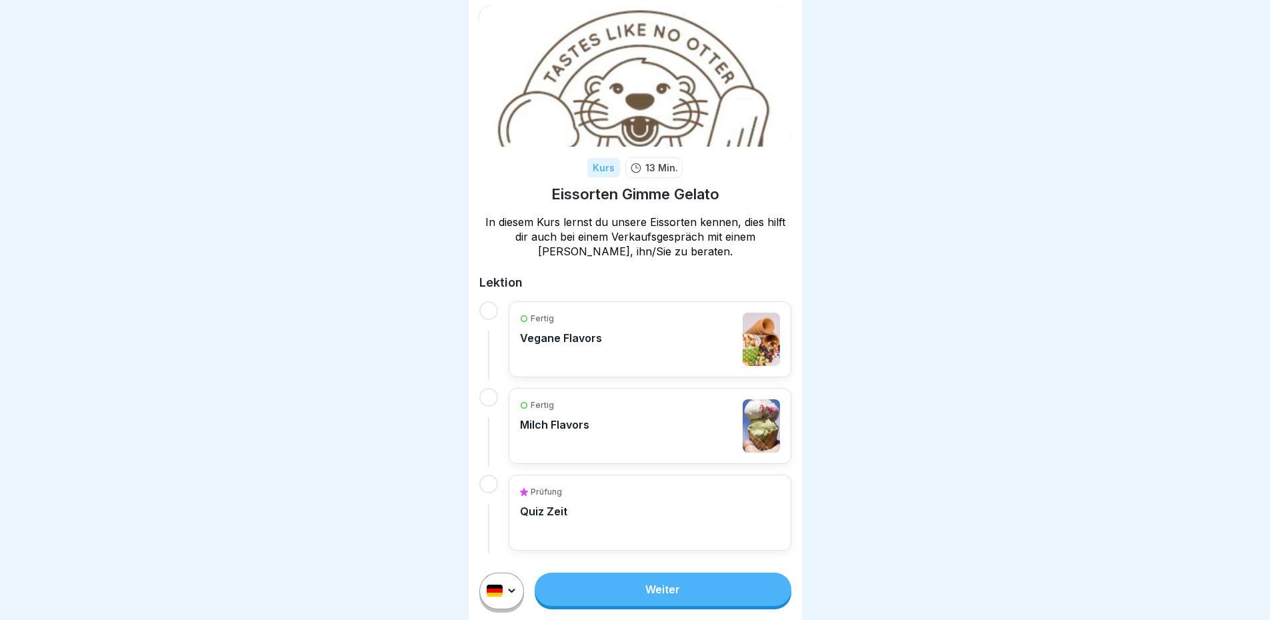
scroll to position [10, 0]
click at [674, 592] on link "Weiter" at bounding box center [663, 589] width 256 height 33
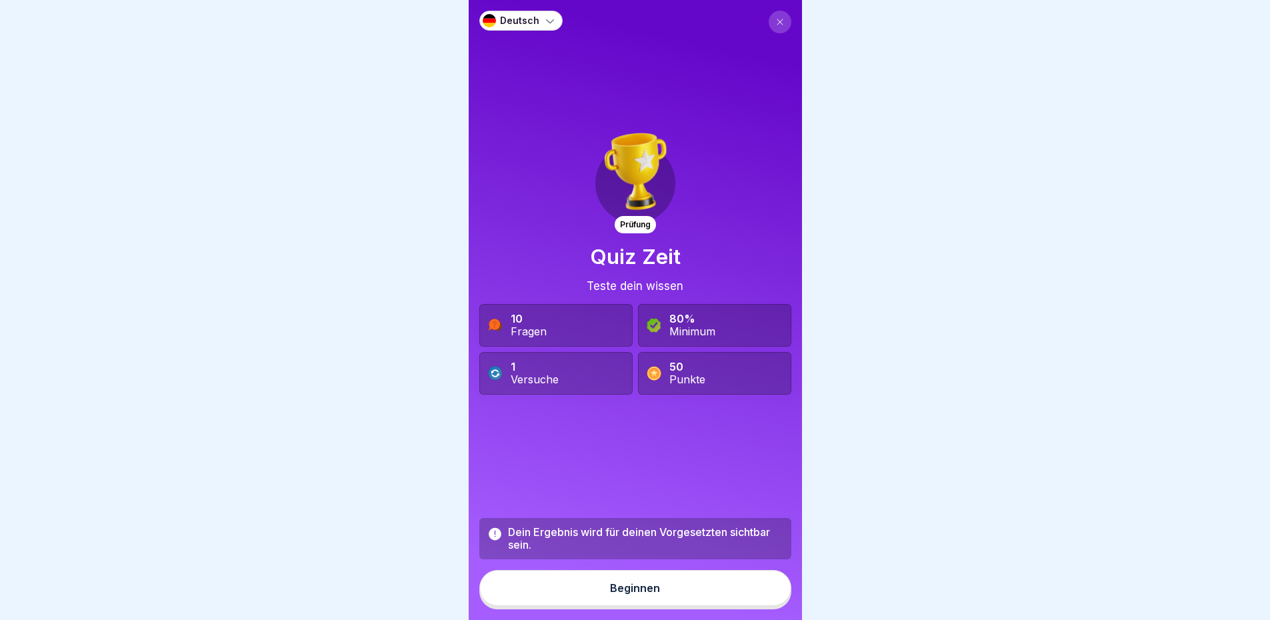
click at [674, 592] on button "Beginnen" at bounding box center [635, 588] width 312 height 36
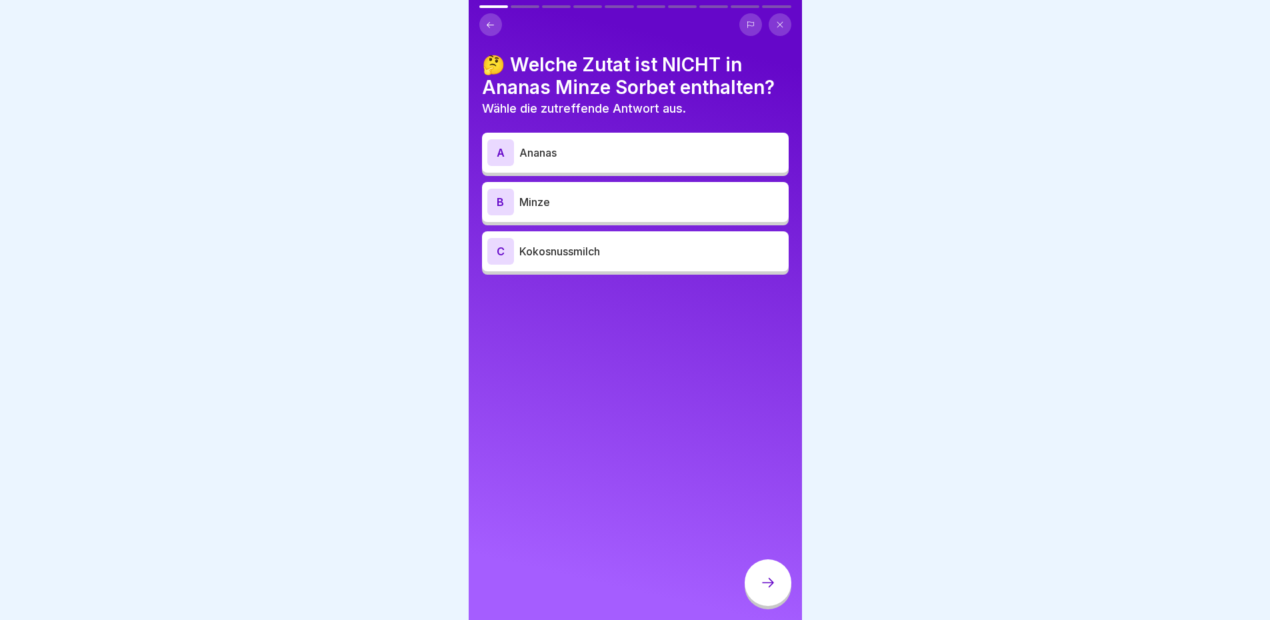
click at [779, 21] on icon at bounding box center [780, 25] width 8 height 8
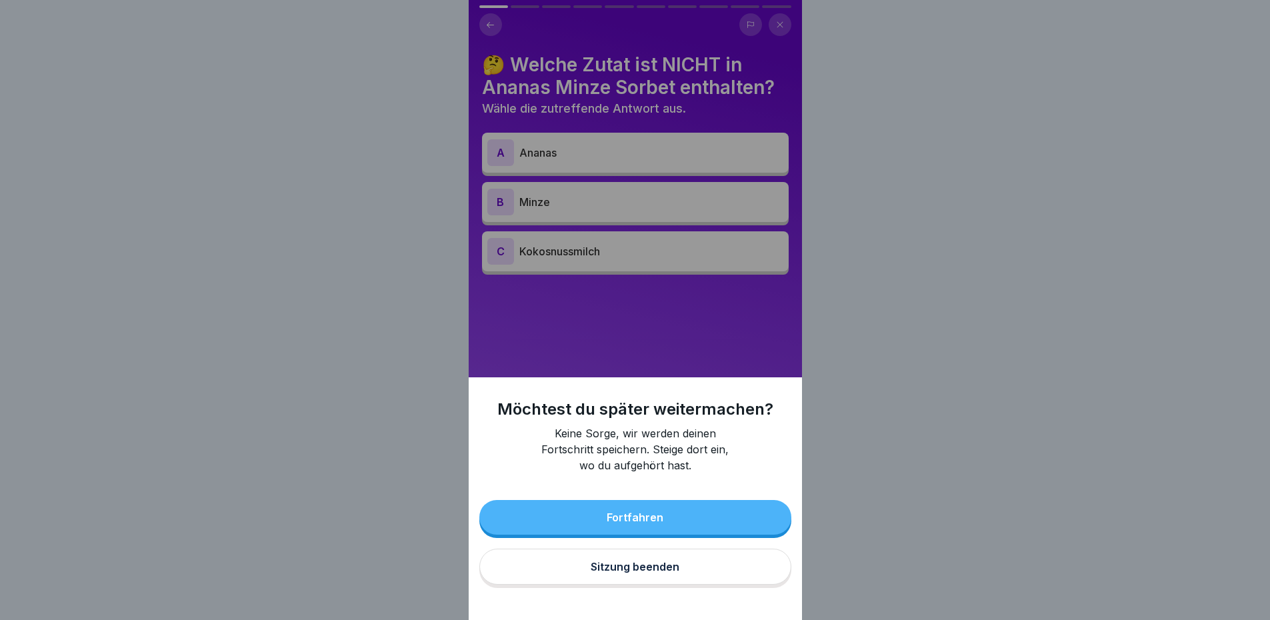
click at [674, 585] on button "Sitzung beenden" at bounding box center [635, 567] width 312 height 36
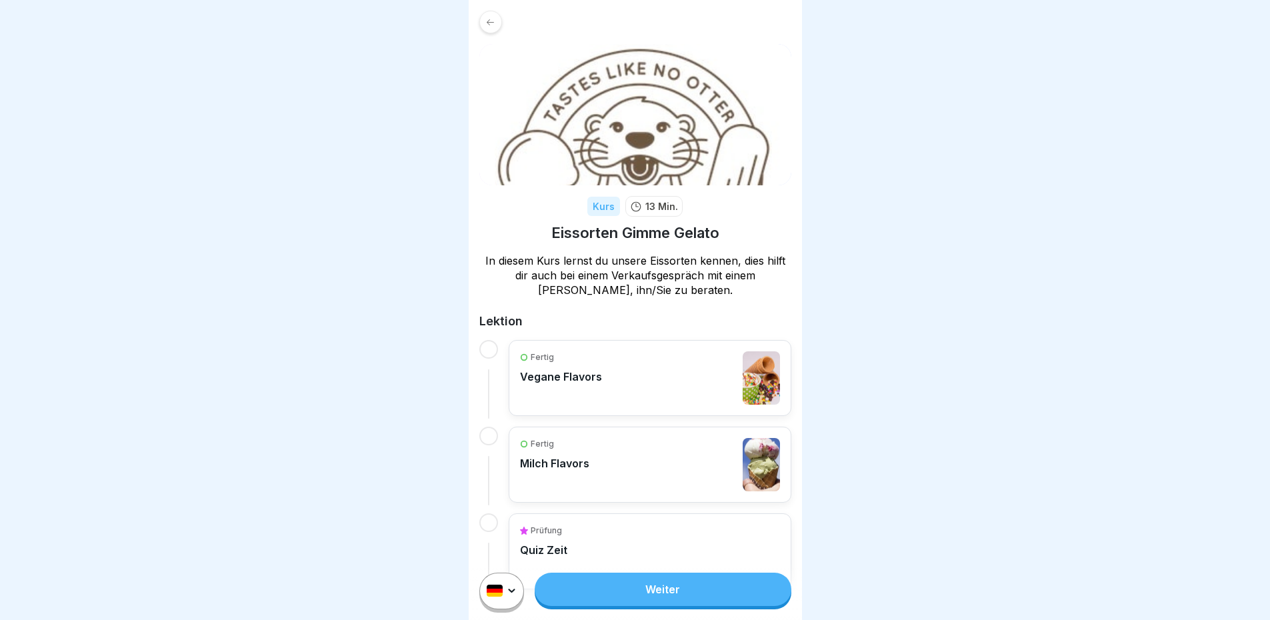
click at [492, 17] on icon at bounding box center [490, 22] width 10 height 10
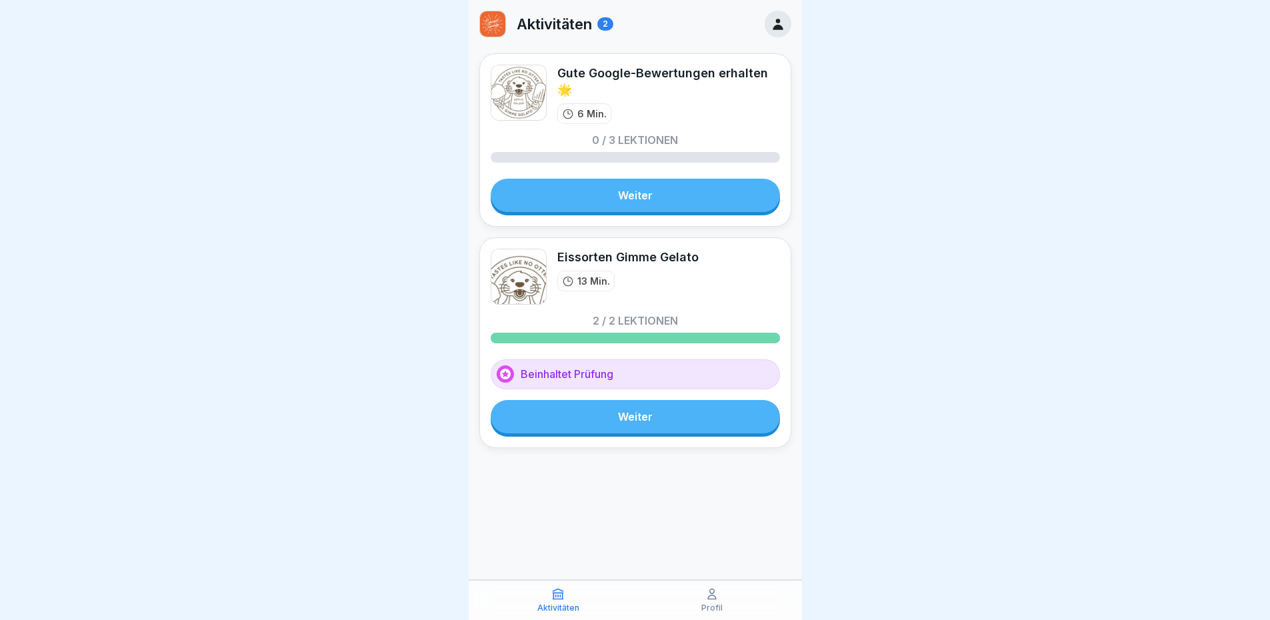
click at [624, 191] on link "Weiter" at bounding box center [635, 195] width 289 height 33
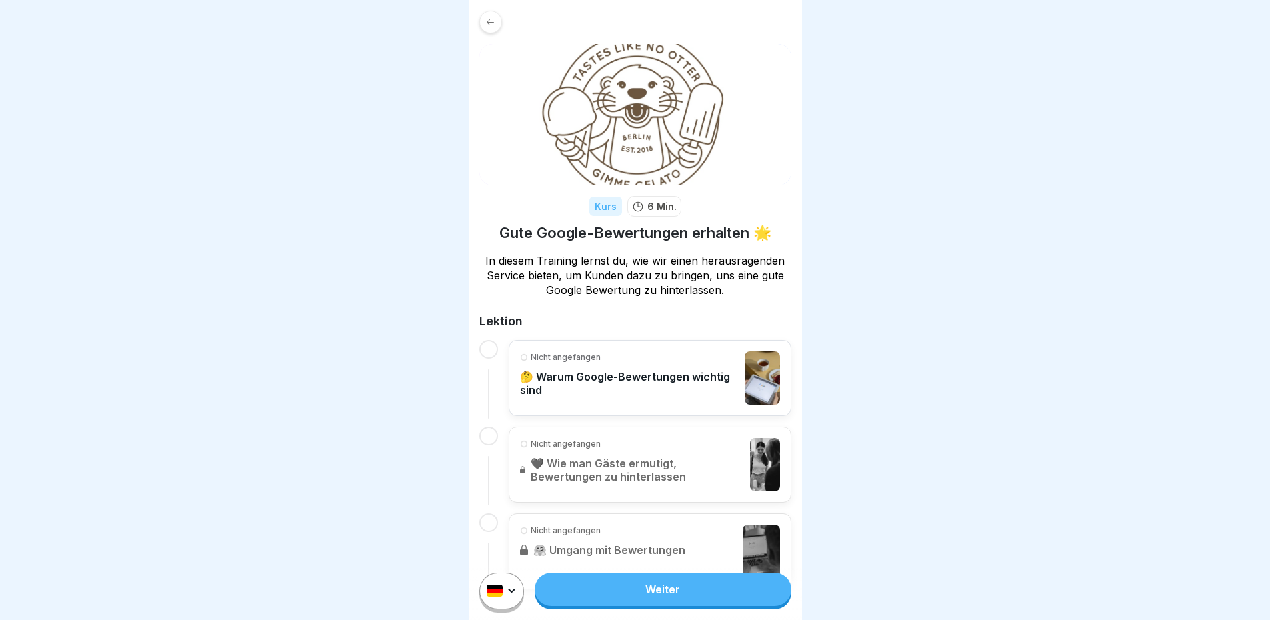
click at [606, 606] on link "Weiter" at bounding box center [663, 589] width 256 height 33
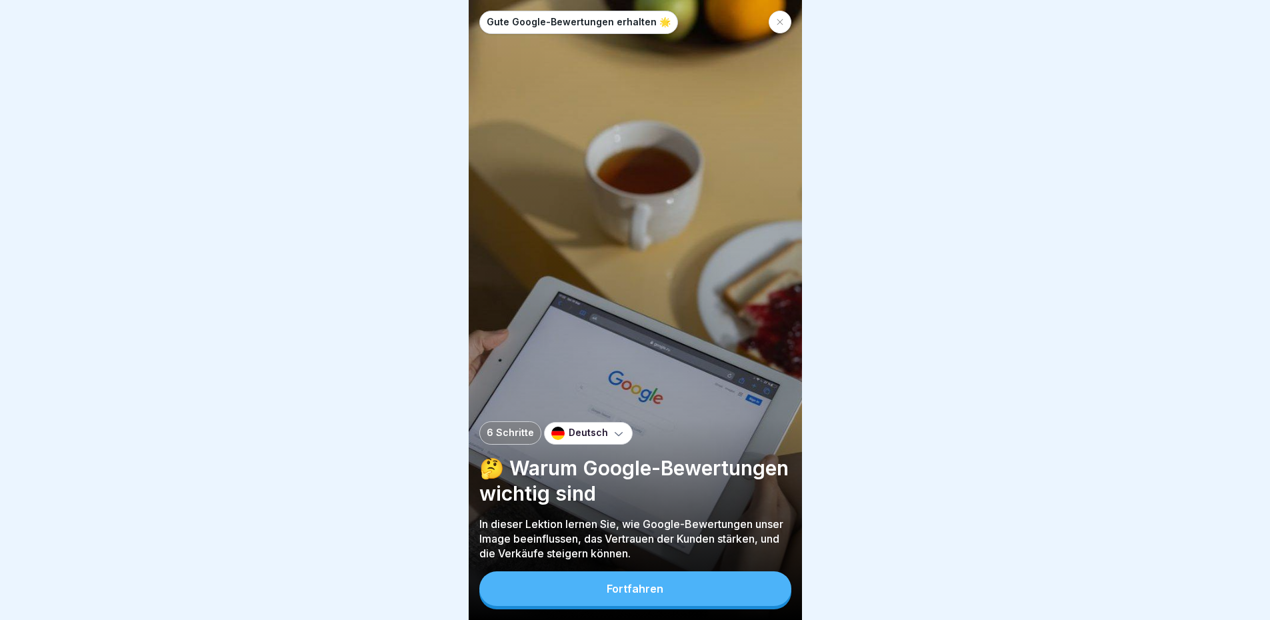
click at [667, 610] on div "Fortfahren" at bounding box center [635, 591] width 312 height 38
click at [672, 604] on button "Fortfahren" at bounding box center [635, 589] width 312 height 35
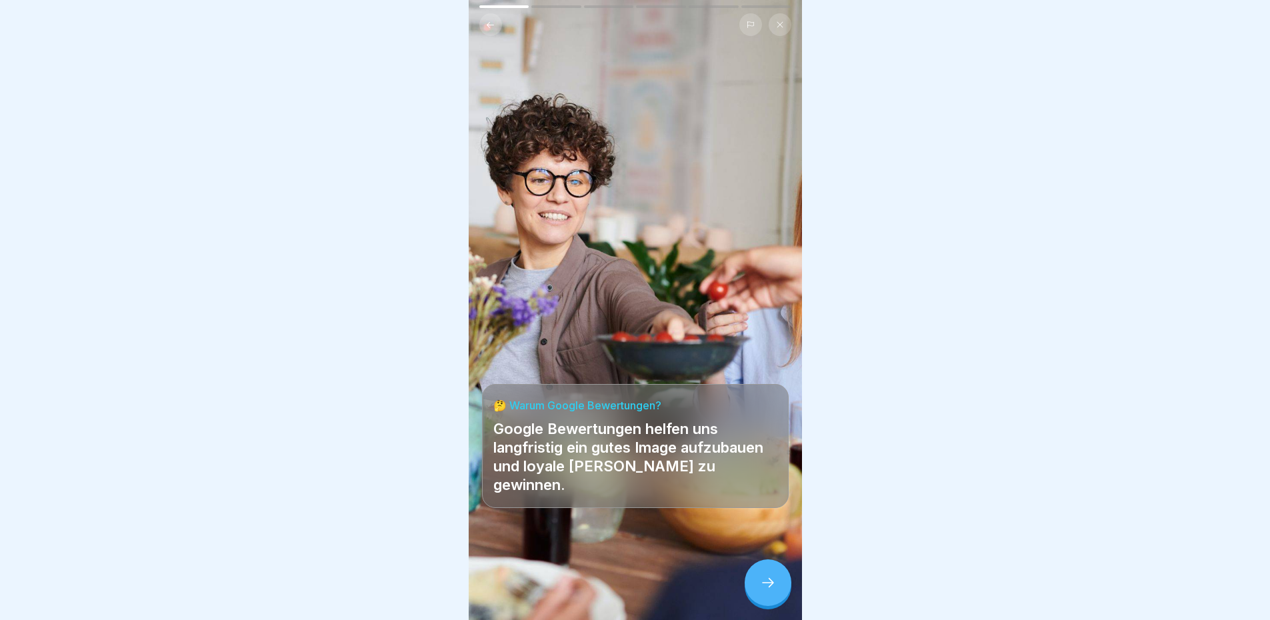
click at [700, 247] on div "🤔 Warum Google Bewertungen? Google Bewertungen helfen uns langfristig ein gutes…" at bounding box center [635, 310] width 333 height 620
click at [759, 587] on div at bounding box center [768, 583] width 47 height 47
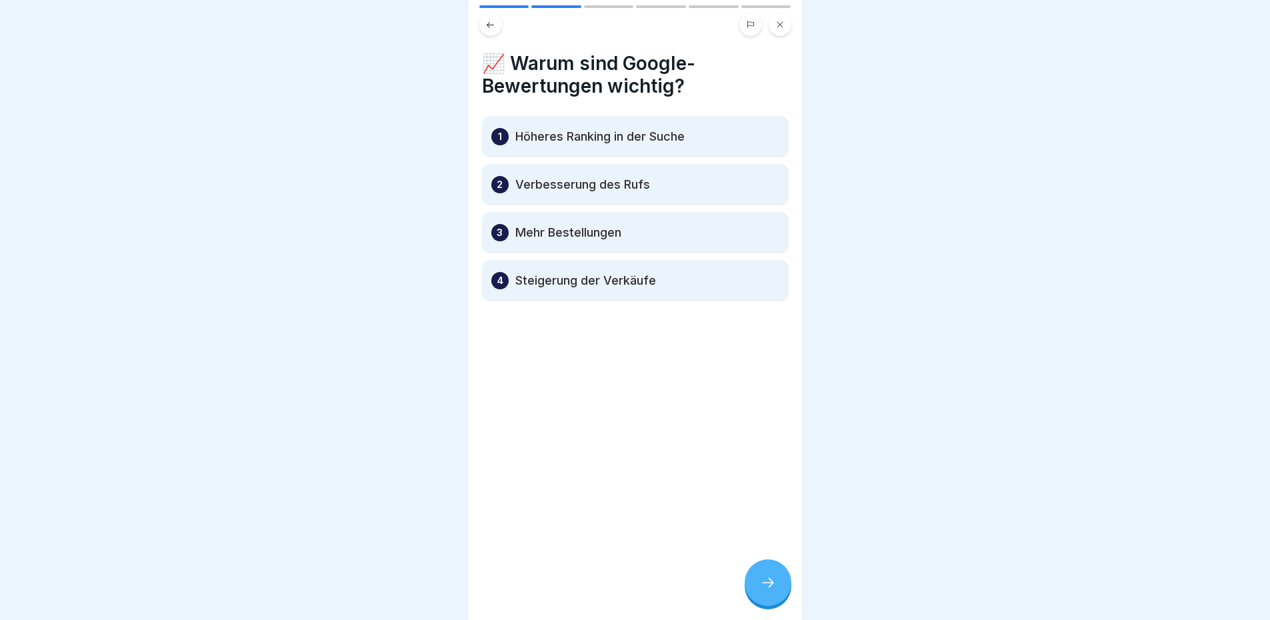
click at [635, 240] on div "3 Mehr Bestellungen" at bounding box center [635, 232] width 307 height 41
click at [638, 177] on p "Verbesserung des Rufs" at bounding box center [582, 185] width 135 height 16
click at [644, 66] on h4 "📈 Warum sind Google-Bewertungen wichtig?" at bounding box center [635, 74] width 307 height 45
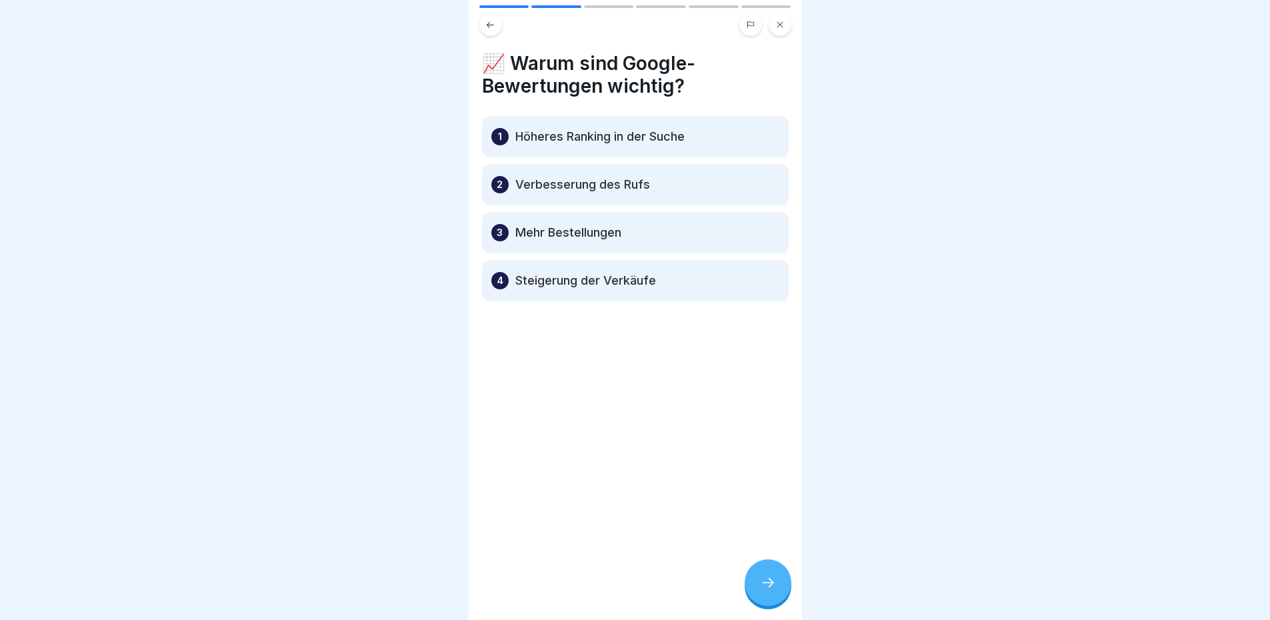
click at [644, 66] on h4 "📈 Warum sind Google-Bewertungen wichtig?" at bounding box center [635, 74] width 307 height 45
click at [644, 58] on h4 "📈 Warum sind Google-Bewertungen wichtig?" at bounding box center [635, 74] width 307 height 45
click at [770, 591] on icon at bounding box center [768, 583] width 16 height 16
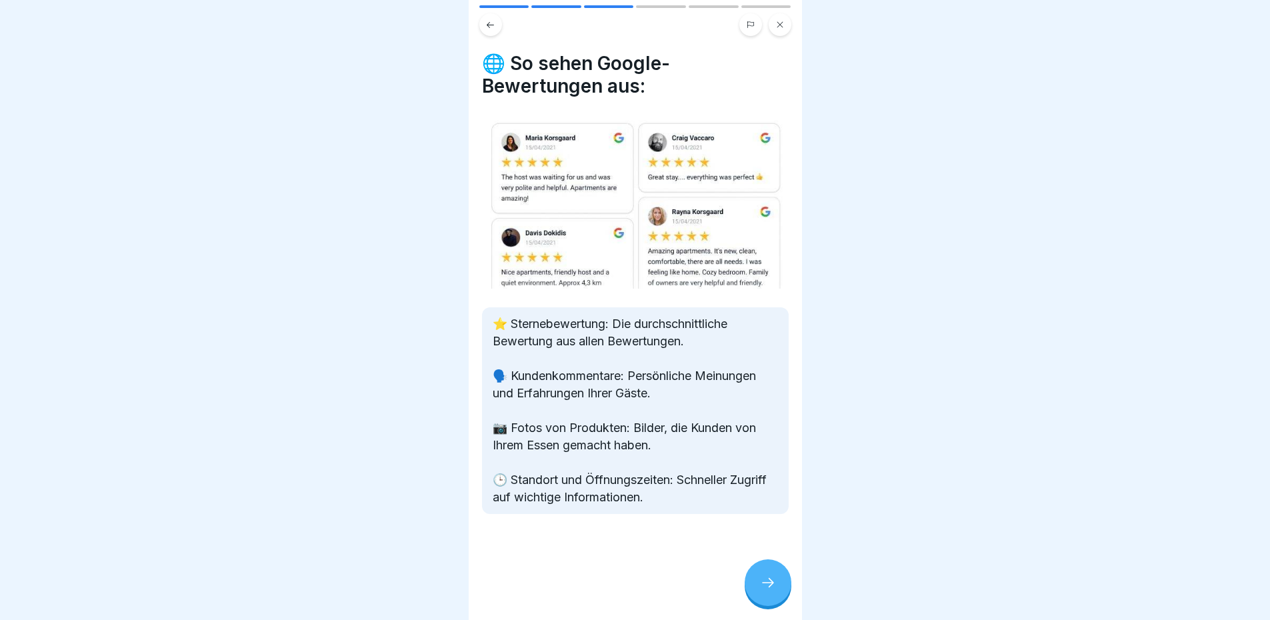
click at [771, 591] on icon at bounding box center [768, 583] width 16 height 16
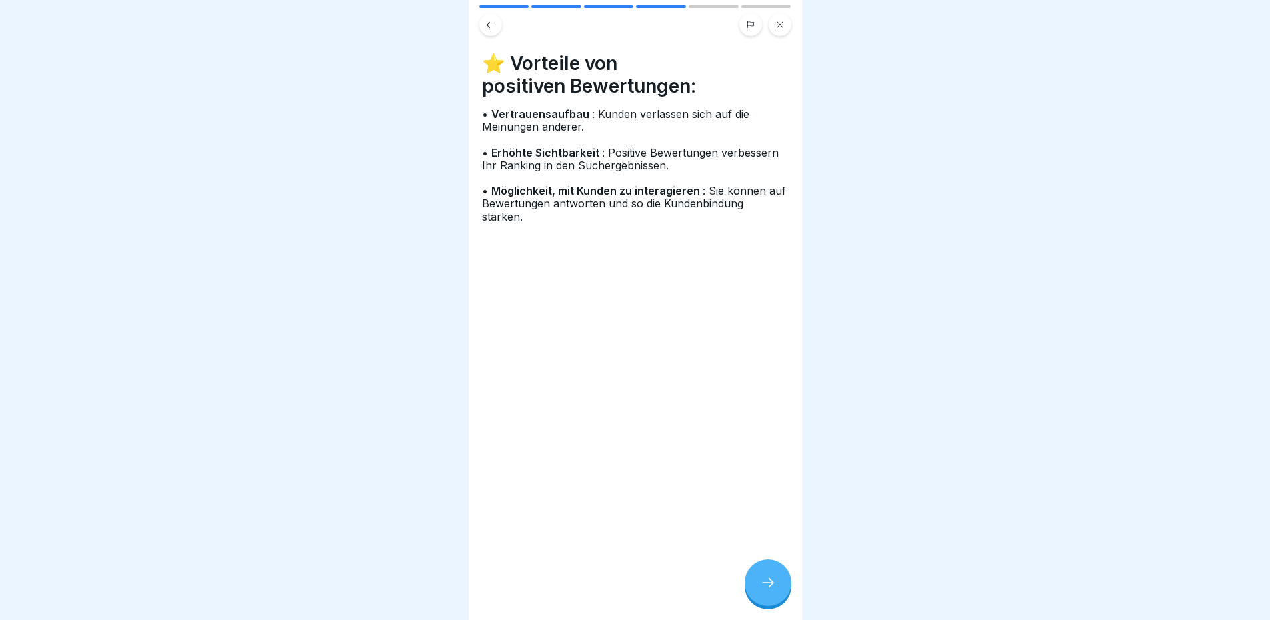
click at [539, 122] on span ": Kunden verlassen sich auf die Meinungen anderer." at bounding box center [615, 120] width 267 height 26
click at [778, 580] on div at bounding box center [768, 583] width 47 height 47
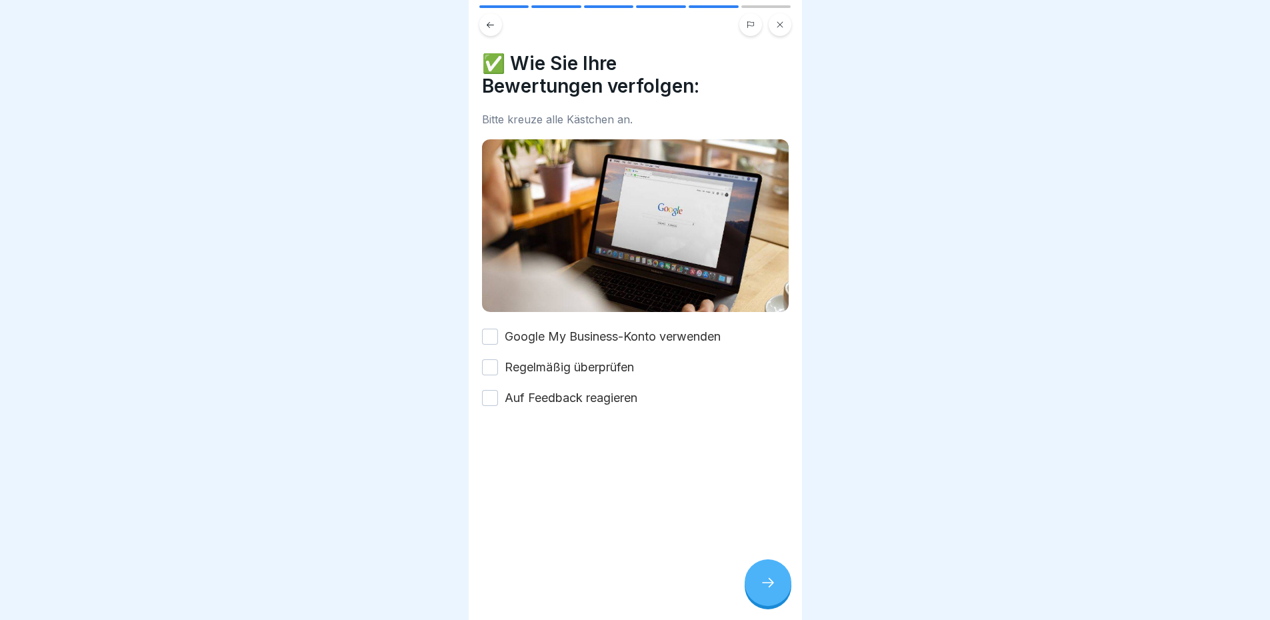
click at [608, 359] on label "Regelmäßig überprüfen" at bounding box center [569, 367] width 129 height 17
click at [498, 359] on button "Regelmäßig überprüfen" at bounding box center [490, 367] width 16 height 16
click at [607, 389] on label "Auf Feedback reagieren" at bounding box center [571, 397] width 133 height 17
click at [498, 390] on button "Auf Feedback reagieren" at bounding box center [490, 398] width 16 height 16
click at [586, 330] on label "Google My Business-Konto verwenden" at bounding box center [613, 336] width 216 height 17
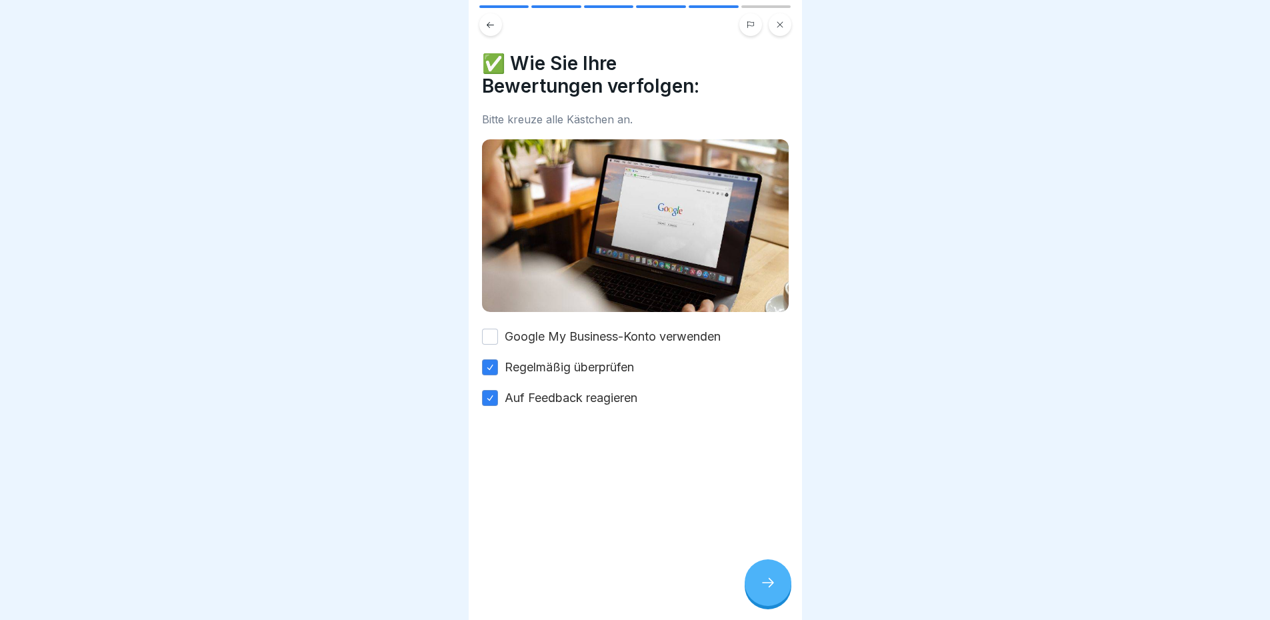
click at [498, 330] on button "Google My Business-Konto verwenden" at bounding box center [490, 337] width 16 height 16
click at [772, 586] on div at bounding box center [768, 583] width 47 height 47
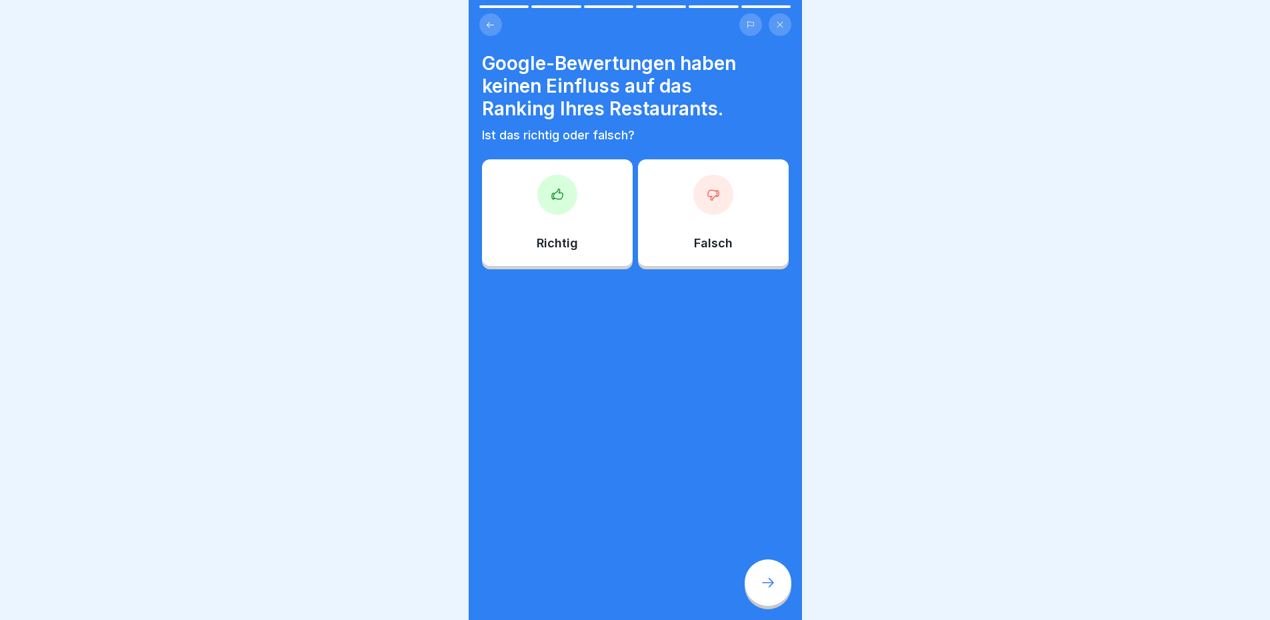
click at [658, 258] on div "Falsch" at bounding box center [713, 212] width 151 height 107
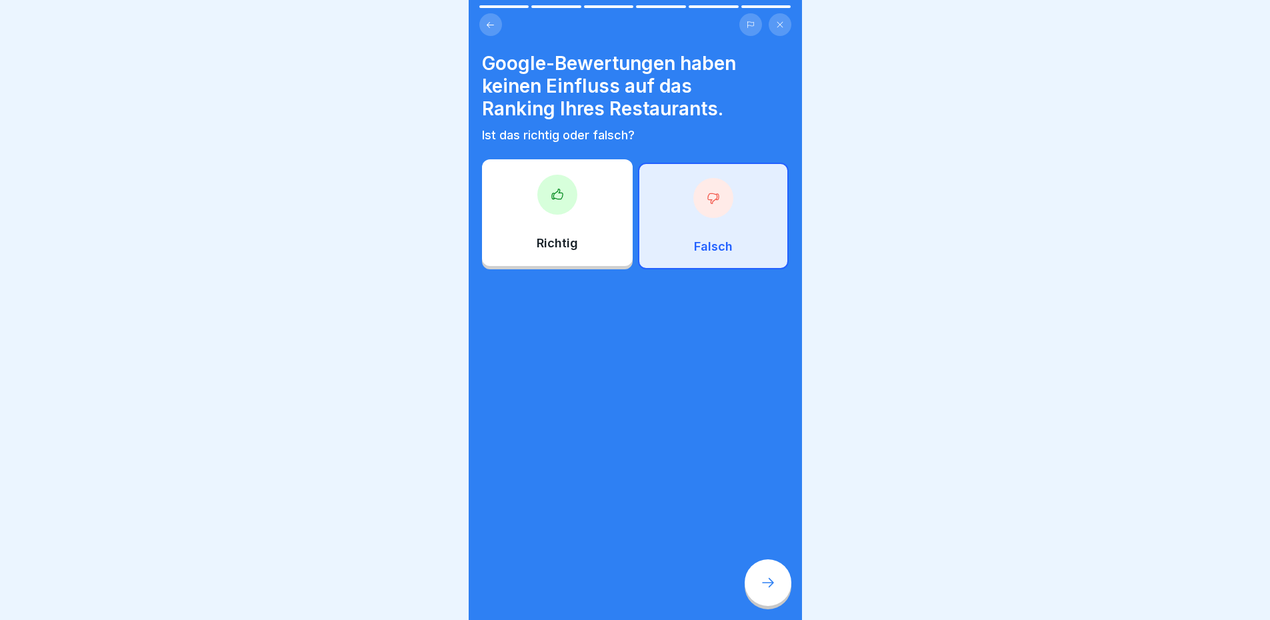
click at [776, 591] on icon at bounding box center [768, 583] width 16 height 16
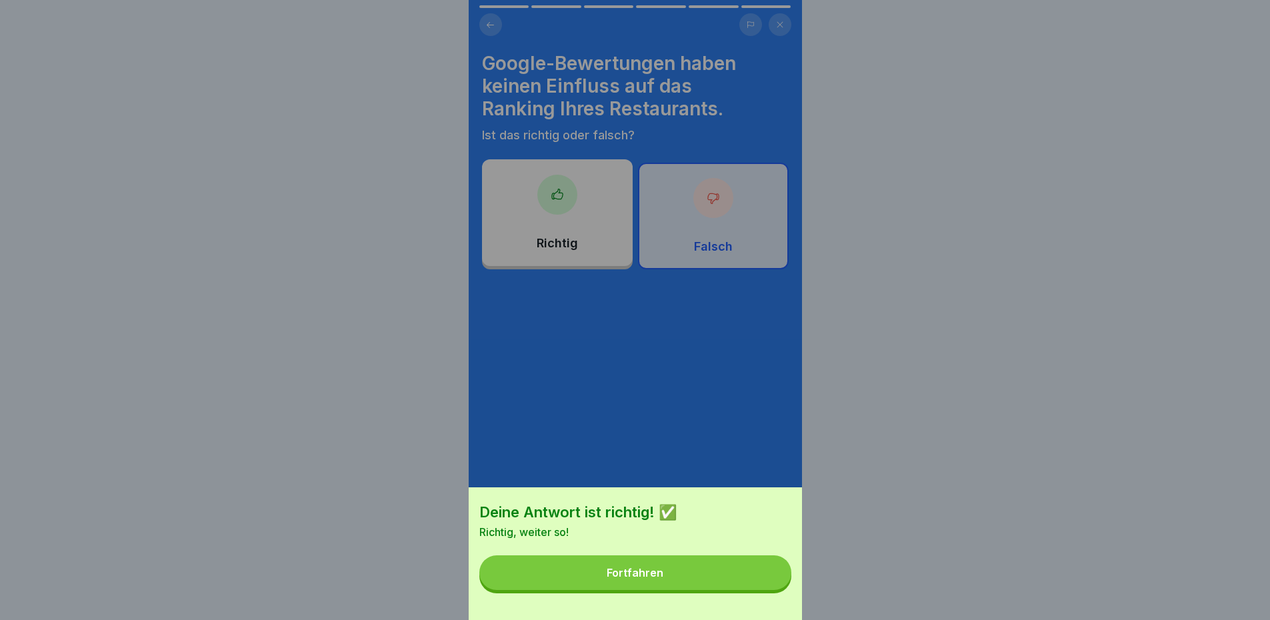
click at [710, 580] on button "Fortfahren" at bounding box center [635, 573] width 312 height 35
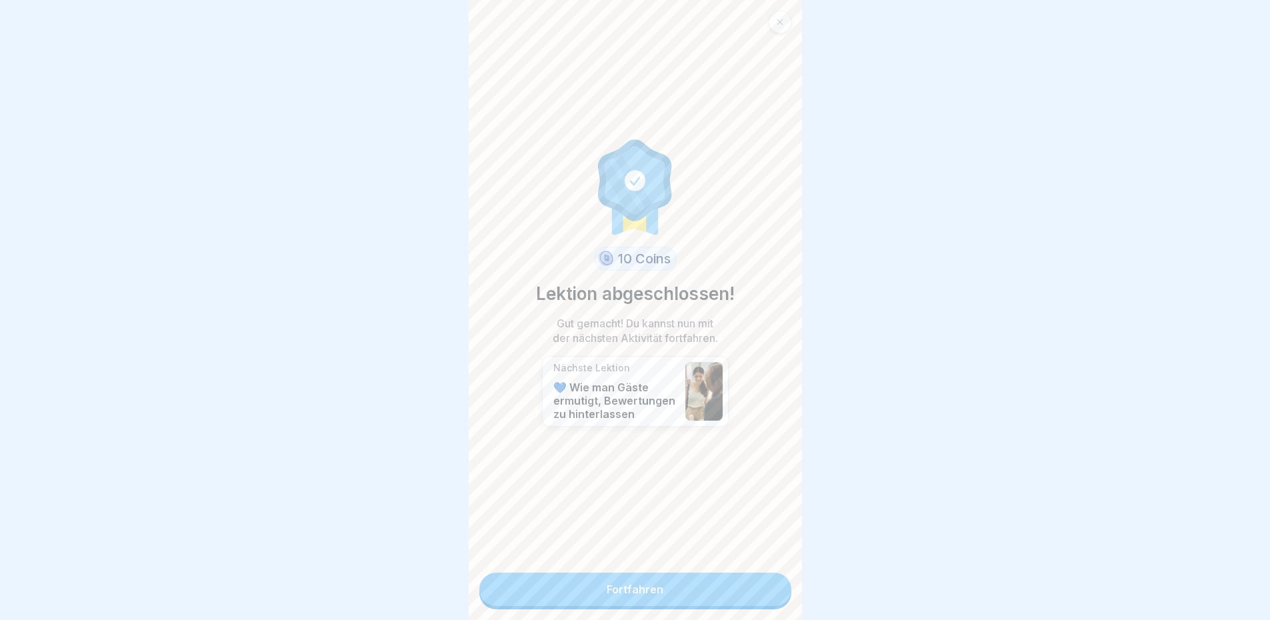
click at [713, 590] on link "Fortfahren" at bounding box center [635, 589] width 312 height 33
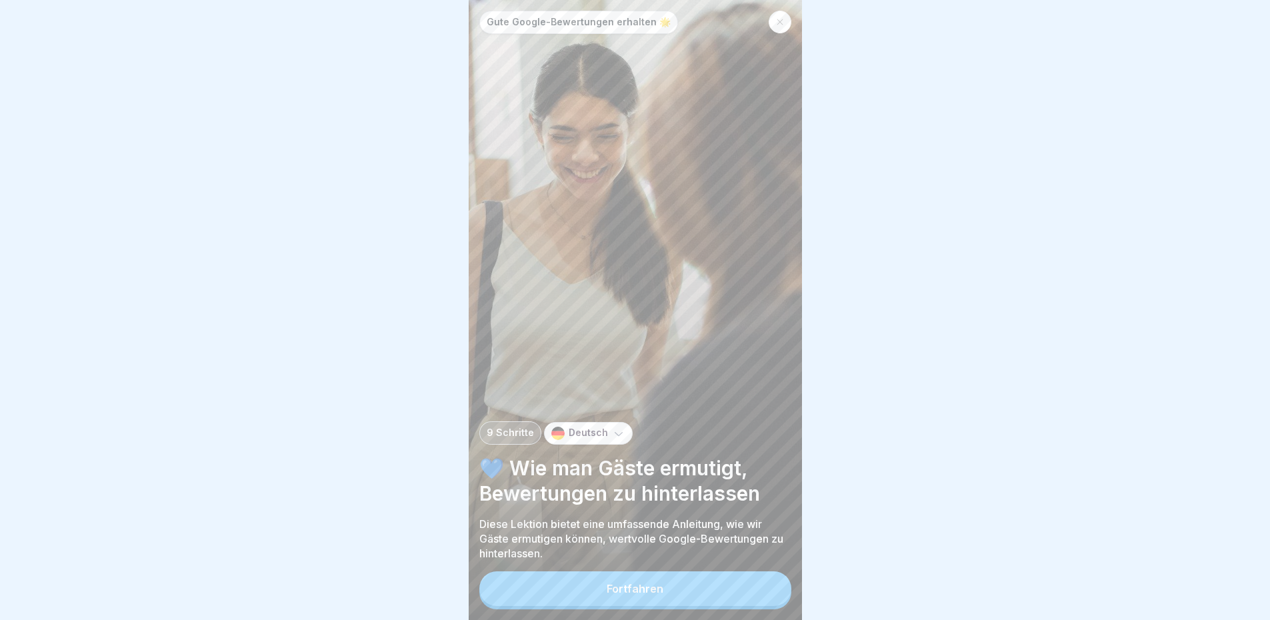
click at [716, 602] on button "Fortfahren" at bounding box center [635, 589] width 312 height 35
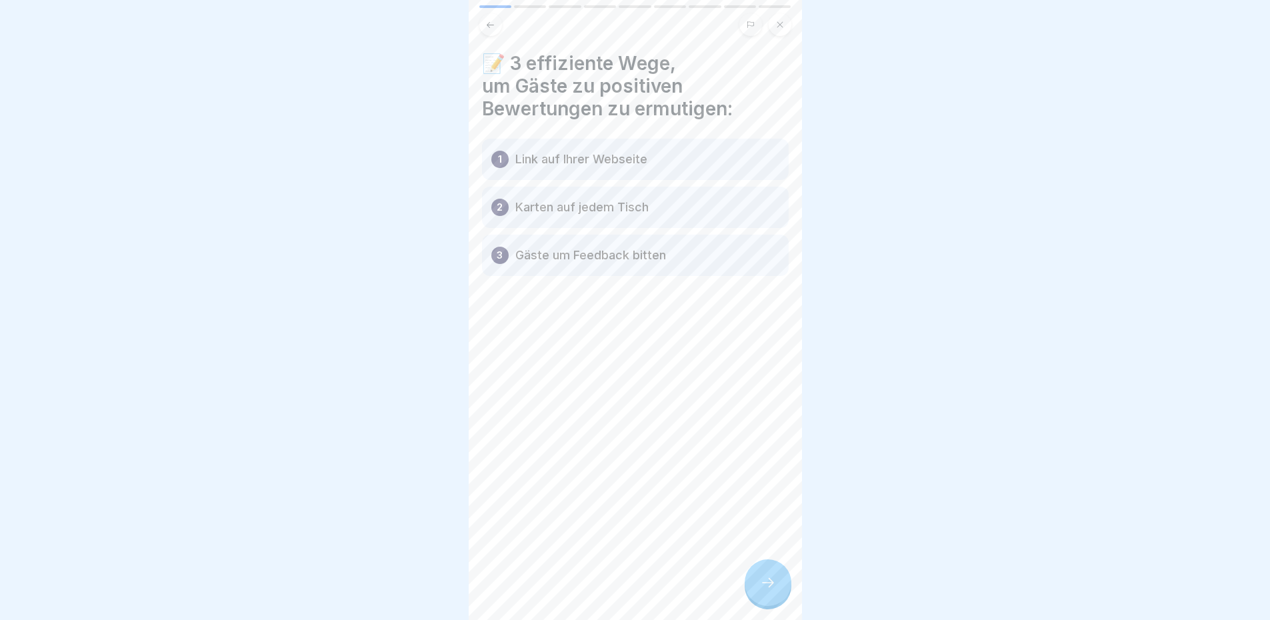
click at [568, 154] on p "Link auf Ihrer Webseite" at bounding box center [581, 159] width 132 height 16
click at [586, 215] on p "Karten auf jedem Tisch" at bounding box center [581, 207] width 133 height 16
click at [762, 591] on icon at bounding box center [768, 583] width 16 height 16
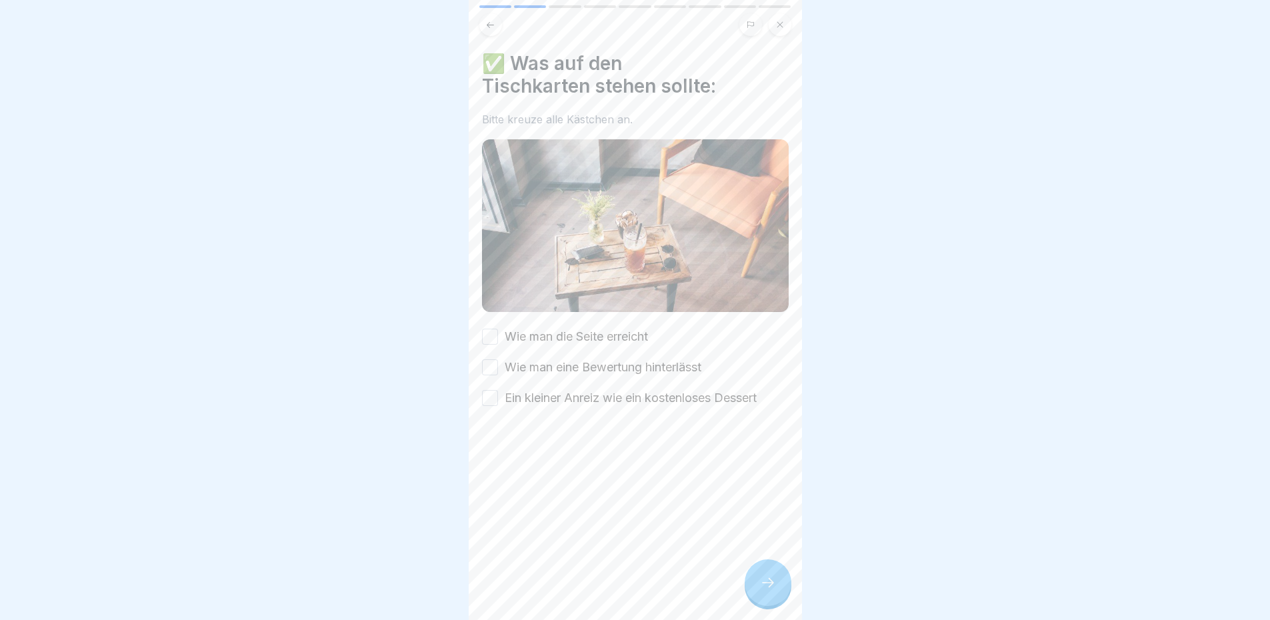
click at [521, 331] on label "Wie man die Seite erreicht" at bounding box center [576, 336] width 143 height 17
click at [498, 331] on button "Wie man die Seite erreicht" at bounding box center [490, 337] width 16 height 16
click at [549, 373] on div "Wie man die Seite erreicht Wie man eine Bewertung hinterlässt Ein kleiner Anrei…" at bounding box center [635, 367] width 307 height 79
click at [549, 394] on label "Ein kleiner Anreiz wie ein kostenloses Dessert" at bounding box center [631, 397] width 252 height 17
click at [498, 394] on button "Ein kleiner Anreiz wie ein kostenloses Dessert" at bounding box center [490, 398] width 16 height 16
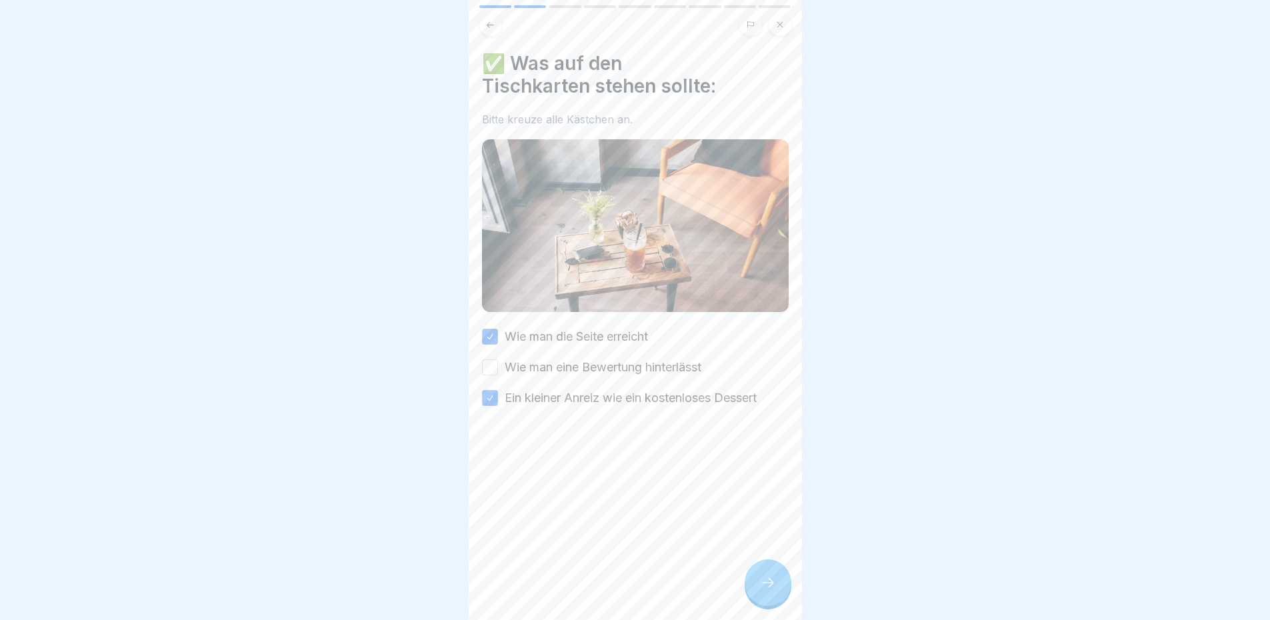
click at [535, 365] on label "Wie man eine Bewertung hinterlässt" at bounding box center [603, 367] width 197 height 17
click at [498, 365] on button "Wie man eine Bewertung hinterlässt" at bounding box center [490, 367] width 16 height 16
click at [656, 481] on div "✅ Was auf den Tischkarten stehen sollte: Bitte kreuze alle Kästchen an. Wie man…" at bounding box center [635, 310] width 333 height 620
click at [762, 591] on icon at bounding box center [768, 583] width 16 height 16
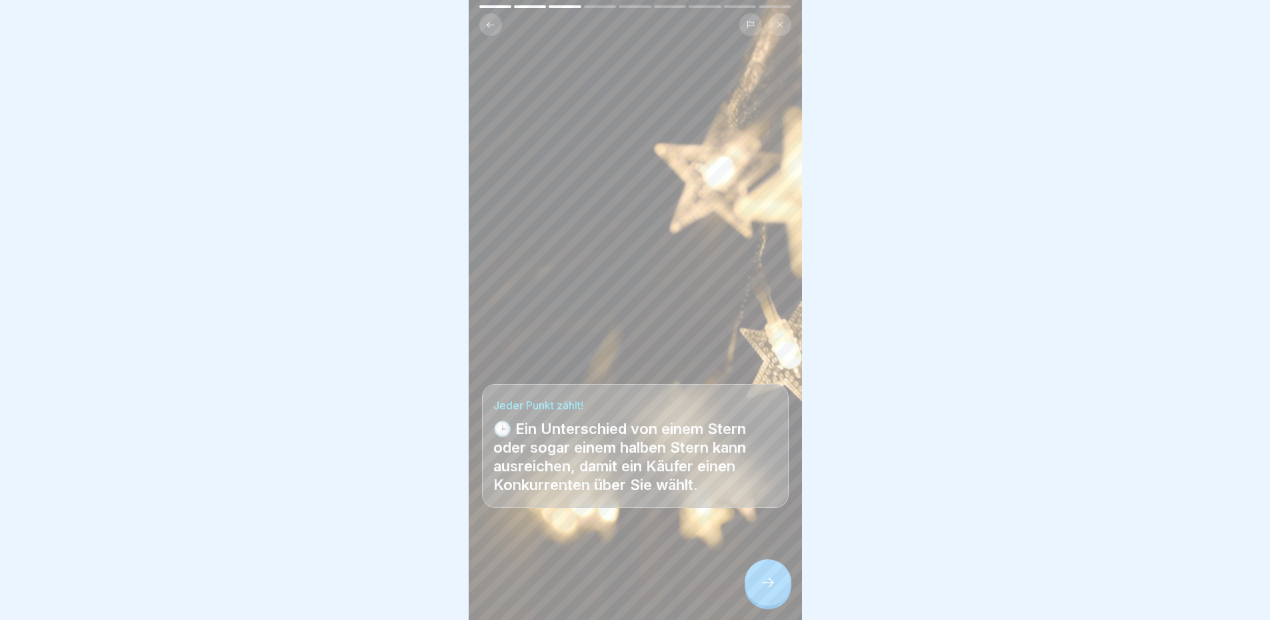
click at [762, 591] on icon at bounding box center [768, 583] width 16 height 16
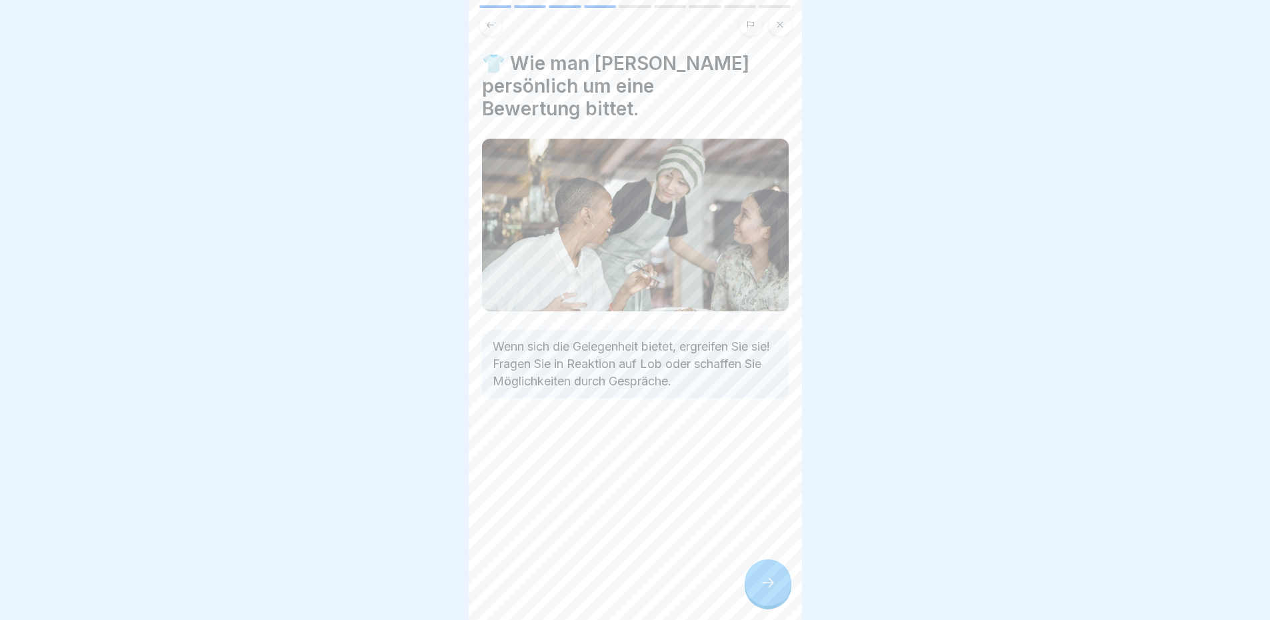
click at [762, 591] on icon at bounding box center [768, 583] width 16 height 16
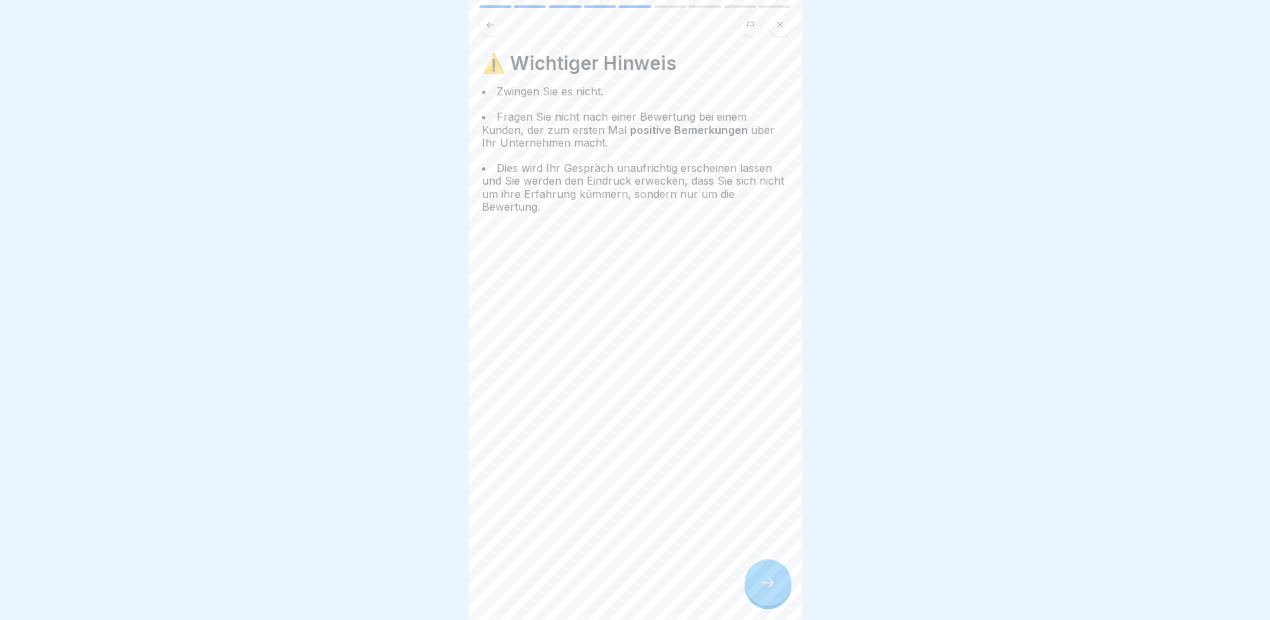
click at [762, 591] on icon at bounding box center [768, 583] width 16 height 16
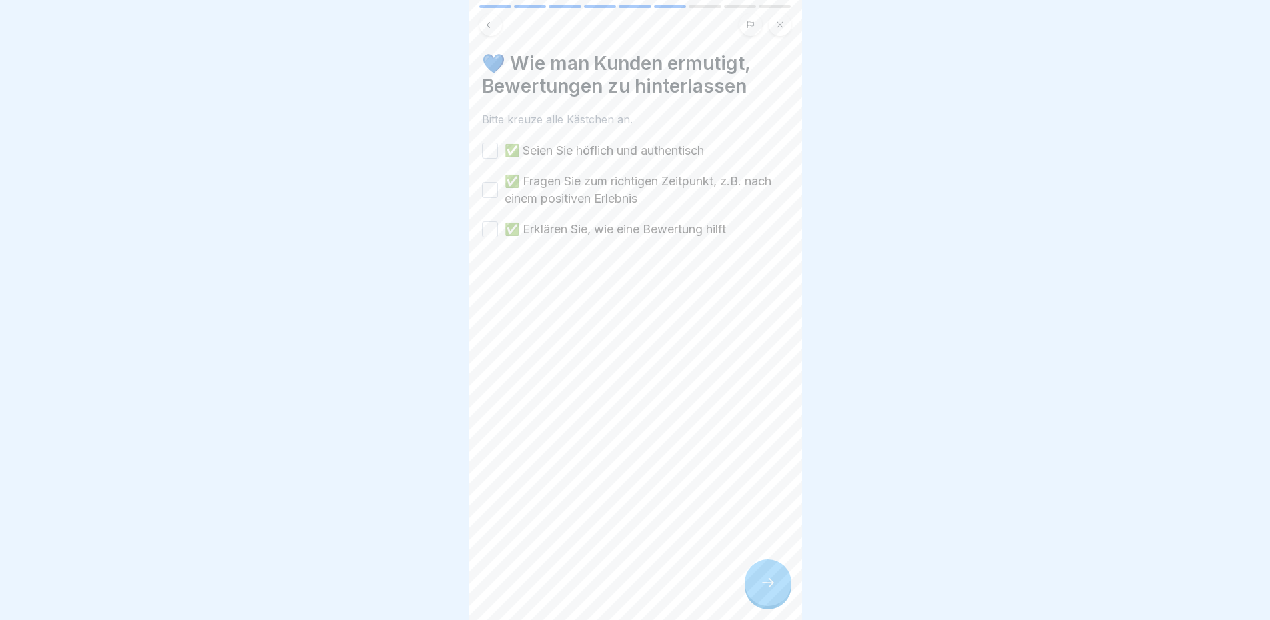
click at [489, 145] on button "✅ Seien Sie höflich und authentisch" at bounding box center [490, 151] width 16 height 16
click at [488, 195] on button "✅ Fragen Sie zum richtigen Zeitpunkt, z.B. nach einem positiven Erlebnis" at bounding box center [490, 190] width 16 height 16
click at [490, 230] on button "✅ Erklären Sie, wie eine Bewertung hilft" at bounding box center [490, 229] width 16 height 16
click at [775, 582] on div at bounding box center [768, 583] width 47 height 47
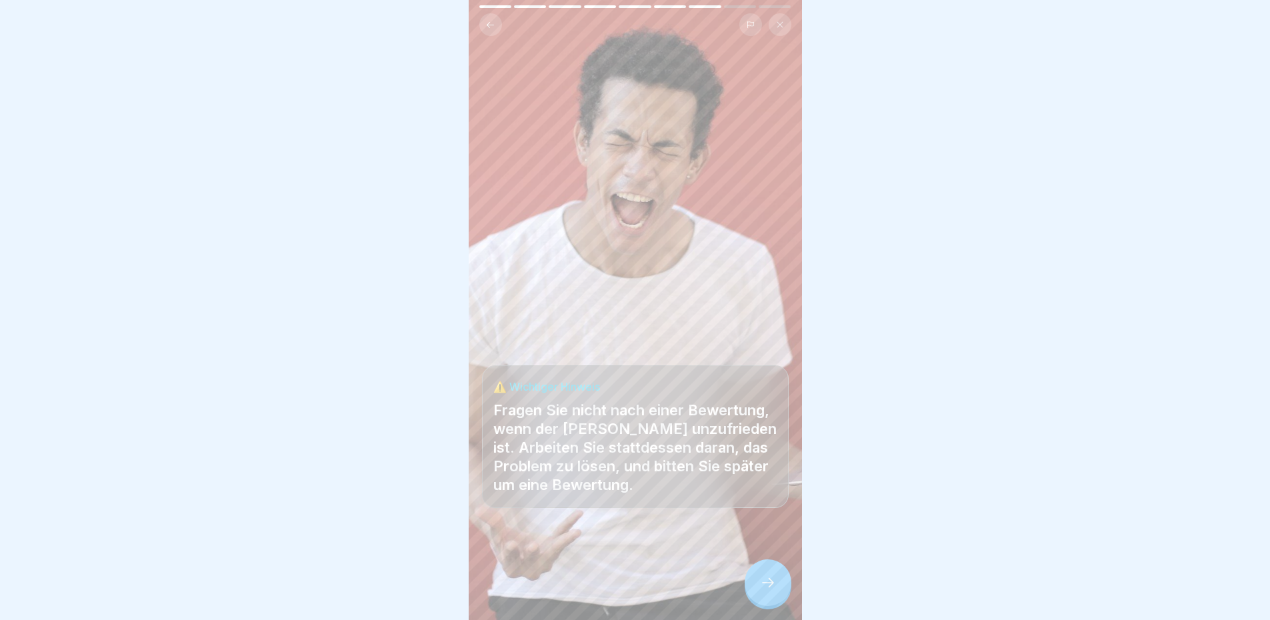
click at [770, 588] on icon at bounding box center [768, 583] width 16 height 16
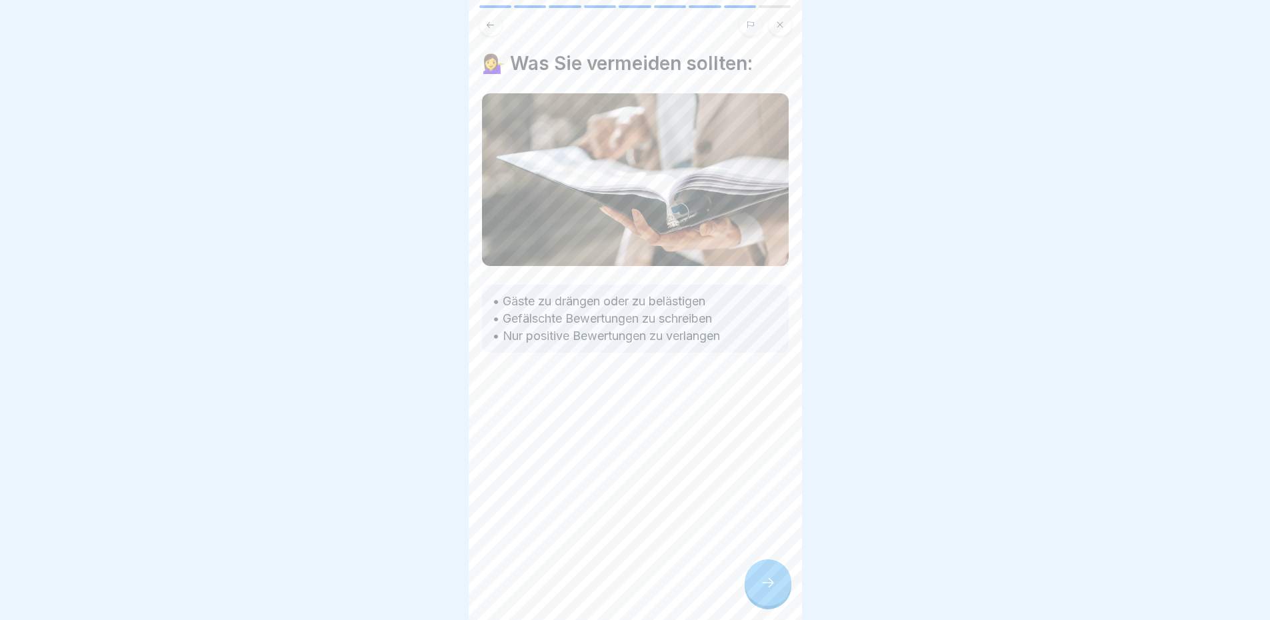
click at [770, 588] on icon at bounding box center [768, 583] width 16 height 16
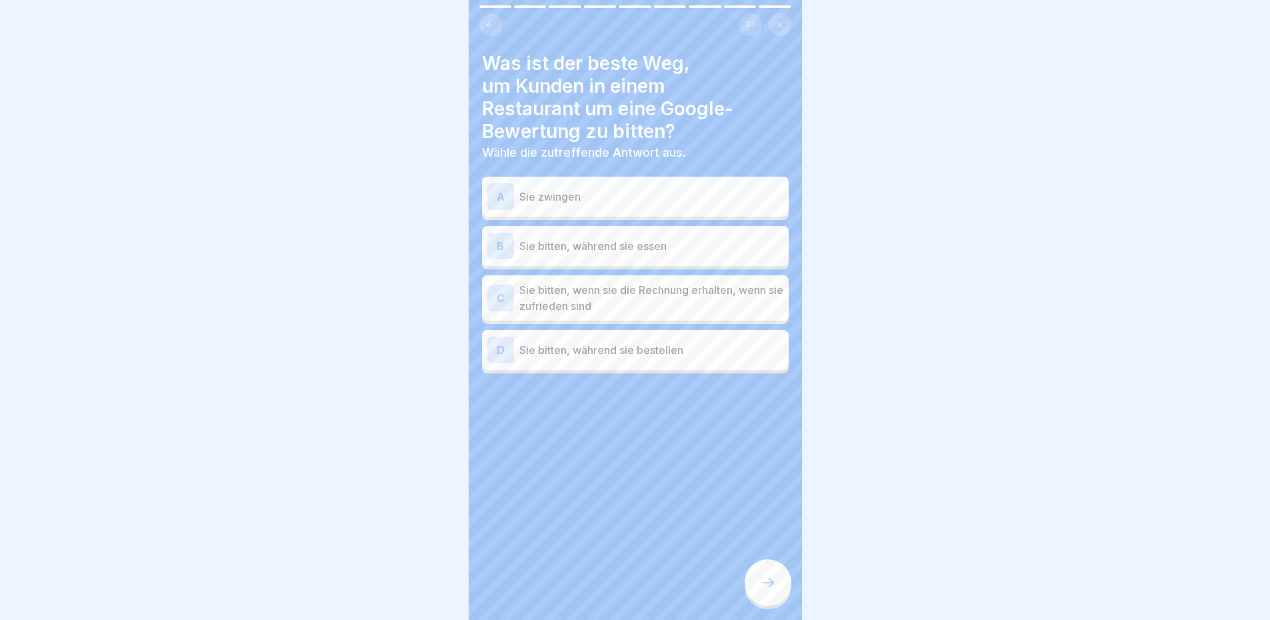
click at [614, 200] on p "Sie zwingen" at bounding box center [651, 197] width 264 height 16
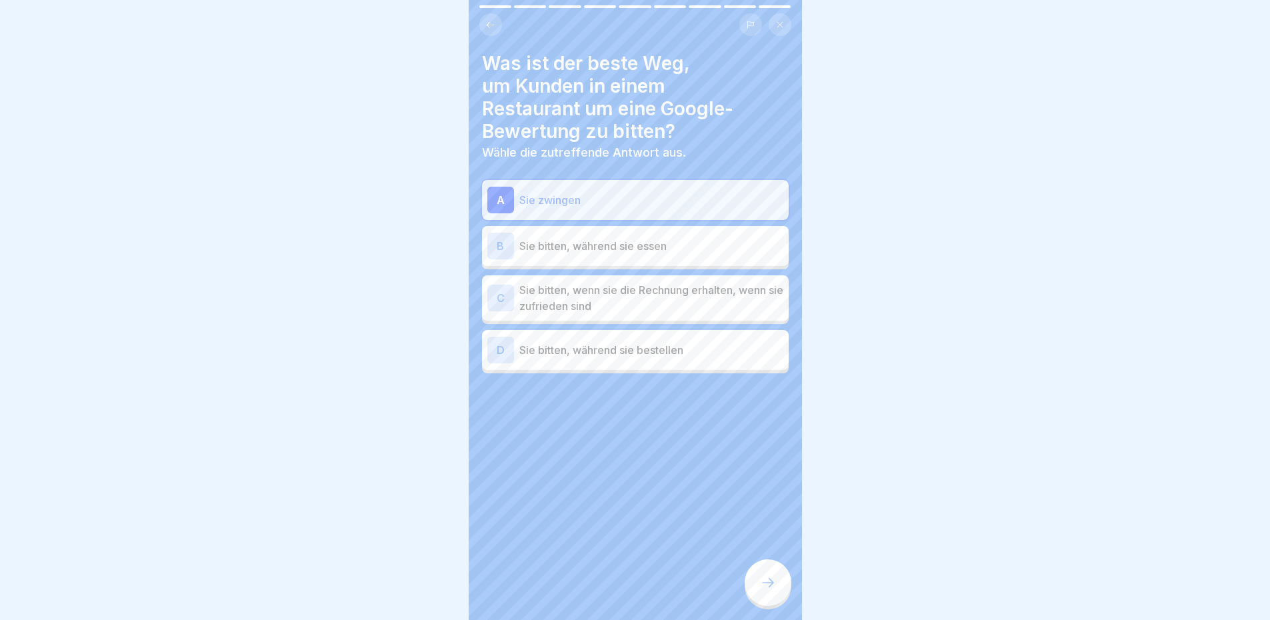
click at [618, 236] on div "B Sie bitten, während sie essen" at bounding box center [635, 246] width 296 height 27
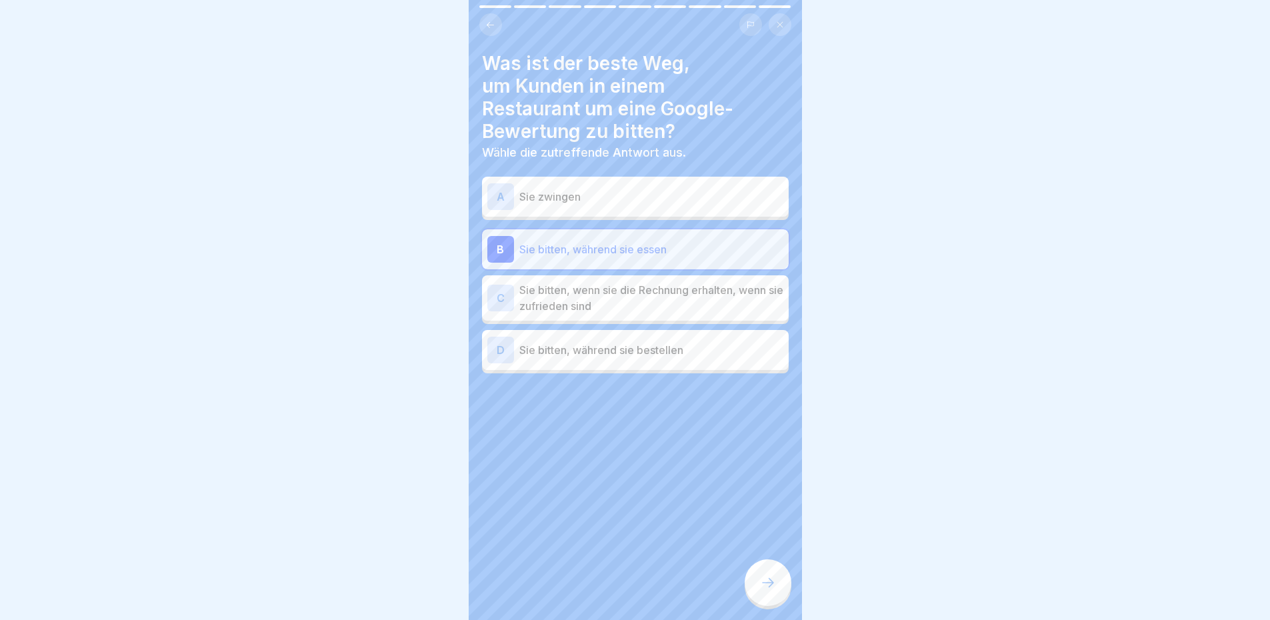
click at [681, 347] on p "Sie bitten, während sie bestellen" at bounding box center [651, 350] width 264 height 16
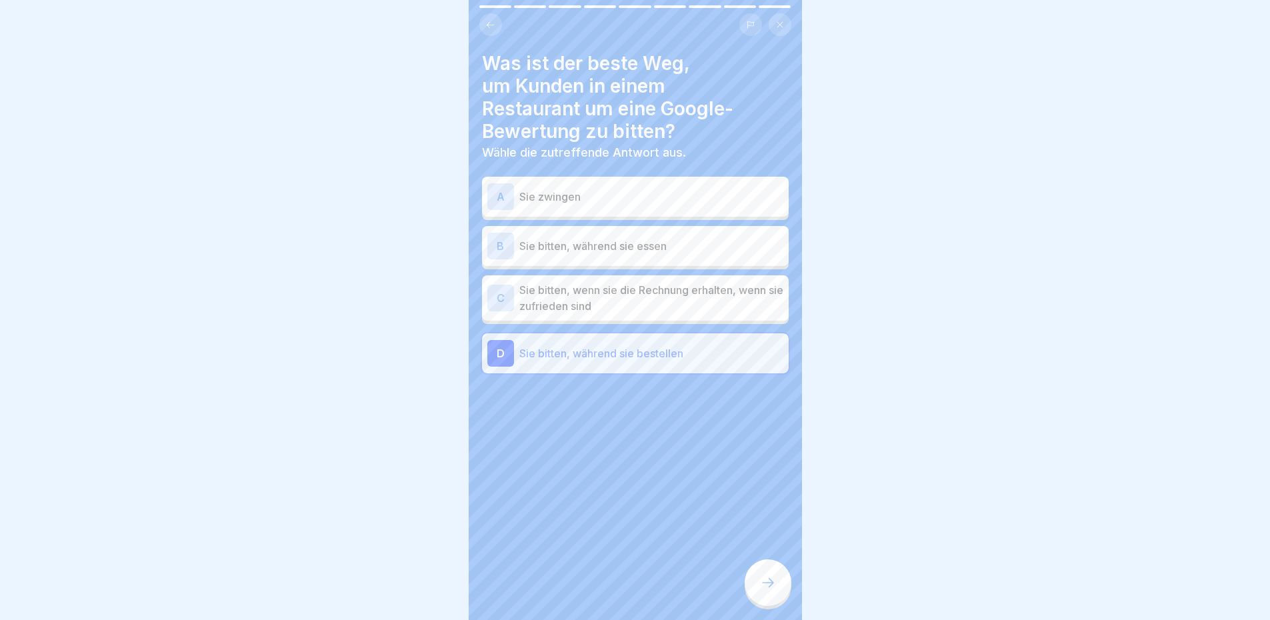
click at [700, 297] on p "Sie bitten, wenn sie die Rechnung erhalten, wenn sie zufrieden sind" at bounding box center [651, 298] width 264 height 32
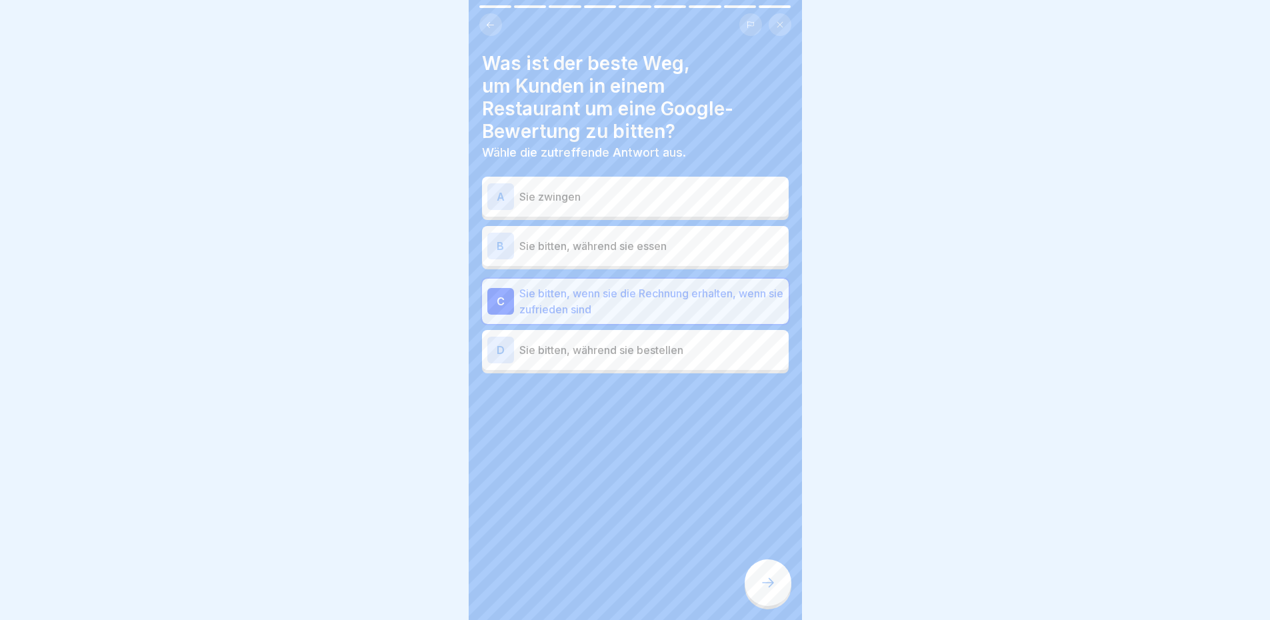
click at [776, 591] on icon at bounding box center [768, 583] width 16 height 16
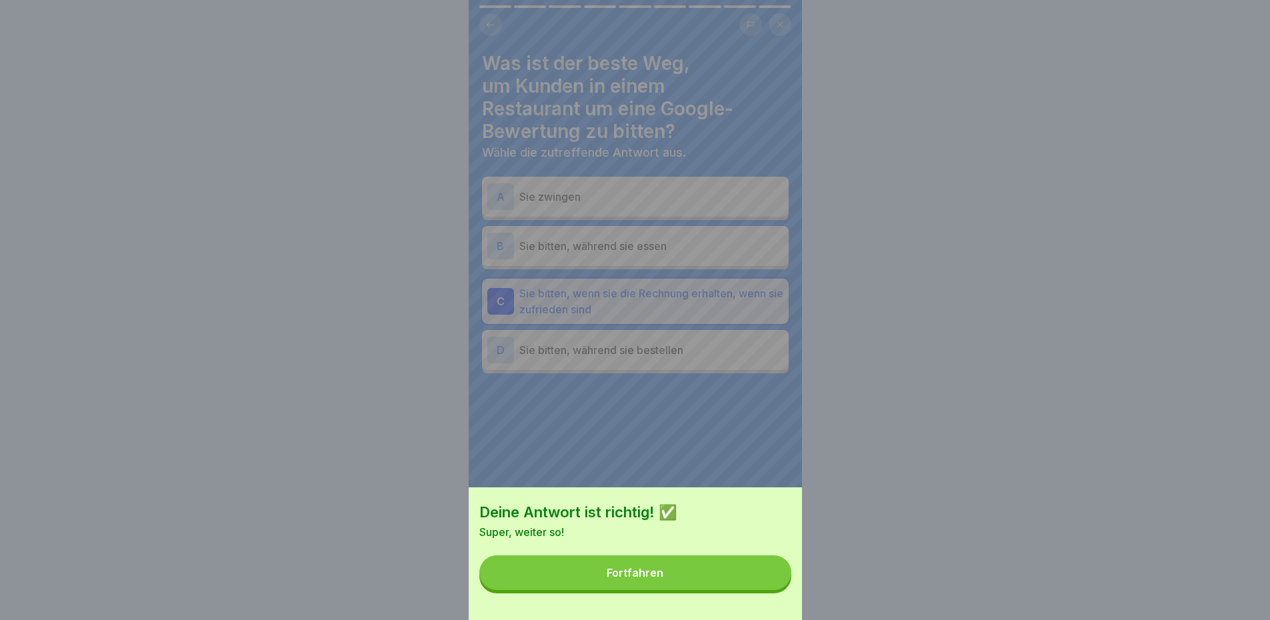
click at [675, 590] on button "Fortfahren" at bounding box center [635, 573] width 312 height 35
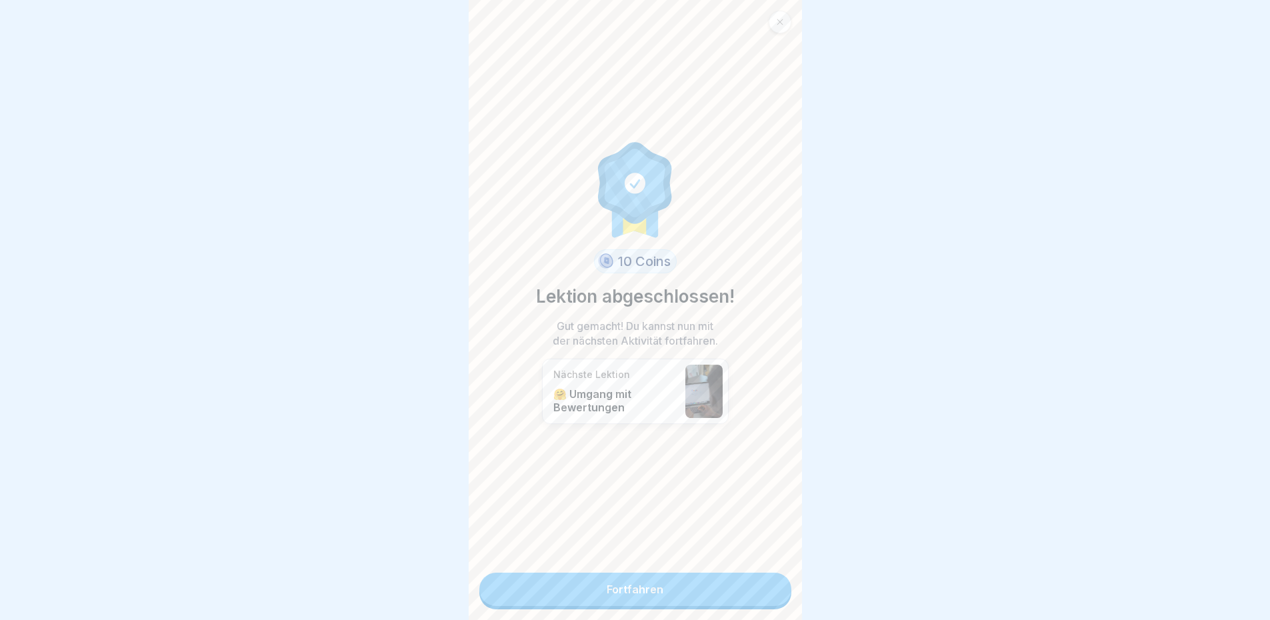
click at [576, 590] on link "Fortfahren" at bounding box center [635, 589] width 312 height 33
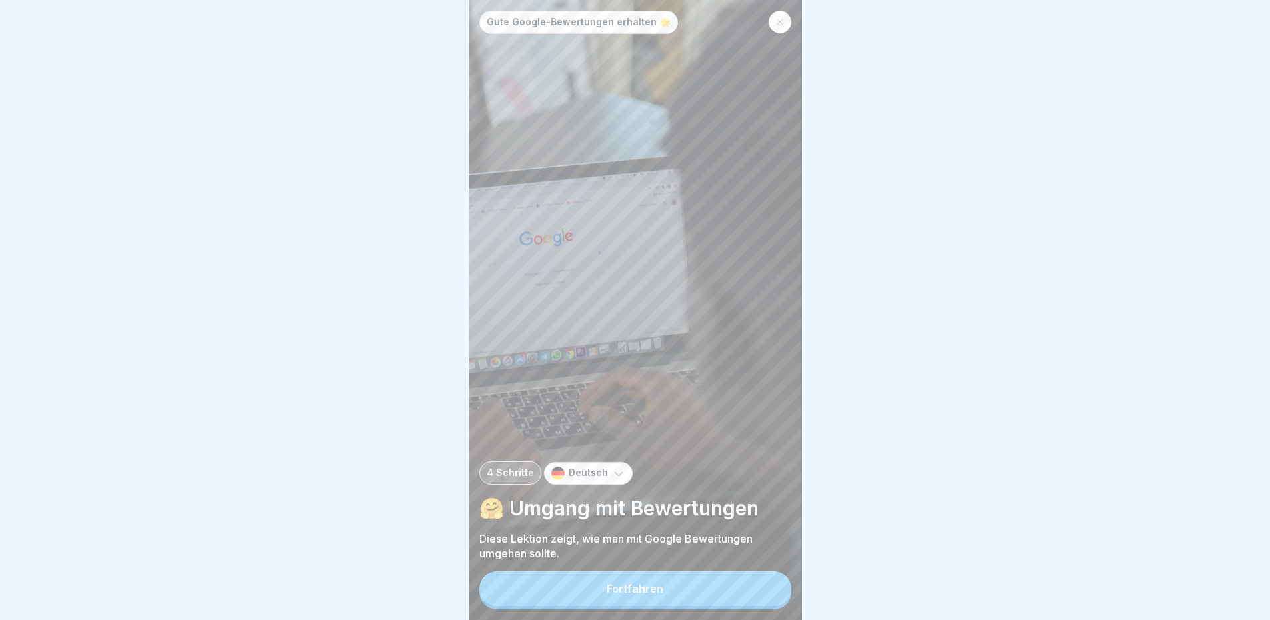
click at [666, 593] on button "Fortfahren" at bounding box center [635, 589] width 312 height 35
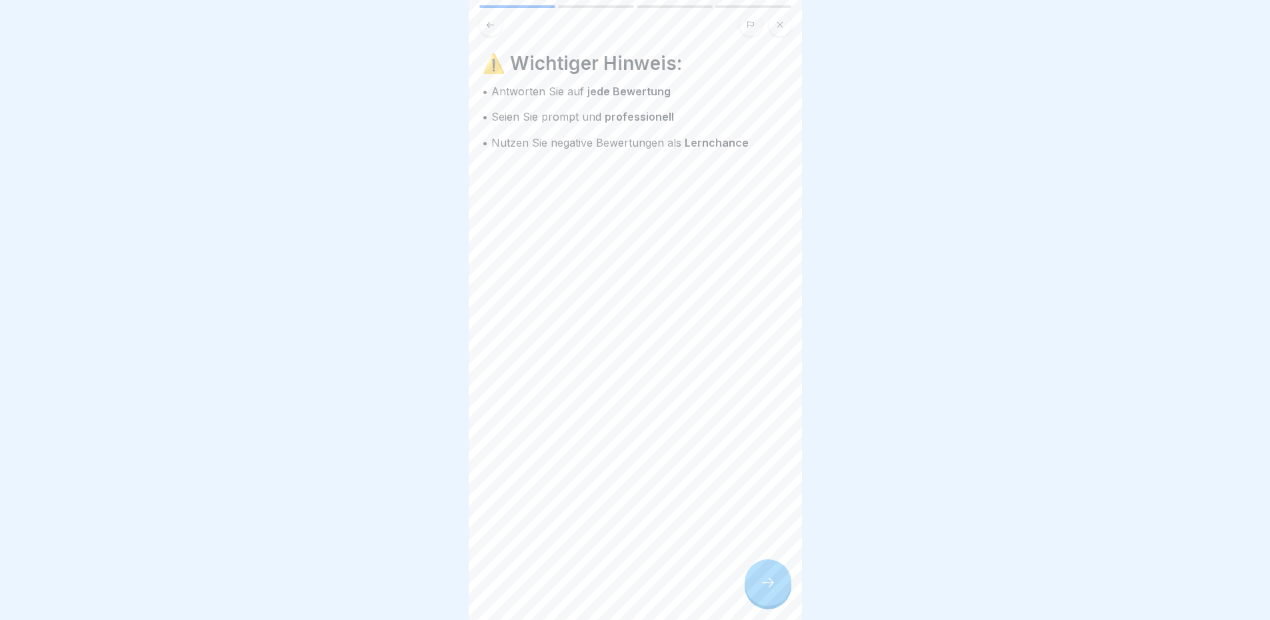
click at [775, 591] on icon at bounding box center [768, 583] width 16 height 16
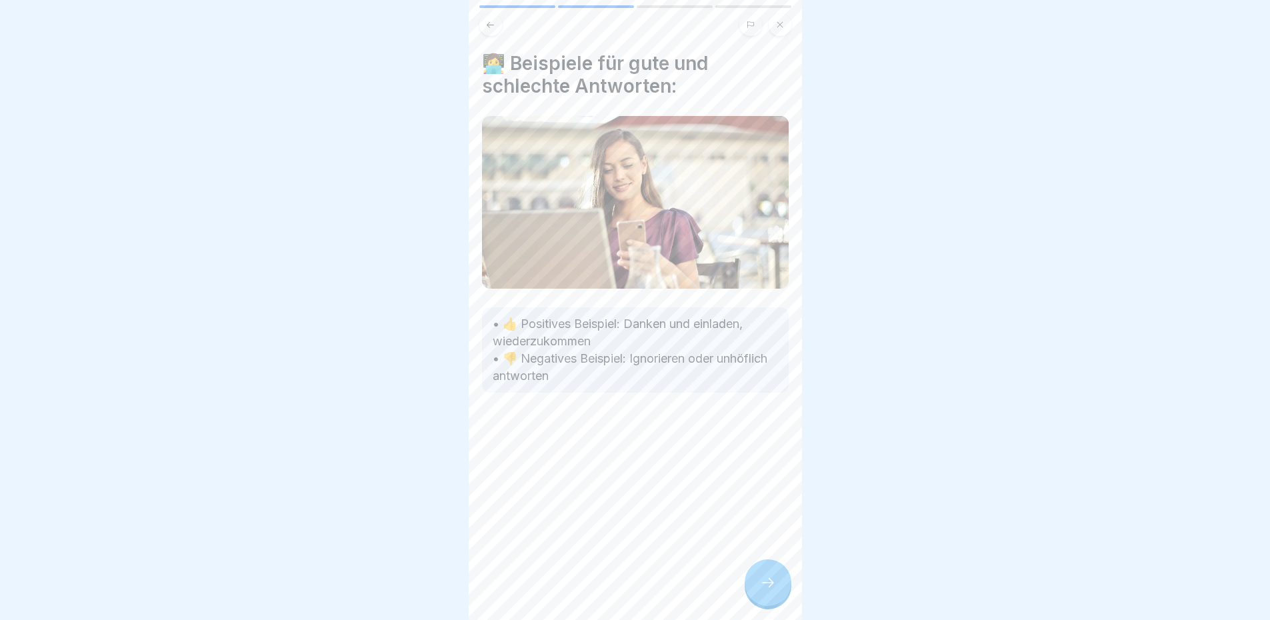
click at [775, 591] on icon at bounding box center [768, 583] width 16 height 16
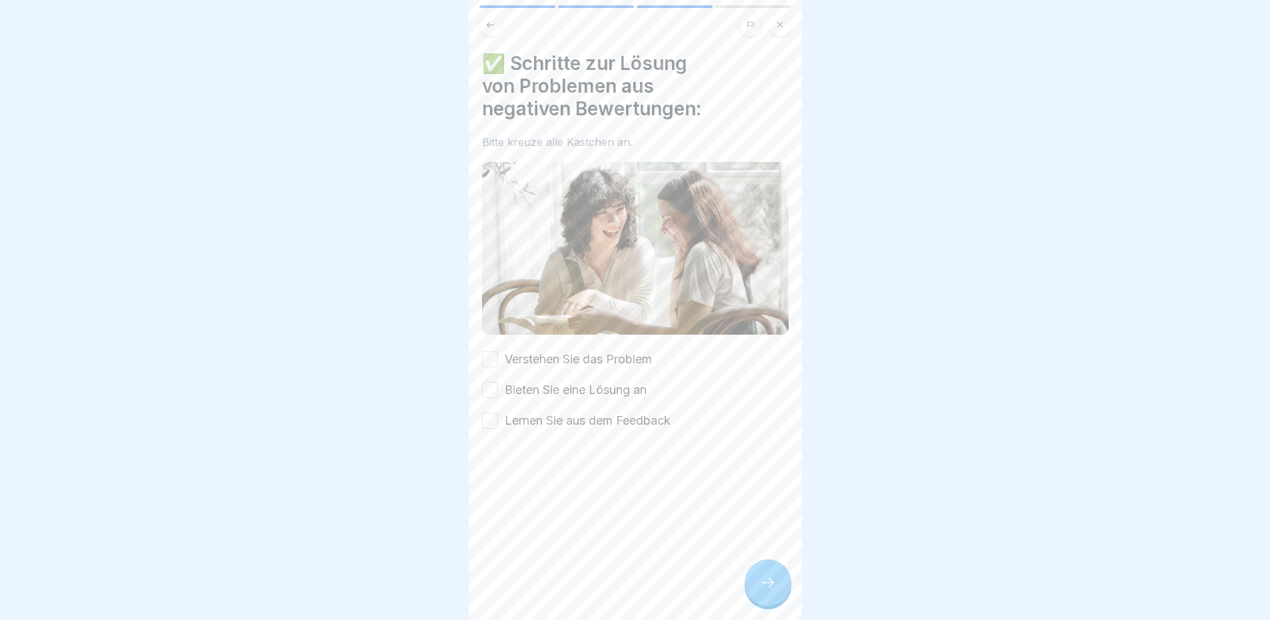
click at [590, 360] on label "Verstehen Sie das Problem" at bounding box center [578, 359] width 147 height 17
click at [498, 360] on button "Verstehen Sie das Problem" at bounding box center [490, 359] width 16 height 16
click at [589, 381] on label "Bieten Sie eine Lösung an" at bounding box center [576, 389] width 142 height 17
click at [498, 382] on button "Bieten Sie eine Lösung an" at bounding box center [490, 390] width 16 height 16
click at [590, 405] on div "Verstehen Sie das Problem Bieten Sie eine Lösung an Lernen Sie aus dem Feedback" at bounding box center [635, 390] width 307 height 79
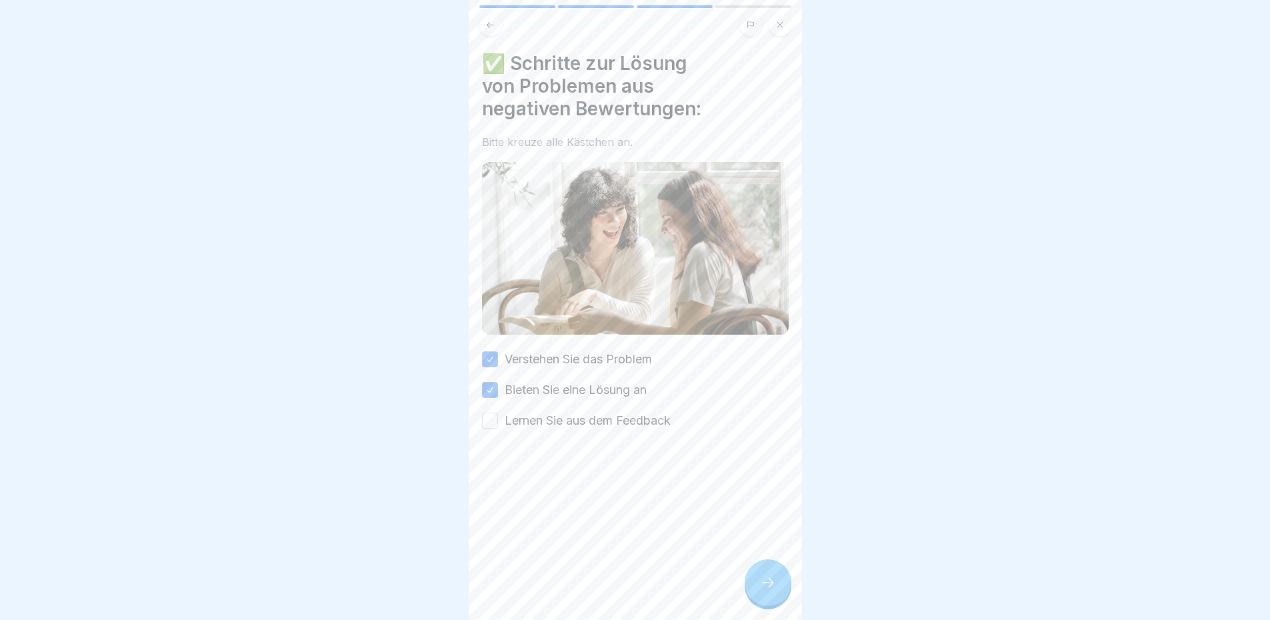
click at [609, 415] on label "Lernen Sie aus dem Feedback" at bounding box center [588, 420] width 166 height 17
click at [498, 415] on button "Lernen Sie aus dem Feedback" at bounding box center [490, 421] width 16 height 16
click at [806, 598] on div at bounding box center [635, 310] width 1270 height 620
click at [772, 588] on icon at bounding box center [768, 583] width 16 height 16
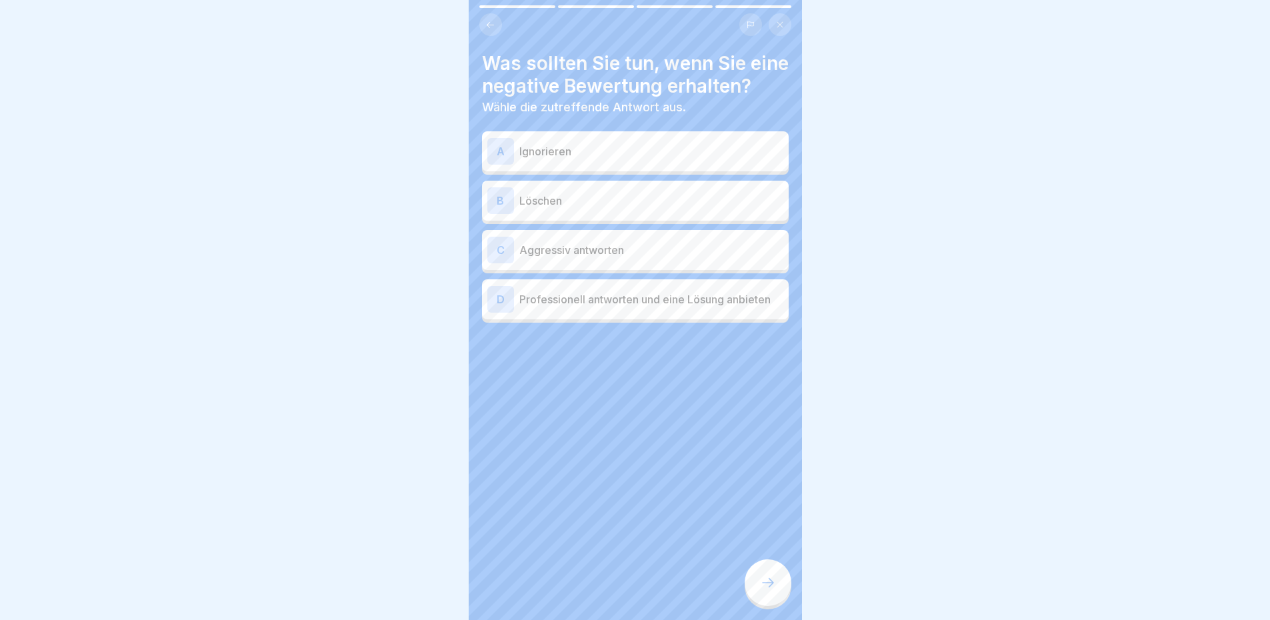
click at [630, 307] on p "Professionell antworten und eine Lösung anbieten" at bounding box center [651, 299] width 264 height 16
